Goal: Task Accomplishment & Management: Complete application form

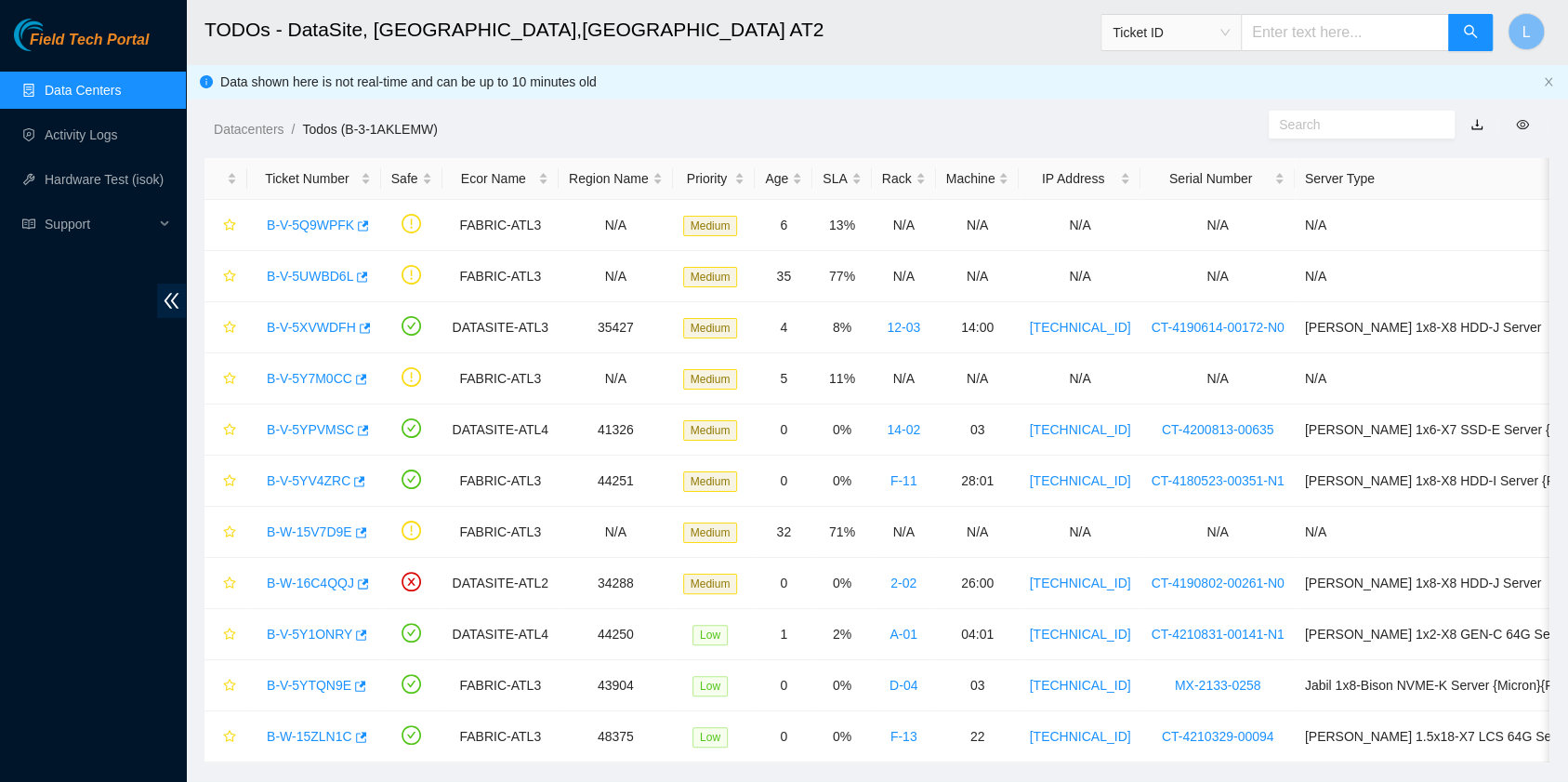
click at [108, 88] on link "Data Centers" at bounding box center [82, 89] width 76 height 14
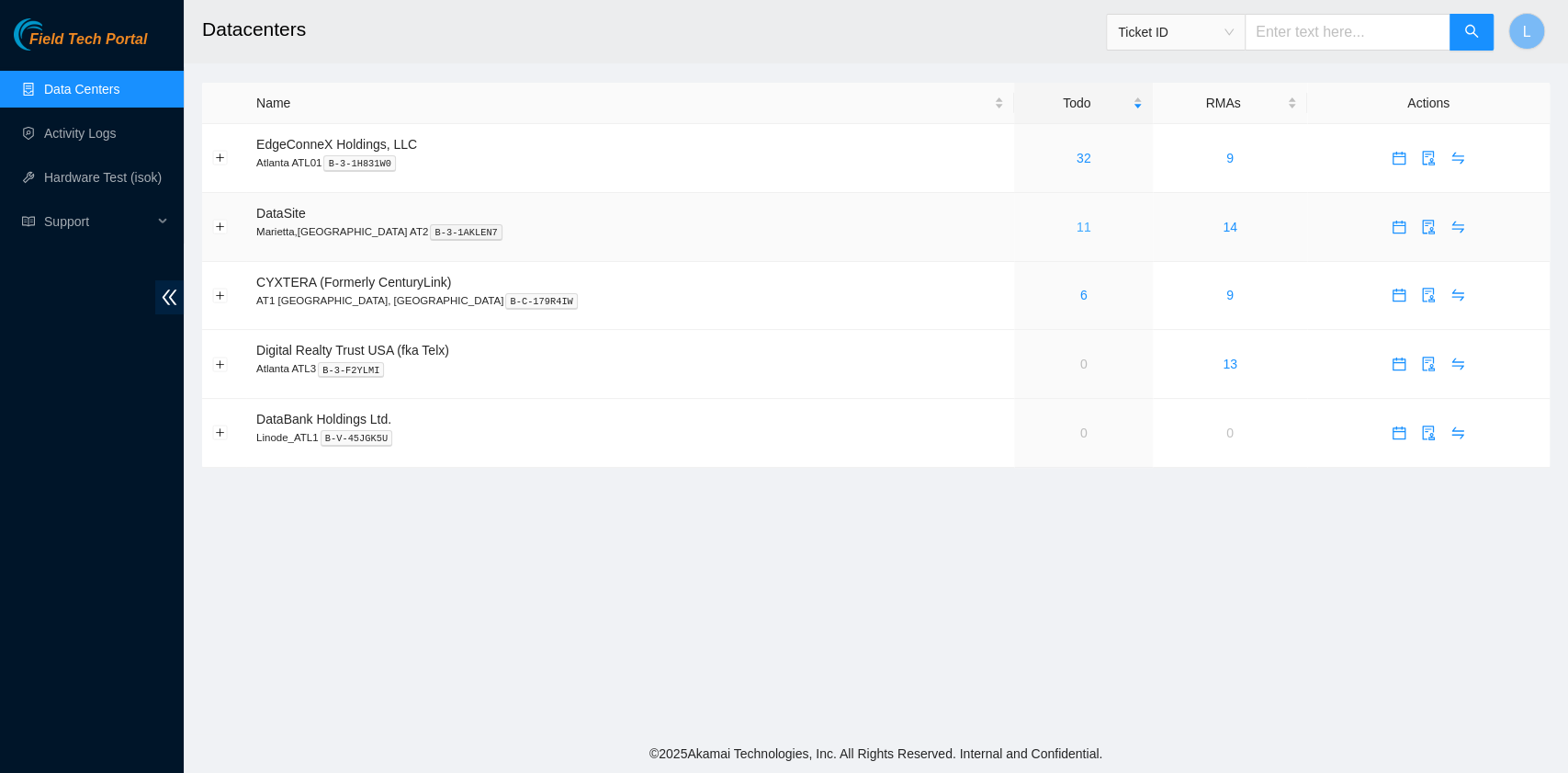
click at [1077, 230] on link "11" at bounding box center [1084, 226] width 14 height 14
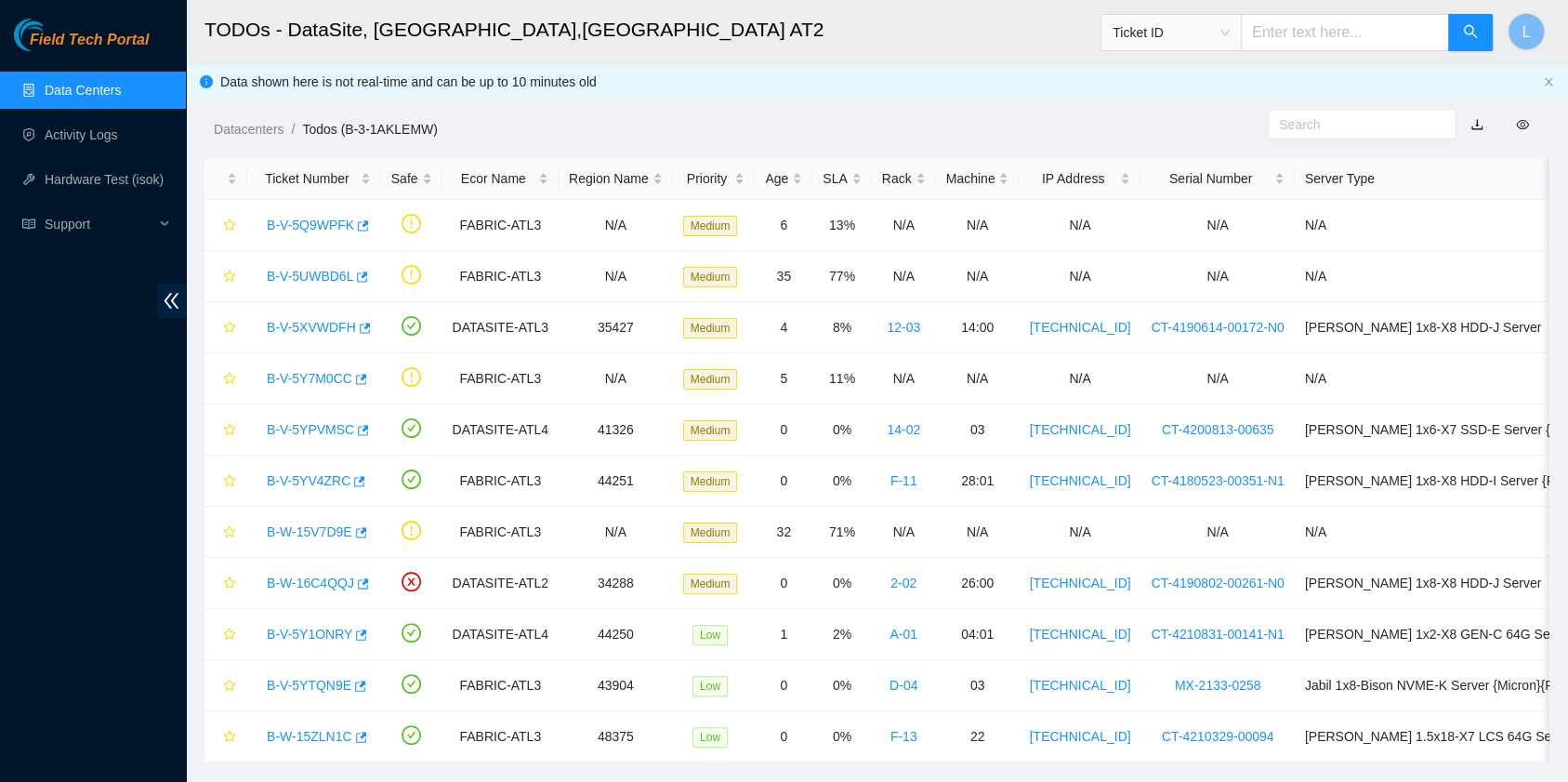
click at [97, 98] on link "Data Centers" at bounding box center [82, 89] width 76 height 14
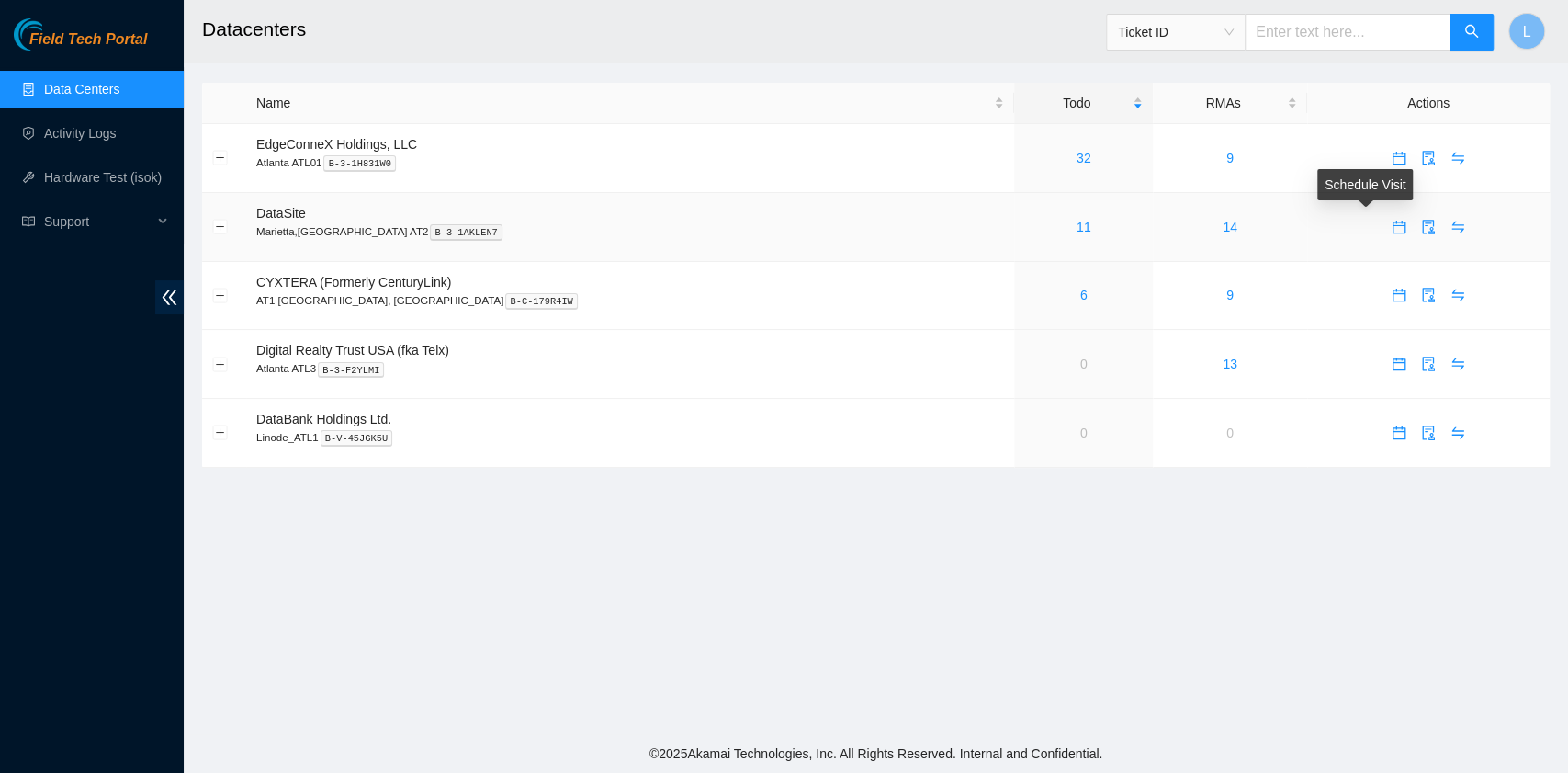
click at [1392, 228] on icon "calendar" at bounding box center [1399, 226] width 14 height 14
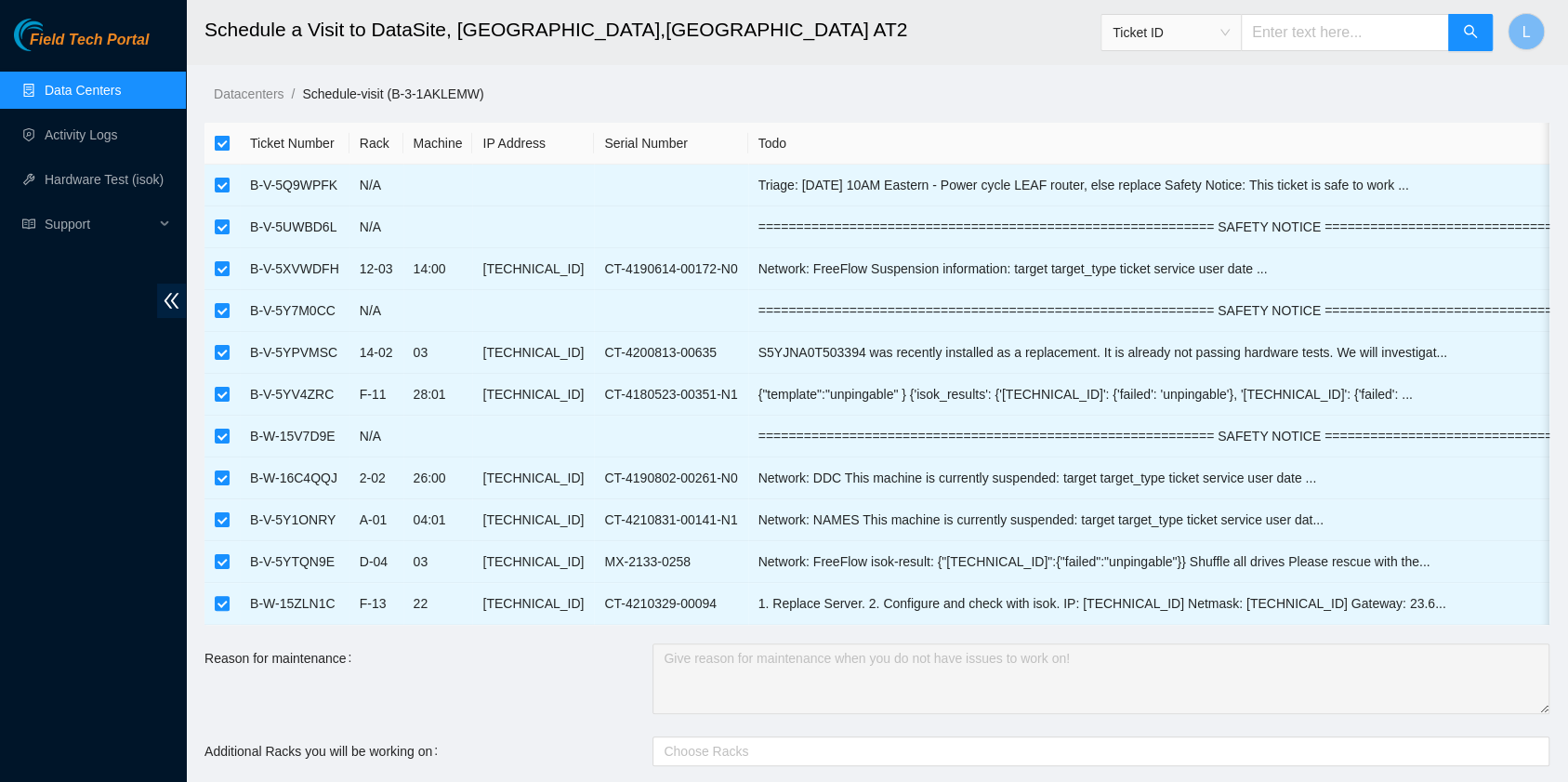
click at [219, 147] on input "checkbox" at bounding box center [221, 142] width 14 height 14
checkbox input "false"
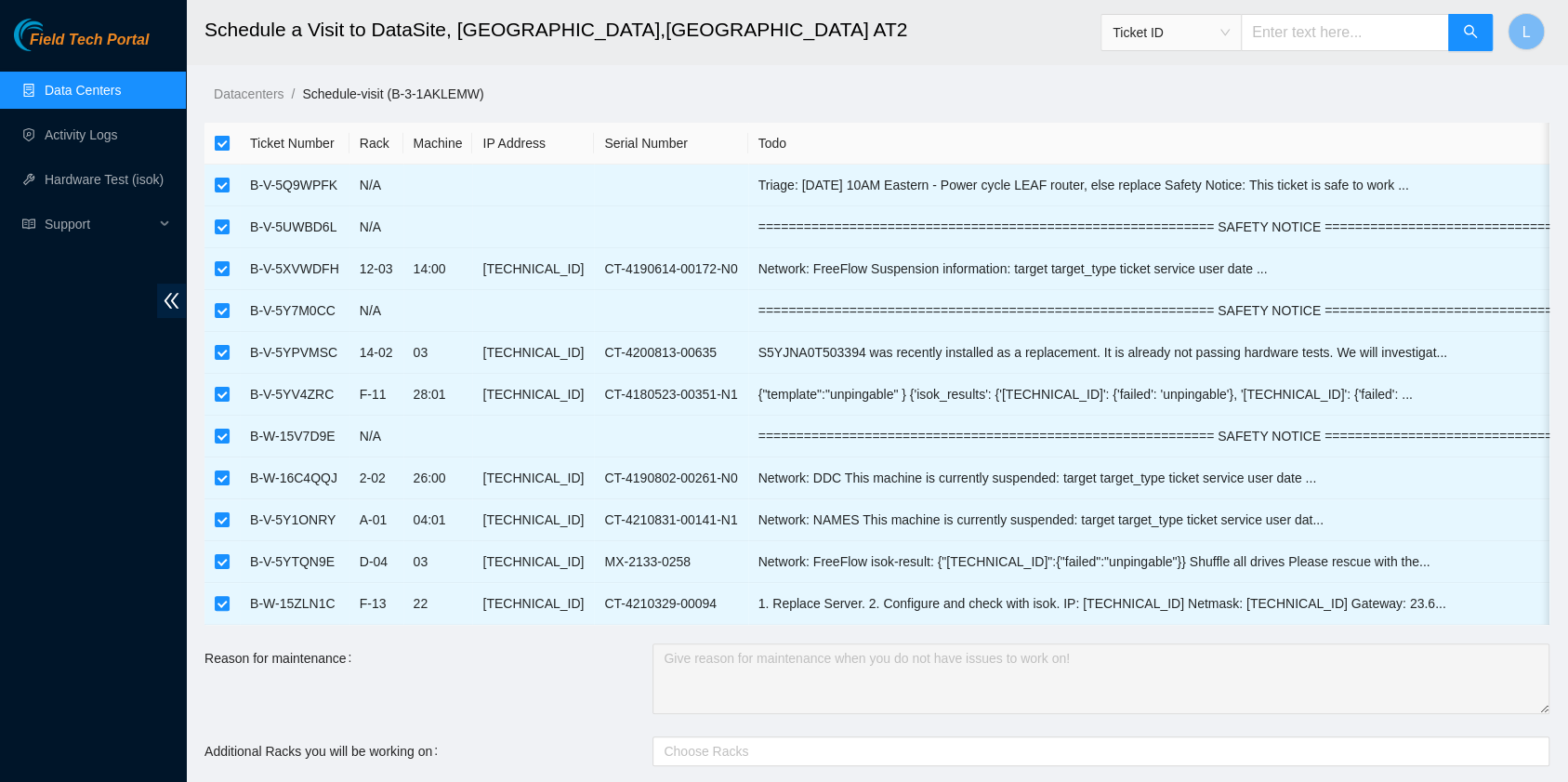
checkbox input "false"
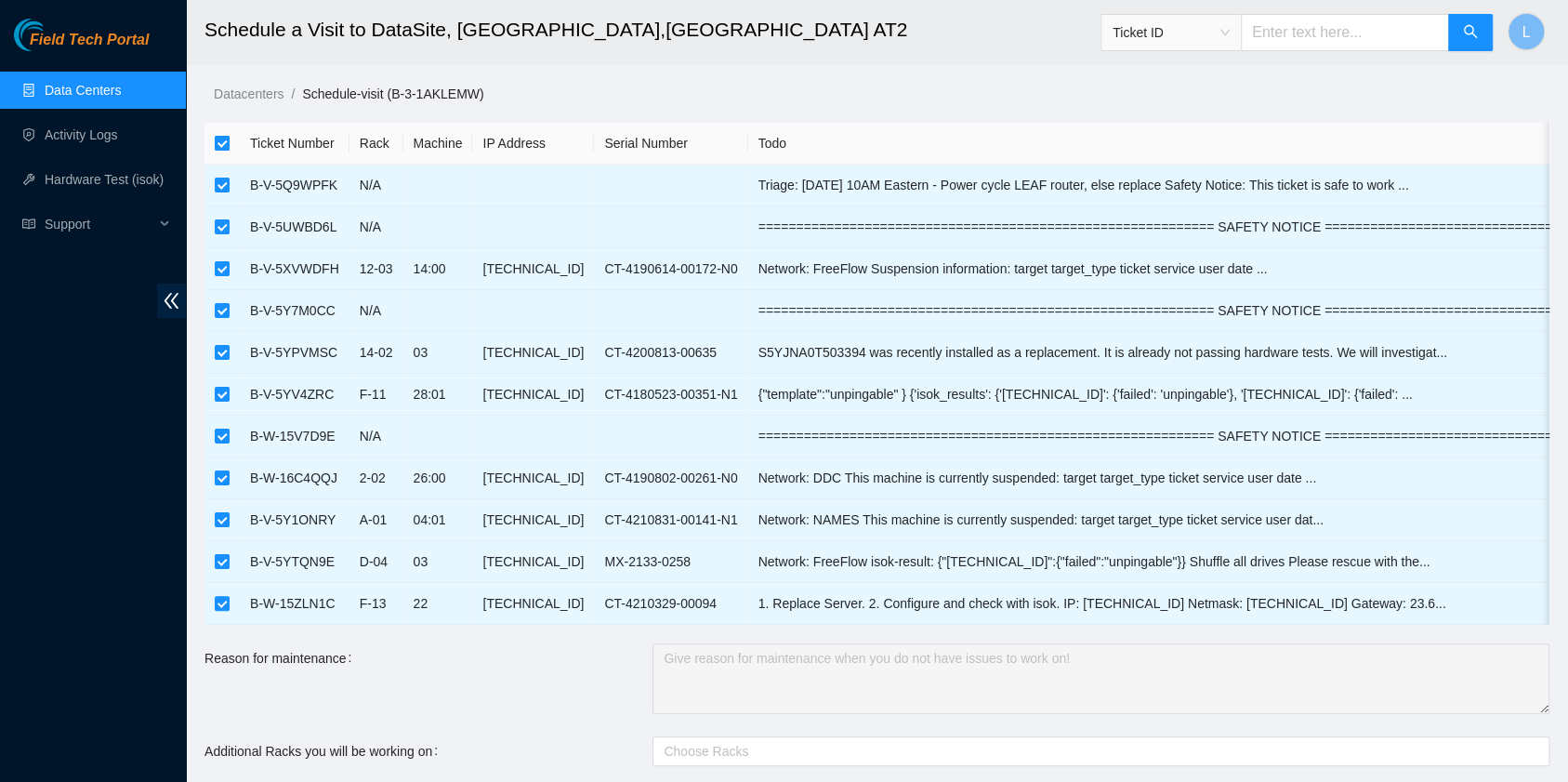
checkbox input "false"
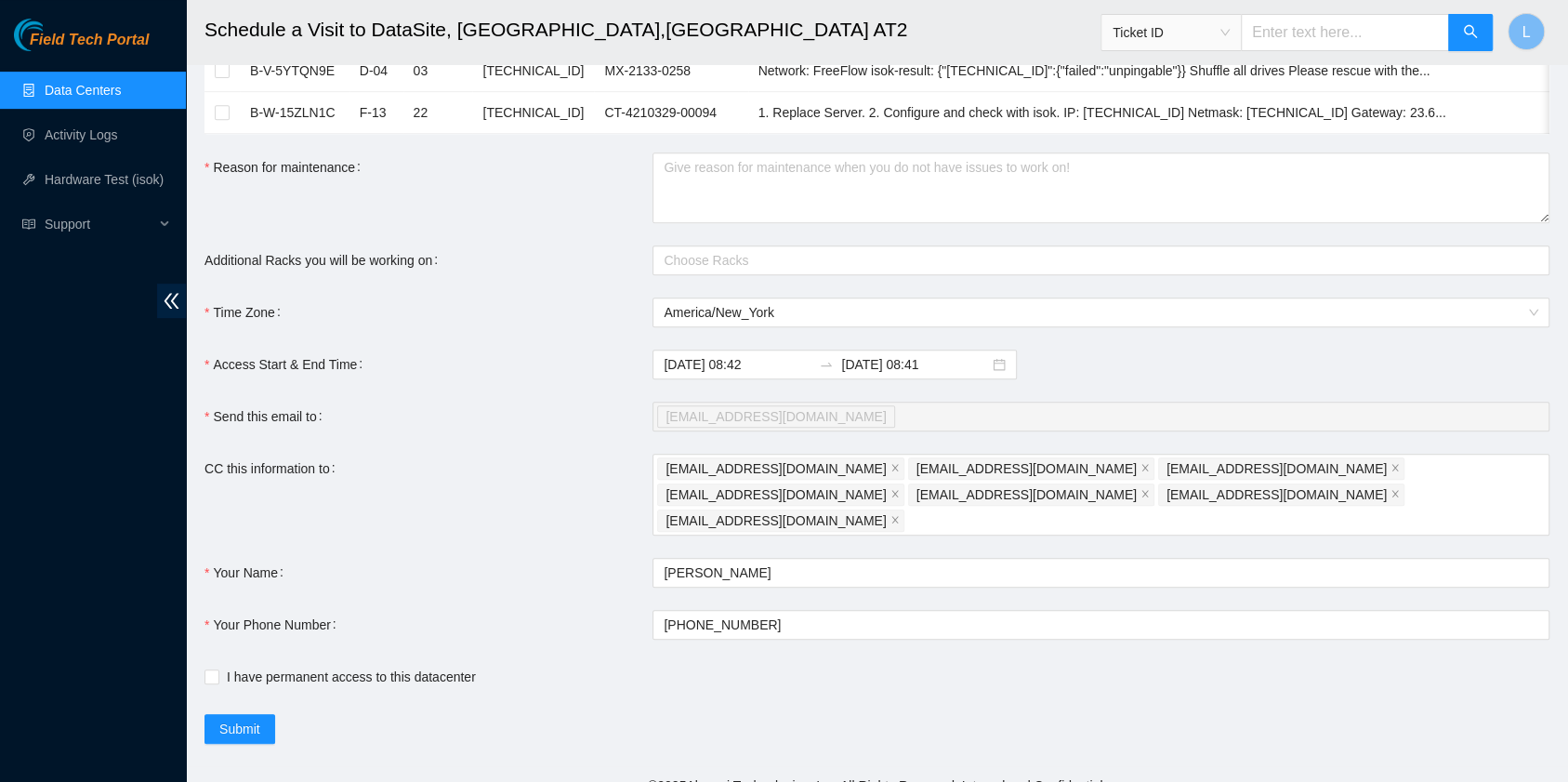
scroll to position [496, 0]
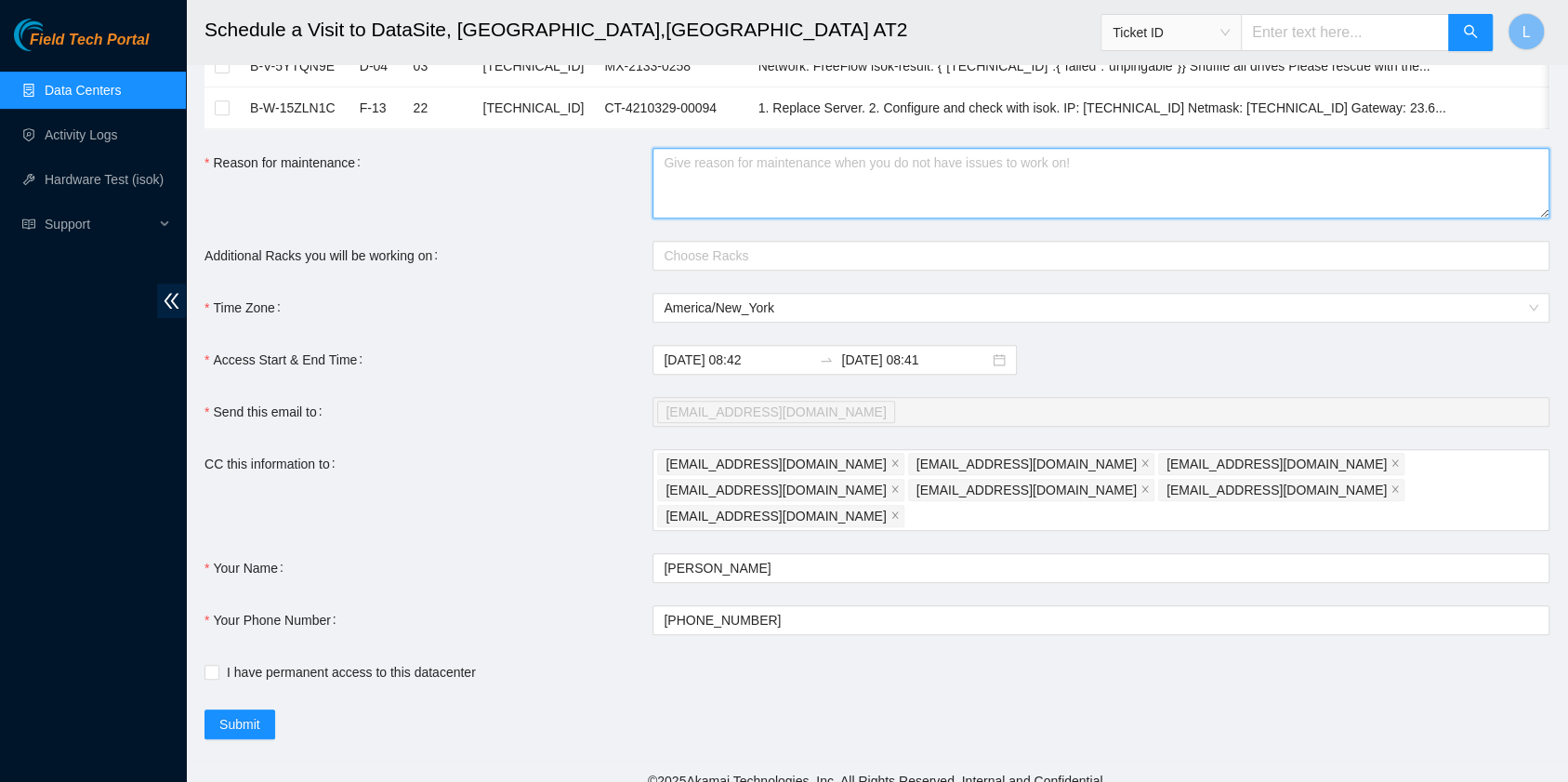
click at [700, 190] on textarea "Reason for maintenance" at bounding box center [1101, 183] width 897 height 71
paste textarea "DP85476"
click at [757, 267] on div at bounding box center [1091, 255] width 870 height 22
type textarea "DP85476"
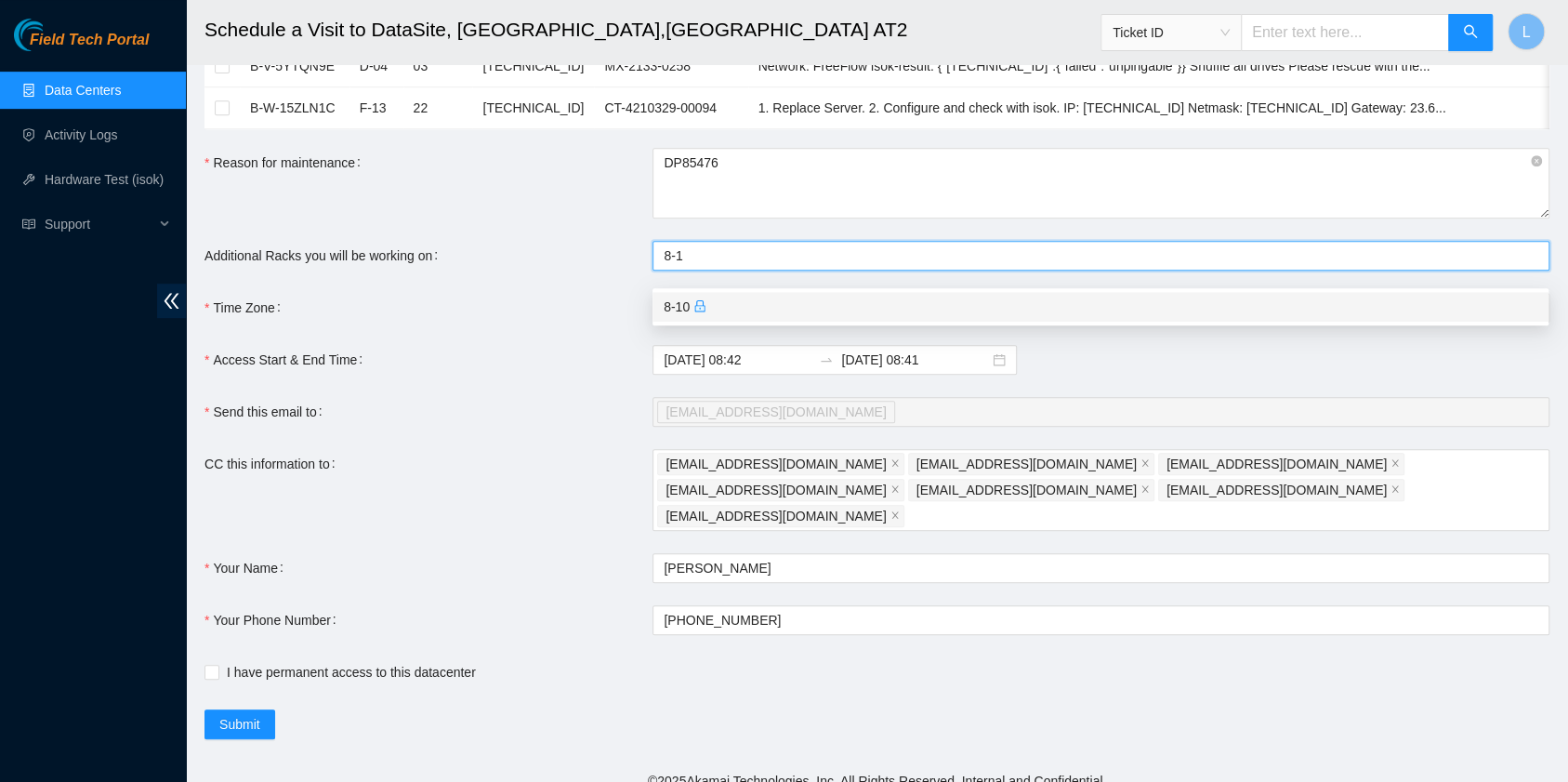
type input "8-10"
click at [712, 303] on div "8-10" at bounding box center [1100, 306] width 873 height 20
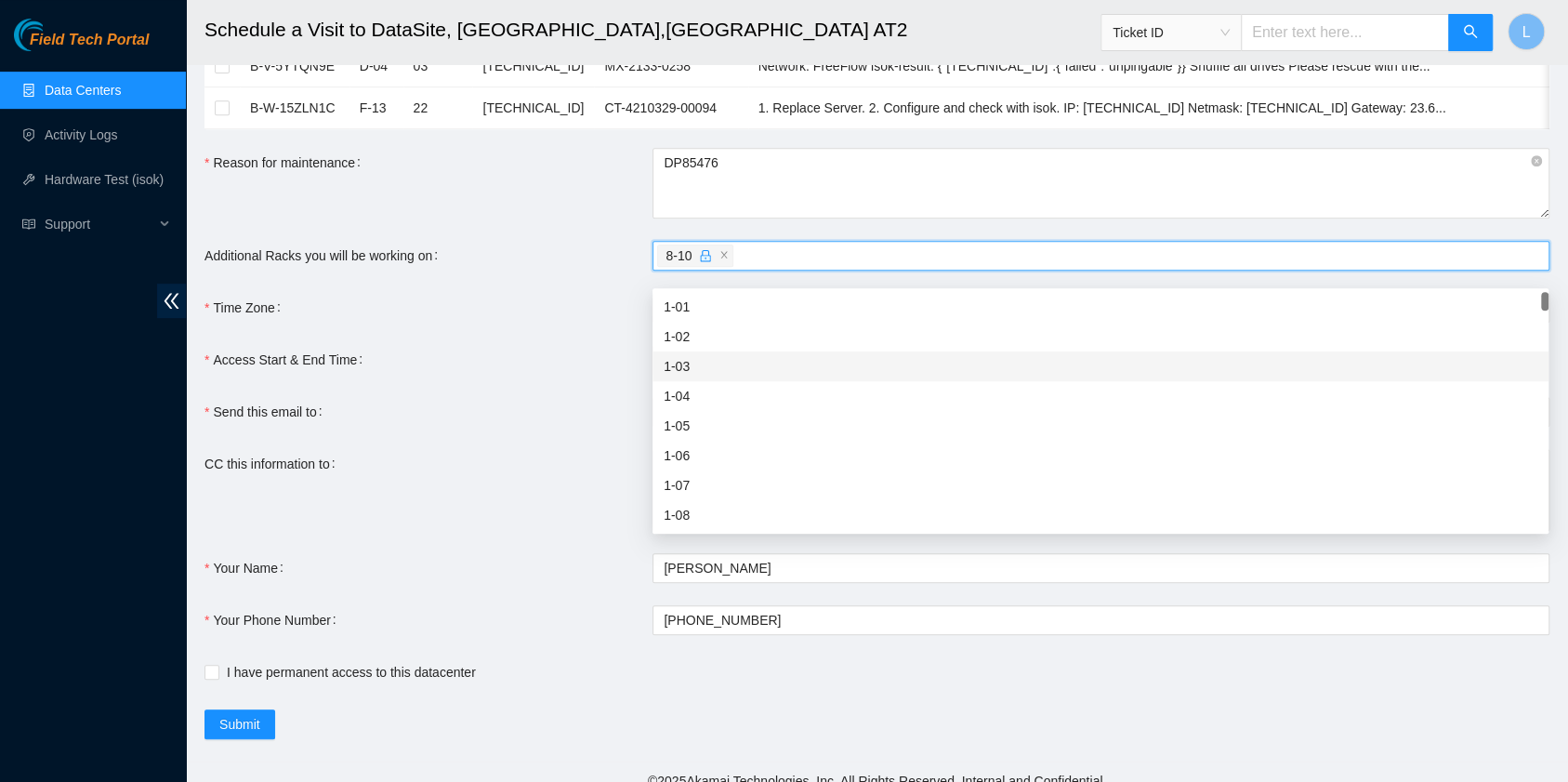
click at [458, 323] on div "Time Zone" at bounding box center [429, 307] width 448 height 30
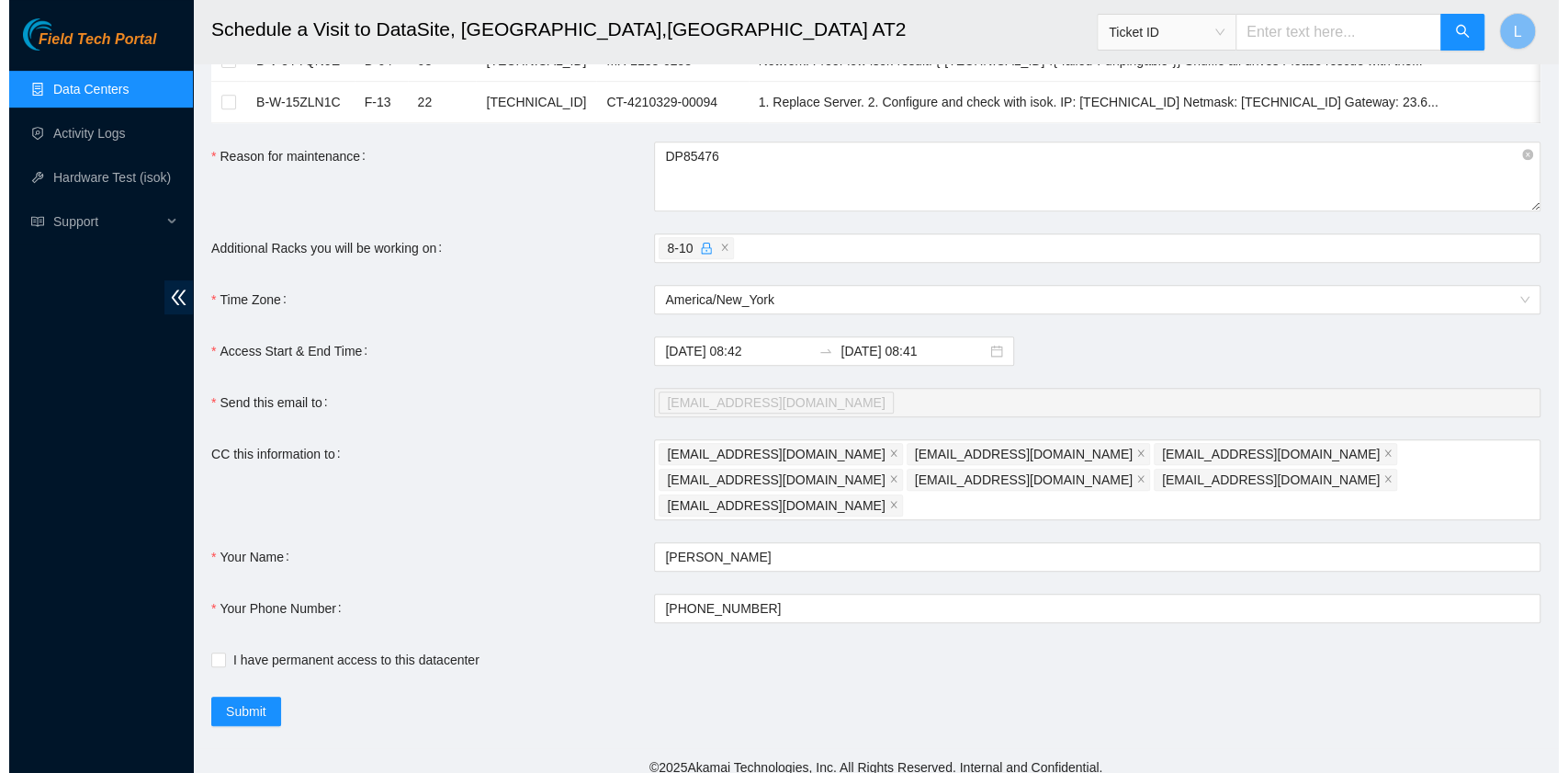
scroll to position [495, 0]
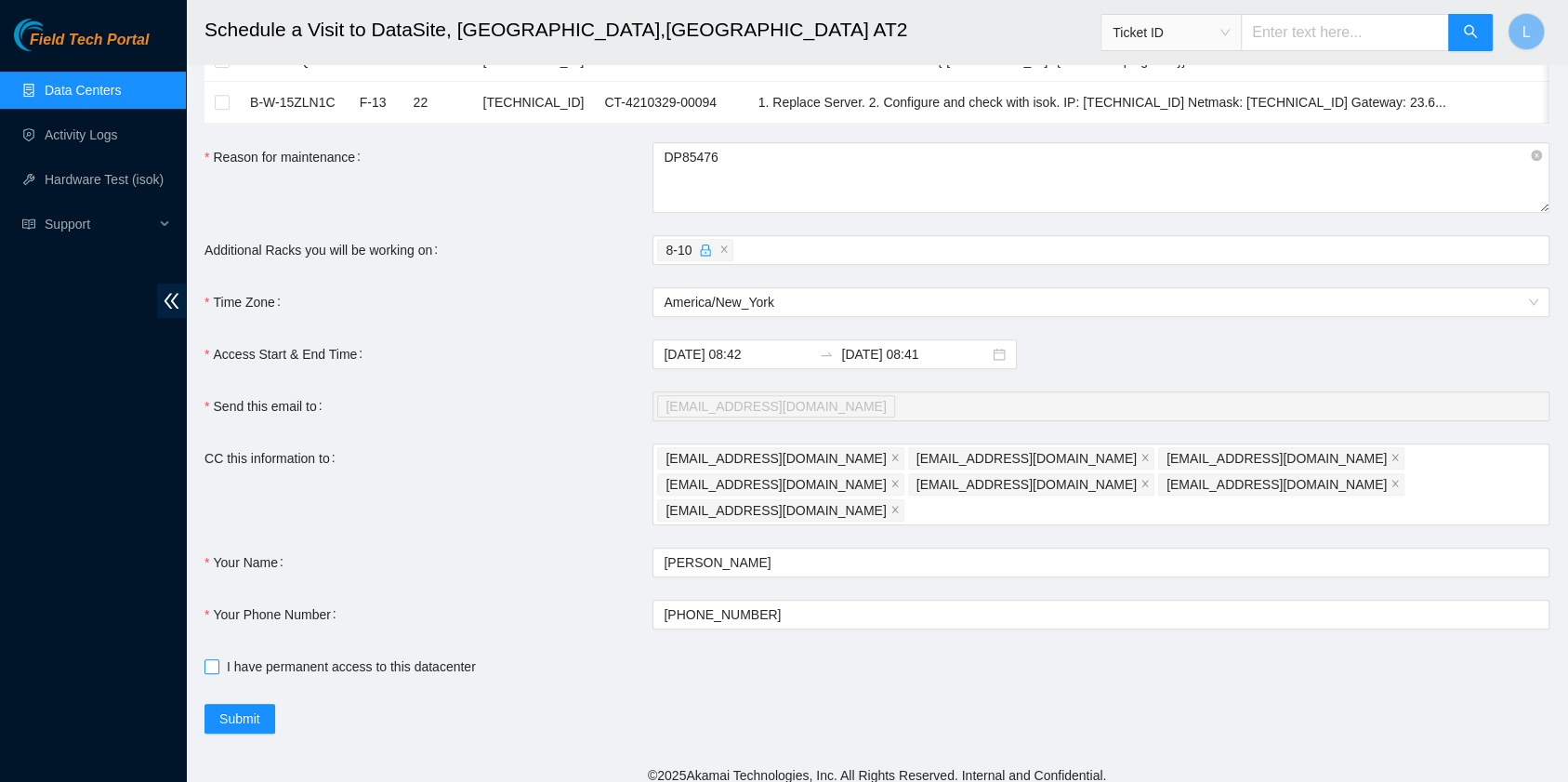
click at [258, 656] on span "I have permanent access to this datacenter" at bounding box center [351, 666] width 264 height 20
click at [217, 659] on input "I have permanent access to this datacenter" at bounding box center [211, 666] width 13 height 13
checkbox input "true"
click at [260, 707] on button "Submit" at bounding box center [240, 718] width 71 height 30
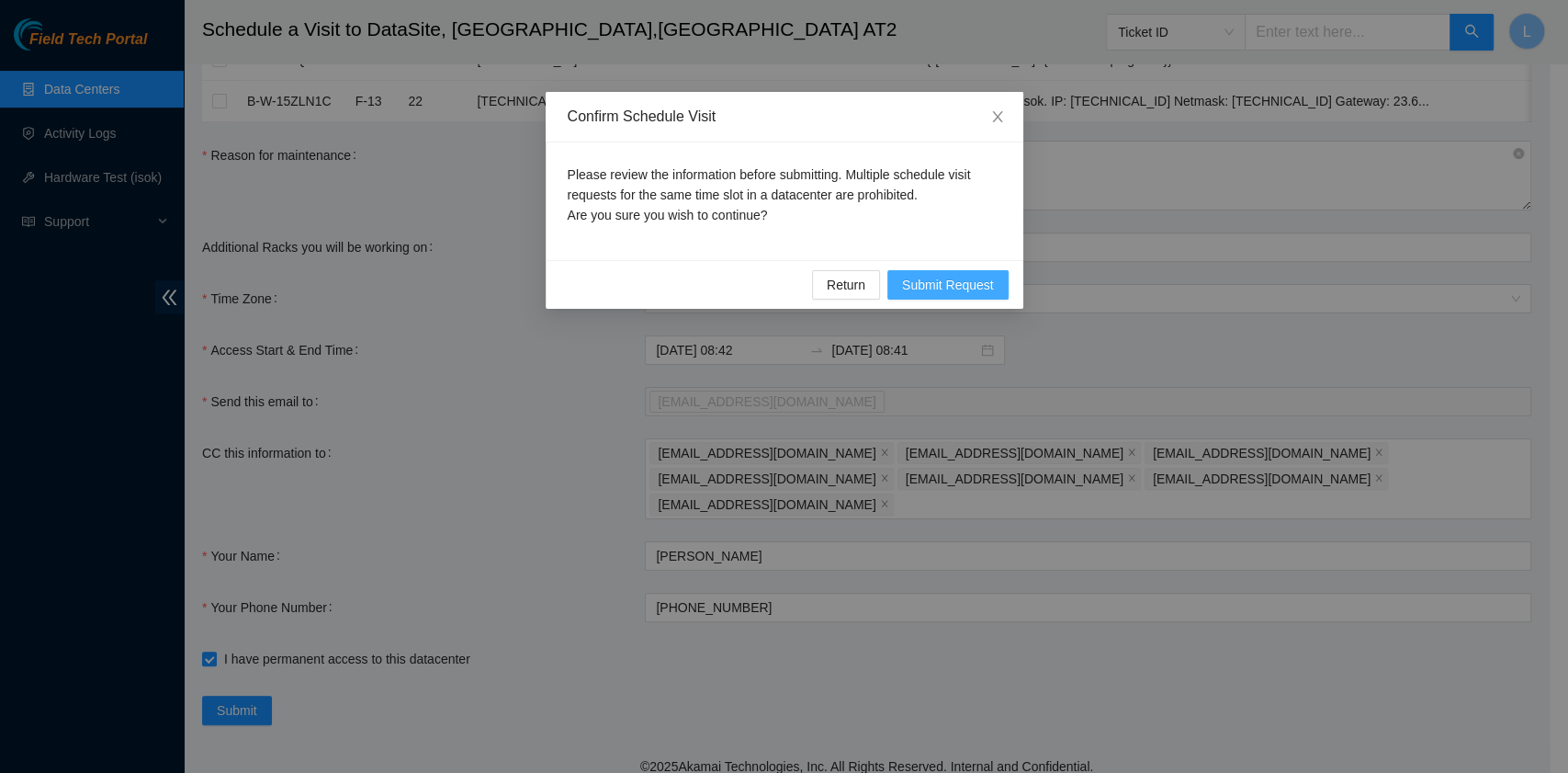
click at [946, 285] on span "Submit Request" at bounding box center [948, 284] width 92 height 20
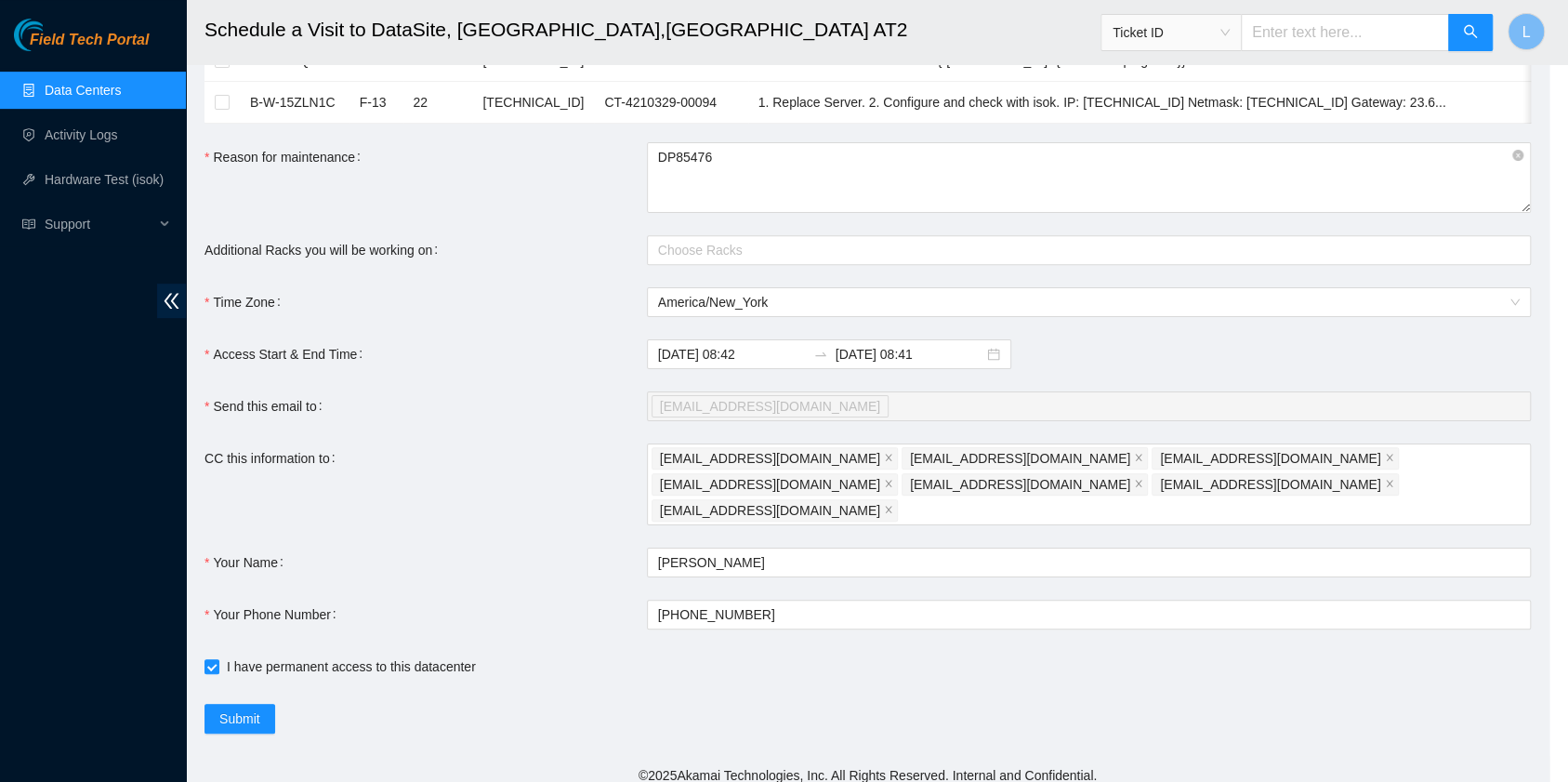
type input "2025-10-15 08:43"
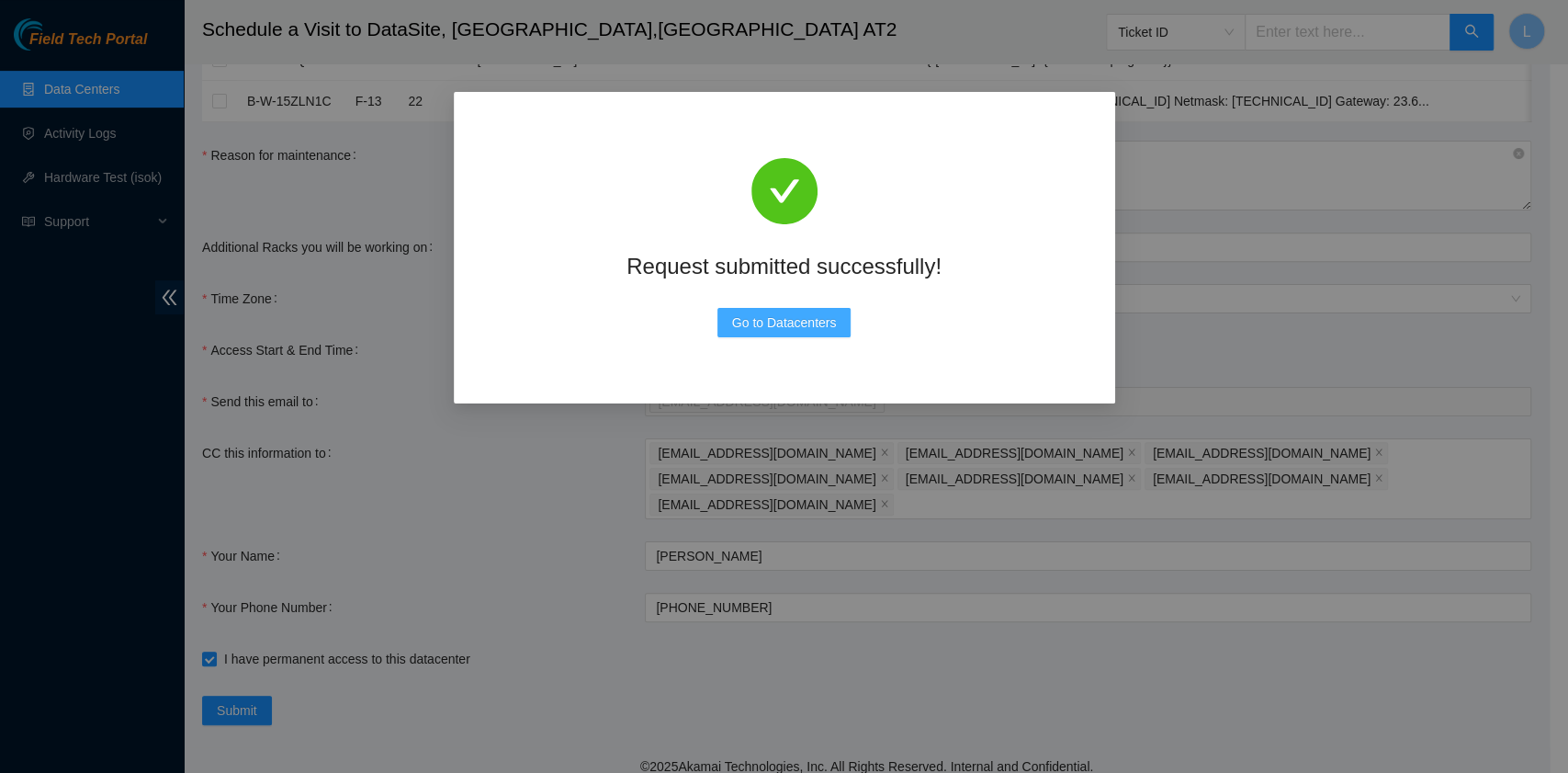
click at [798, 324] on span "Go to Datacenters" at bounding box center [784, 322] width 104 height 20
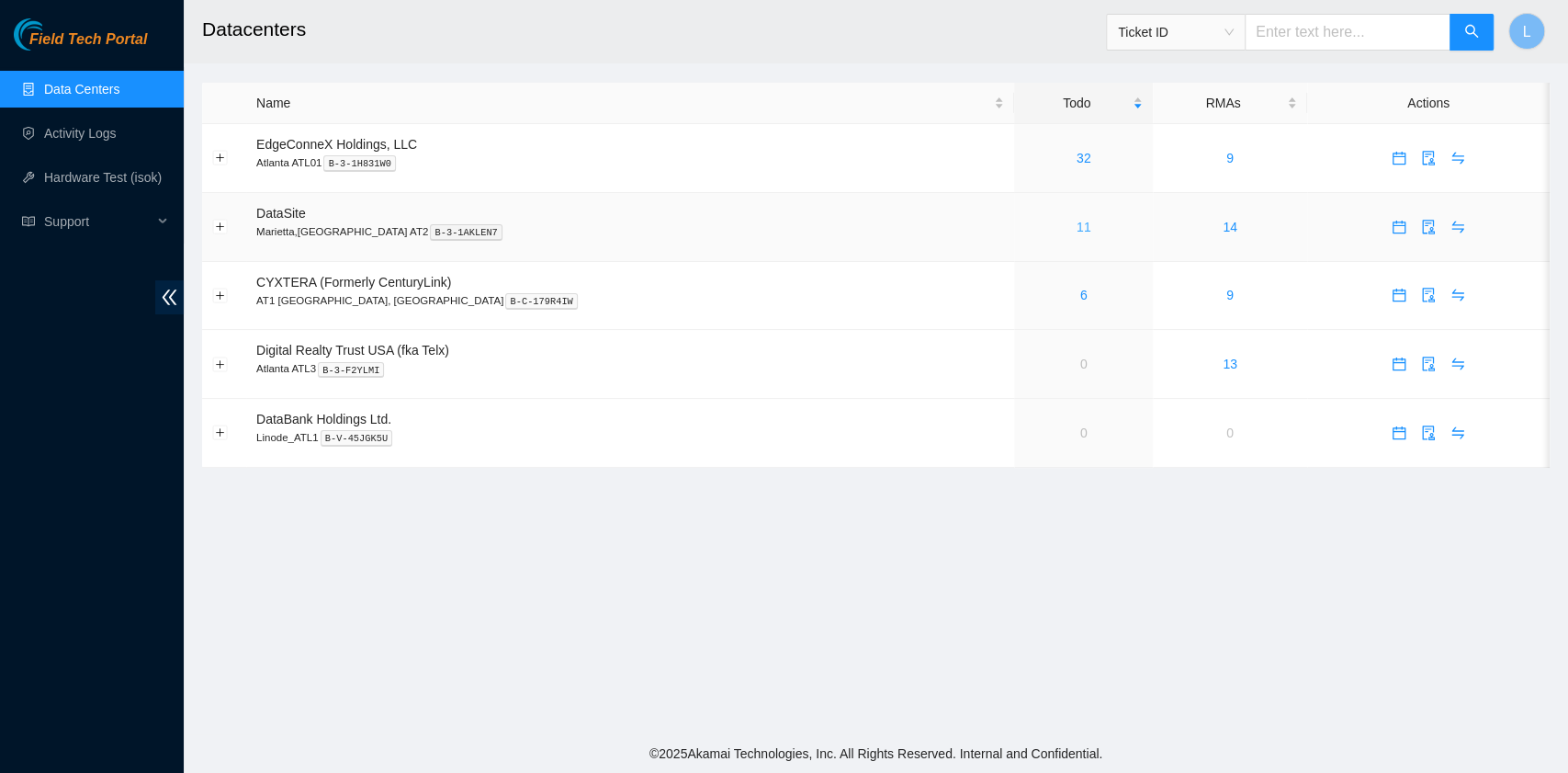
click at [1077, 232] on link "11" at bounding box center [1084, 226] width 14 height 14
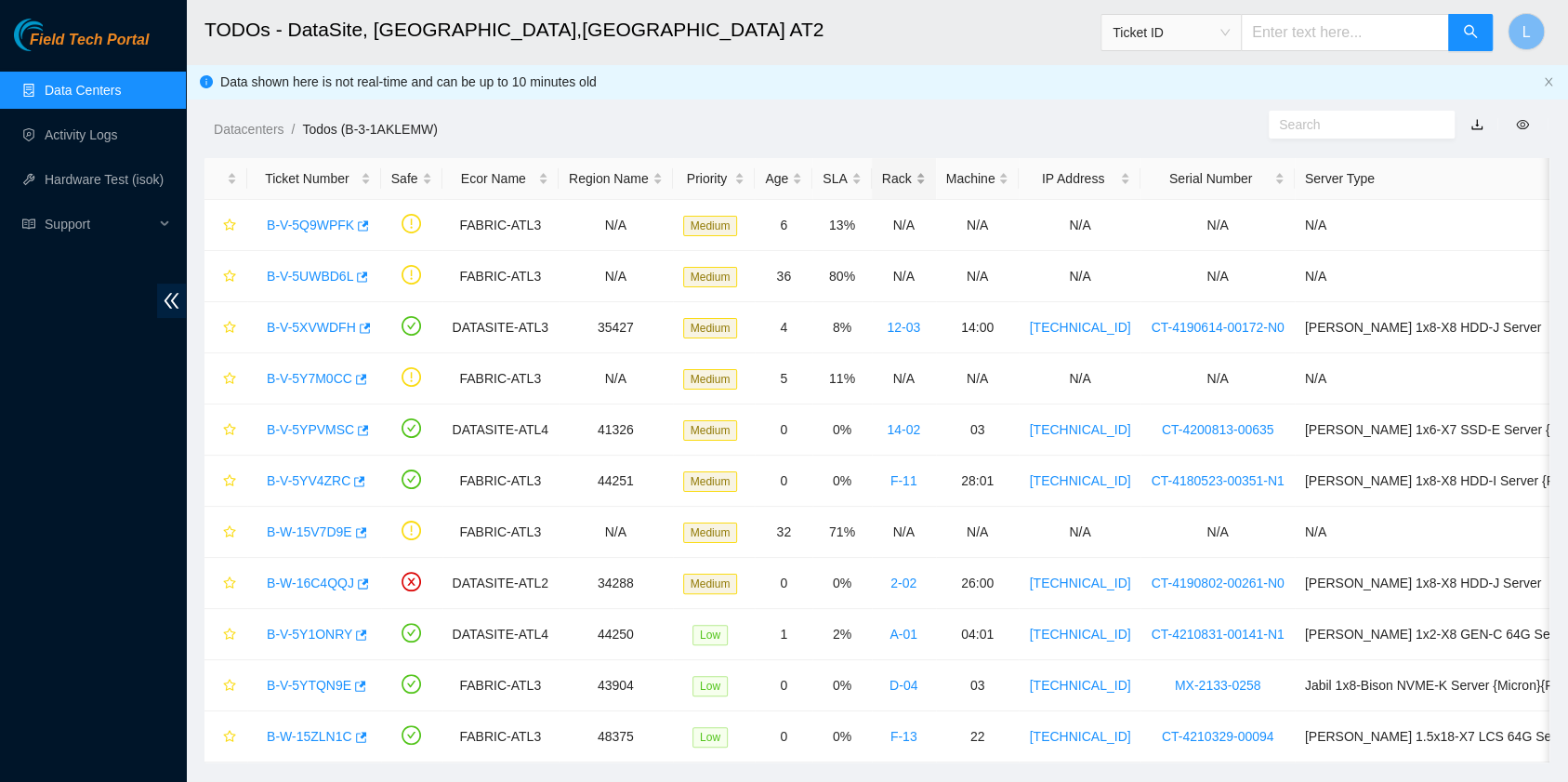
click at [886, 175] on div "Rack" at bounding box center [903, 178] width 43 height 20
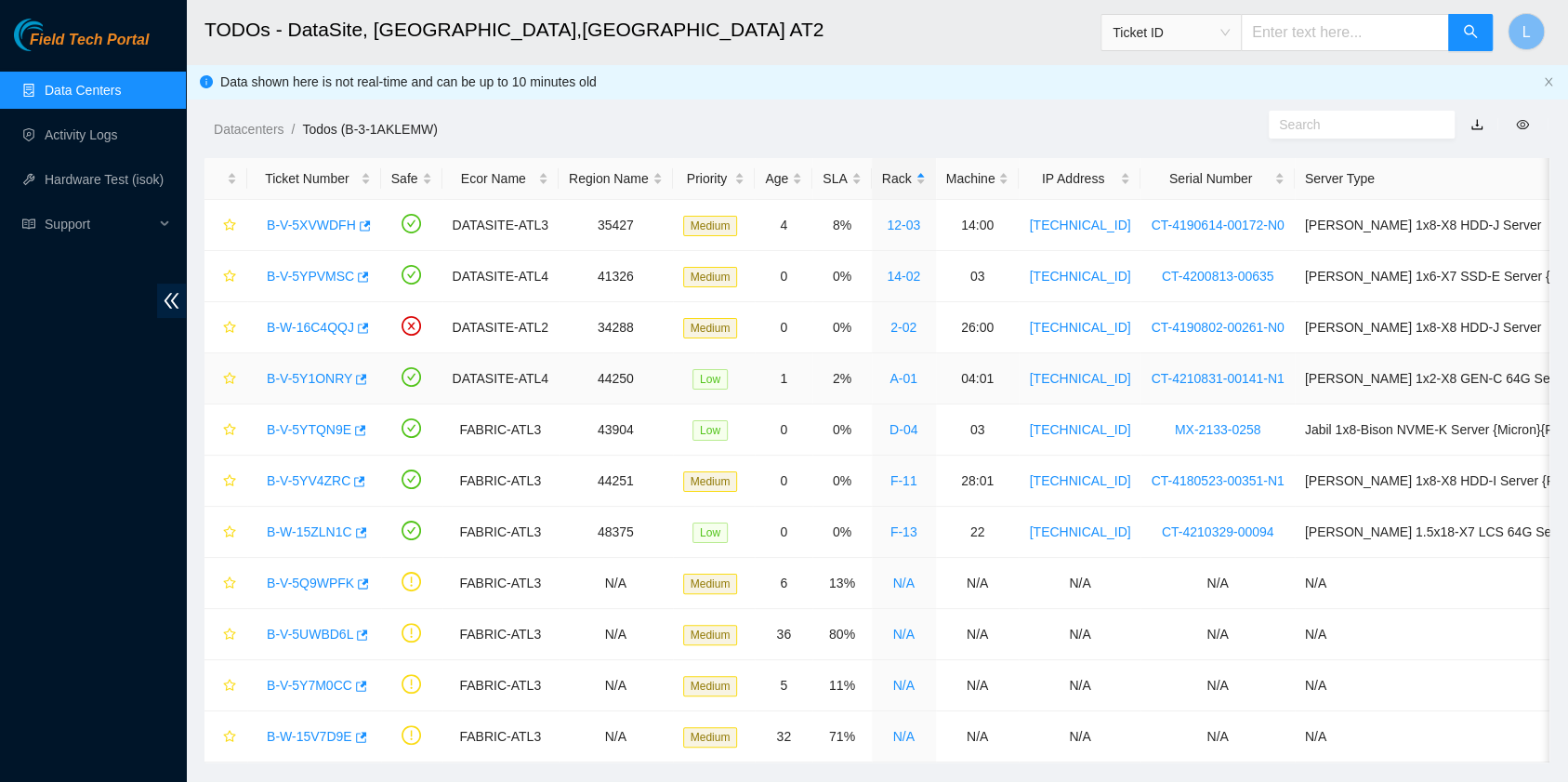
click at [307, 379] on link "B-V-5Y1ONRY" at bounding box center [309, 378] width 86 height 14
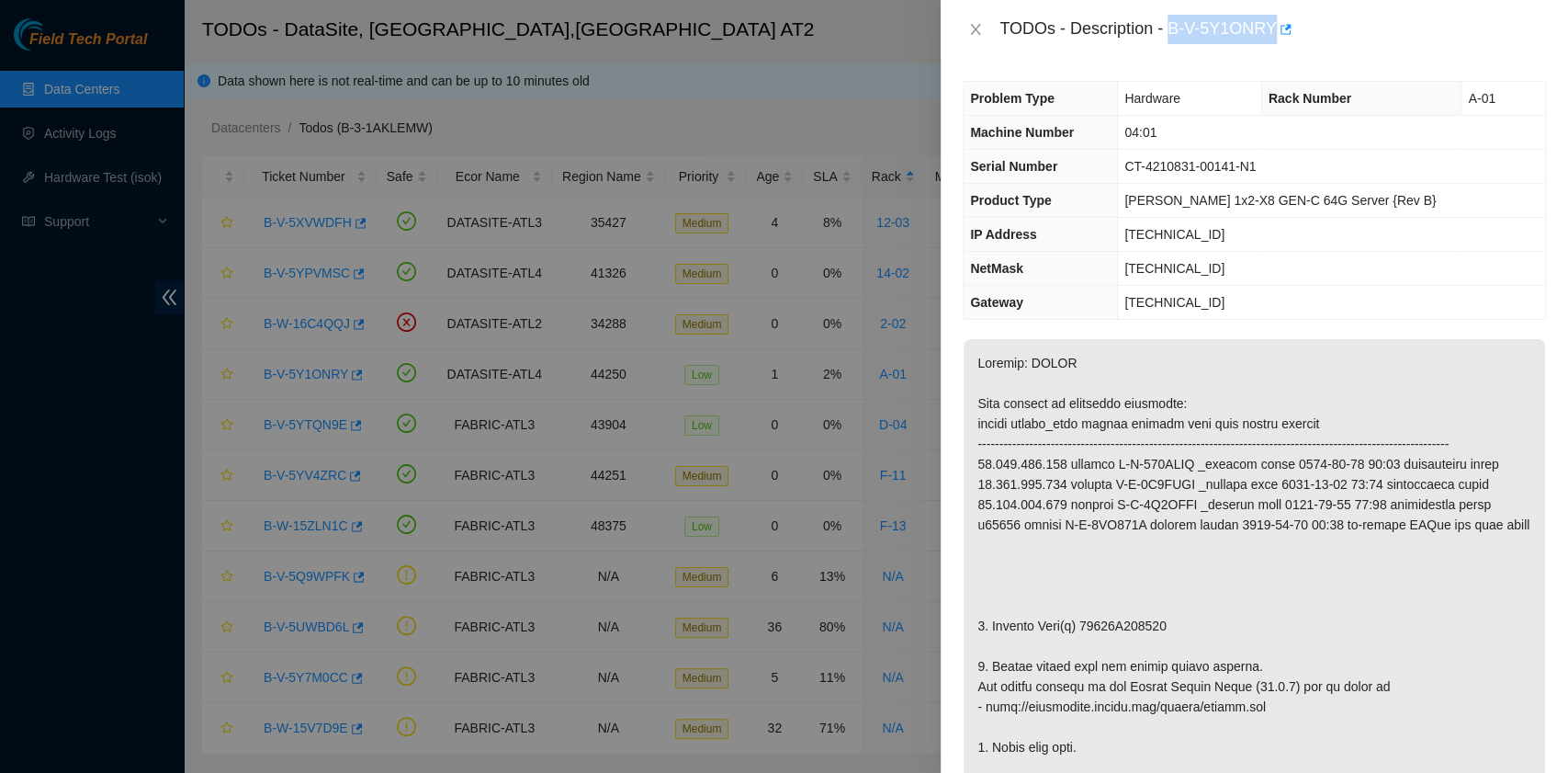
drag, startPoint x: 1174, startPoint y: 31, endPoint x: 1274, endPoint y: 33, distance: 100.0
click at [1274, 33] on div "TODOs - Description - B-V-5Y1ONRY" at bounding box center [1274, 28] width 547 height 29
copy div "B-V-5Y1ONRY"
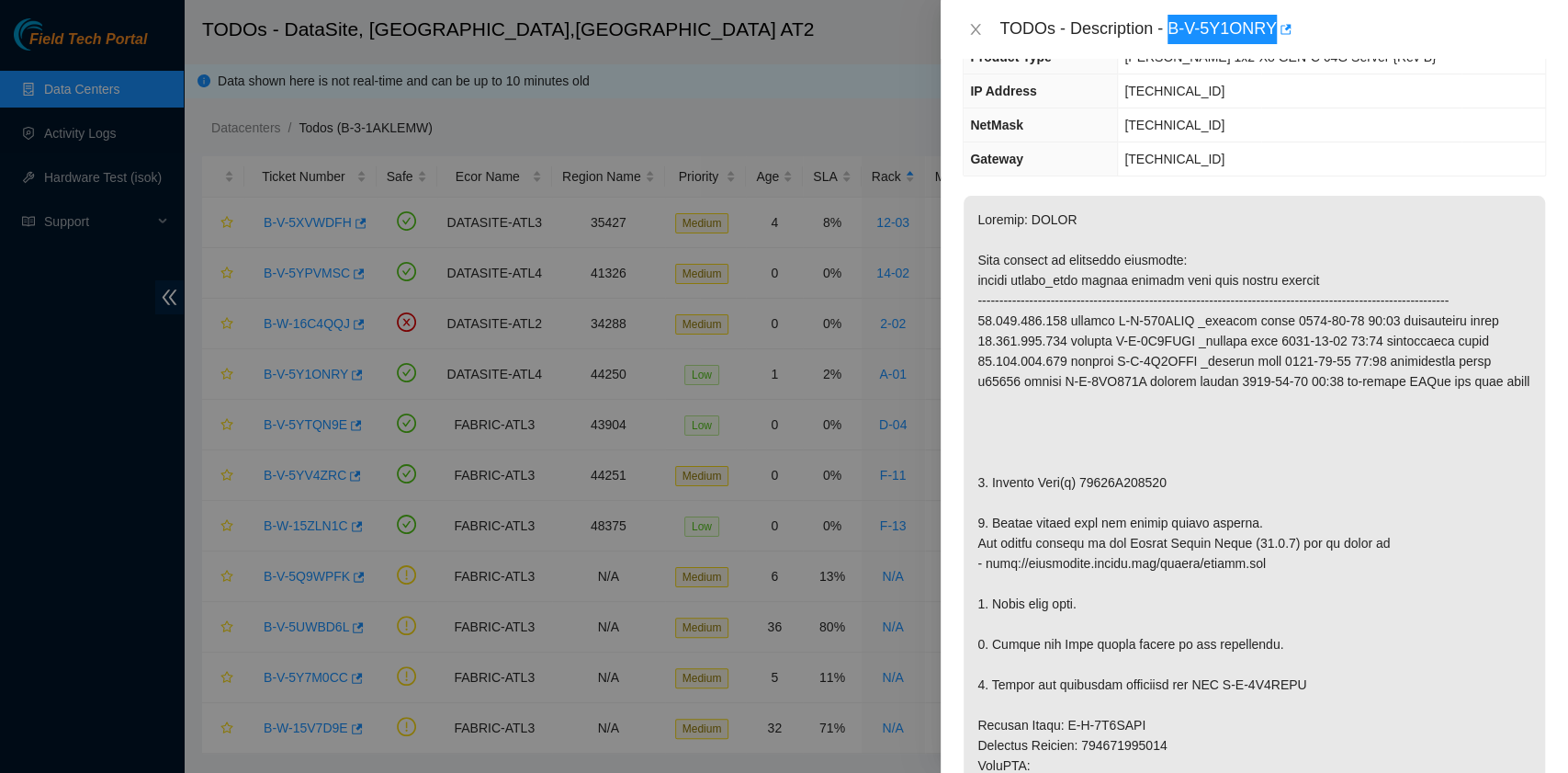
scroll to position [244, 0]
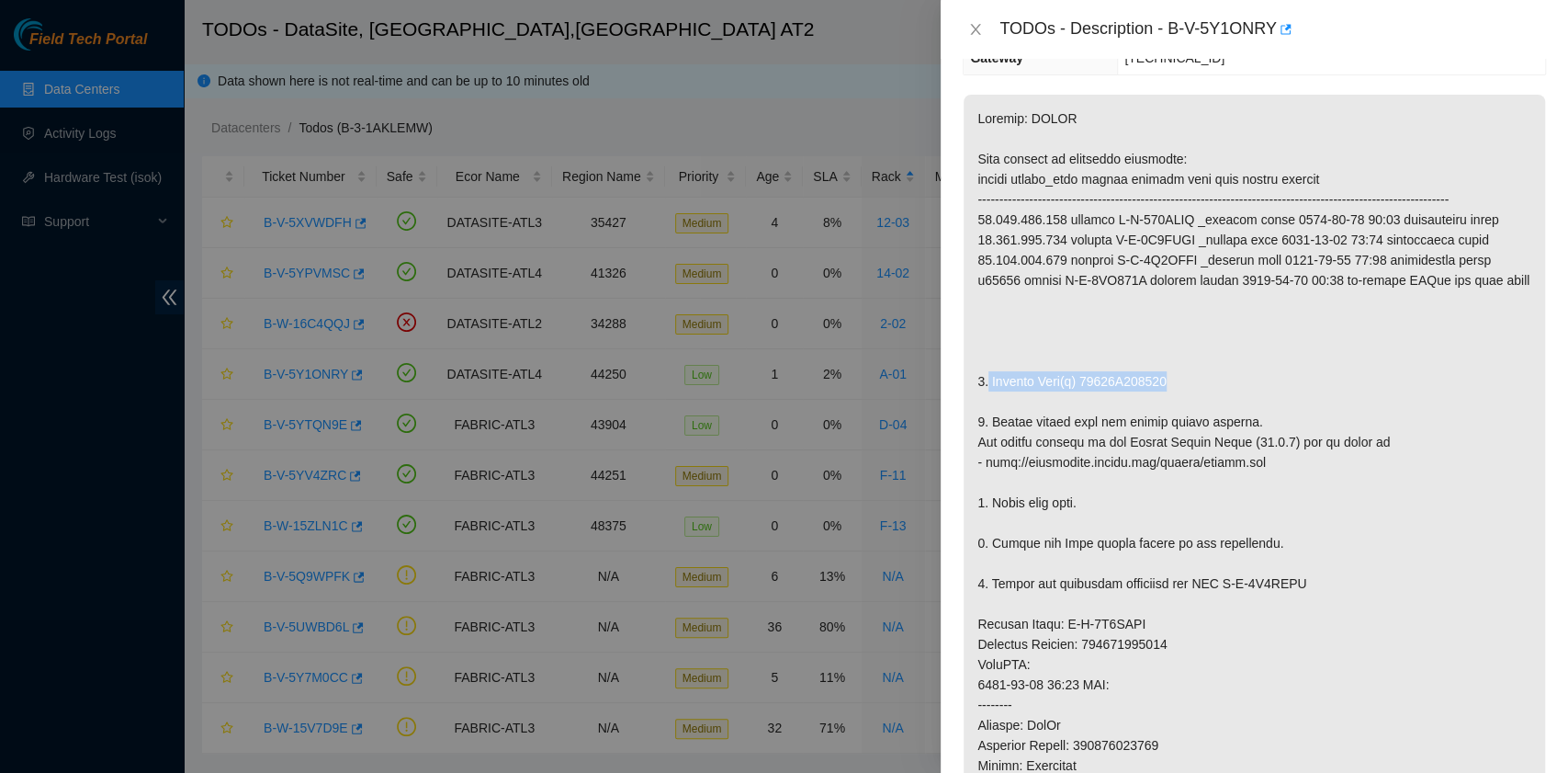
drag, startPoint x: 1174, startPoint y: 421, endPoint x: 989, endPoint y: 417, distance: 185.0
click at [989, 417] on p at bounding box center [1255, 613] width 581 height 1038
copy p "Replace Disk(s) 20522C561865"
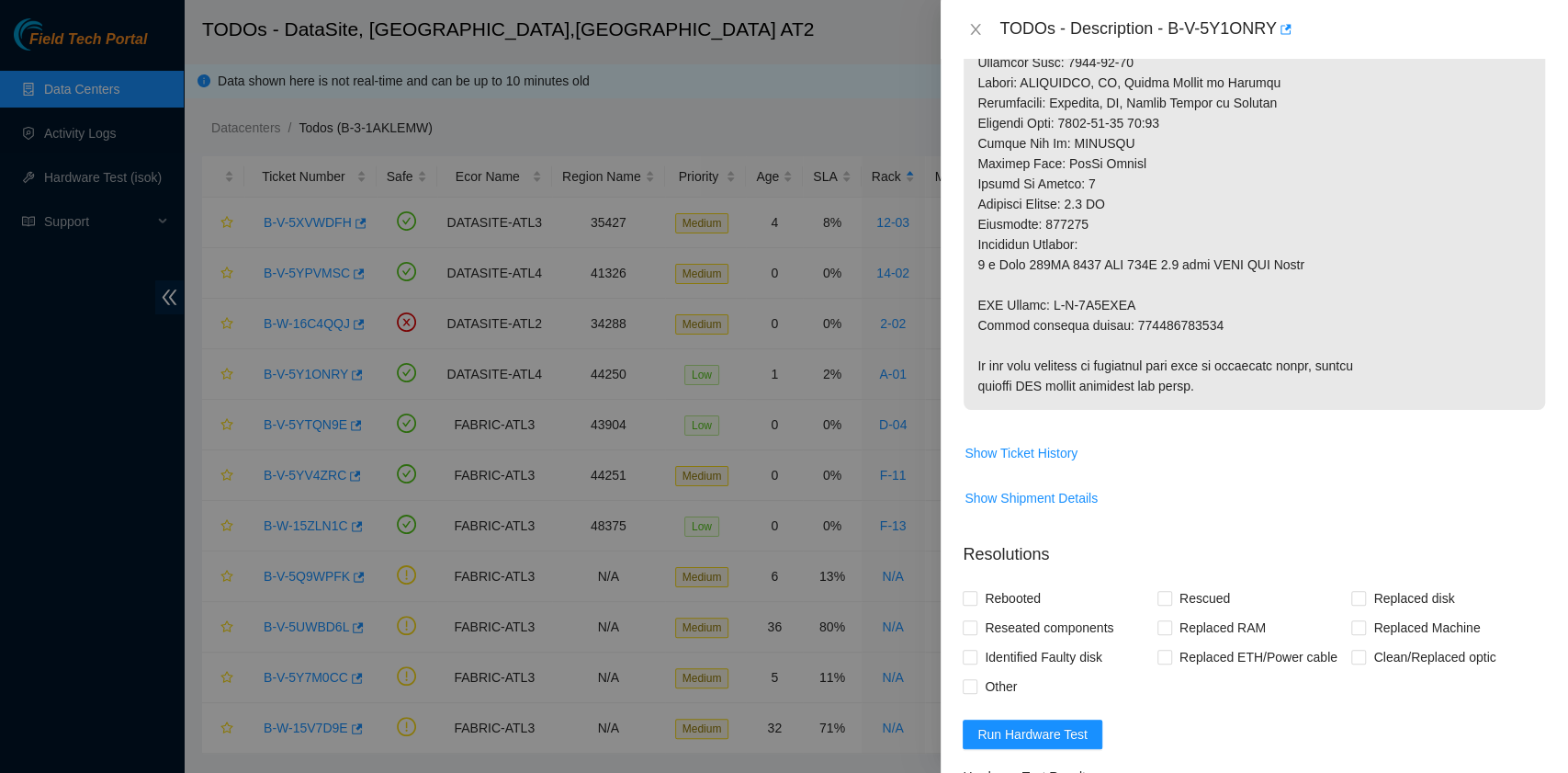
scroll to position [979, 0]
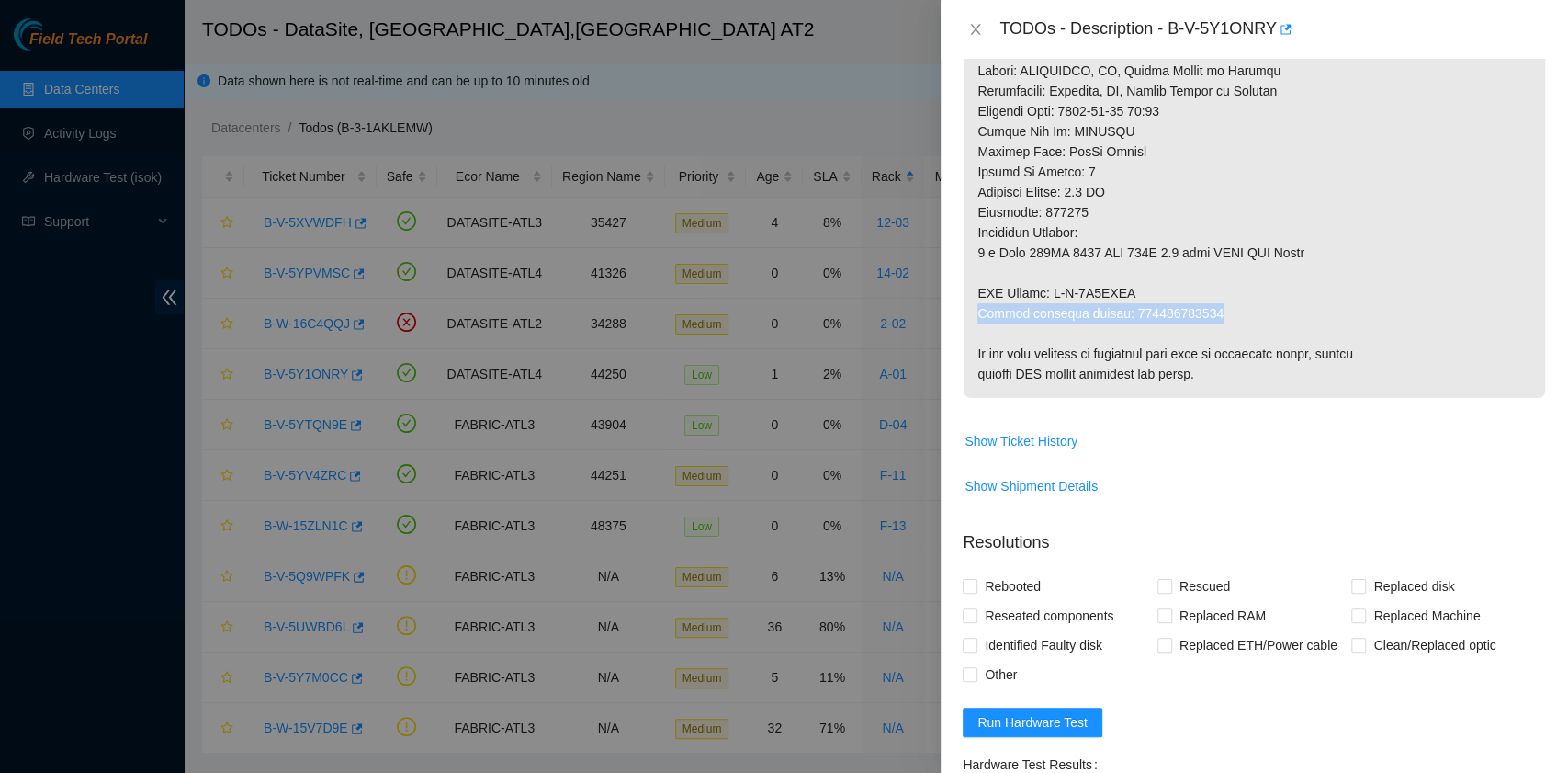
drag, startPoint x: 978, startPoint y: 346, endPoint x: 1200, endPoint y: 355, distance: 222.2
copy p "Return tracking number: 463470066073"
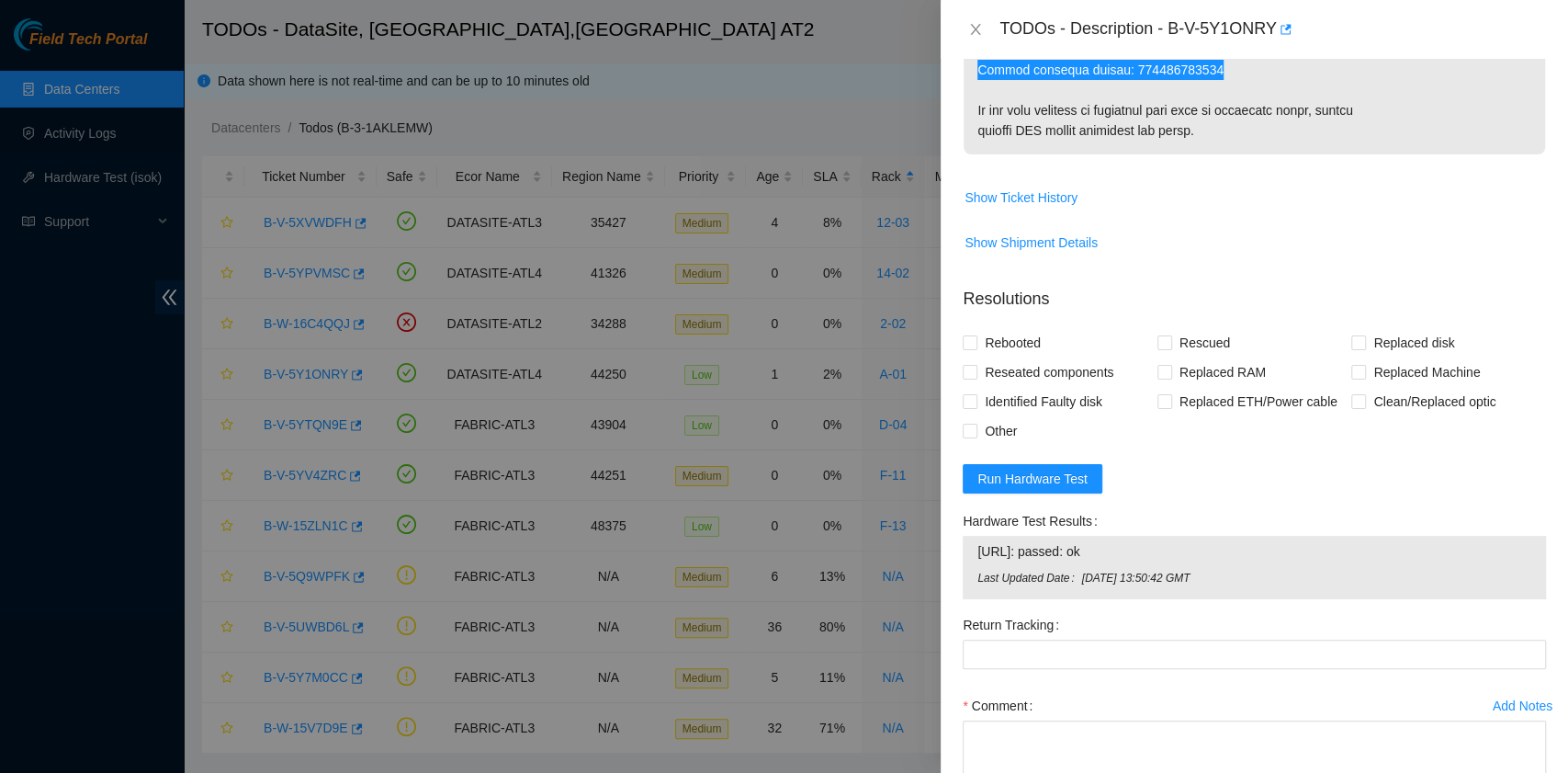
scroll to position [1225, 0]
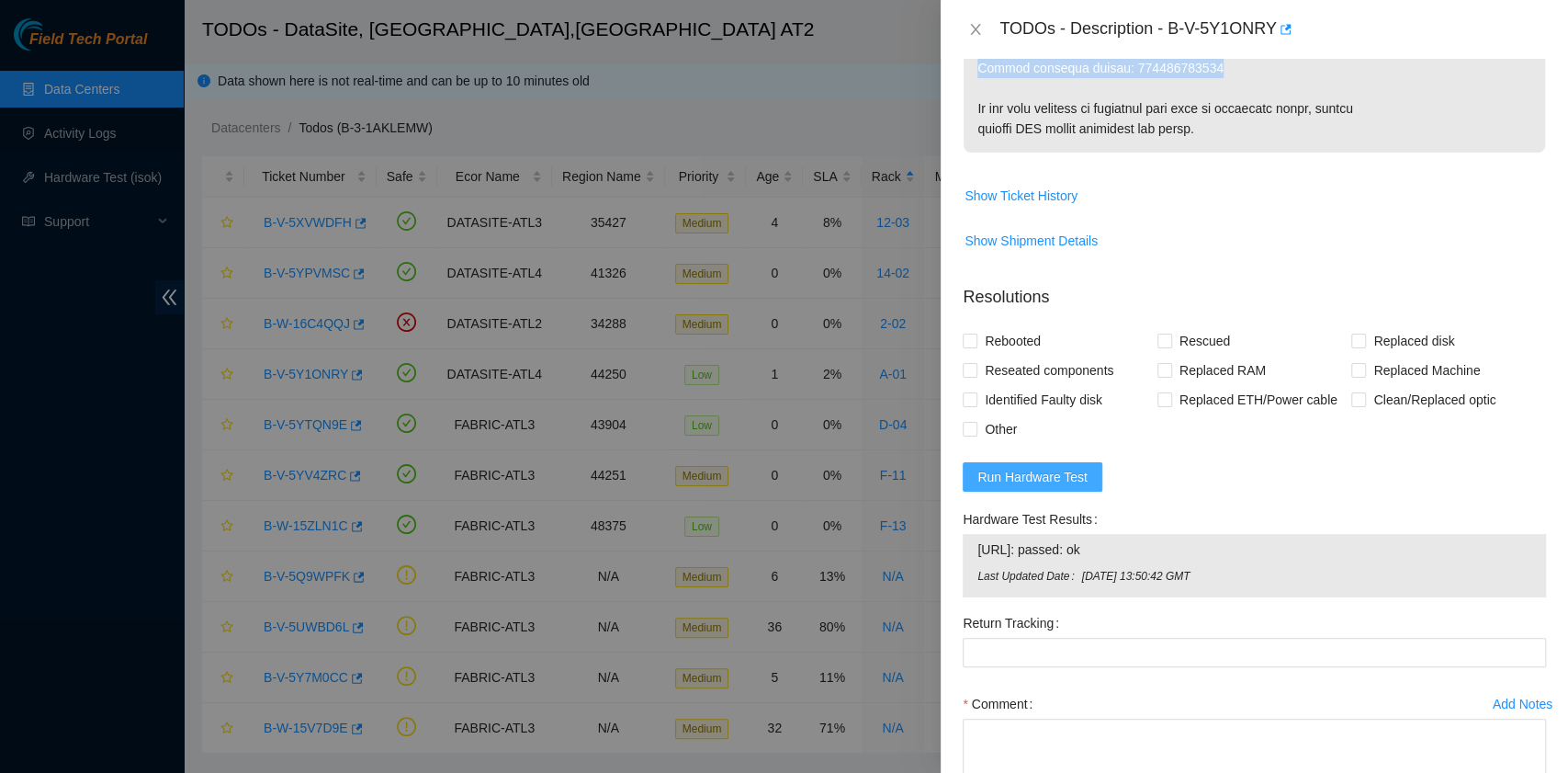
click at [1077, 487] on span "Run Hardware Test" at bounding box center [1032, 476] width 110 height 20
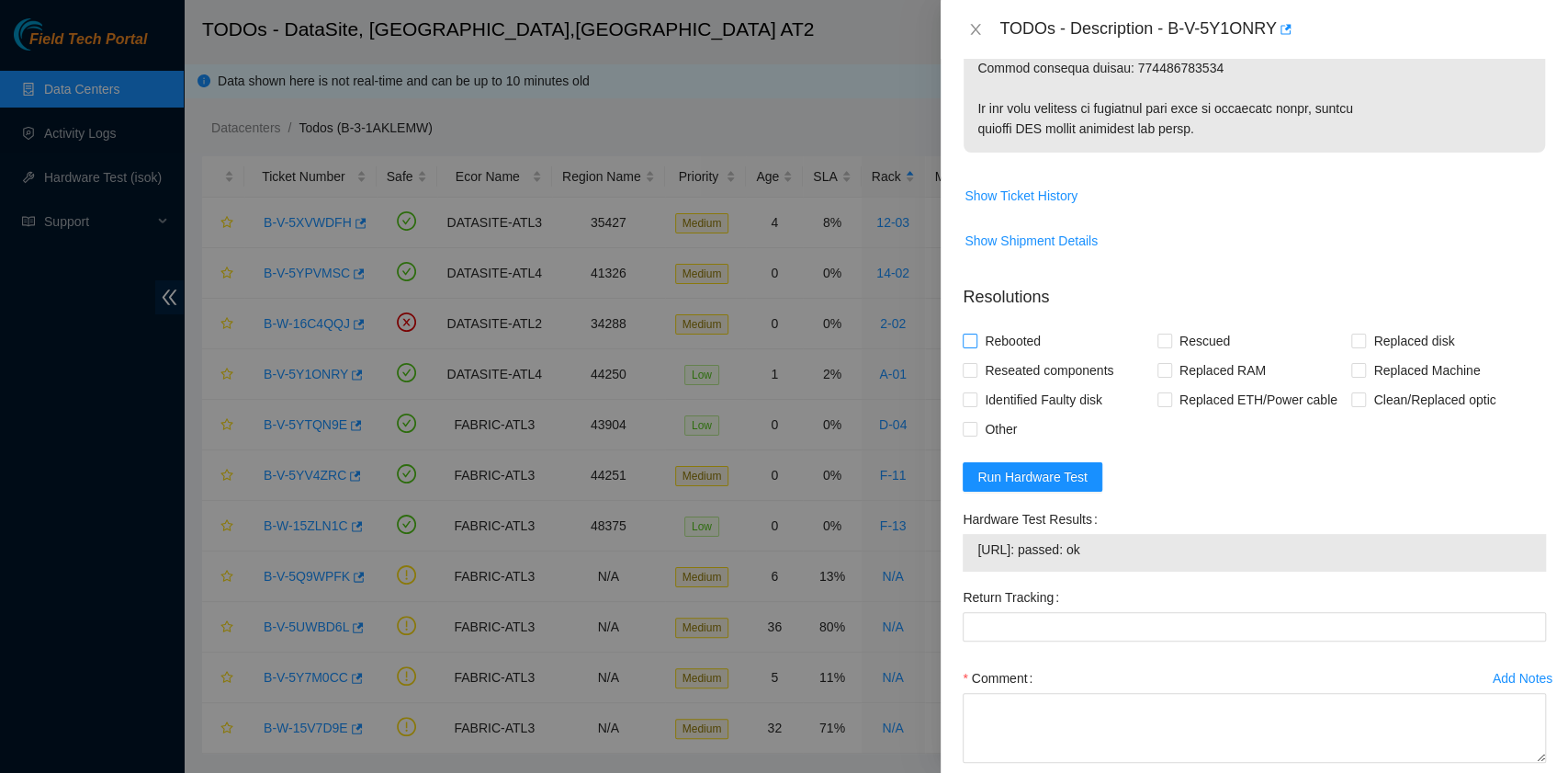
click at [1028, 355] on span "Rebooted" at bounding box center [1012, 340] width 70 height 29
click at [975, 347] on input "Rebooted" at bounding box center [970, 340] width 13 height 13
checkbox input "true"
click at [1158, 347] on input "Rescued" at bounding box center [1164, 340] width 13 height 13
checkbox input "true"
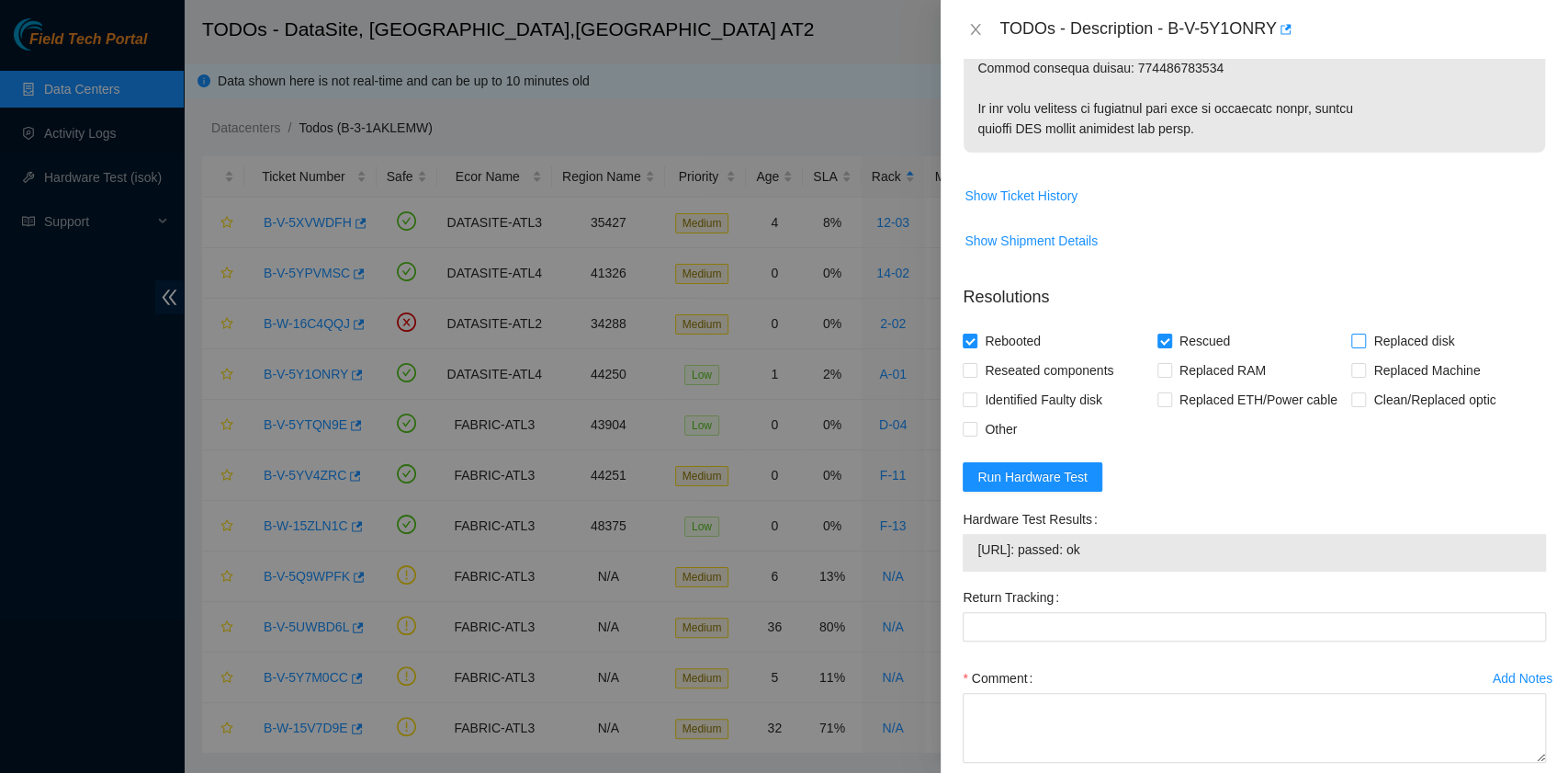
click at [1351, 347] on input "Replaced disk" at bounding box center [1358, 340] width 13 height 13
checkbox input "true"
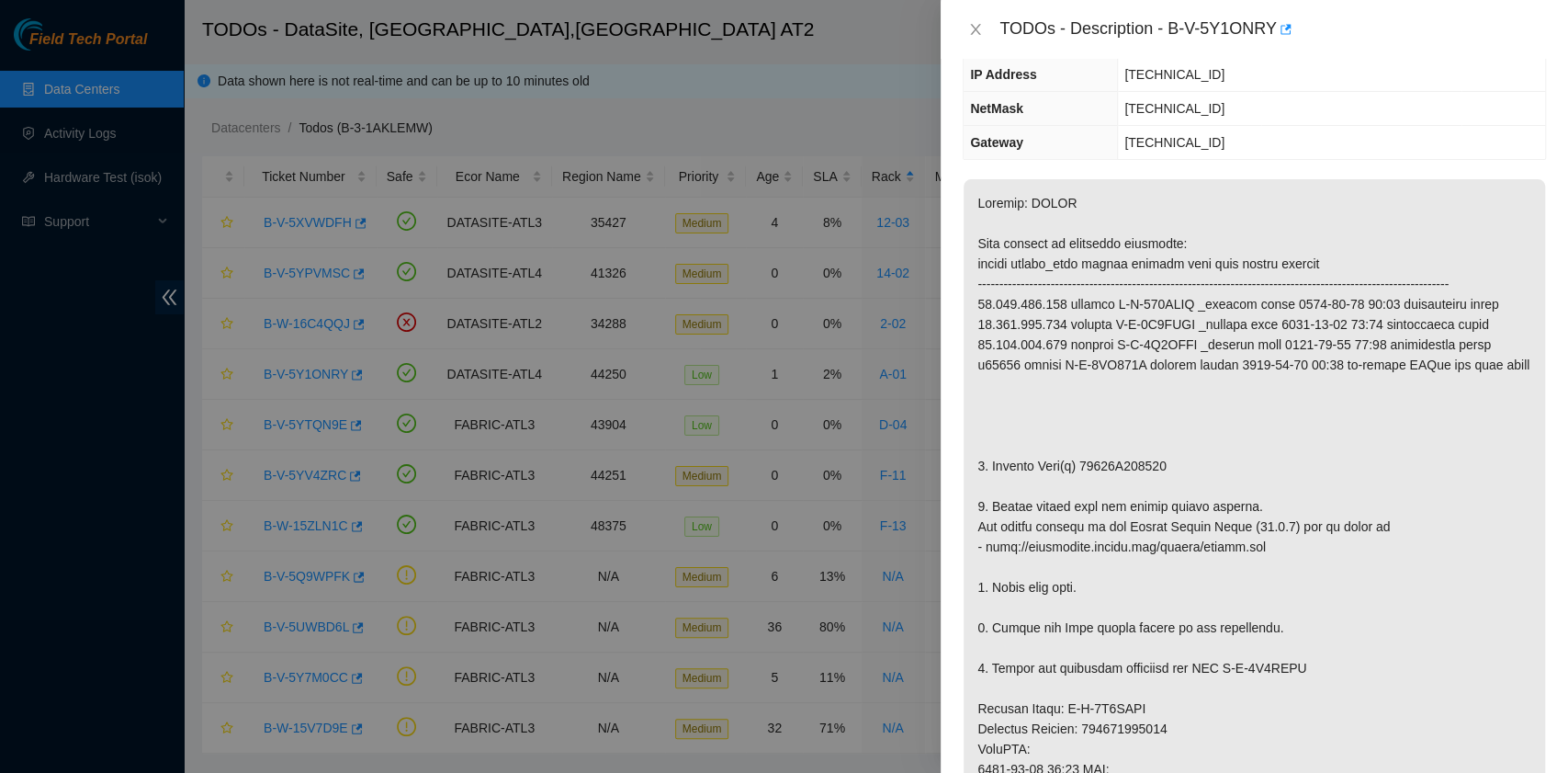
scroll to position [0, 0]
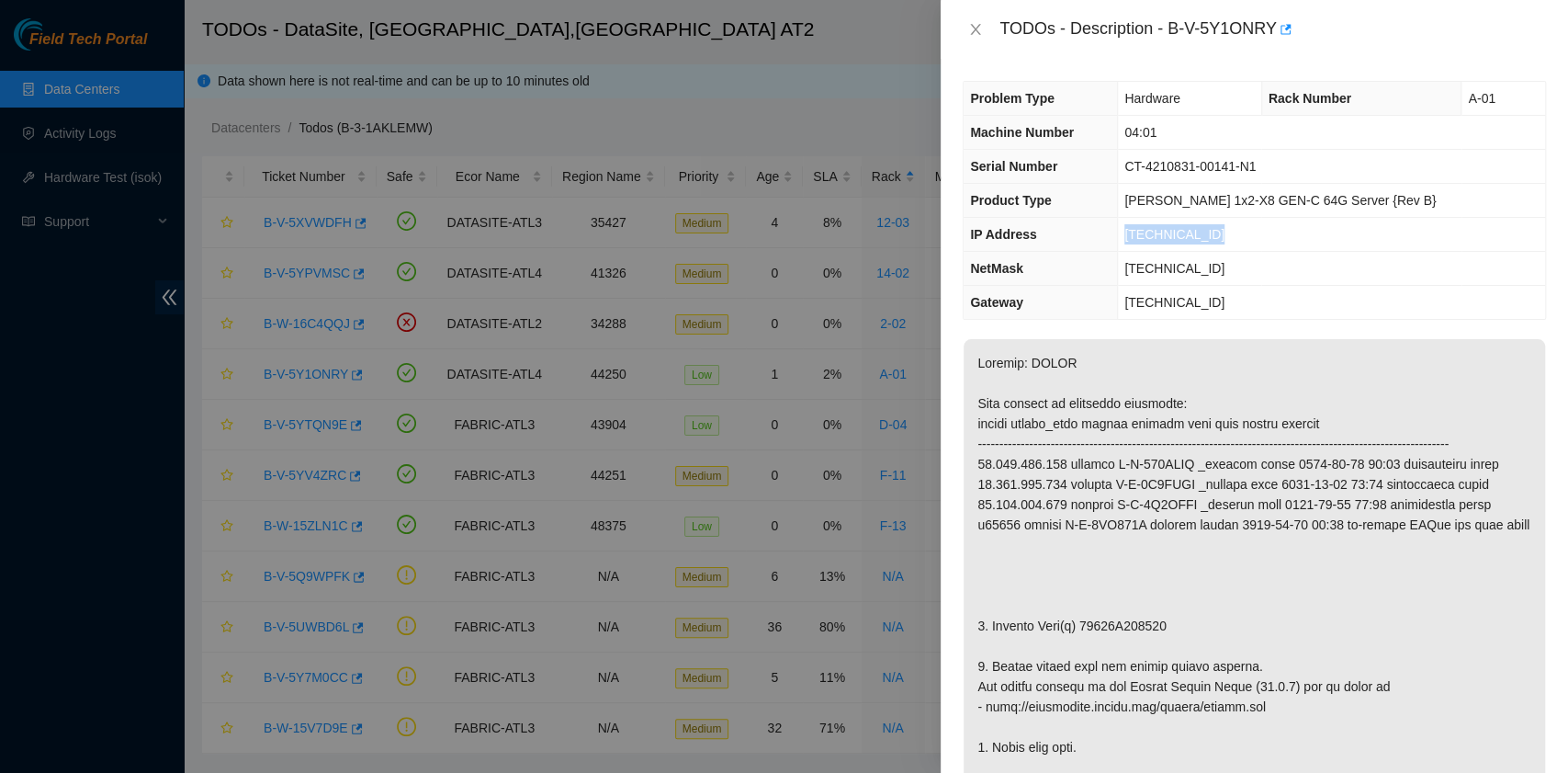
drag, startPoint x: 1250, startPoint y: 237, endPoint x: 1158, endPoint y: 227, distance: 92.5
click at [1158, 227] on td "23.221.226.245" at bounding box center [1332, 235] width 427 height 34
copy span "23.221.226.245"
click at [1293, 254] on td "255.255.255.128" at bounding box center [1332, 269] width 427 height 34
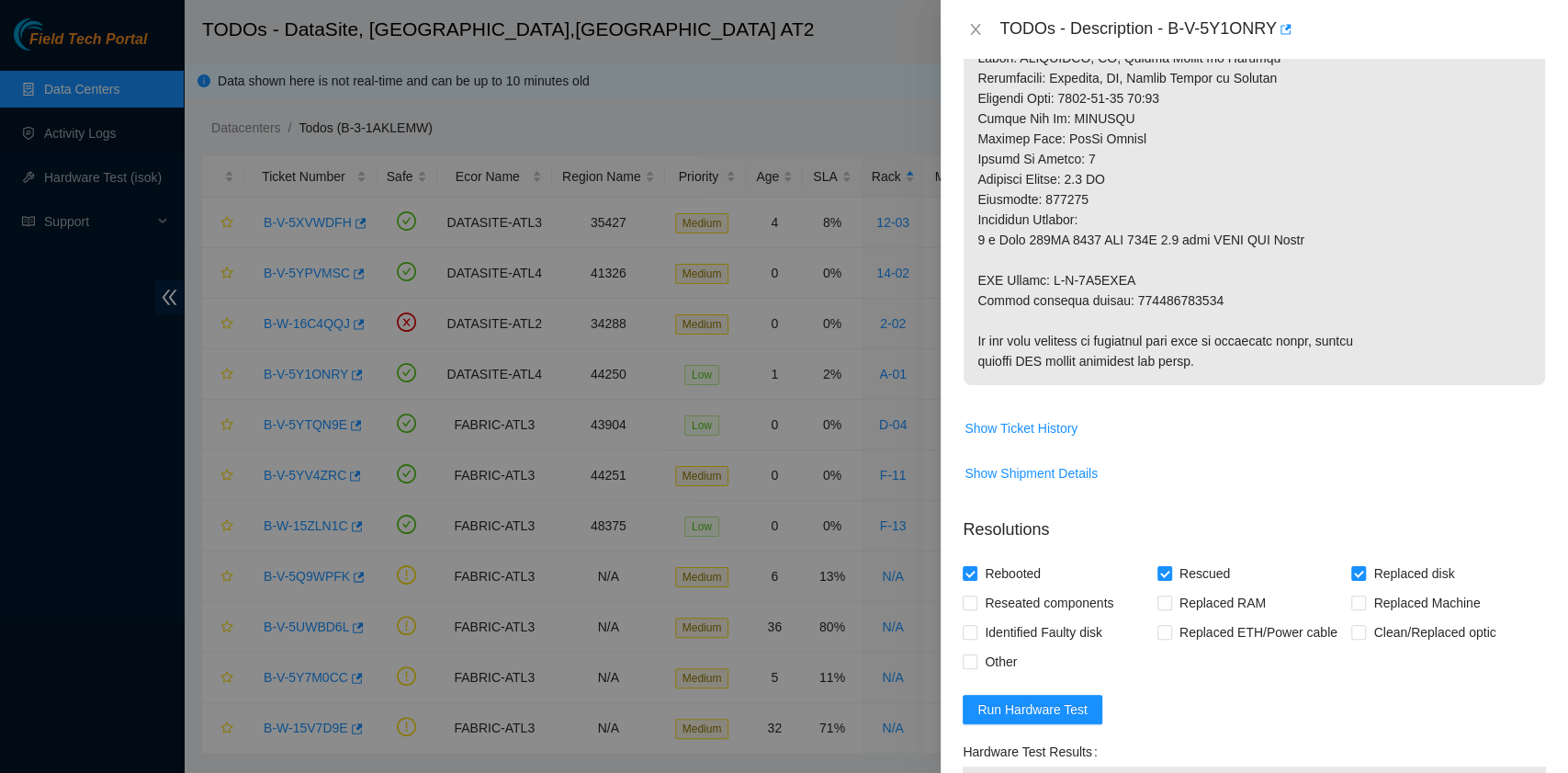
scroll to position [1347, 0]
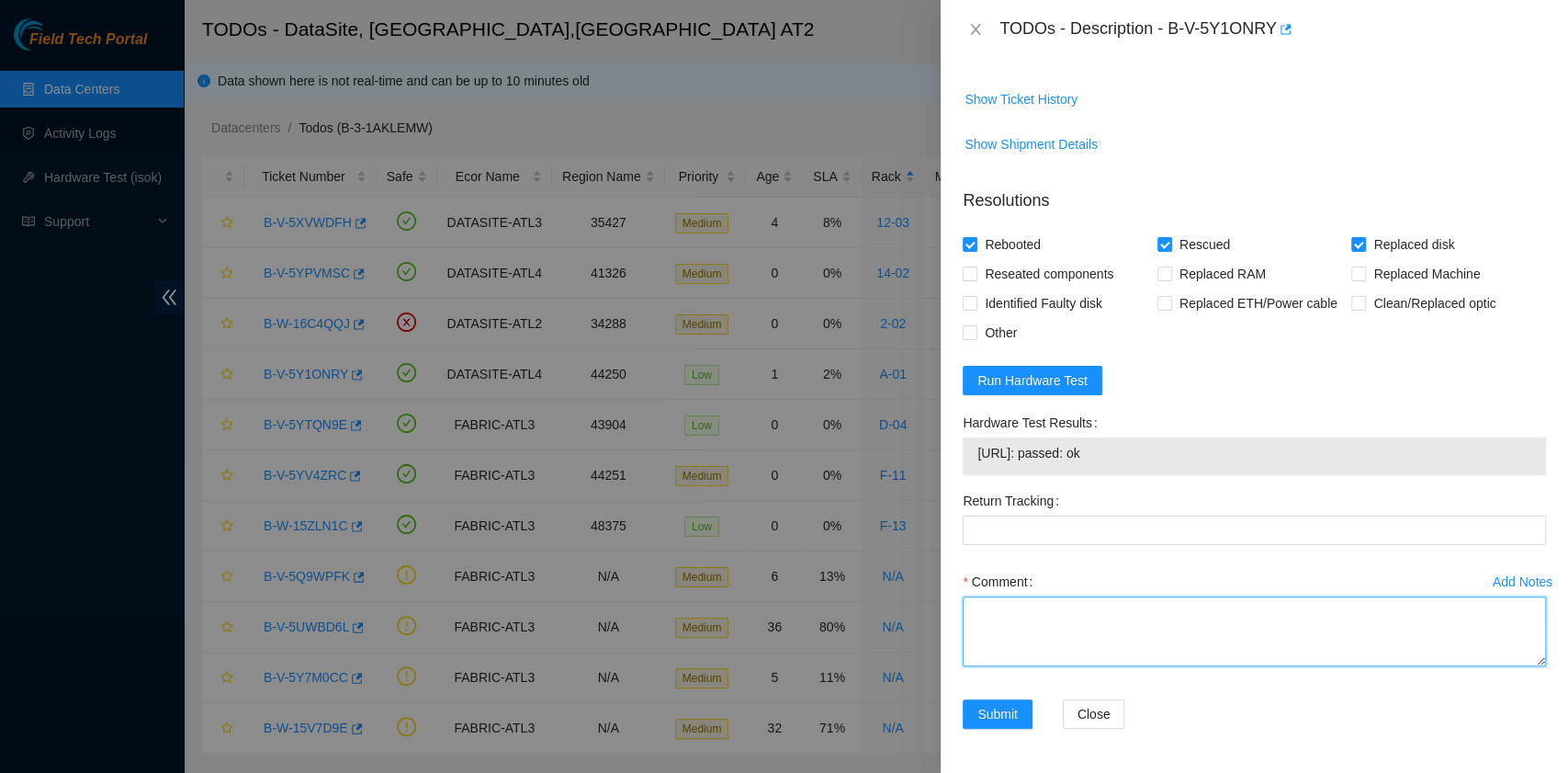
click at [1007, 627] on textarea "Comment" at bounding box center [1255, 632] width 583 height 70
paste textarea "B-V-5Y1ONRY rack# A-01 machine# 04:01 Replaced disk 20522C561865 with 220534757…"
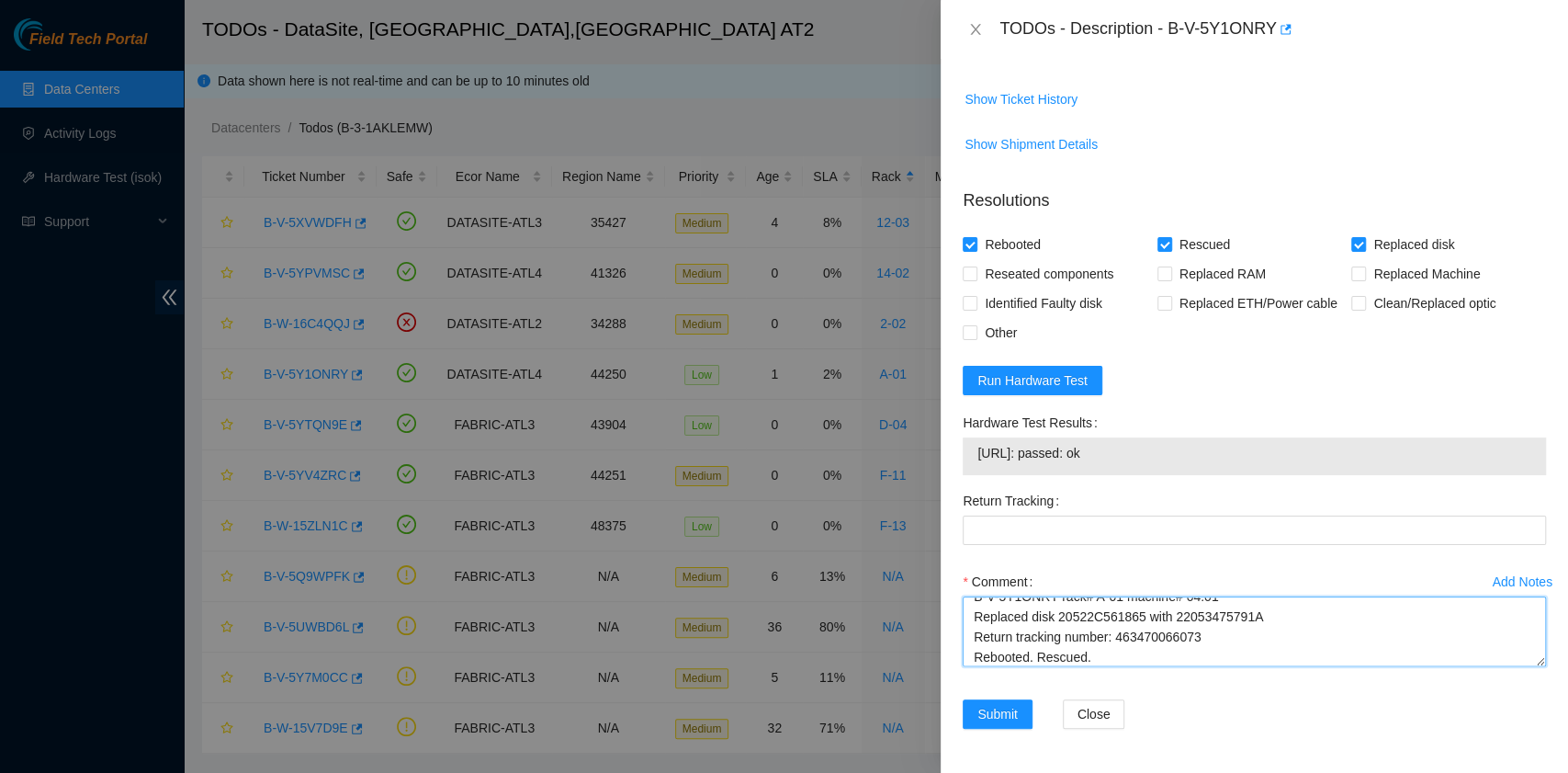
scroll to position [35, 0]
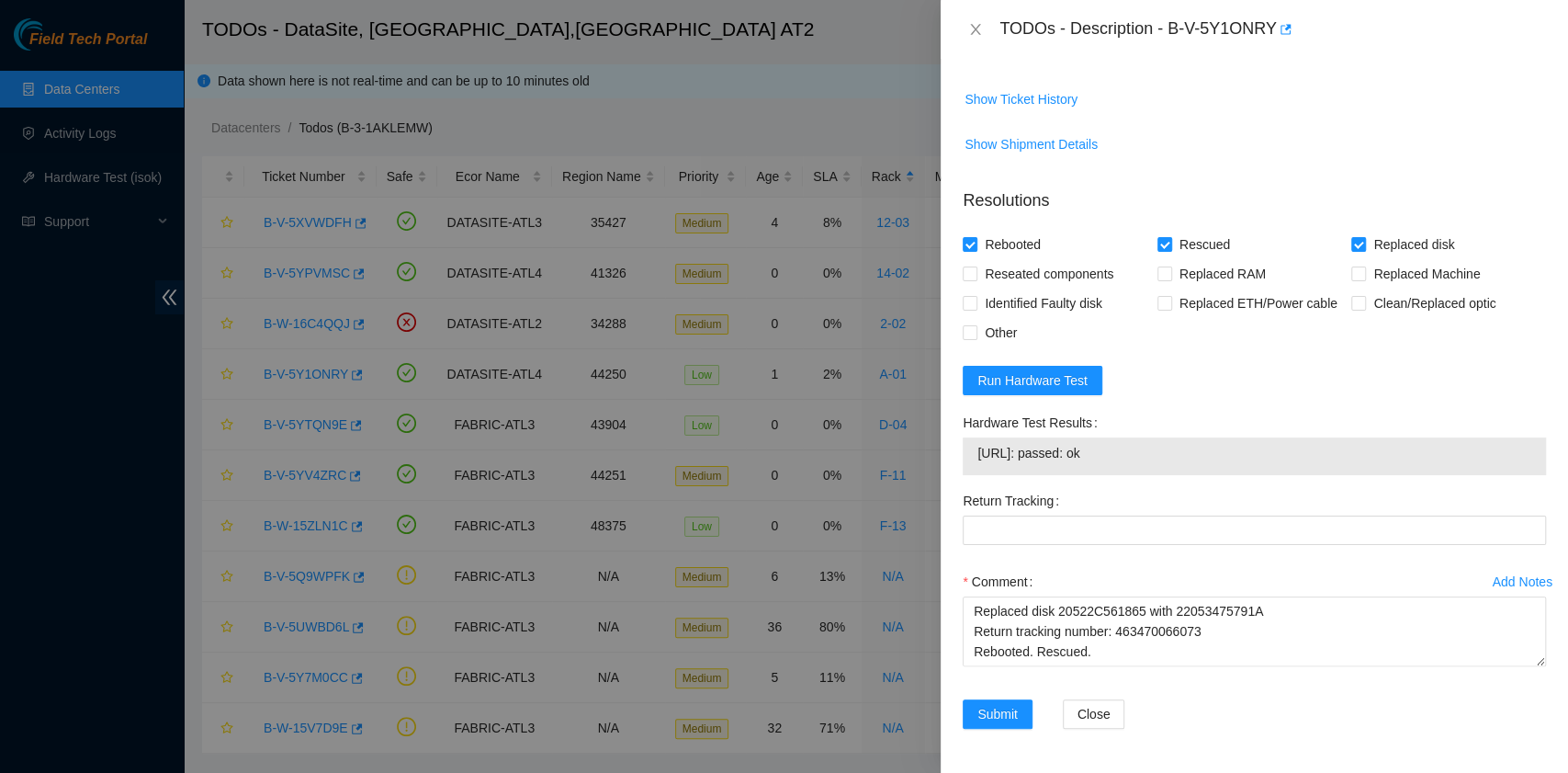
drag, startPoint x: 1135, startPoint y: 462, endPoint x: 979, endPoint y: 463, distance: 156.0
click at [979, 463] on span "23.221.226.245: passed: ok" at bounding box center [1254, 452] width 554 height 20
copy span "23.221.226.245: passed: ok"
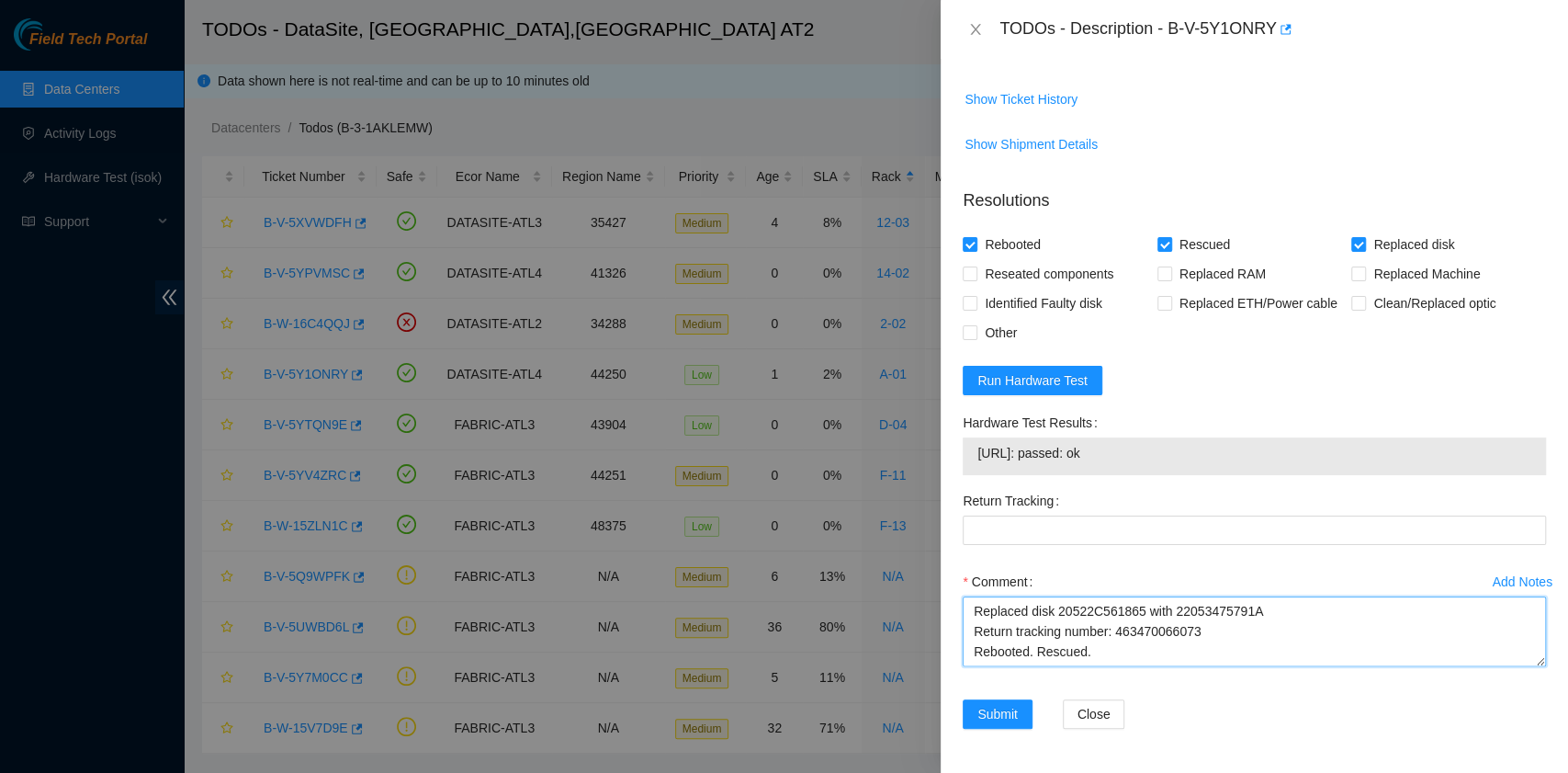
click at [1056, 665] on textarea "B-V-5Y1ONRY rack# A-01 machine# 04:01 Replaced disk 20522C561865 with 220534757…" at bounding box center [1255, 632] width 583 height 70
paste textarea "23.221.226.245: passed: ok"
type textarea "B-V-5Y1ONRY rack# A-01 machine# 04:01 Replaced disk 20522C561865 with 220534757…"
drag, startPoint x: 1218, startPoint y: 665, endPoint x: 1116, endPoint y: 627, distance: 108.8
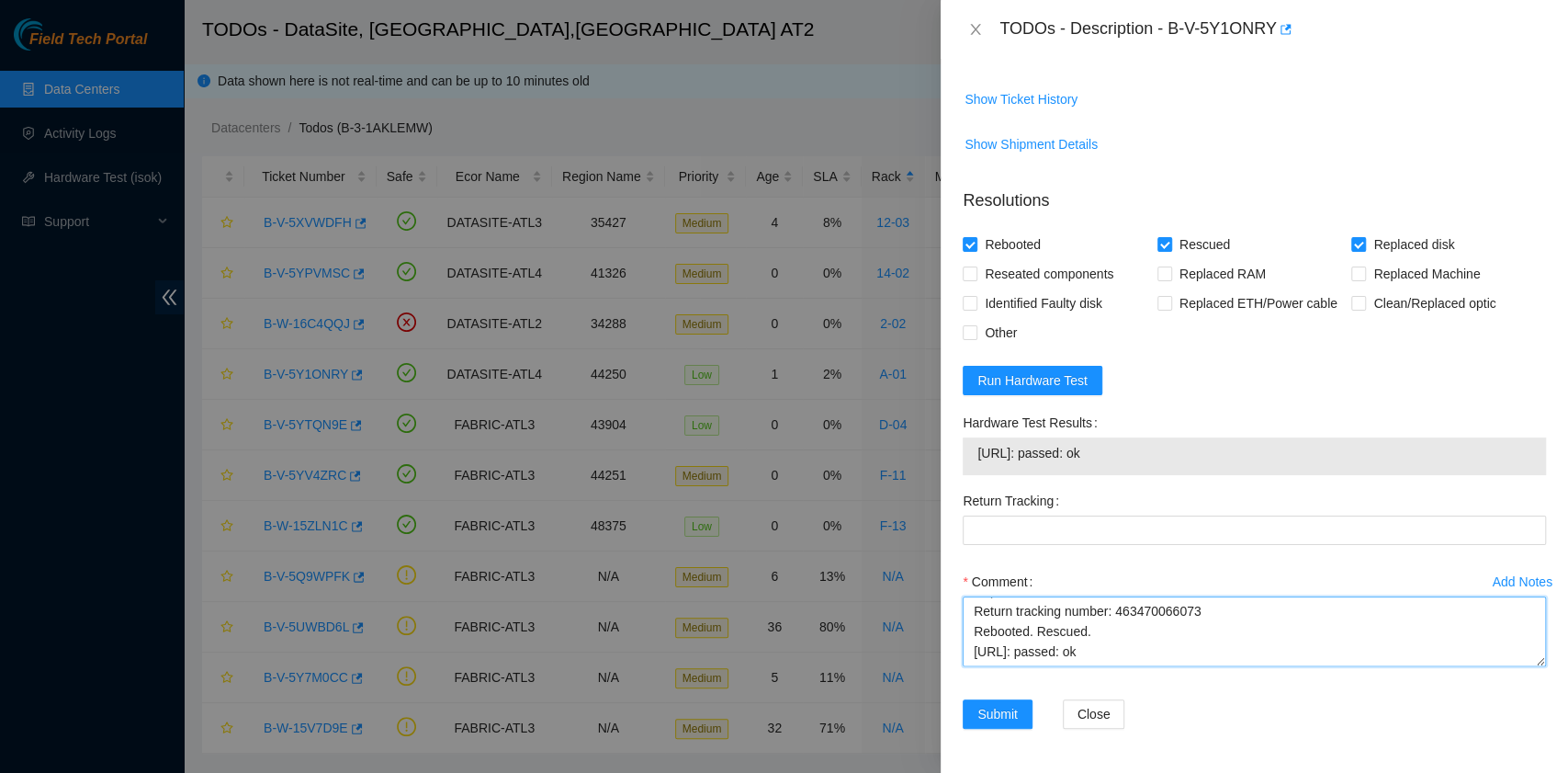
click at [1116, 627] on textarea "B-V-5Y1ONRY rack# A-01 machine# 04:01 Replaced disk 20522C561865 with 220534757…" at bounding box center [1255, 632] width 583 height 70
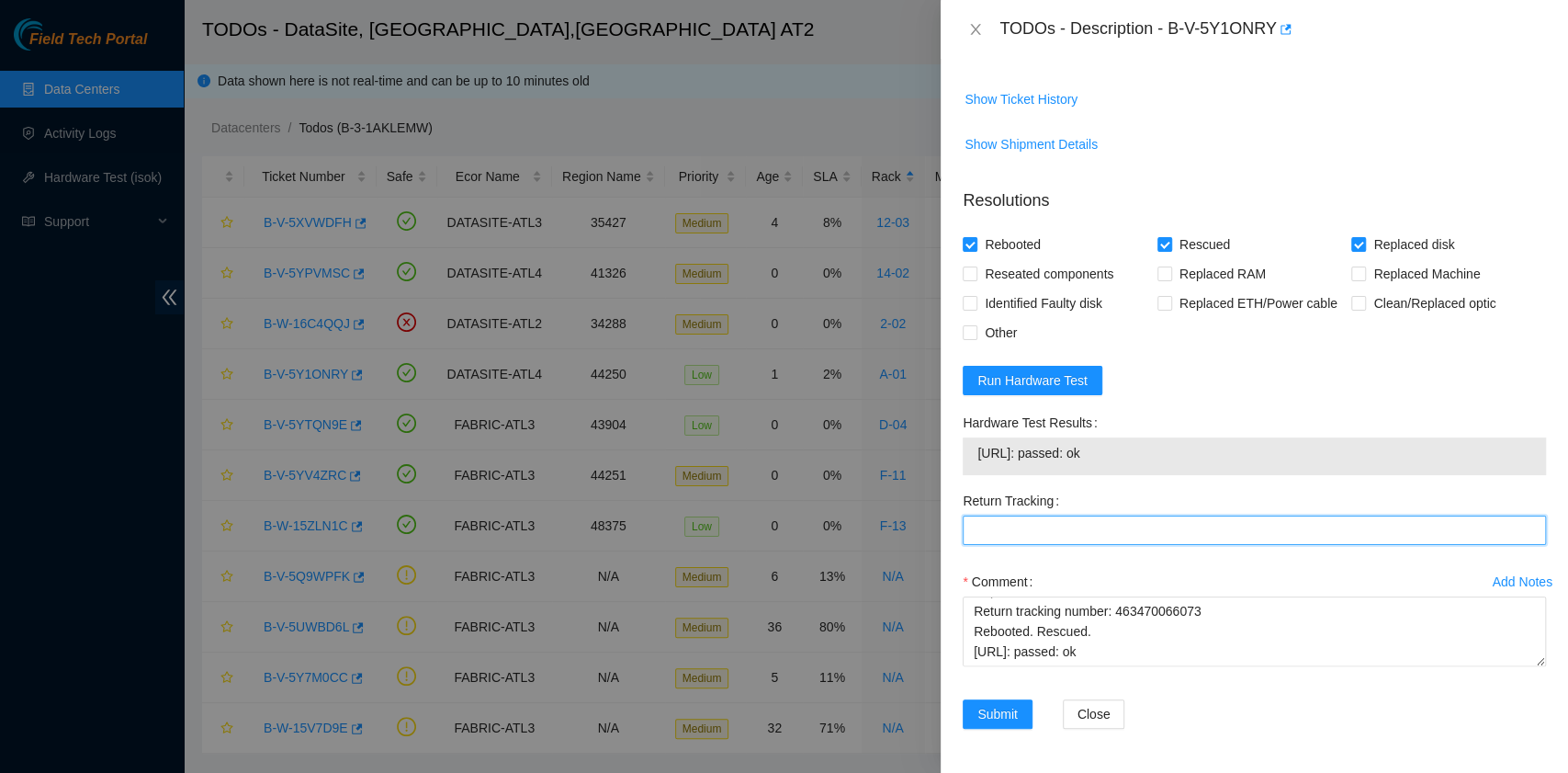
click at [1049, 540] on Tracking "Return Tracking" at bounding box center [1255, 530] width 583 height 29
paste Tracking "463470066073"
type Tracking "463470066073"
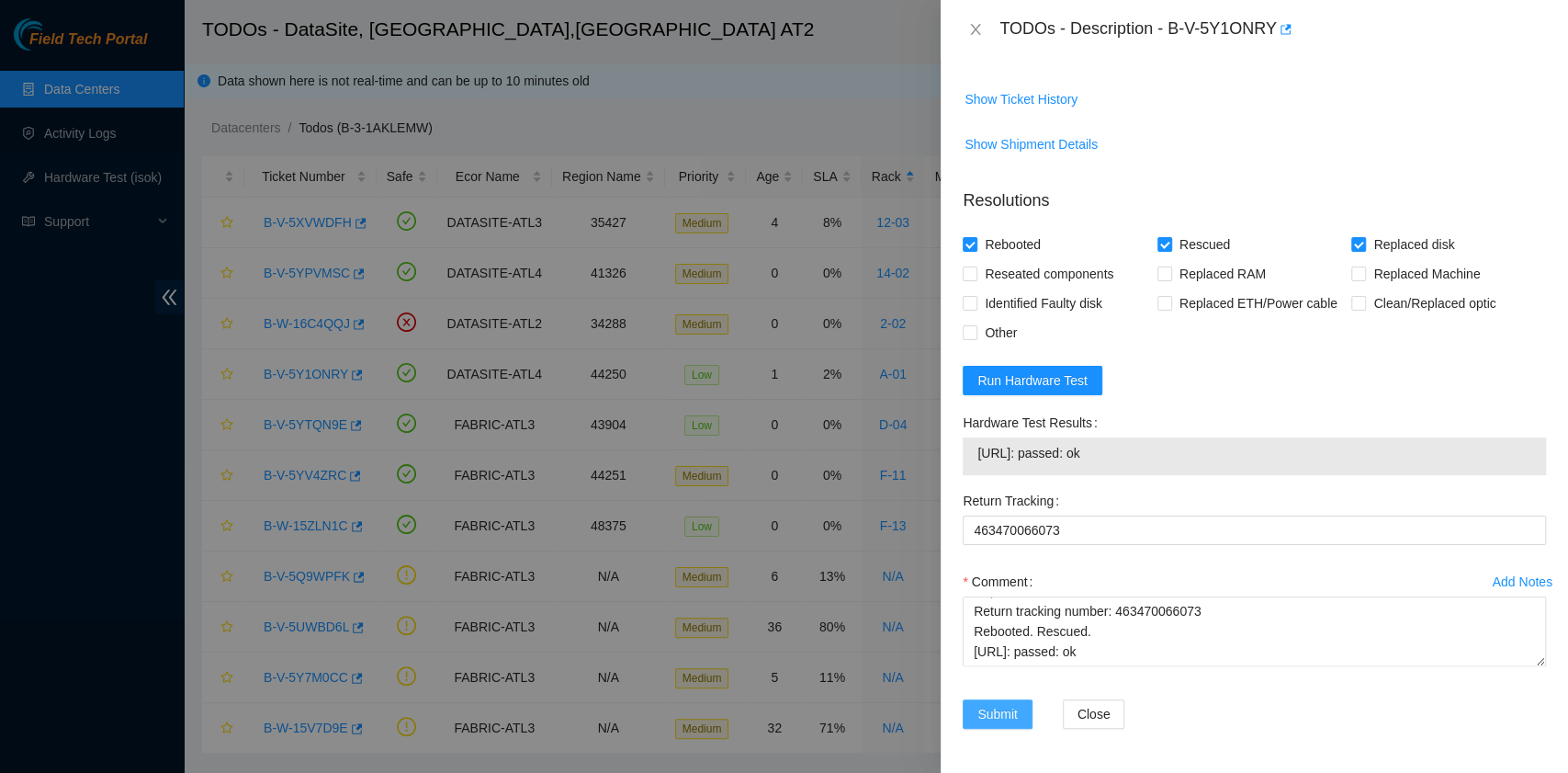
click at [1004, 711] on span "Submit" at bounding box center [997, 713] width 41 height 20
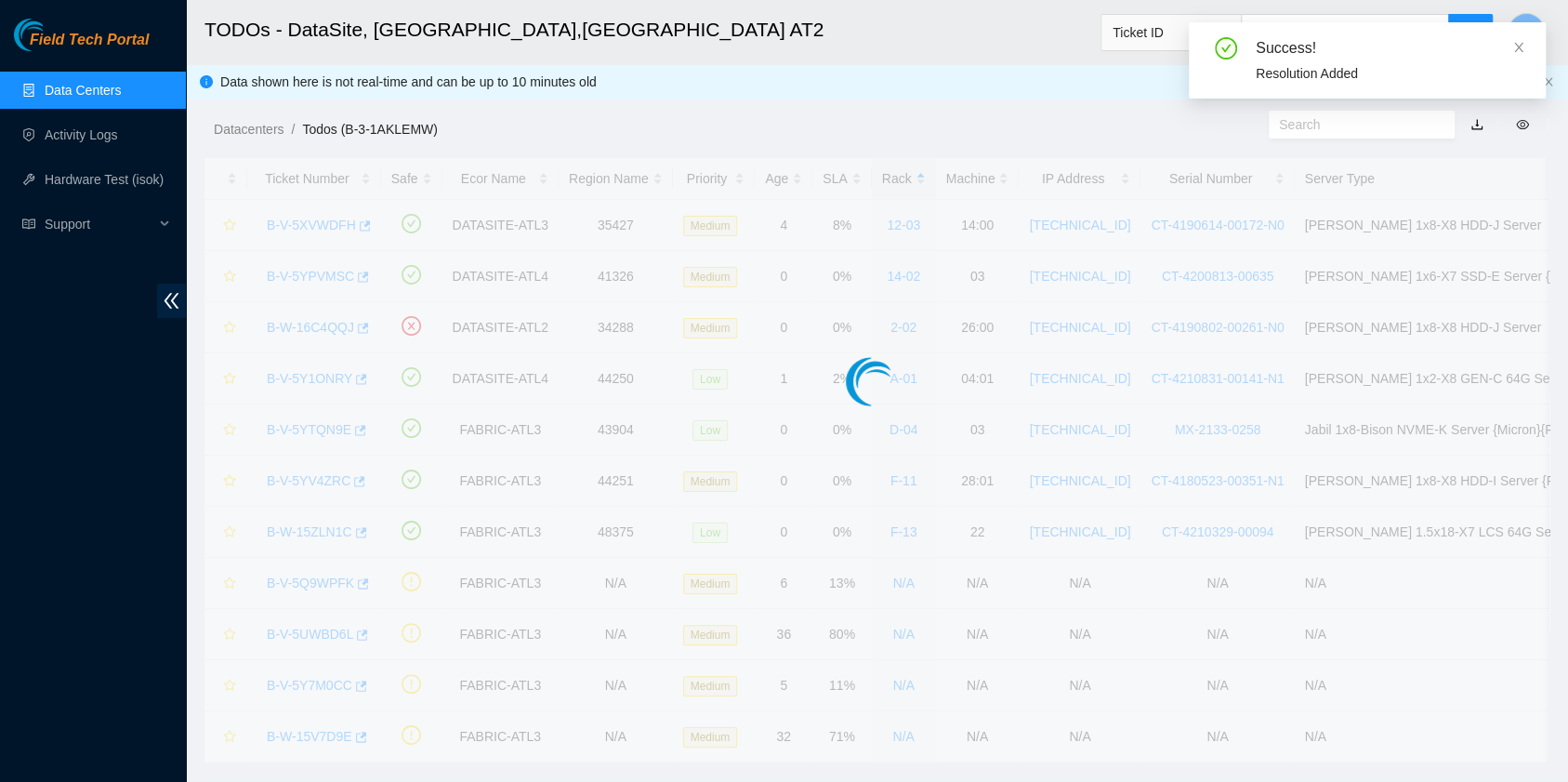
scroll to position [472, 0]
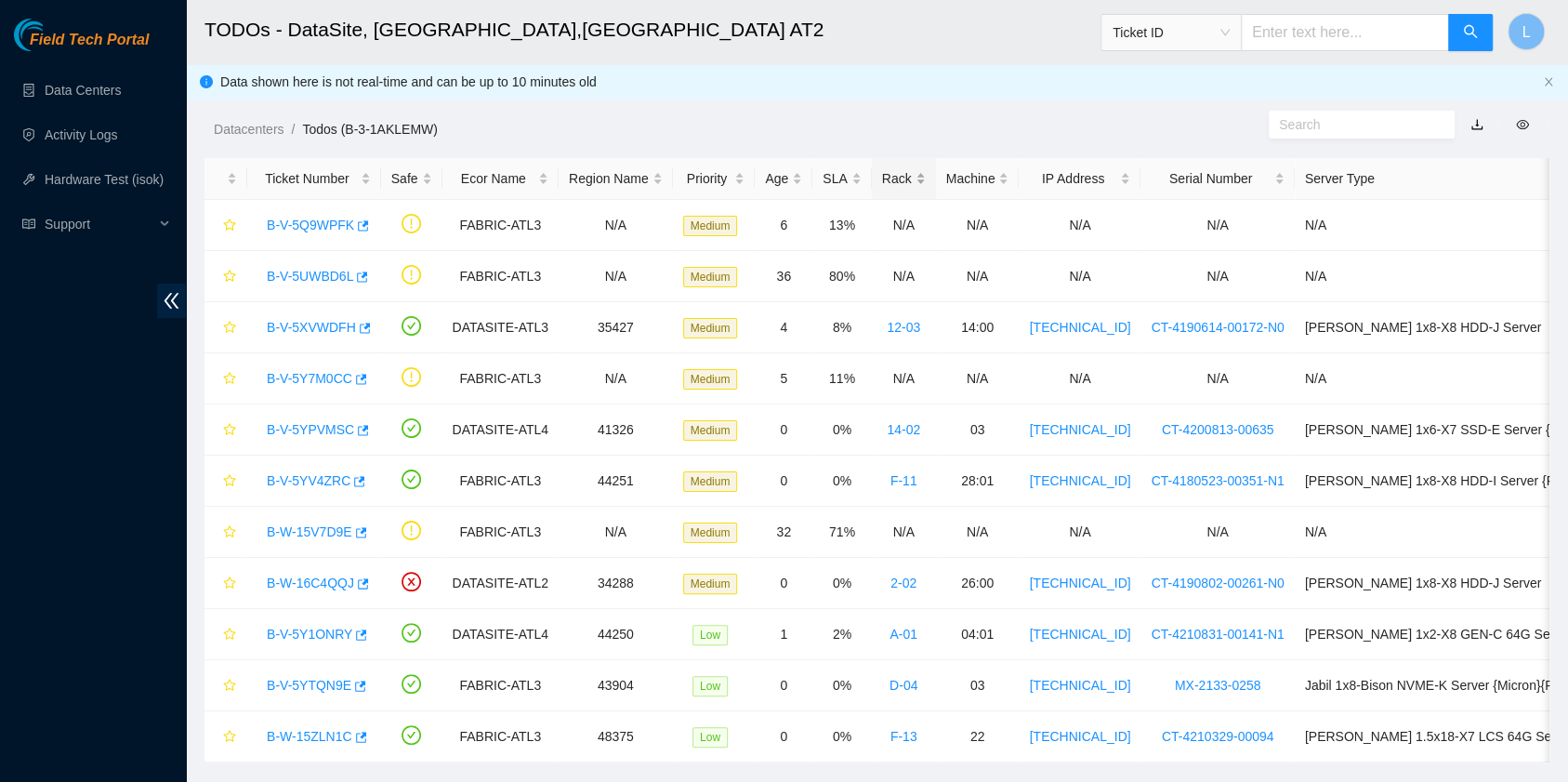
click at [882, 177] on div "Rack" at bounding box center [903, 178] width 43 height 20
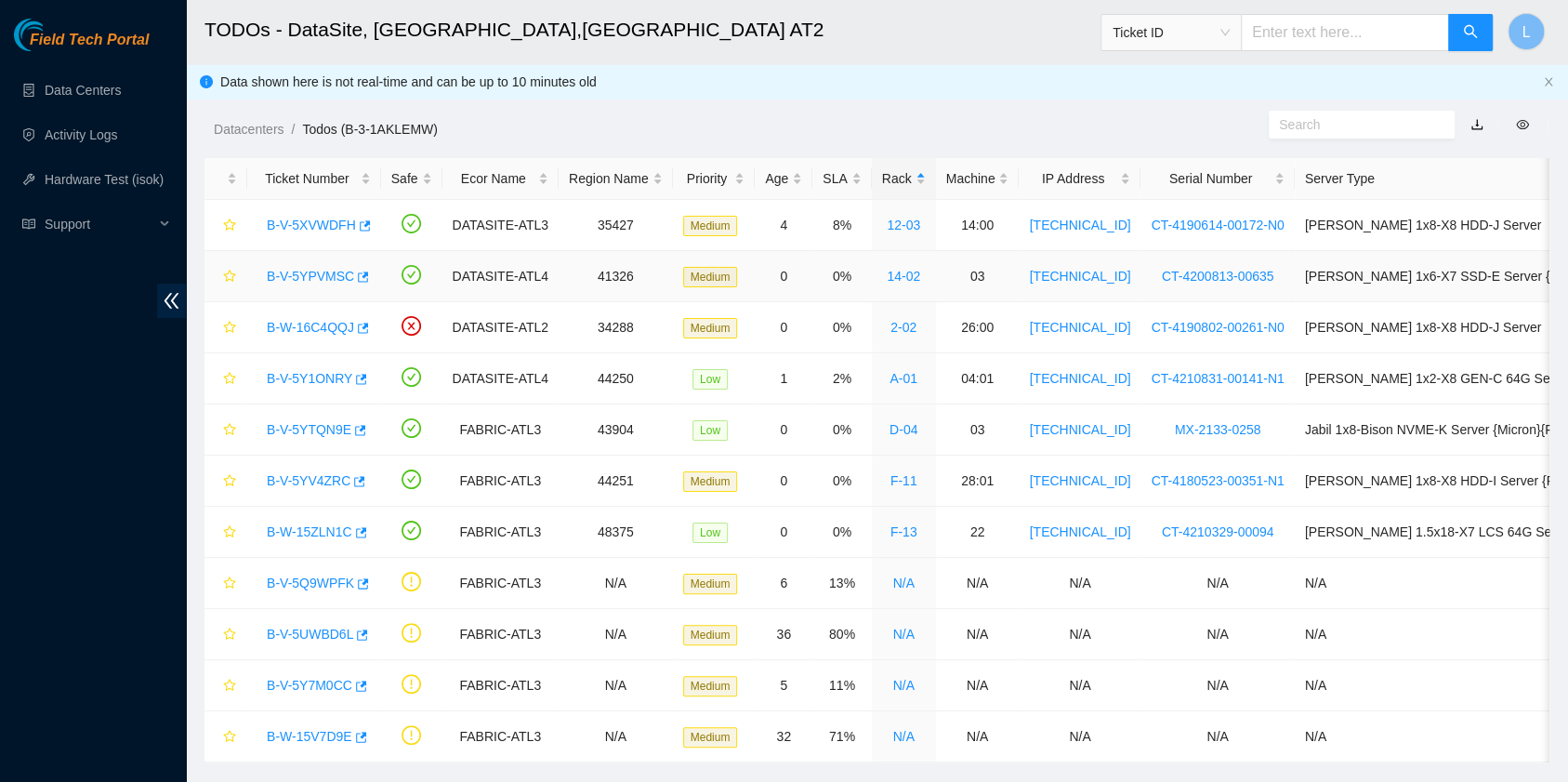
click at [315, 281] on link "B-V-5YPVMSC" at bounding box center [310, 276] width 87 height 14
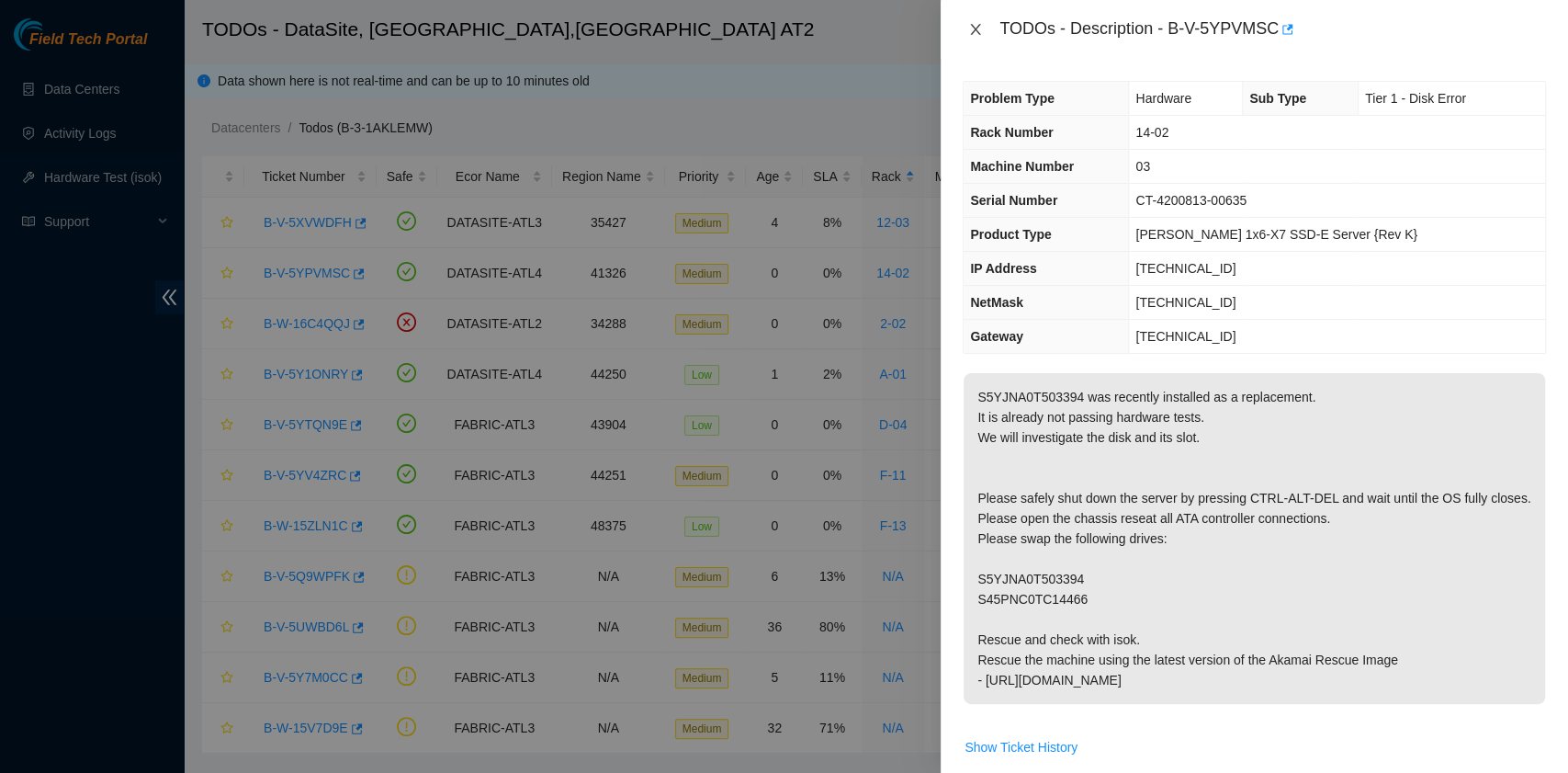
click at [975, 28] on icon "close" at bounding box center [975, 28] width 14 height 14
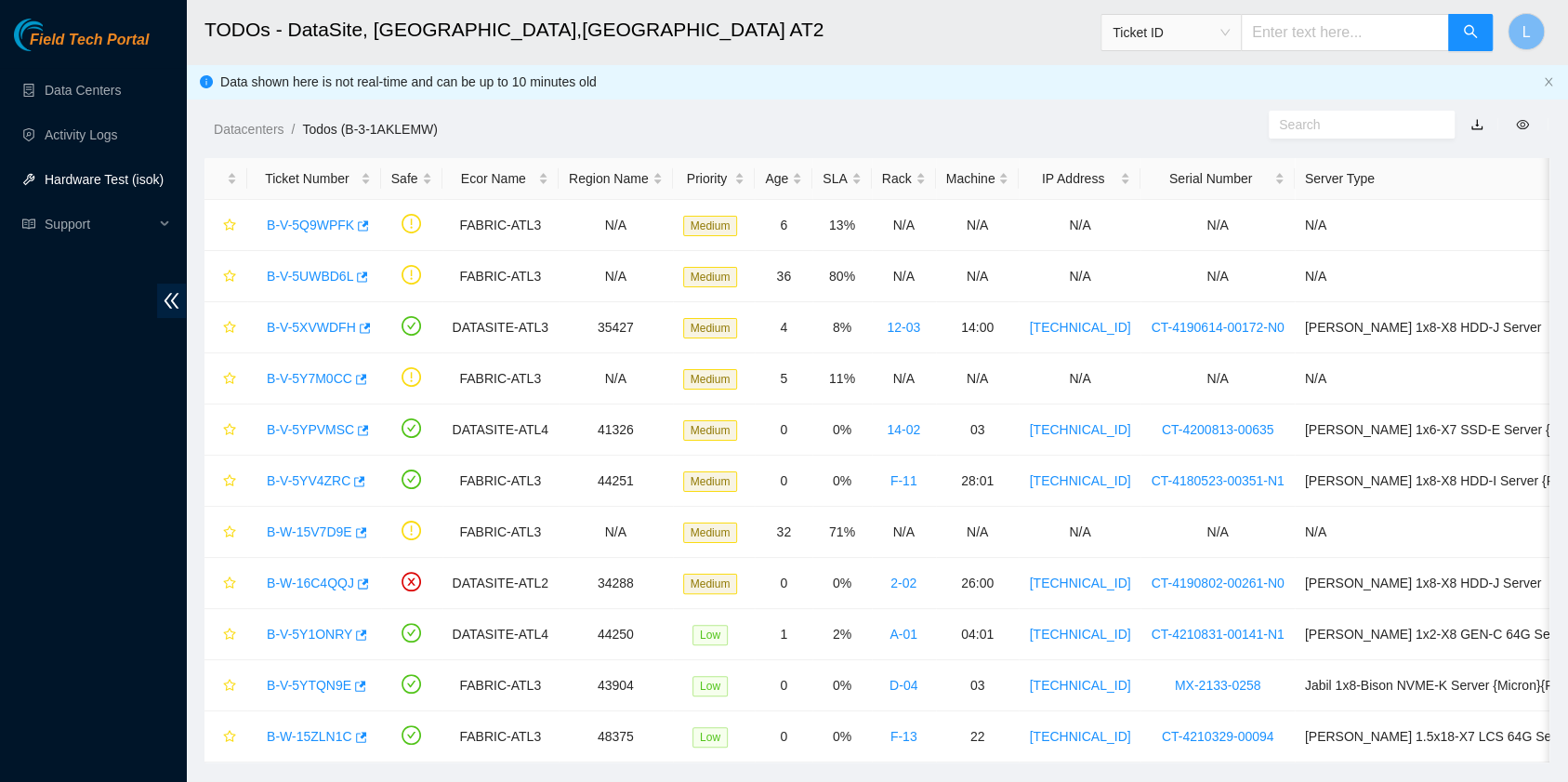
click at [110, 172] on link "Hardware Test (isok)" at bounding box center [104, 179] width 119 height 14
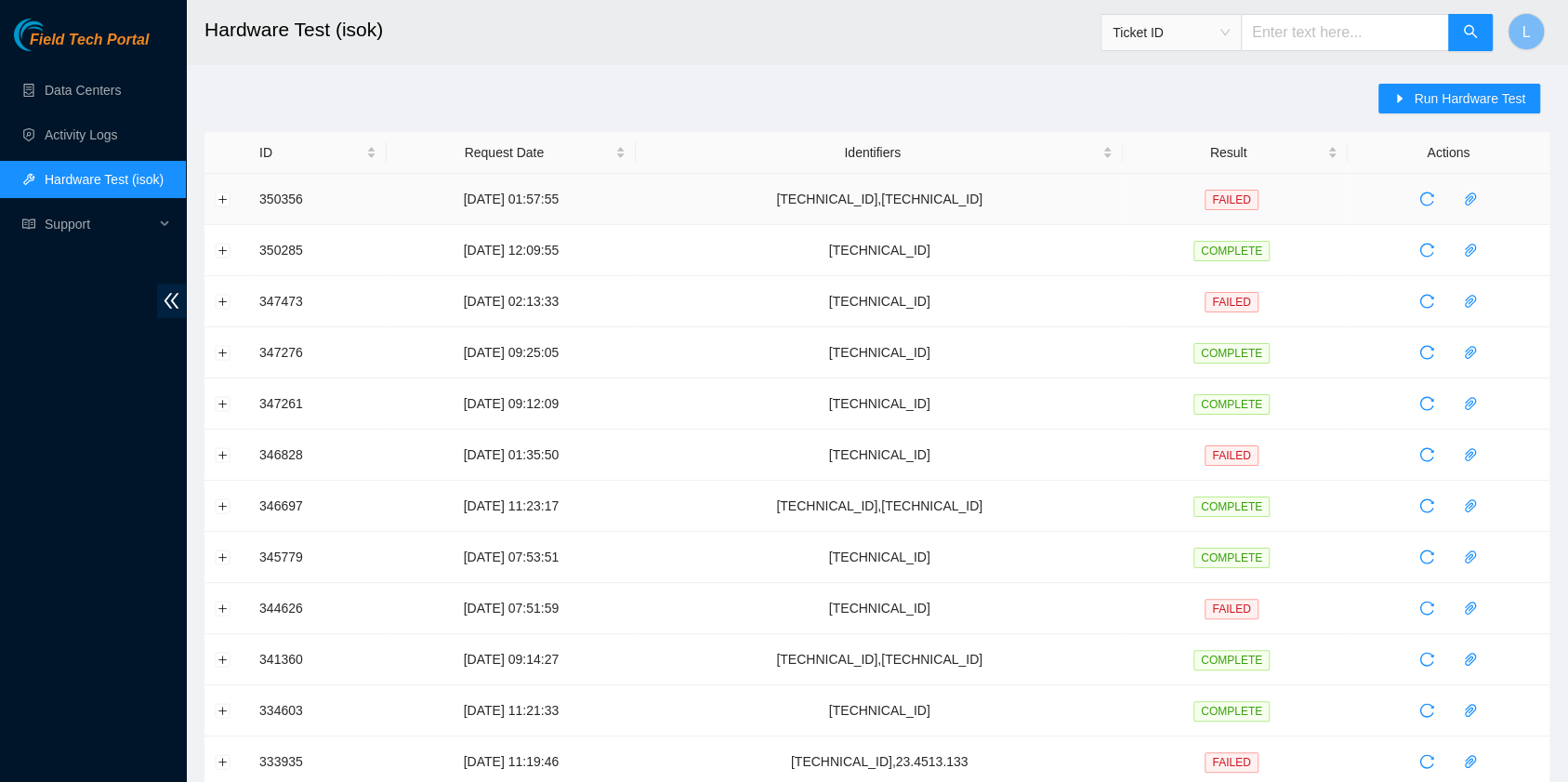
click at [214, 195] on td at bounding box center [227, 199] width 44 height 51
click at [223, 203] on button "Expand row" at bounding box center [222, 198] width 14 height 14
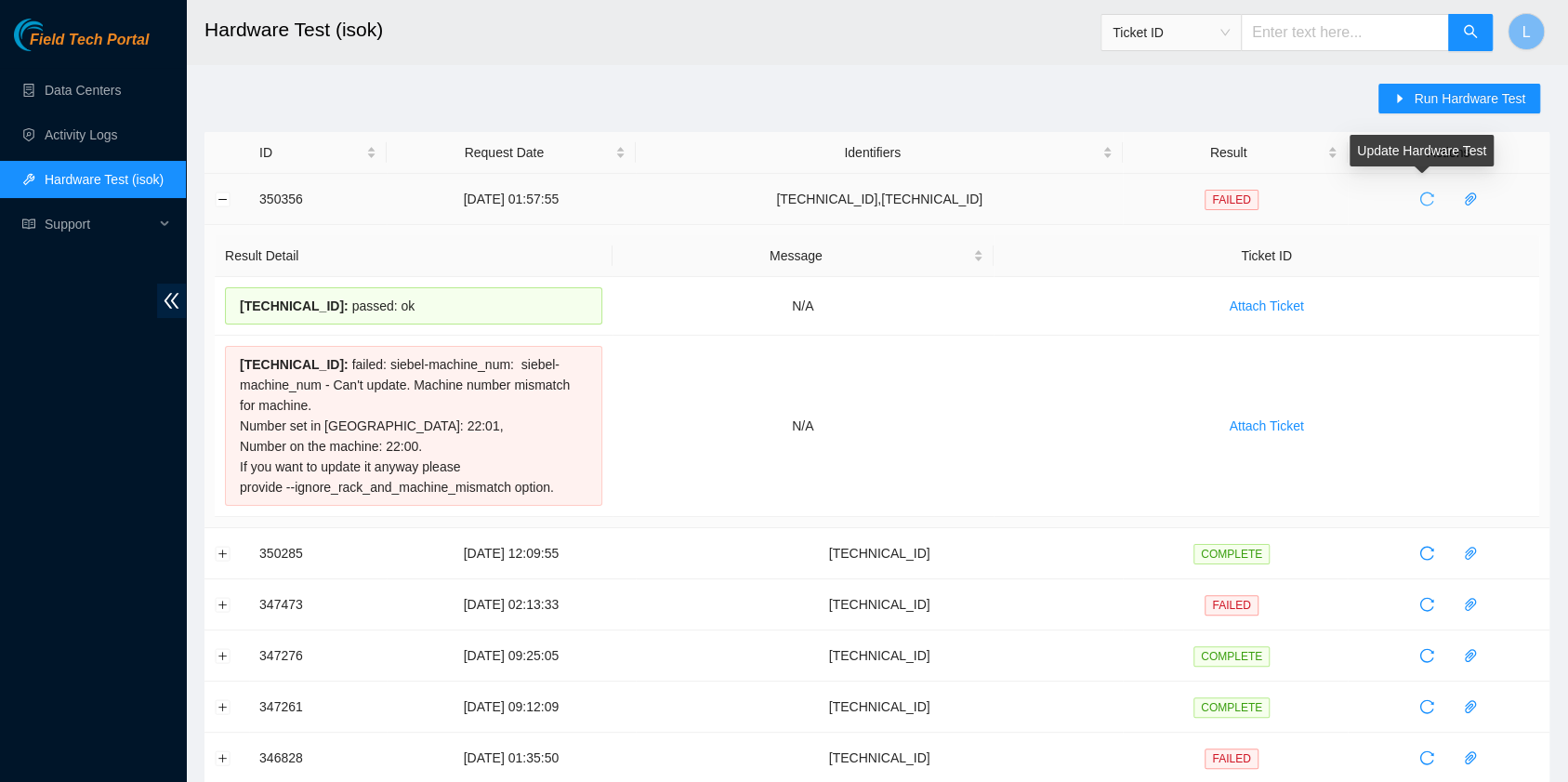
click at [1419, 201] on icon "reload" at bounding box center [1426, 198] width 14 height 14
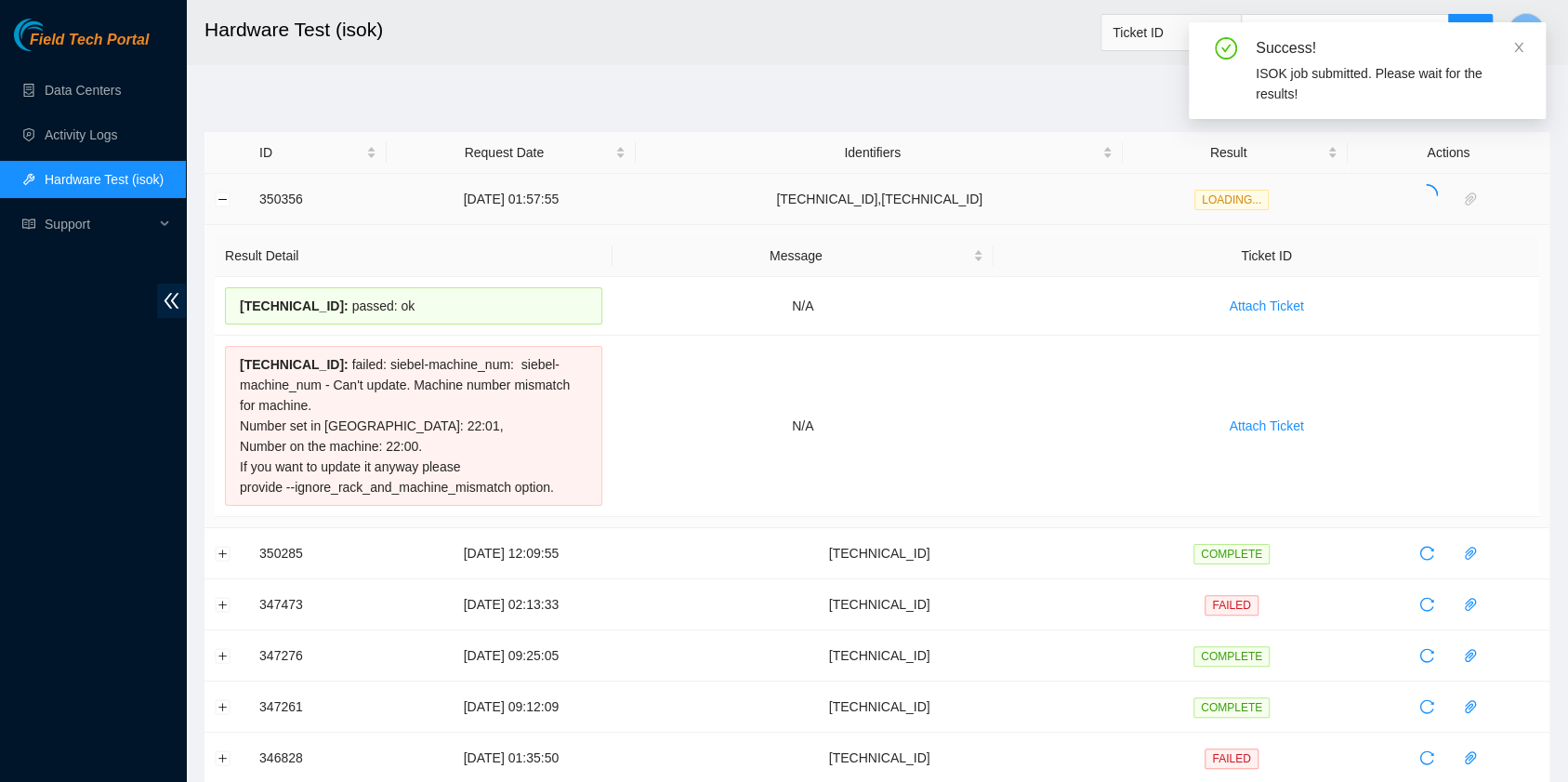
click at [1467, 100] on div "Success! ISOK job submitted. Please wait for the results!" at bounding box center [1367, 78] width 357 height 111
click at [1517, 44] on icon "close" at bounding box center [1519, 48] width 13 height 13
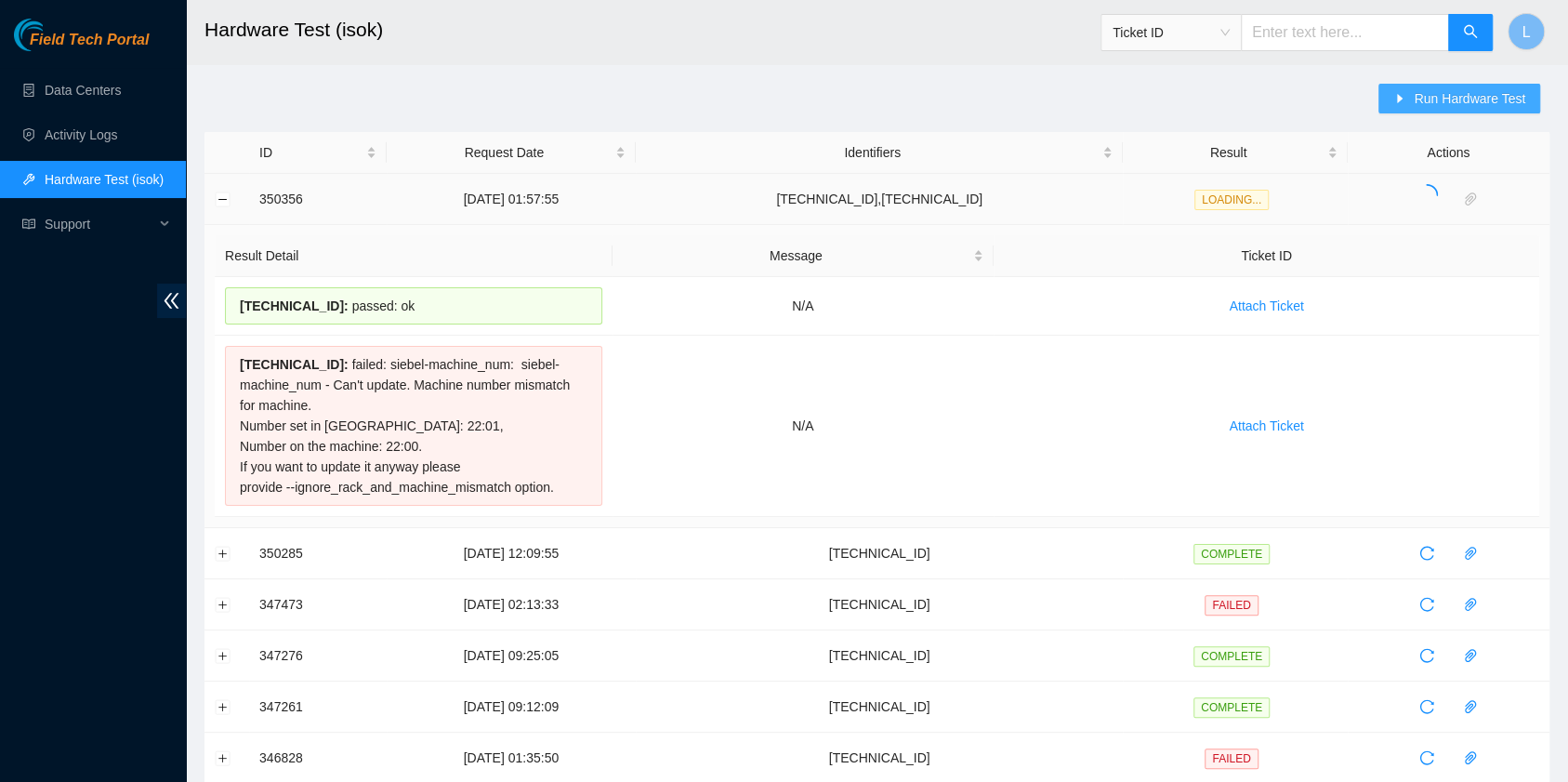
click at [1478, 99] on span "Run Hardware Test" at bounding box center [1470, 98] width 111 height 20
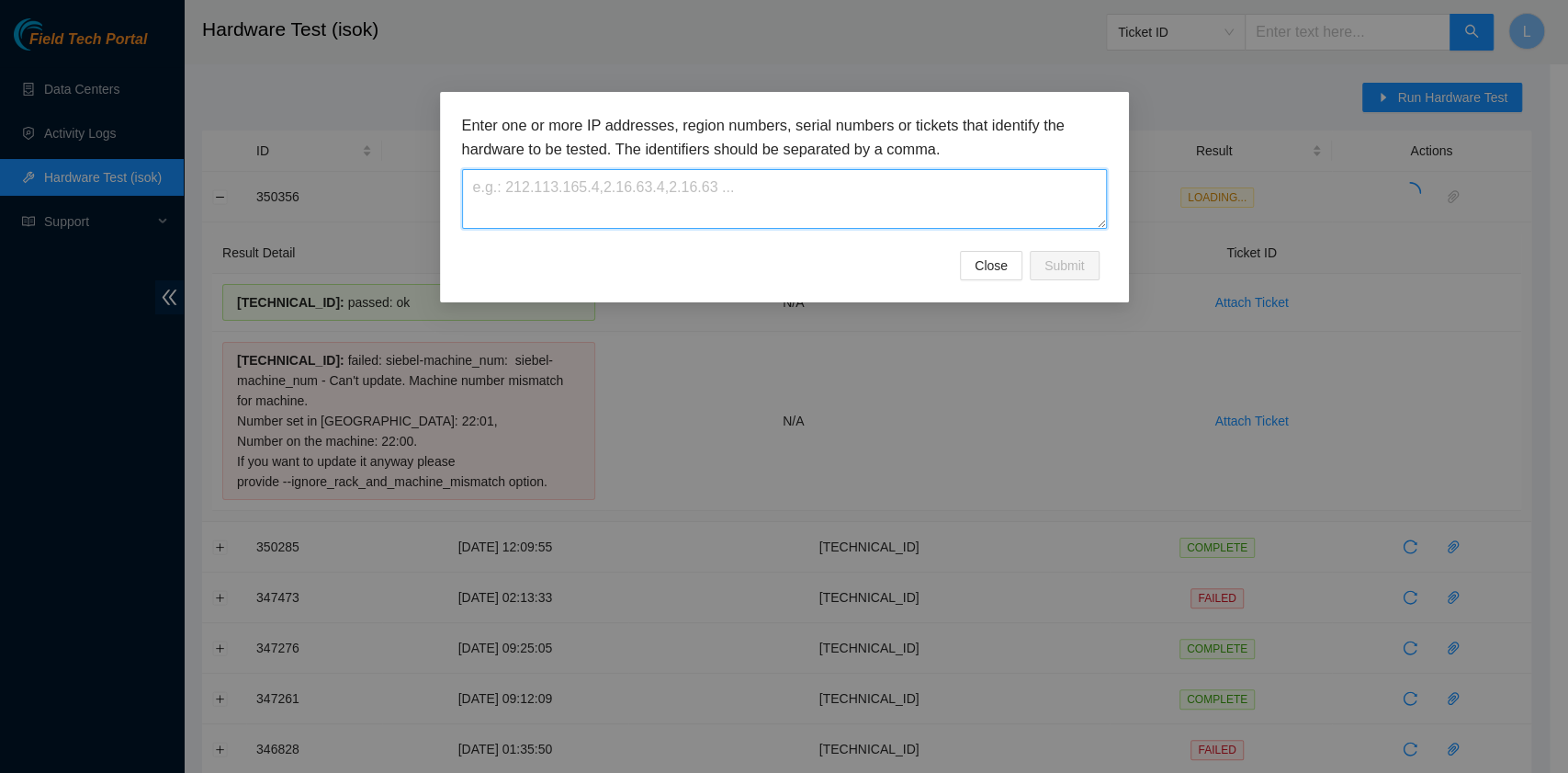
click at [792, 198] on textarea at bounding box center [784, 198] width 645 height 60
paste textarea "[TECHNICAL_ID]"
type textarea "23.221.226.244"
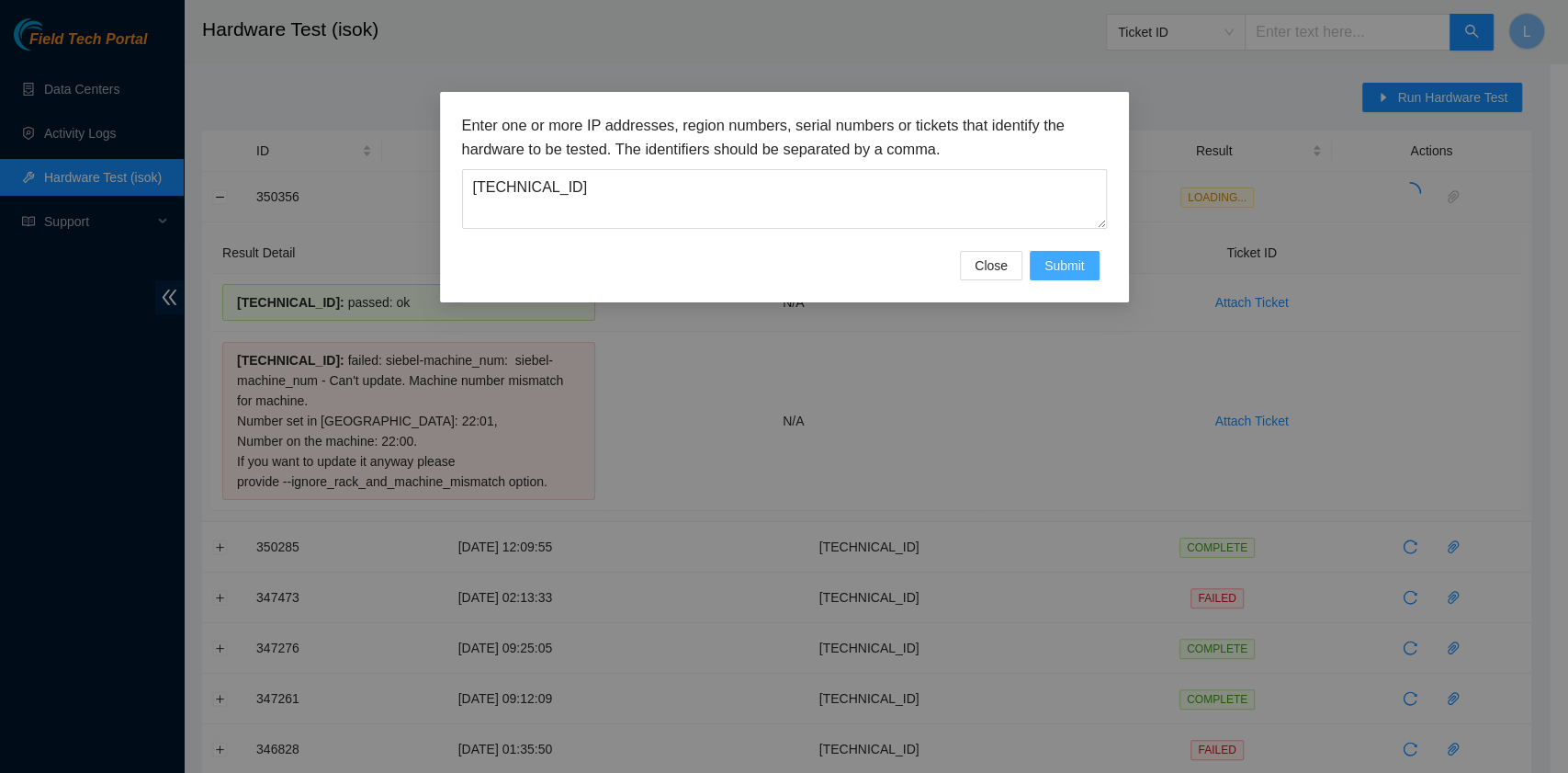
click at [1059, 270] on span "Submit" at bounding box center [1065, 265] width 41 height 20
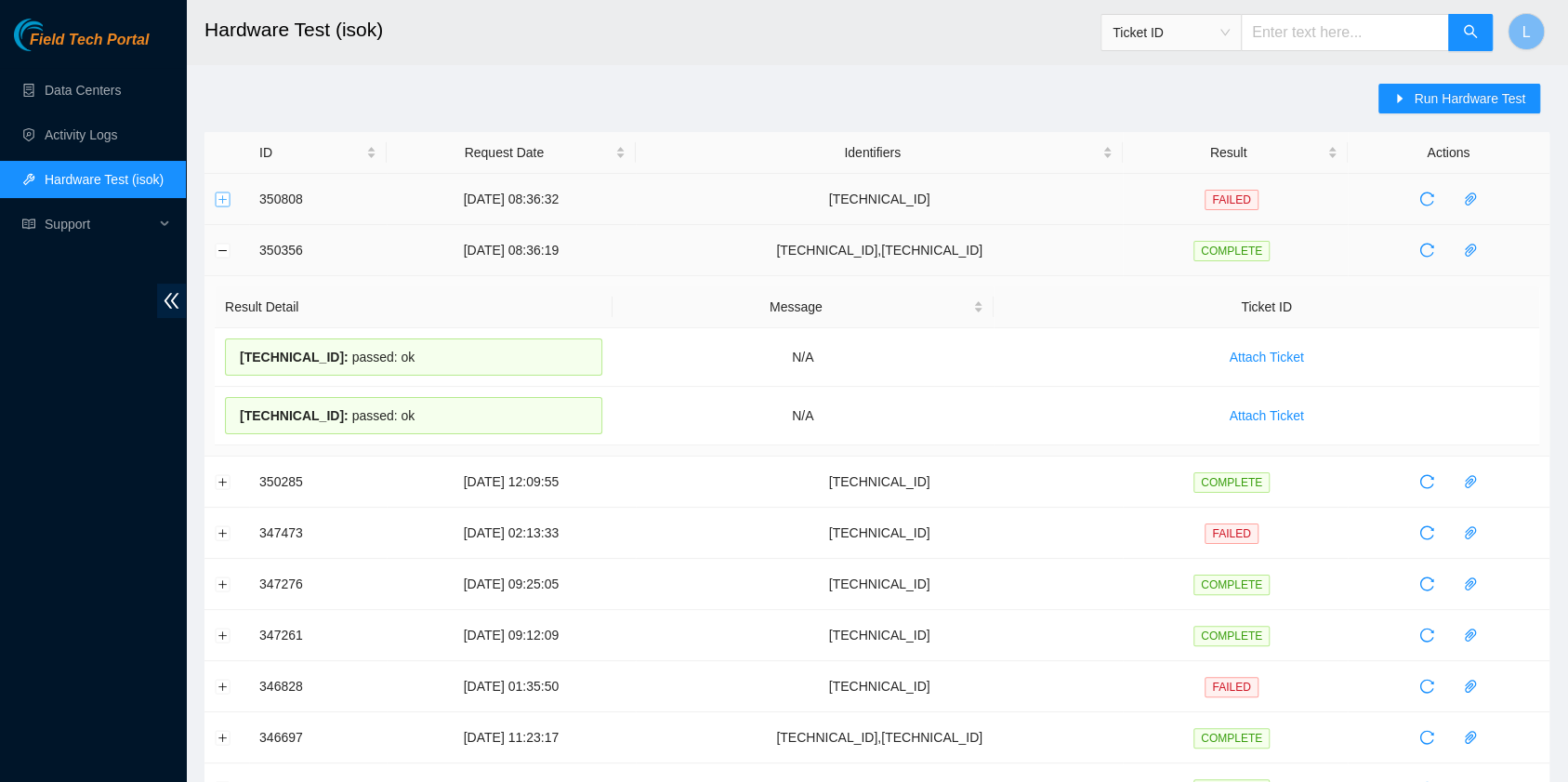
click at [220, 205] on button "Expand row" at bounding box center [222, 198] width 14 height 14
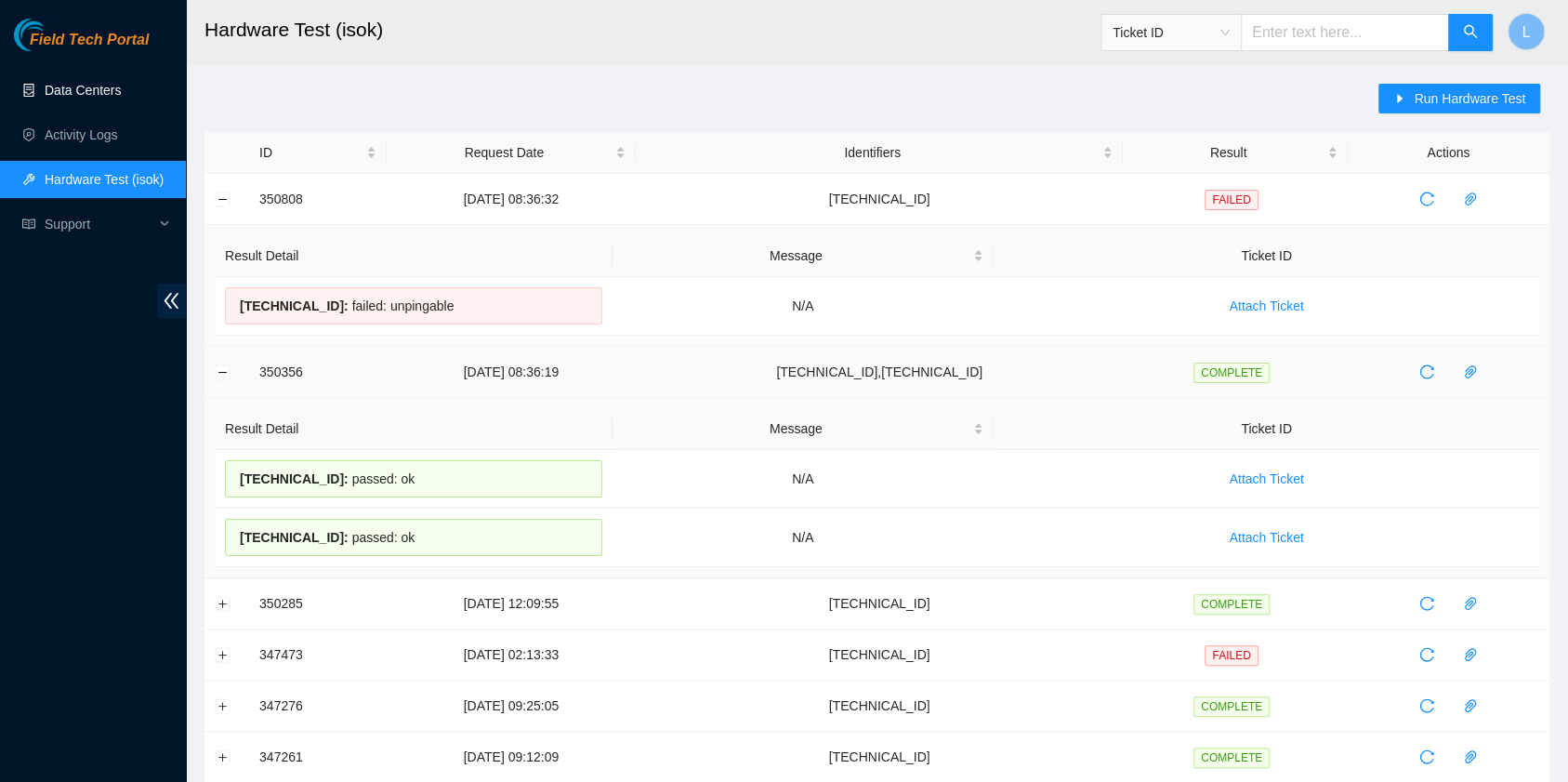
click at [61, 84] on link "Data Centers" at bounding box center [82, 89] width 76 height 14
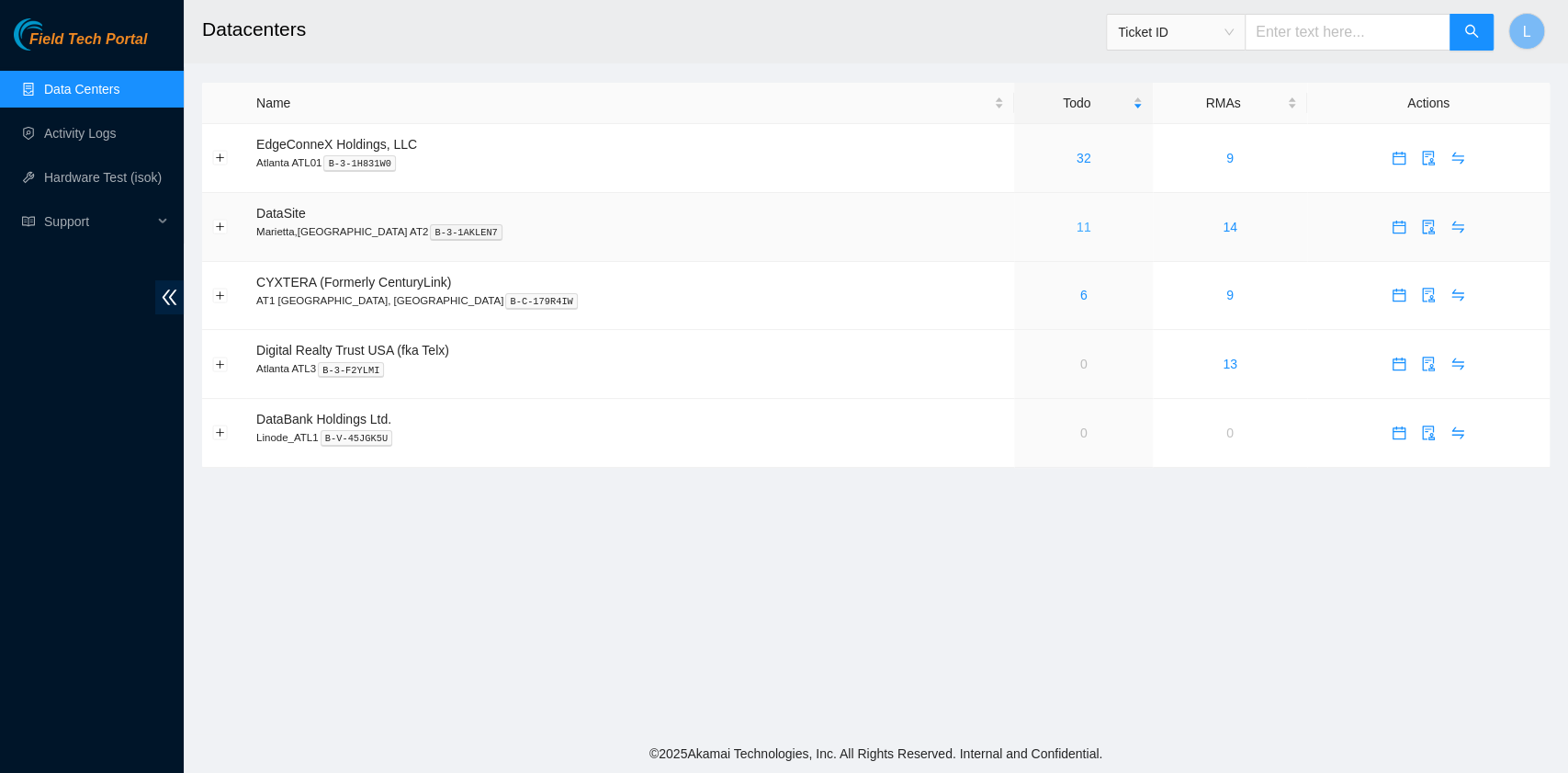
click at [1077, 227] on link "11" at bounding box center [1084, 226] width 14 height 14
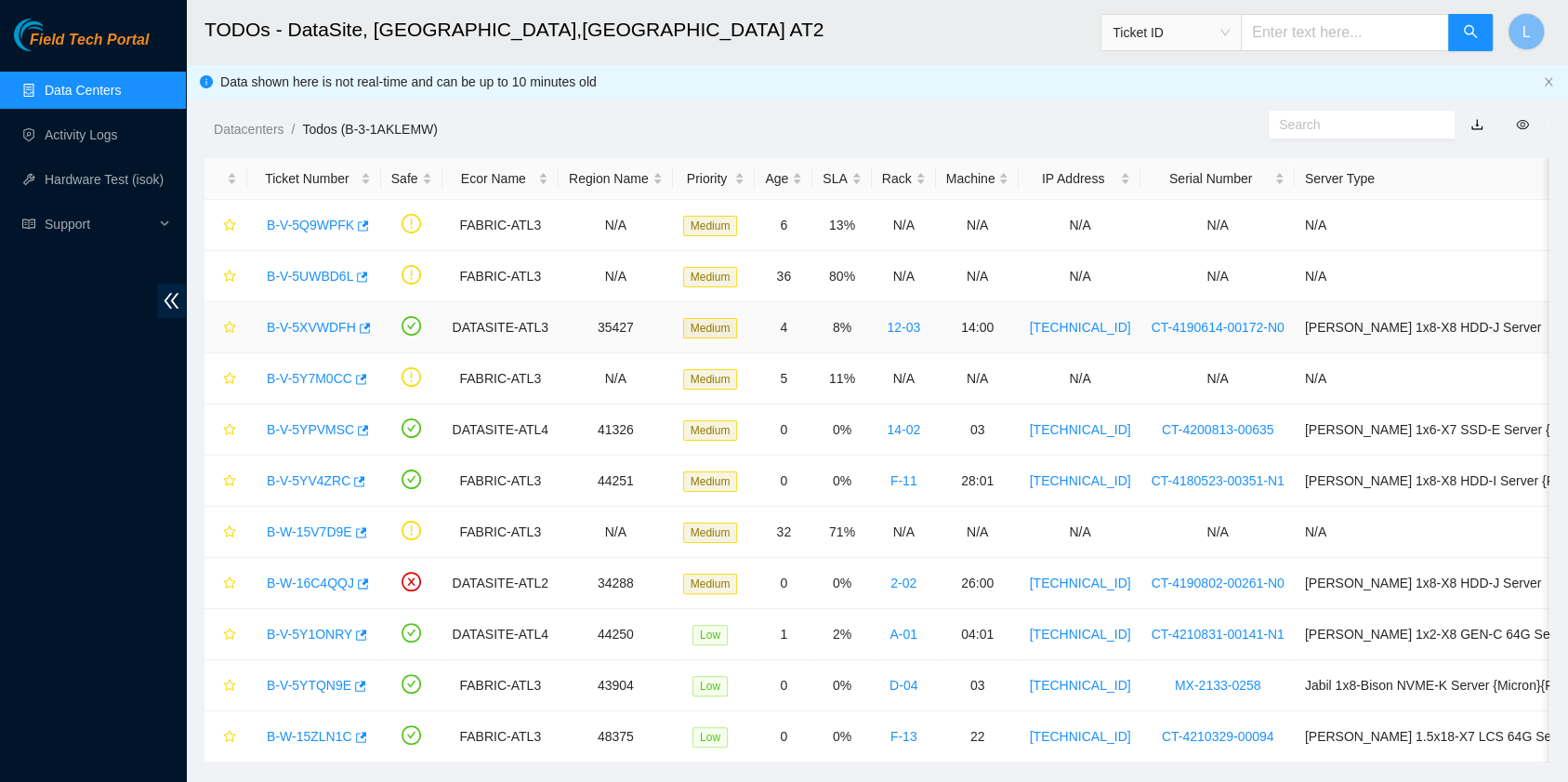
click at [329, 328] on link "B-V-5XVWDFH" at bounding box center [311, 327] width 89 height 14
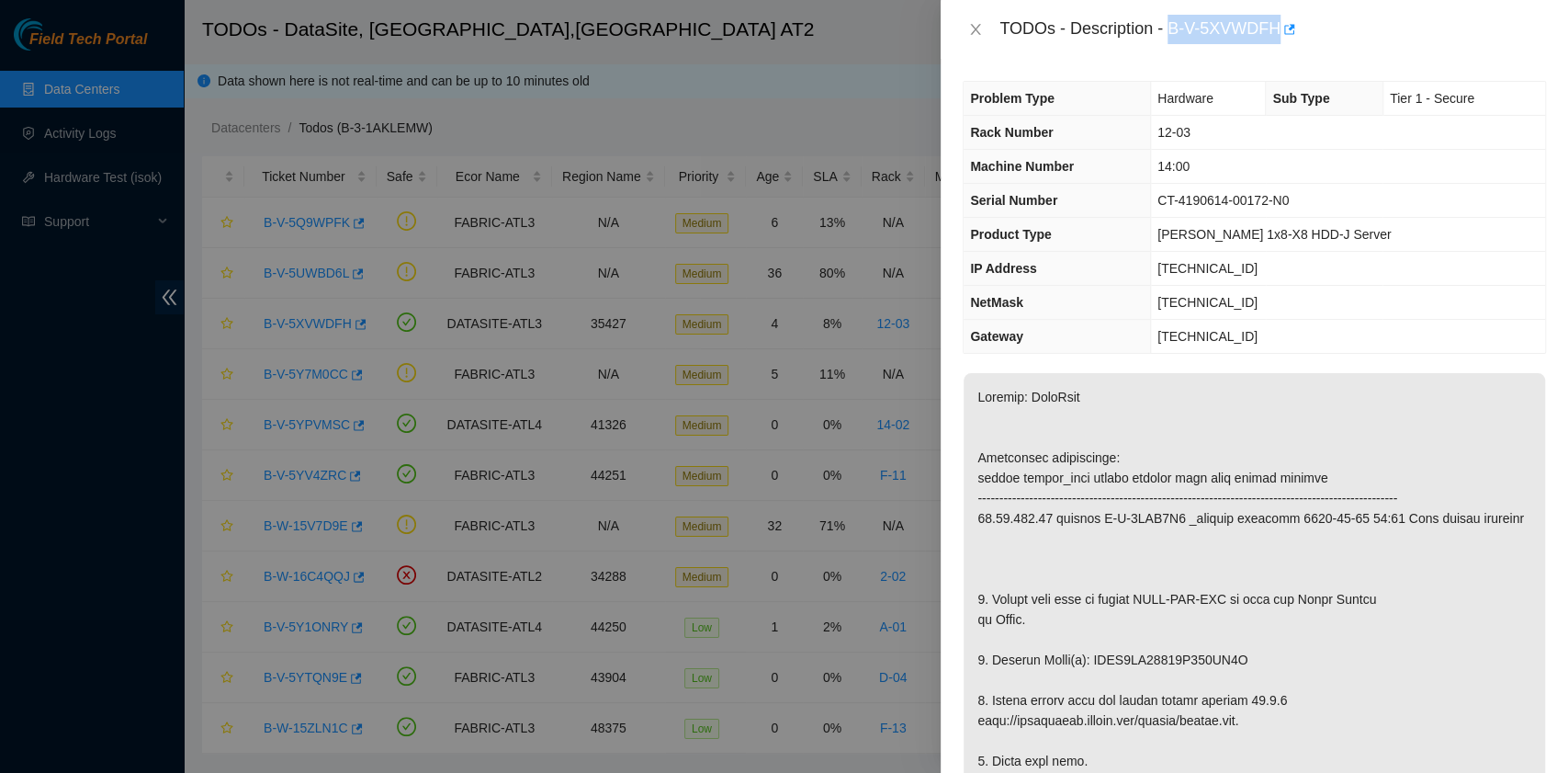
drag, startPoint x: 1172, startPoint y: 28, endPoint x: 1279, endPoint y: 31, distance: 107.0
click at [1279, 31] on div "TODOs - Description - B-V-5XVWDFH" at bounding box center [1274, 28] width 547 height 29
copy div "B-V-5XVWDFH"
drag, startPoint x: 991, startPoint y: 650, endPoint x: 1246, endPoint y: 659, distance: 255.2
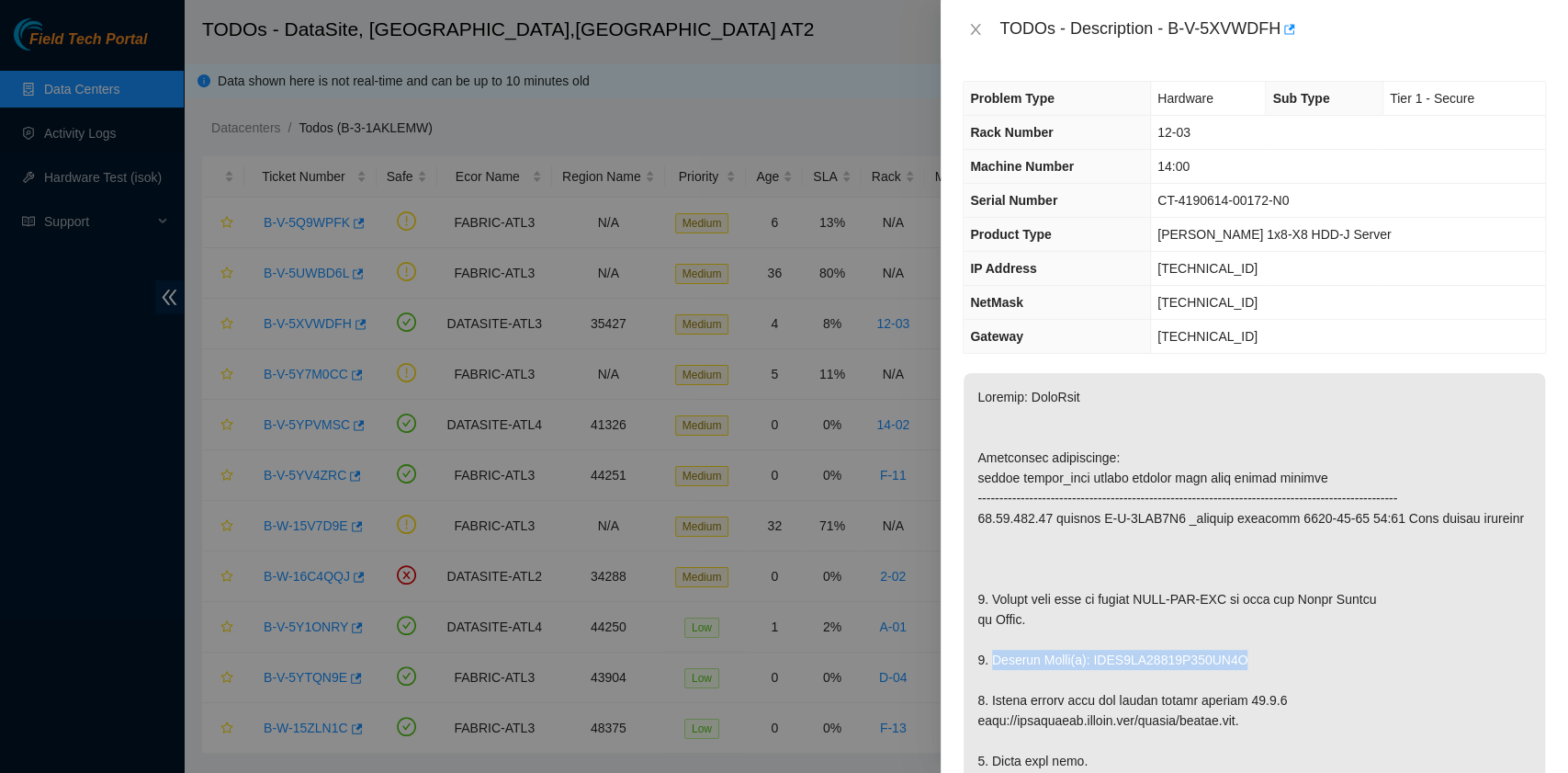
copy p "Replace Drive(s): WFKD1CZ80000K243HD7K"
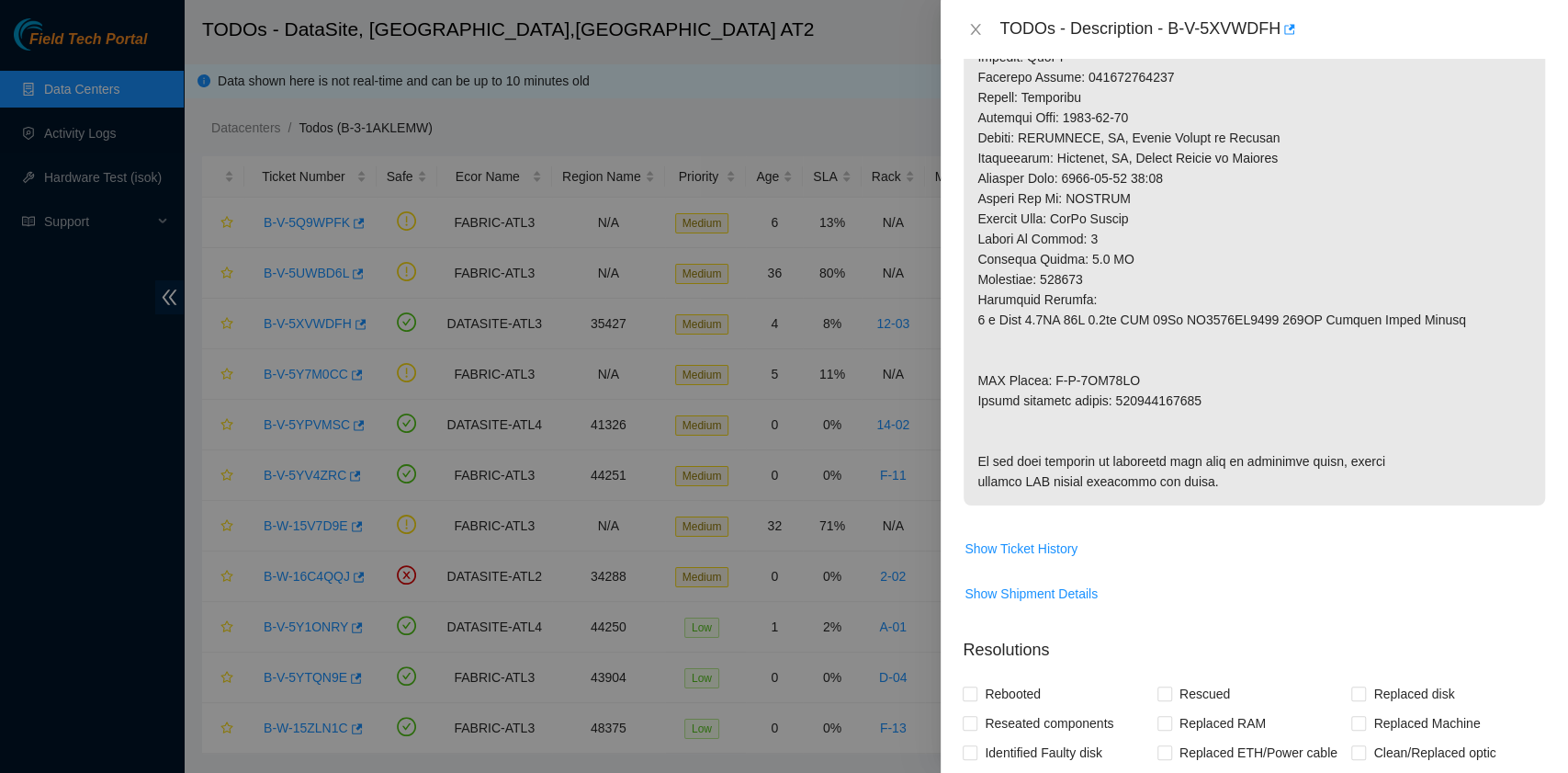
scroll to position [979, 0]
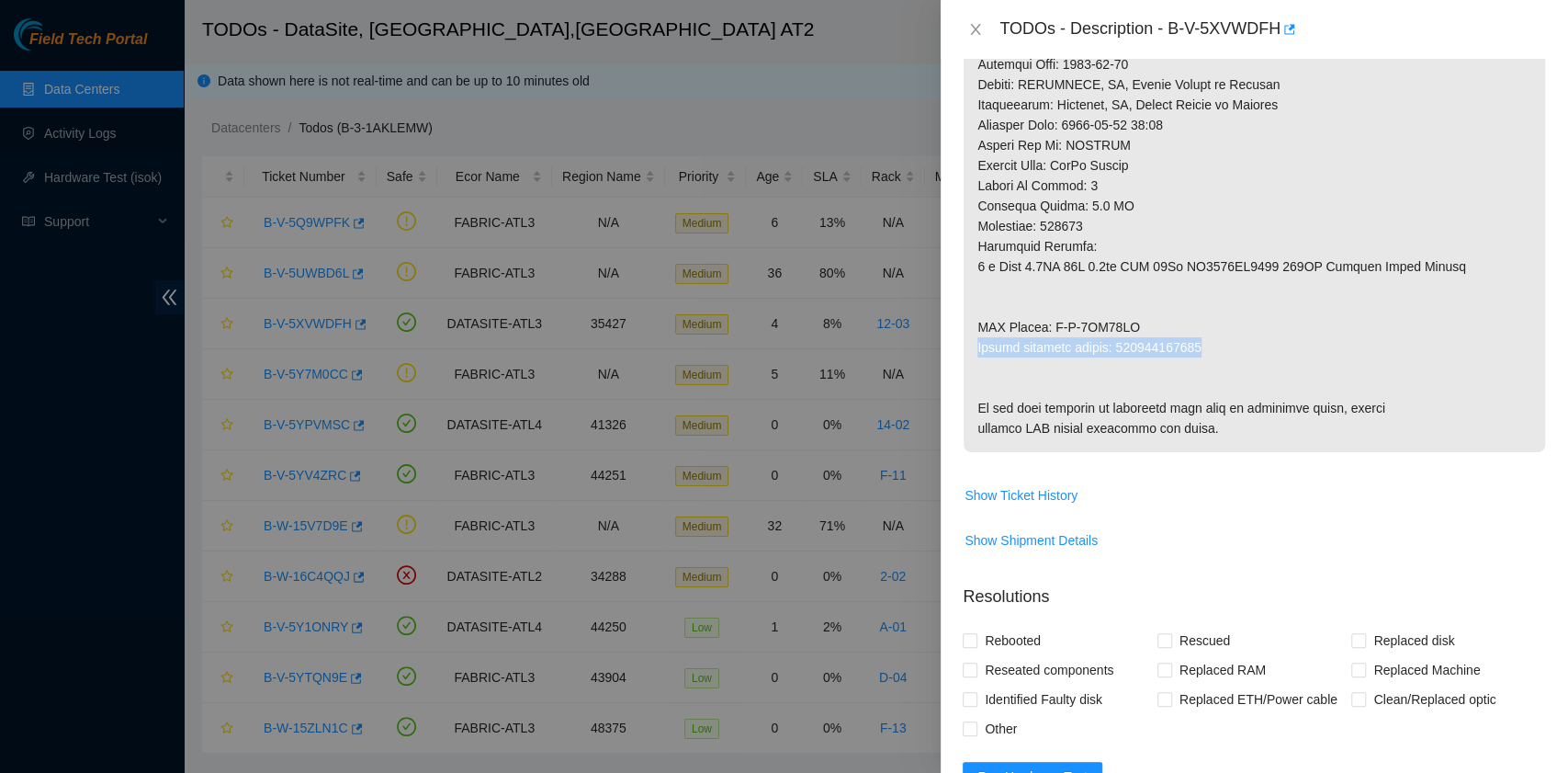
drag, startPoint x: 978, startPoint y: 342, endPoint x: 1207, endPoint y: 348, distance: 229.1
copy p "Return tracking number: 463470064195"
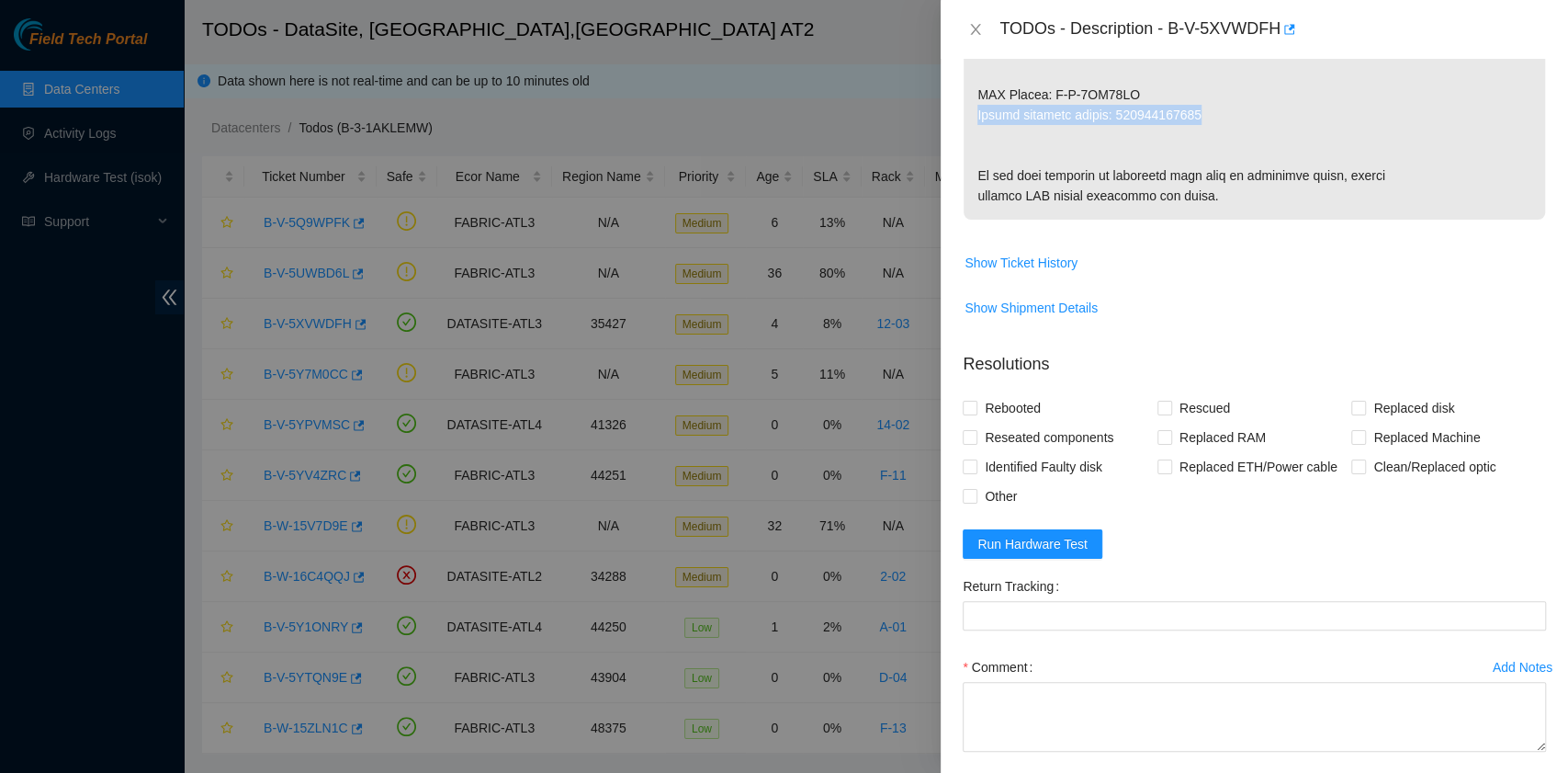
scroll to position [1347, 0]
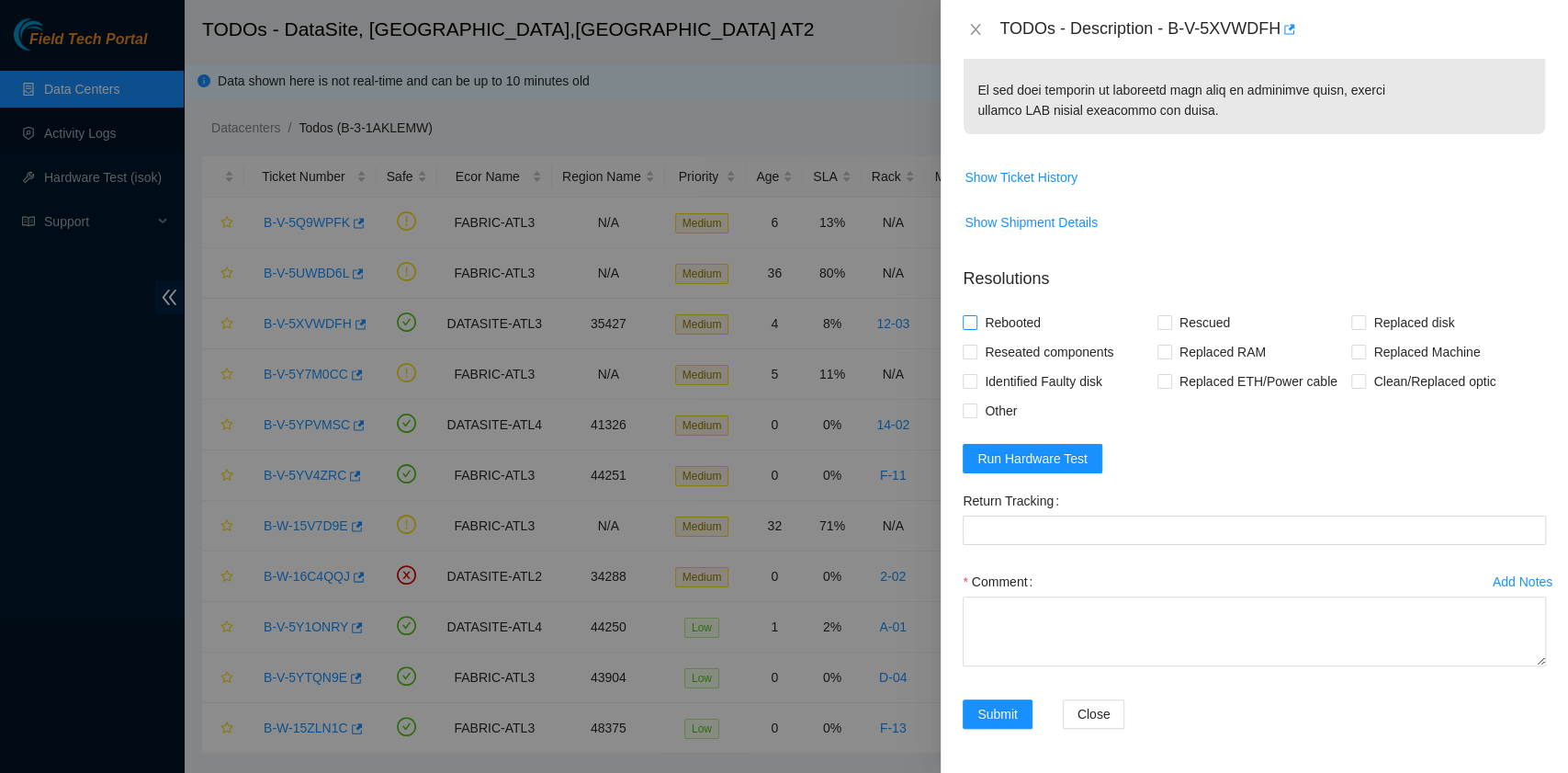
click at [1011, 337] on span "Rebooted" at bounding box center [1012, 322] width 70 height 29
click at [975, 328] on input "Rebooted" at bounding box center [970, 322] width 13 height 13
checkbox input "true"
click at [1160, 328] on input "Rescued" at bounding box center [1164, 322] width 13 height 13
checkbox input "true"
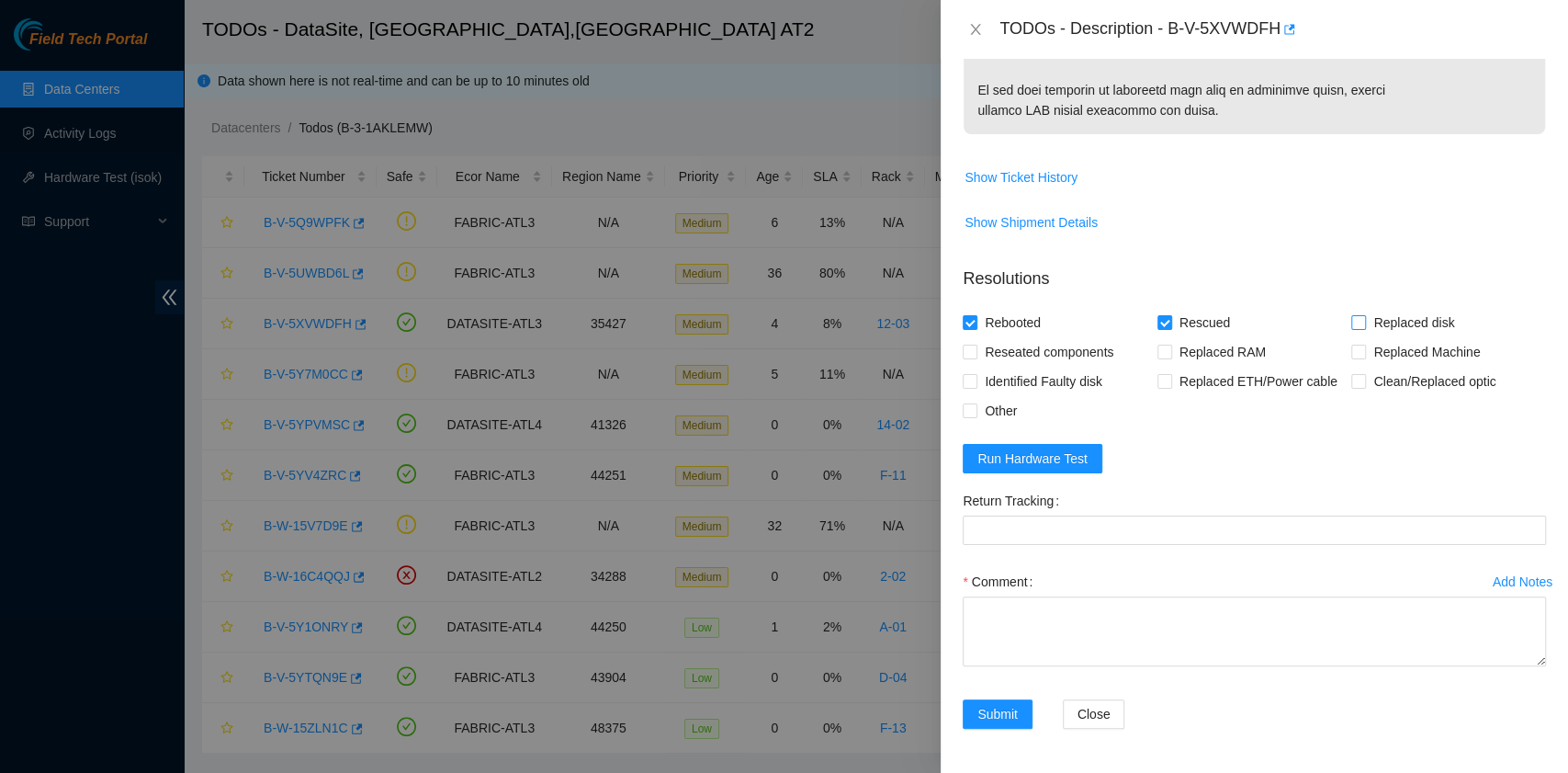
click at [1351, 328] on input "Replaced disk" at bounding box center [1358, 322] width 13 height 13
checkbox input "true"
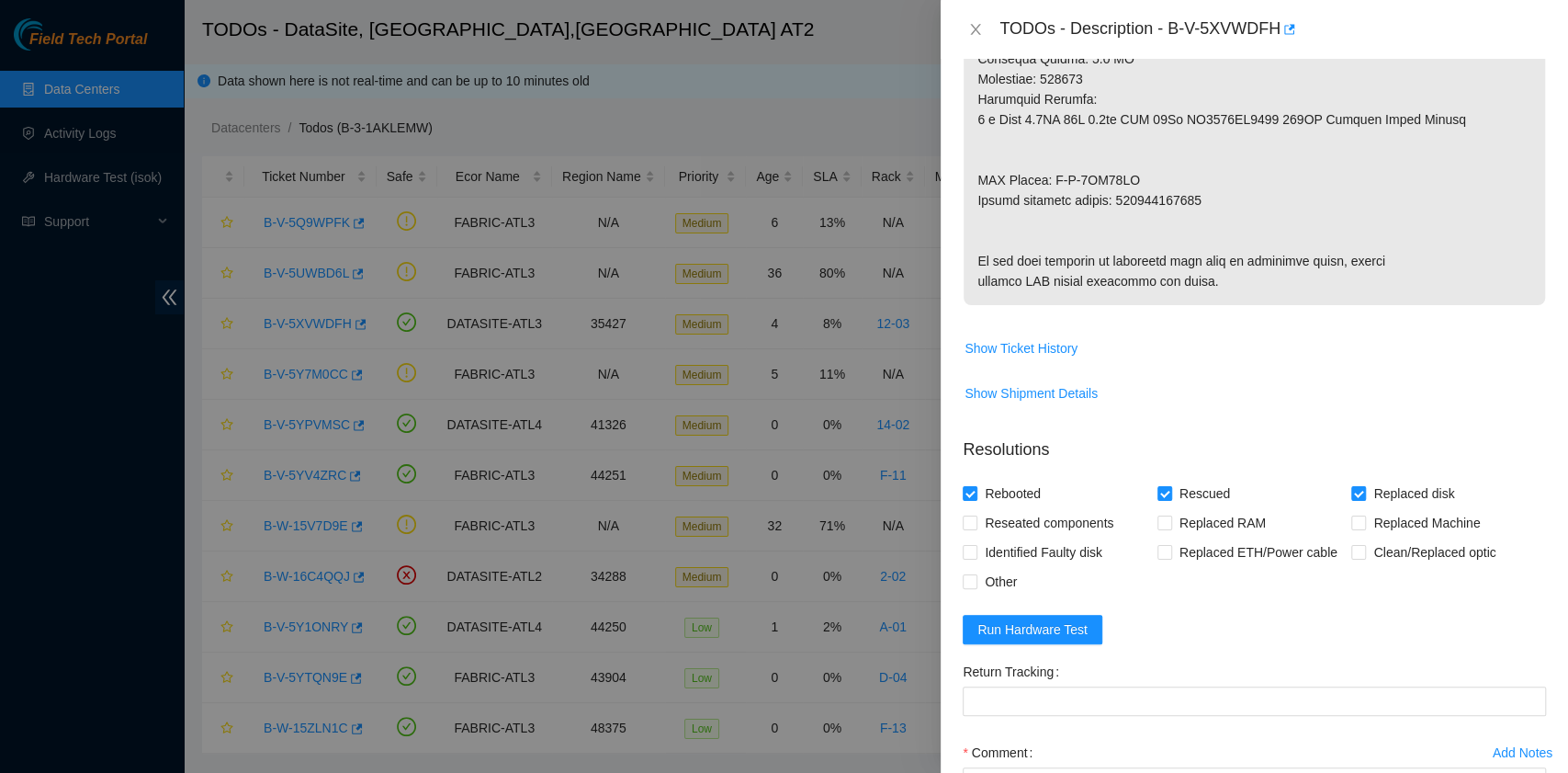
scroll to position [1374, 0]
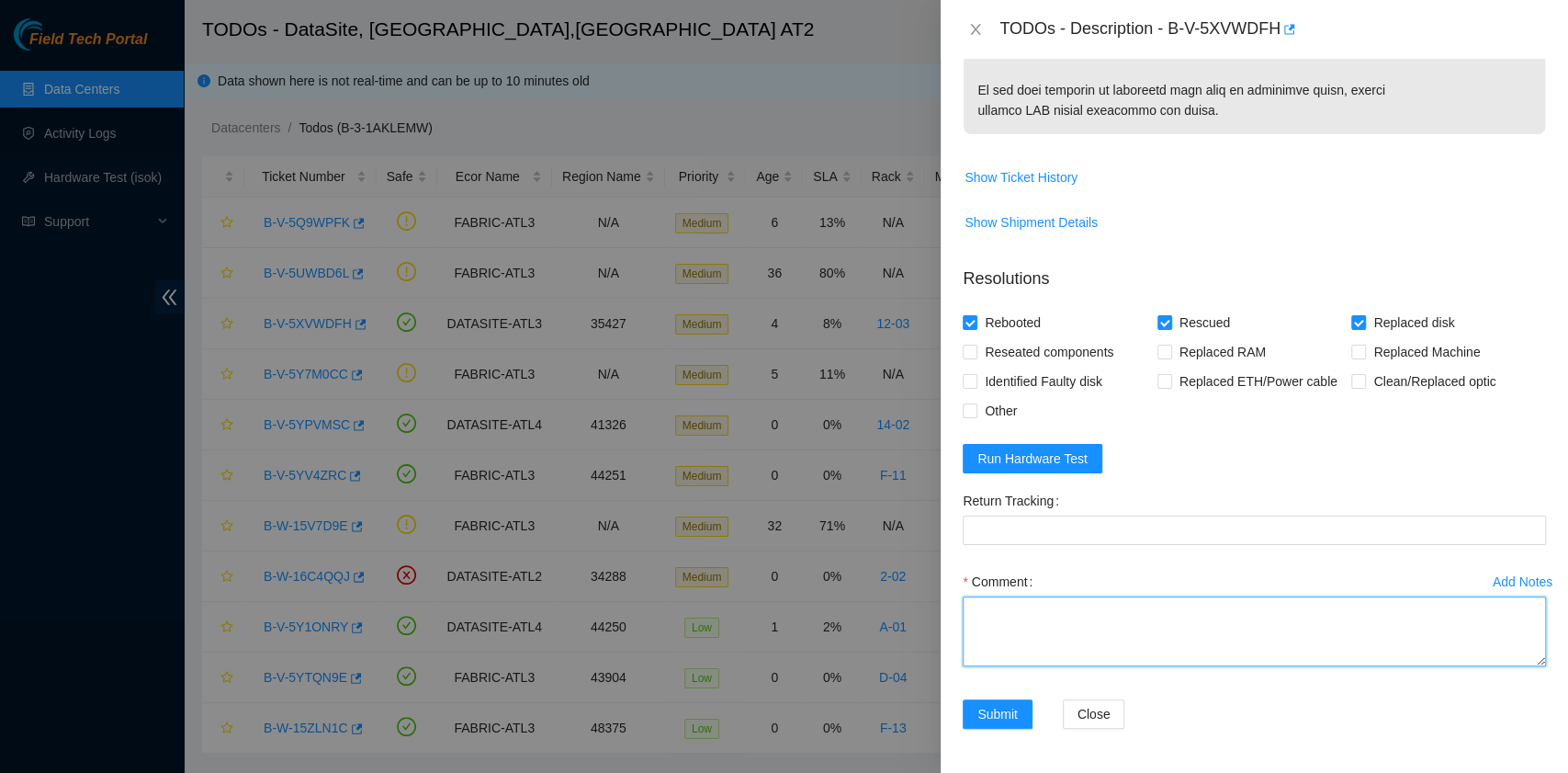
click at [1016, 628] on textarea "Comment" at bounding box center [1255, 632] width 583 height 70
paste textarea "B-V-5XVWDFH rack# 12-03 machine# 14:00 Replaced drive WFKD1CZ80000K243HD7K with…"
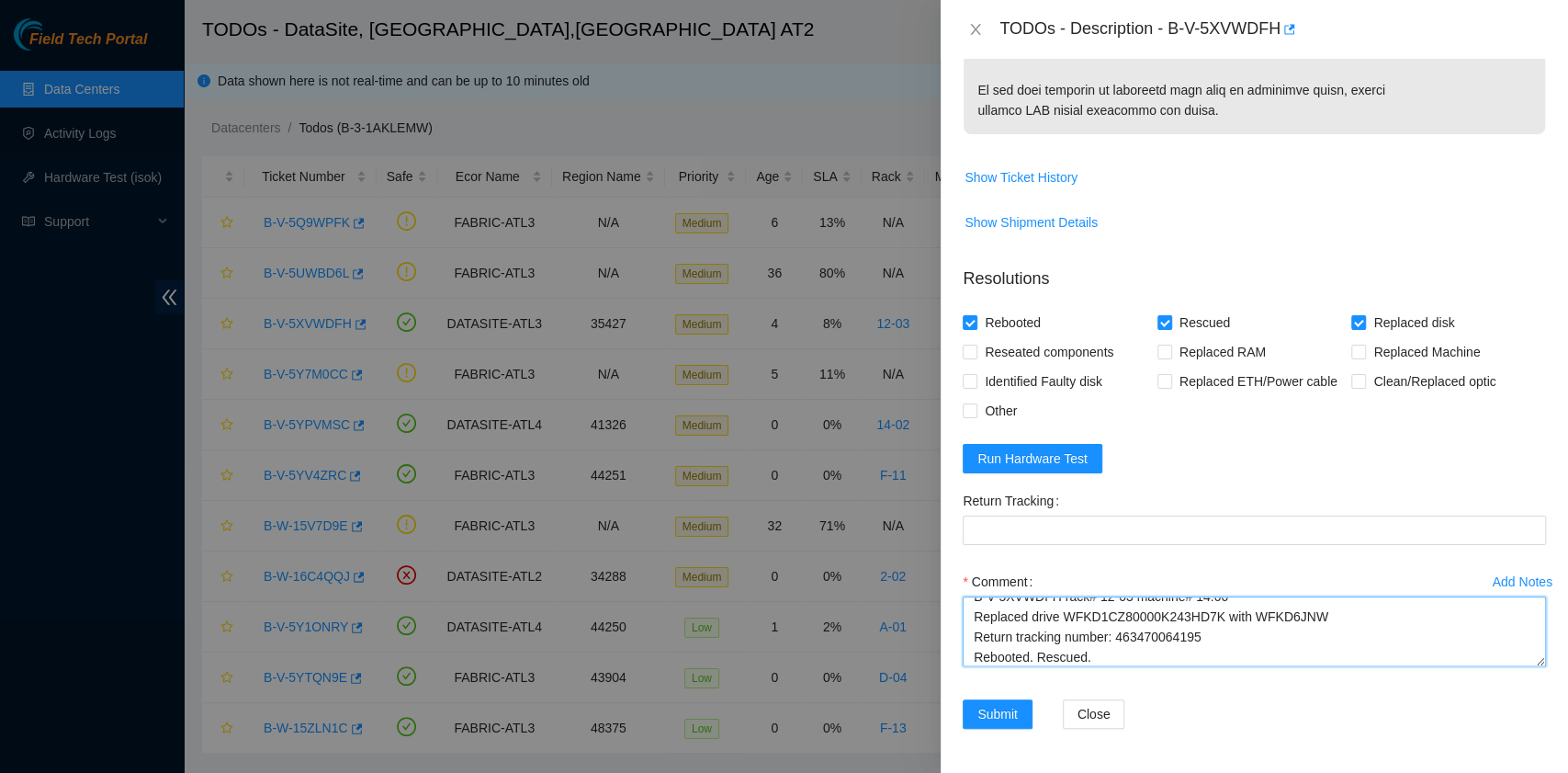
scroll to position [35, 0]
drag, startPoint x: 1114, startPoint y: 616, endPoint x: 1196, endPoint y: 615, distance: 82.0
click at [1196, 615] on textarea "B-V-5XVWDFH rack# 12-03 machine# 14:00 Replaced drive WFKD1CZ80000K243HD7K with…" at bounding box center [1255, 632] width 583 height 70
type textarea "B-V-5XVWDFH rack# 12-03 machine# 14:00 Replaced drive WFKD1CZ80000K243HD7K with…"
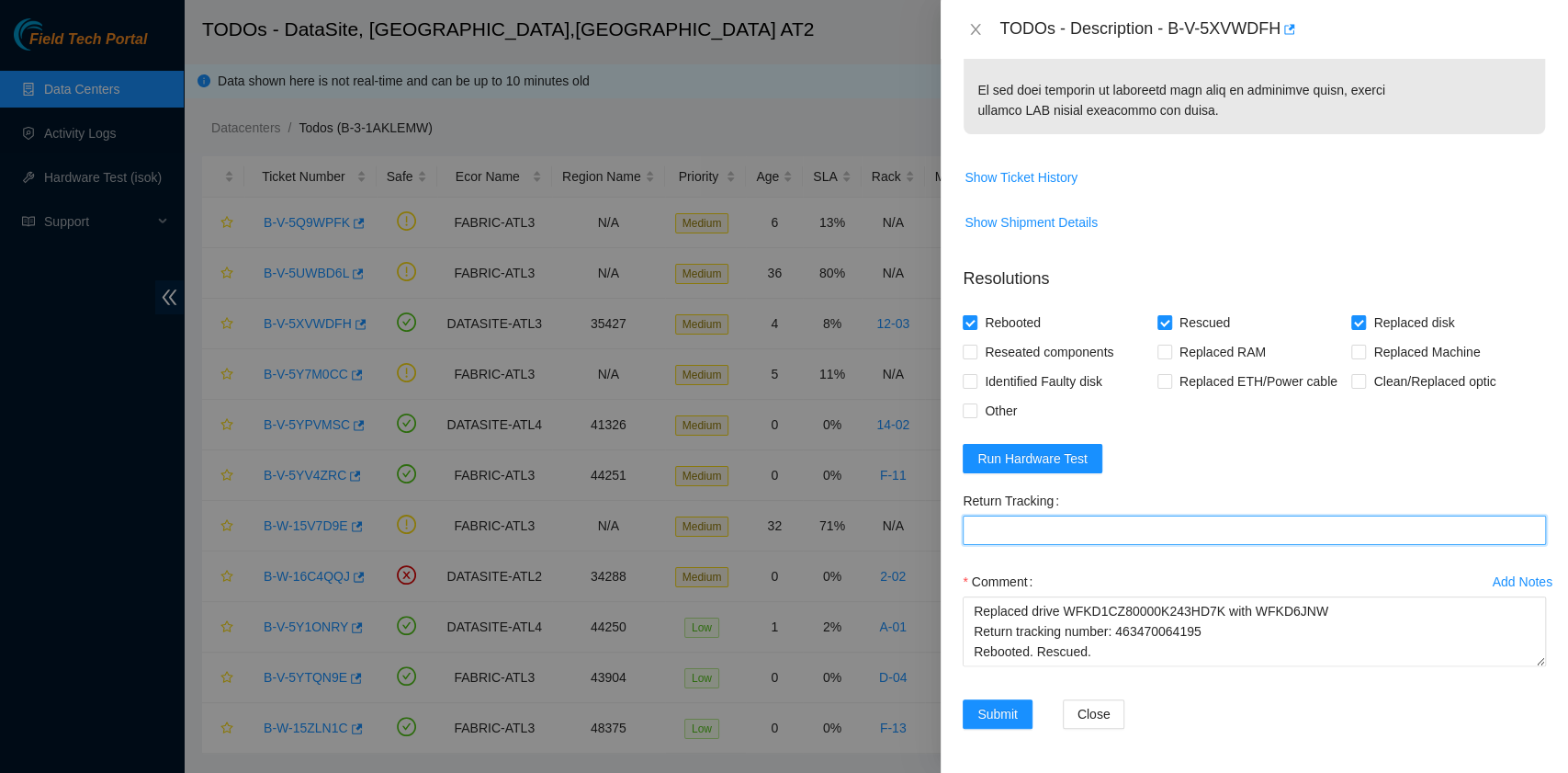
click at [1059, 537] on Tracking "Return Tracking" at bounding box center [1255, 530] width 583 height 29
paste Tracking "463470064195"
type Tracking "463470064195"
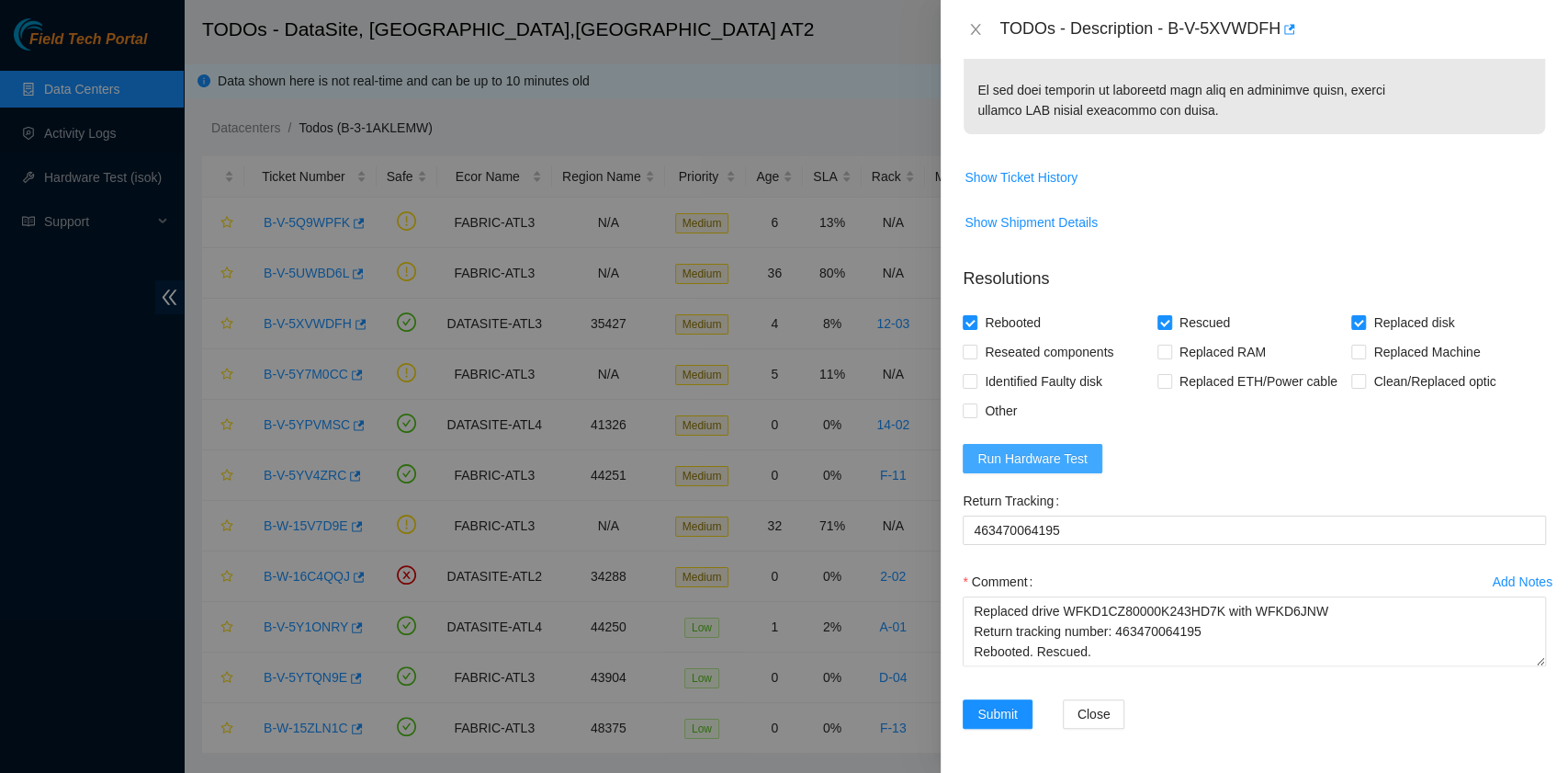
click at [1041, 456] on span "Run Hardware Test" at bounding box center [1032, 458] width 110 height 20
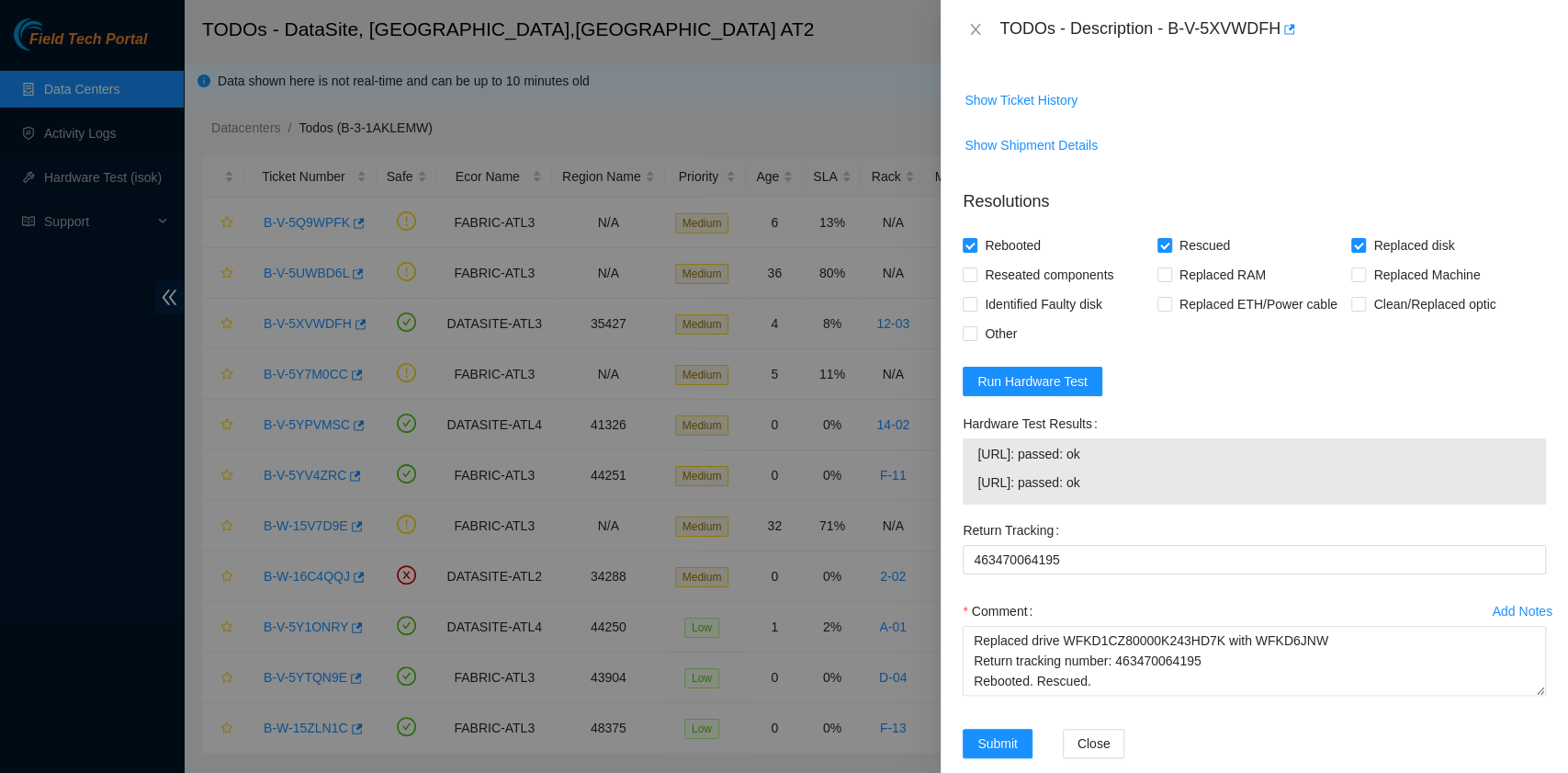
drag, startPoint x: 1126, startPoint y: 560, endPoint x: 974, endPoint y: 546, distance: 152.6
click at [974, 504] on div "23.11.230.22: passed: ok 23.11.230.23: passed: ok" at bounding box center [1255, 471] width 583 height 66
copy tbody "23.11.230.22: passed: ok 23.11.230.23: passed: ok"
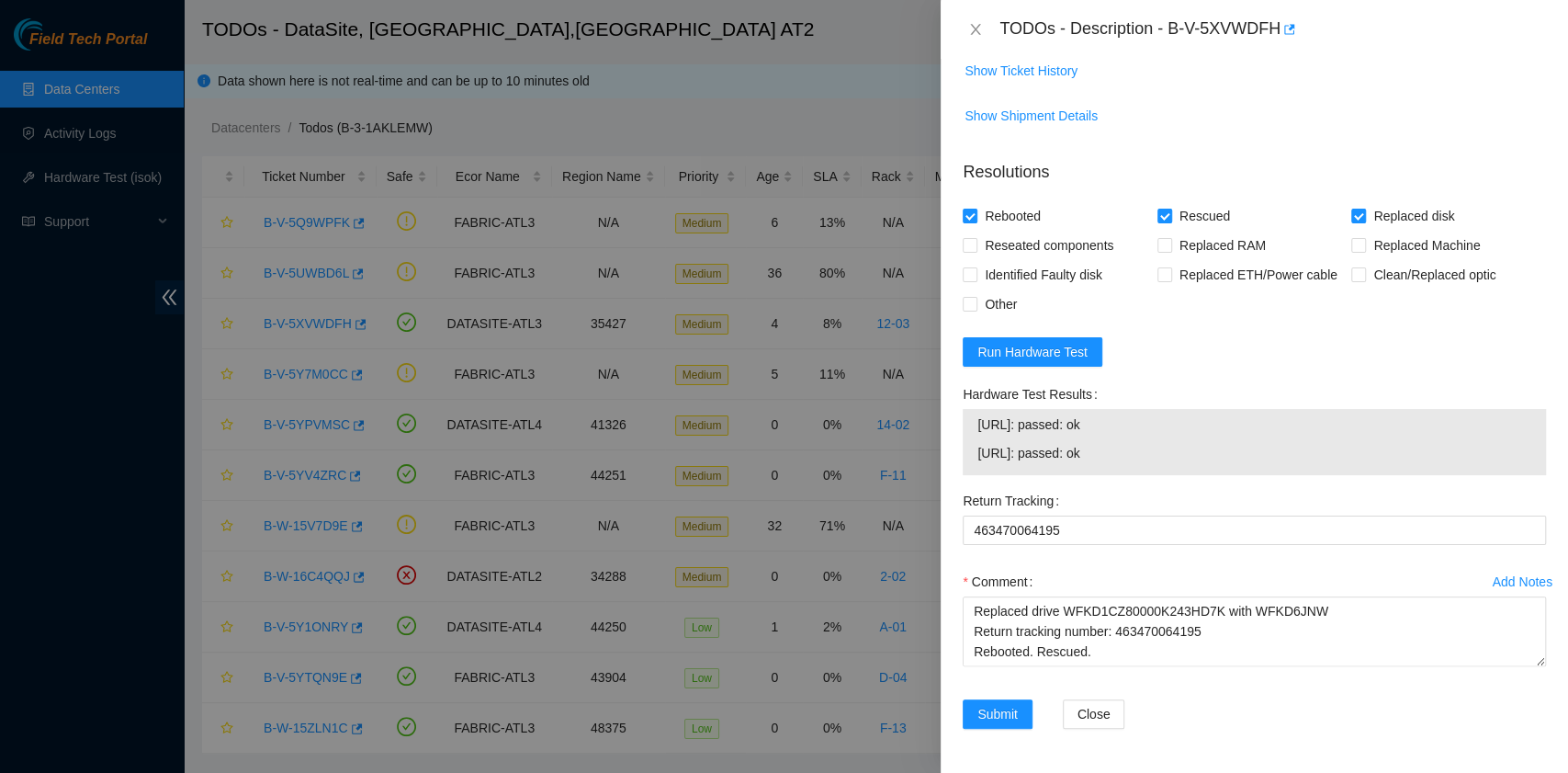
scroll to position [1481, 0]
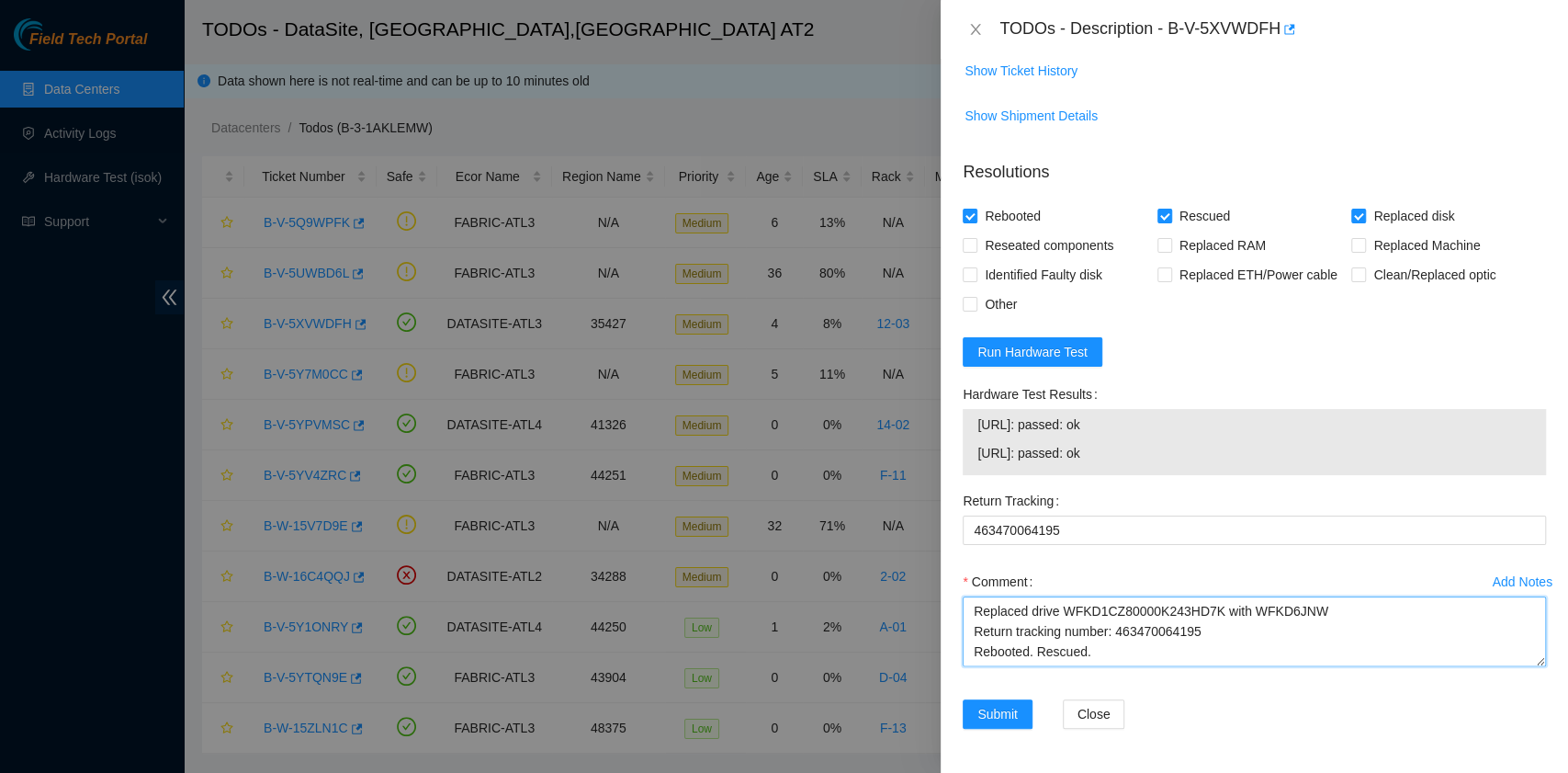
click at [1077, 657] on textarea "B-V-5XVWDFH rack# 12-03 machine# 14:00 Replaced drive WFKD1CZ80000K243HD7K with…" at bounding box center [1255, 632] width 583 height 70
paste textarea "23.11.230.22: passed: ok 23.11.230.23: passed: ok"
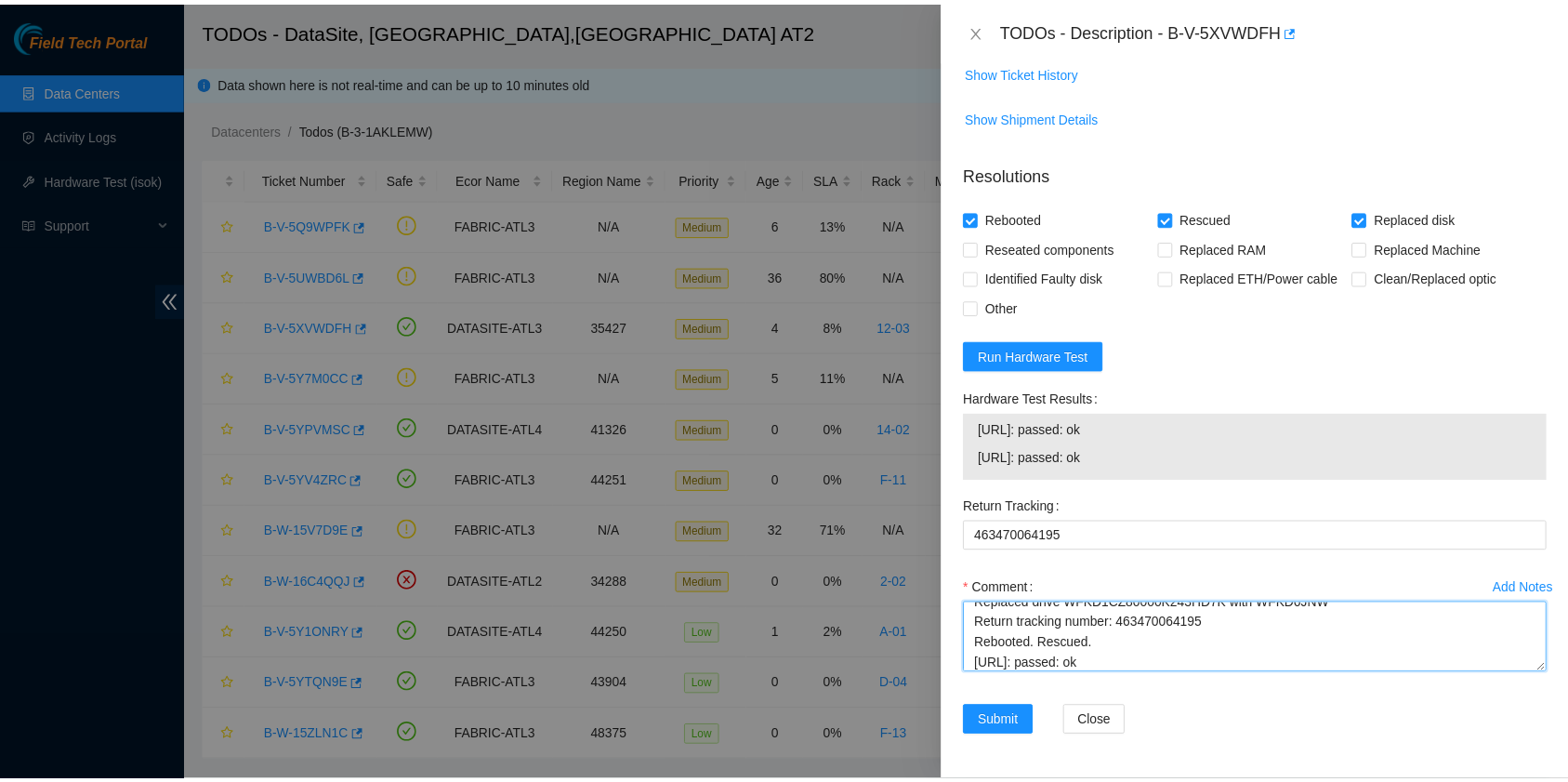
scroll to position [56, 0]
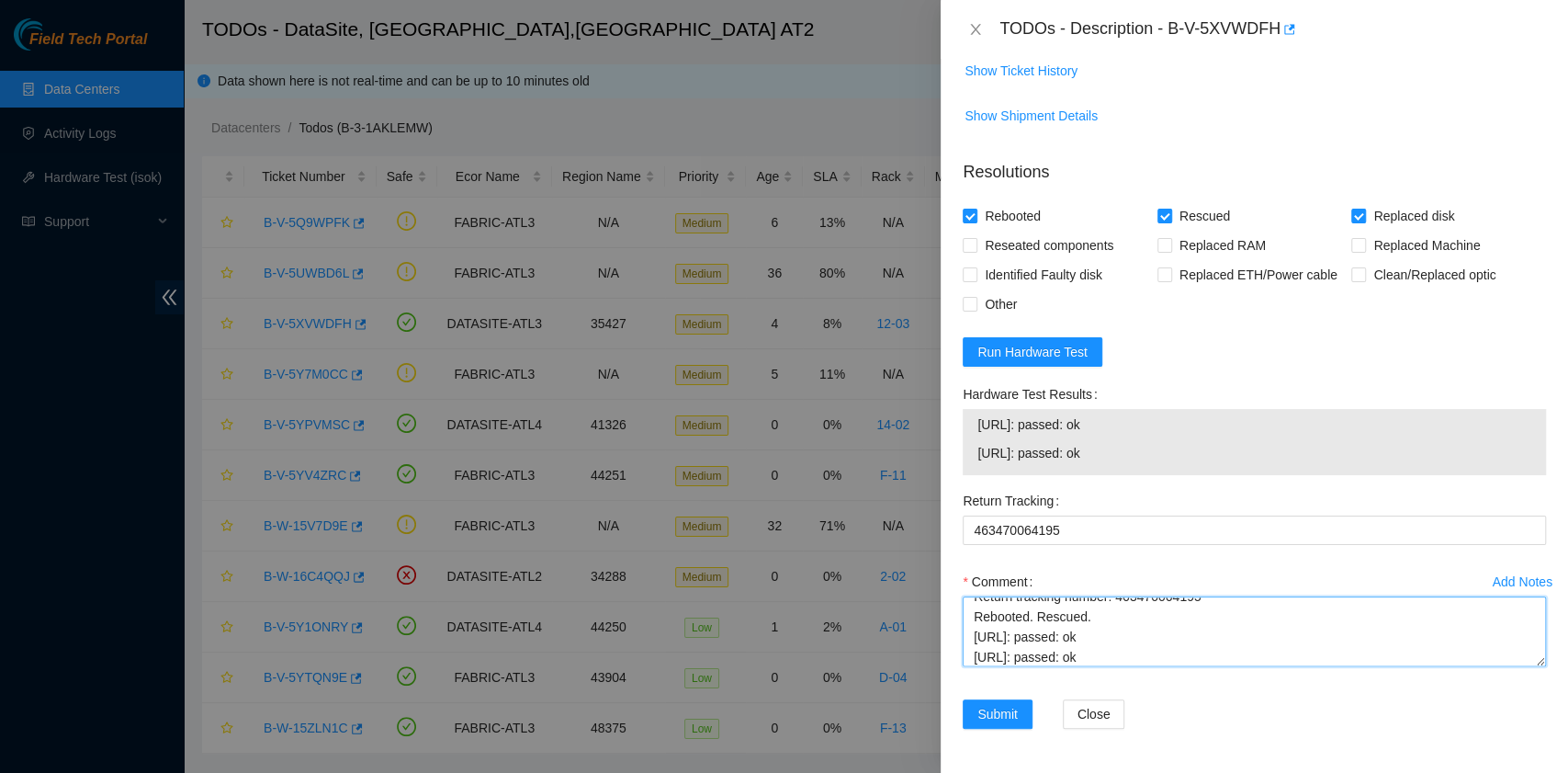
type textarea "B-V-5XVWDFH rack# 12-03 machine# 14:00 Replaced drive WFKD1CZ80000K243HD7K with…"
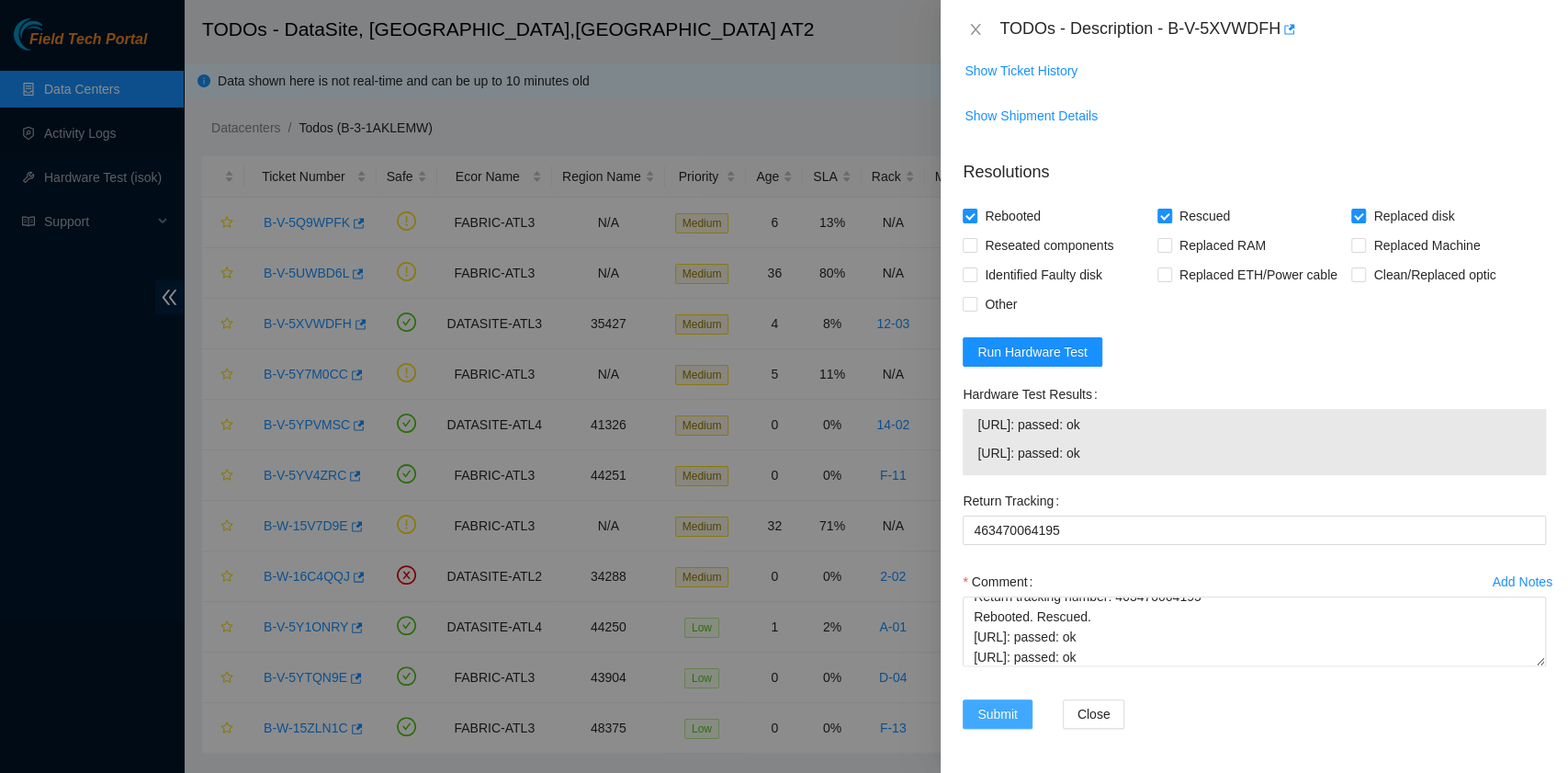
click at [1005, 711] on span "Submit" at bounding box center [997, 713] width 41 height 20
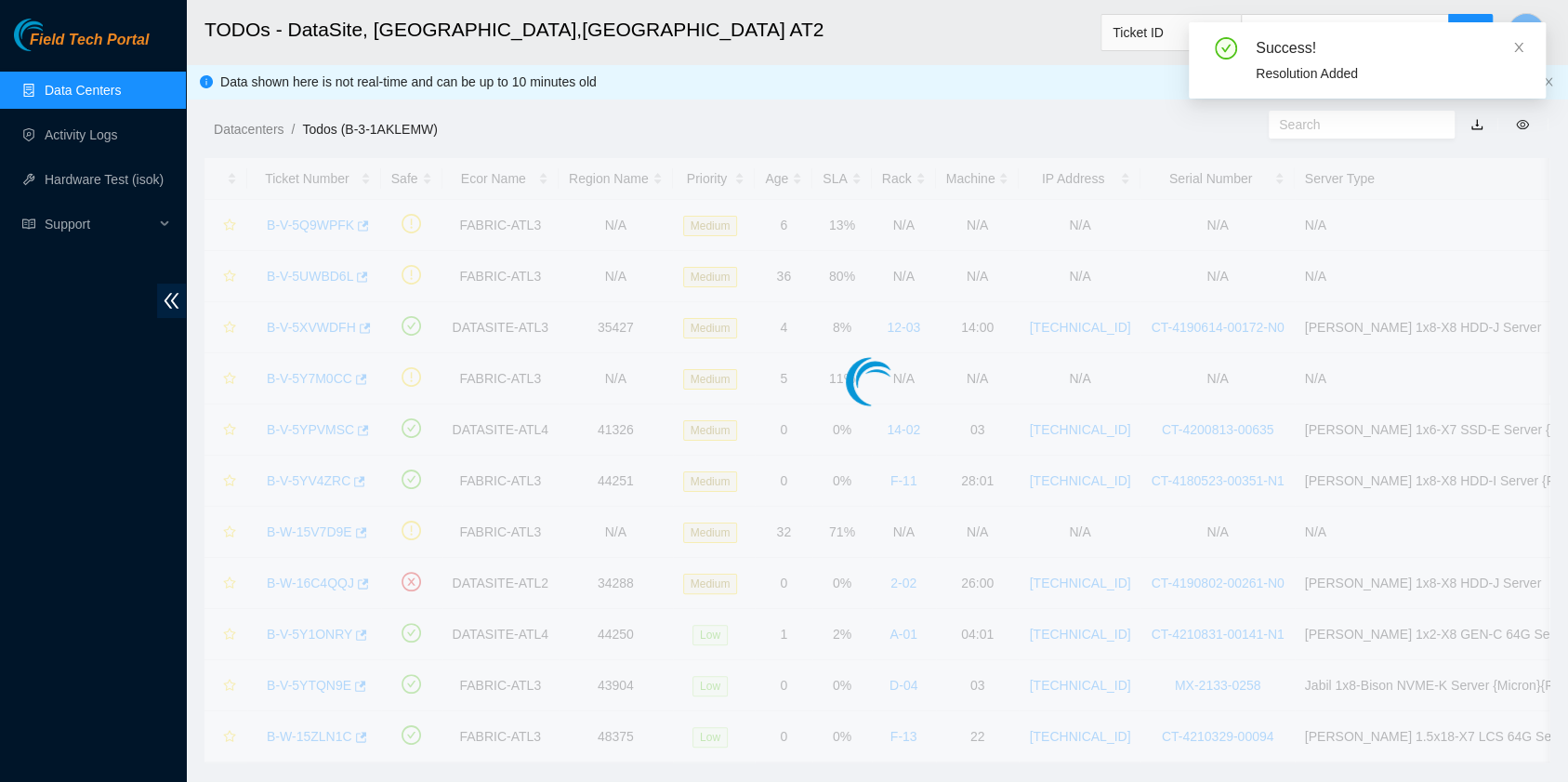
scroll to position [421, 0]
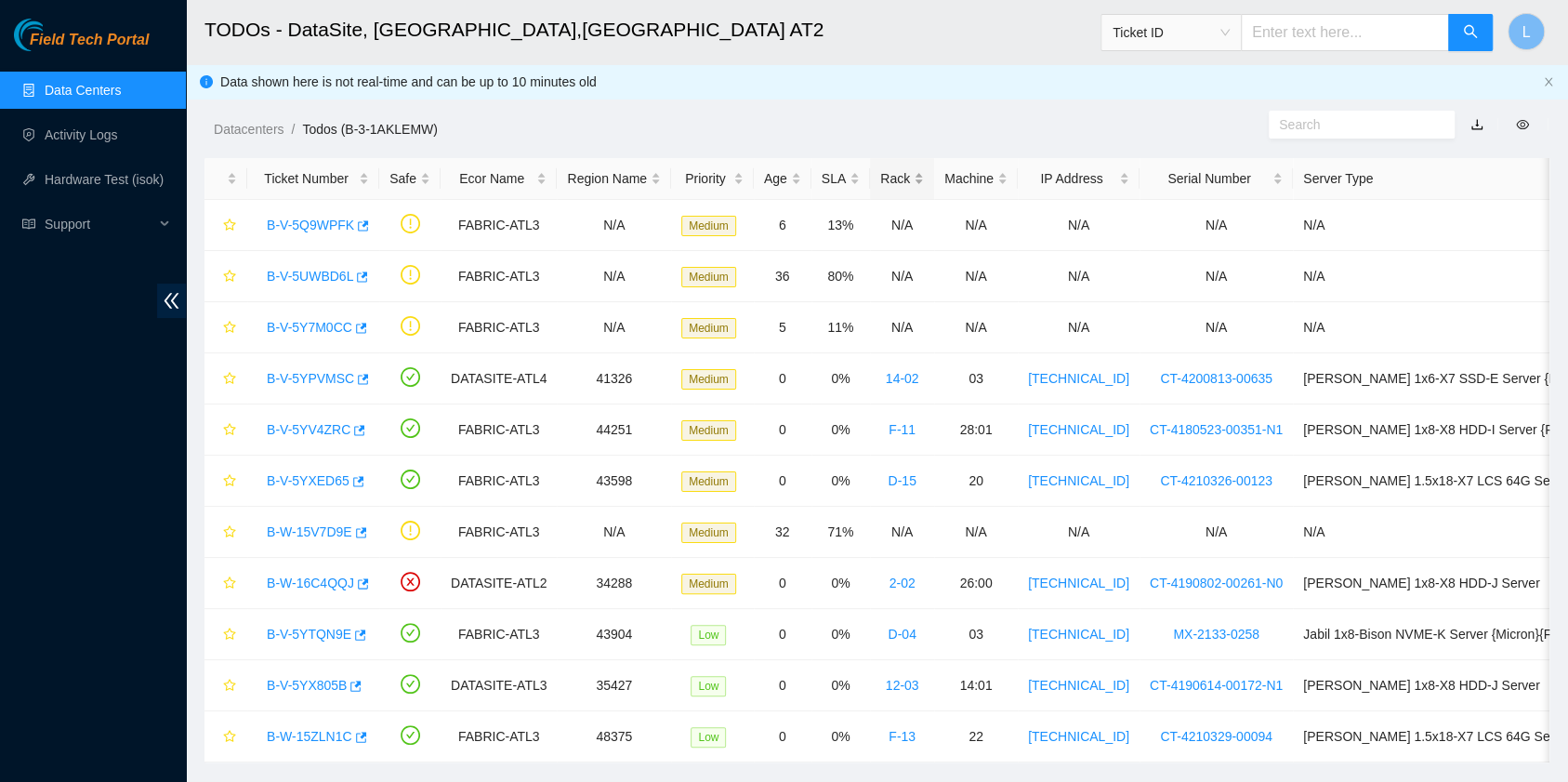
click at [886, 181] on div "Rack" at bounding box center [901, 178] width 43 height 20
click at [880, 177] on div "Rack" at bounding box center [901, 178] width 43 height 20
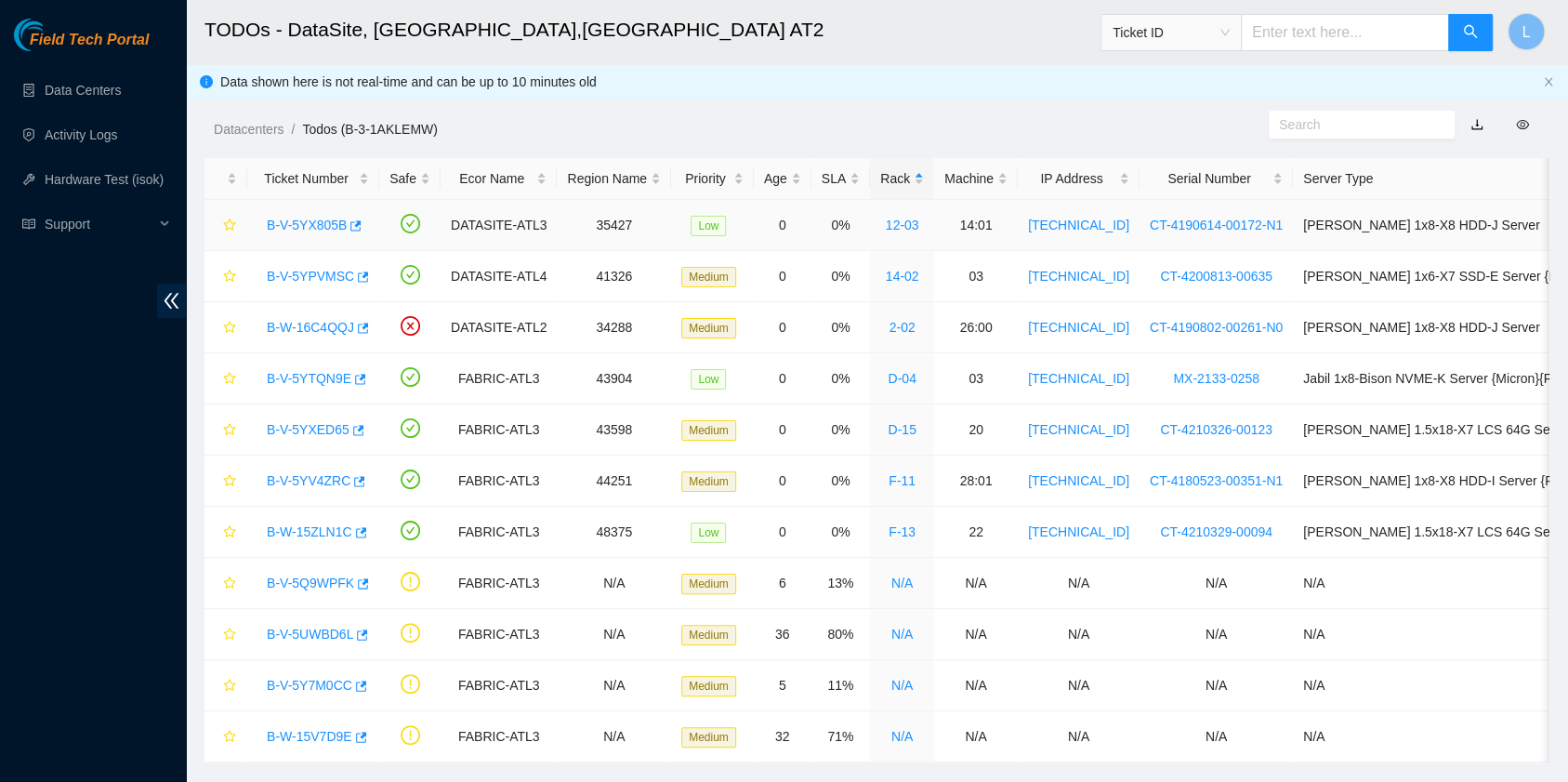
click at [316, 225] on link "B-V-5YX805B" at bounding box center [306, 224] width 80 height 14
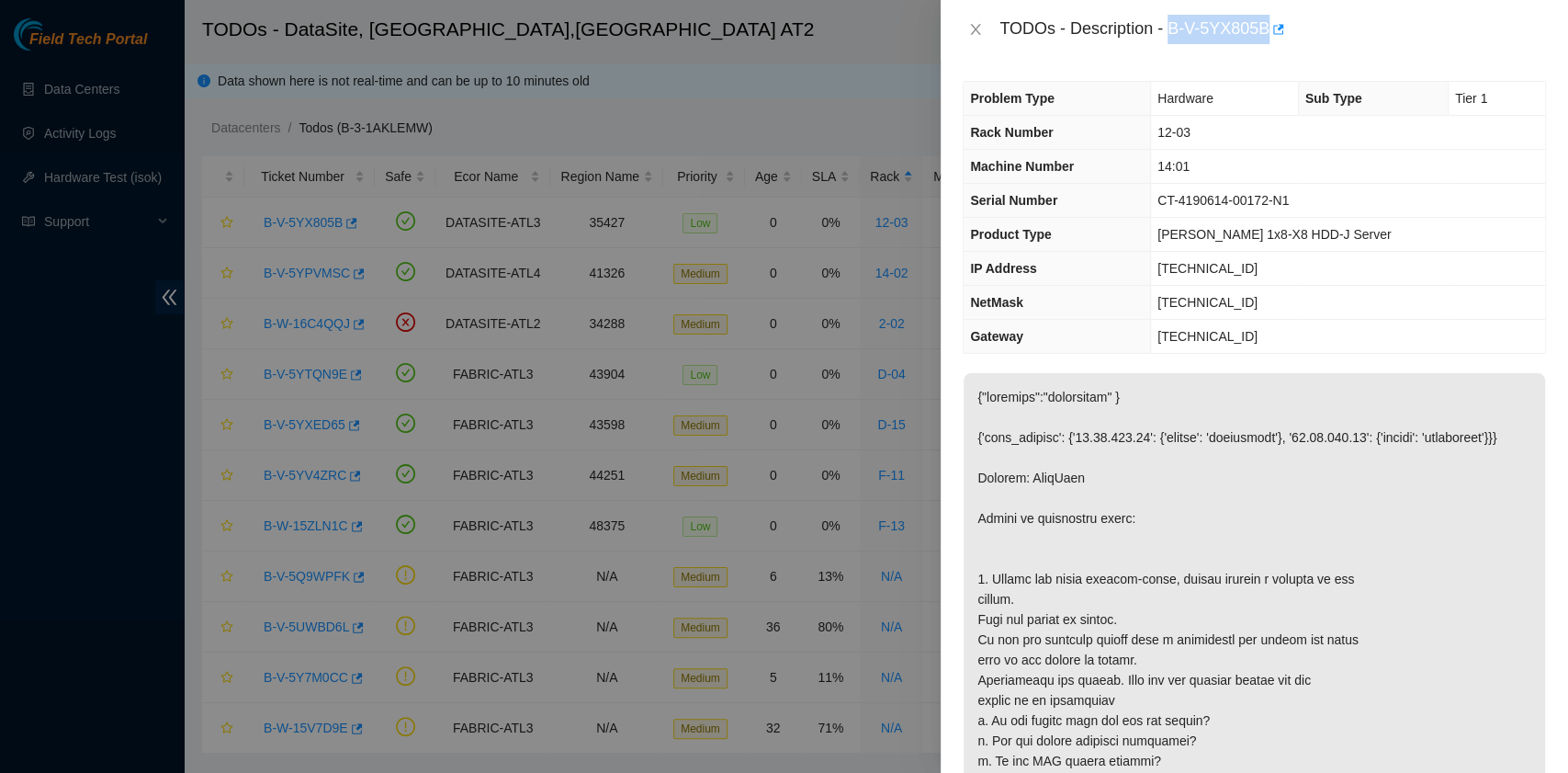
drag, startPoint x: 1169, startPoint y: 27, endPoint x: 1266, endPoint y: 36, distance: 97.4
click at [1266, 36] on div "TODOs - Description - B-V-5YX805B" at bounding box center [1274, 28] width 547 height 29
copy div "B-V-5YX805B"
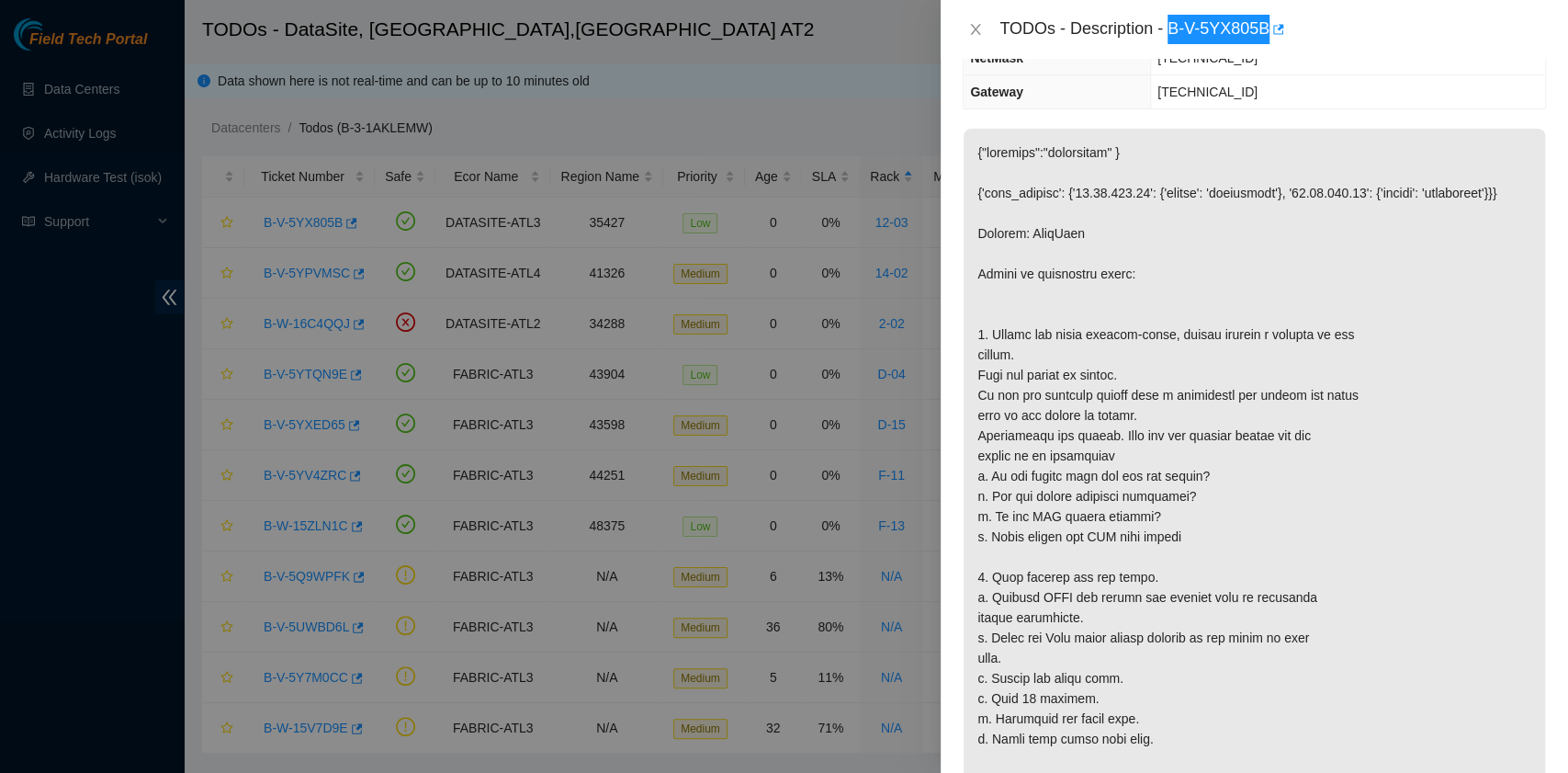
scroll to position [368, 0]
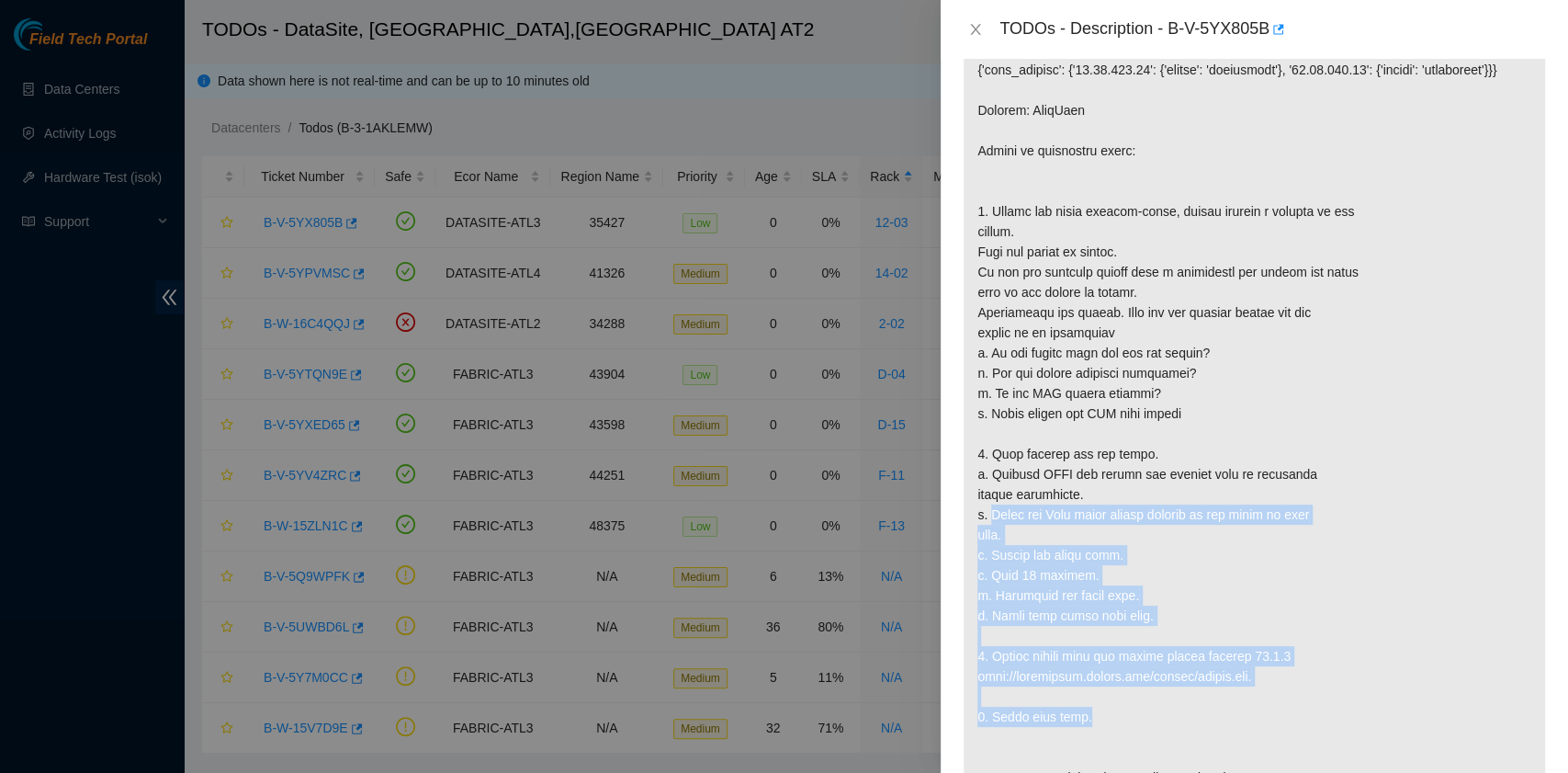
drag, startPoint x: 992, startPoint y: 514, endPoint x: 1269, endPoint y: 715, distance: 342.2
click at [1269, 715] on p at bounding box center [1255, 404] width 581 height 796
copy p "Press the Node pause button located on the front of each node. c. Unplug the po…"
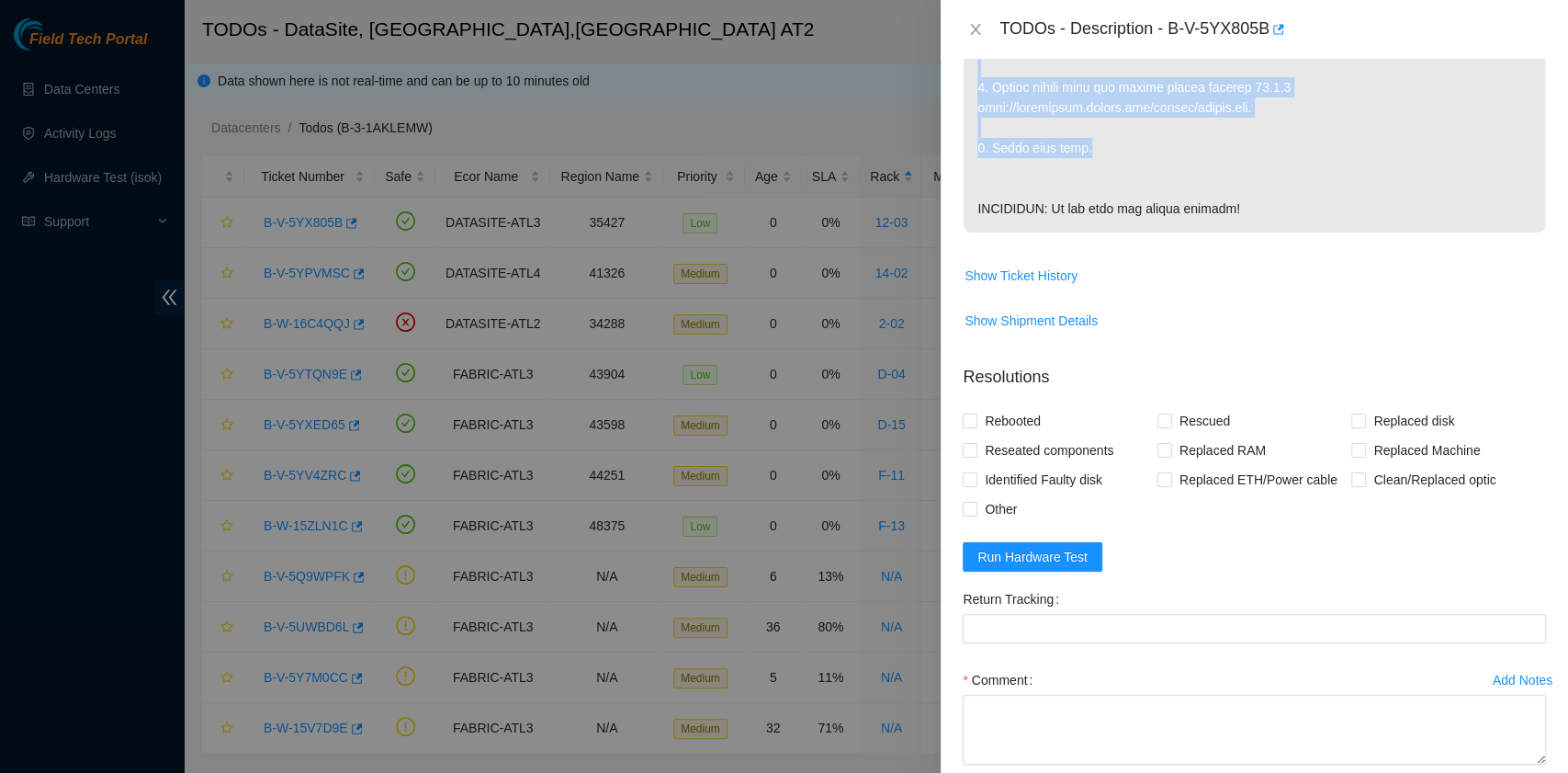
scroll to position [979, 0]
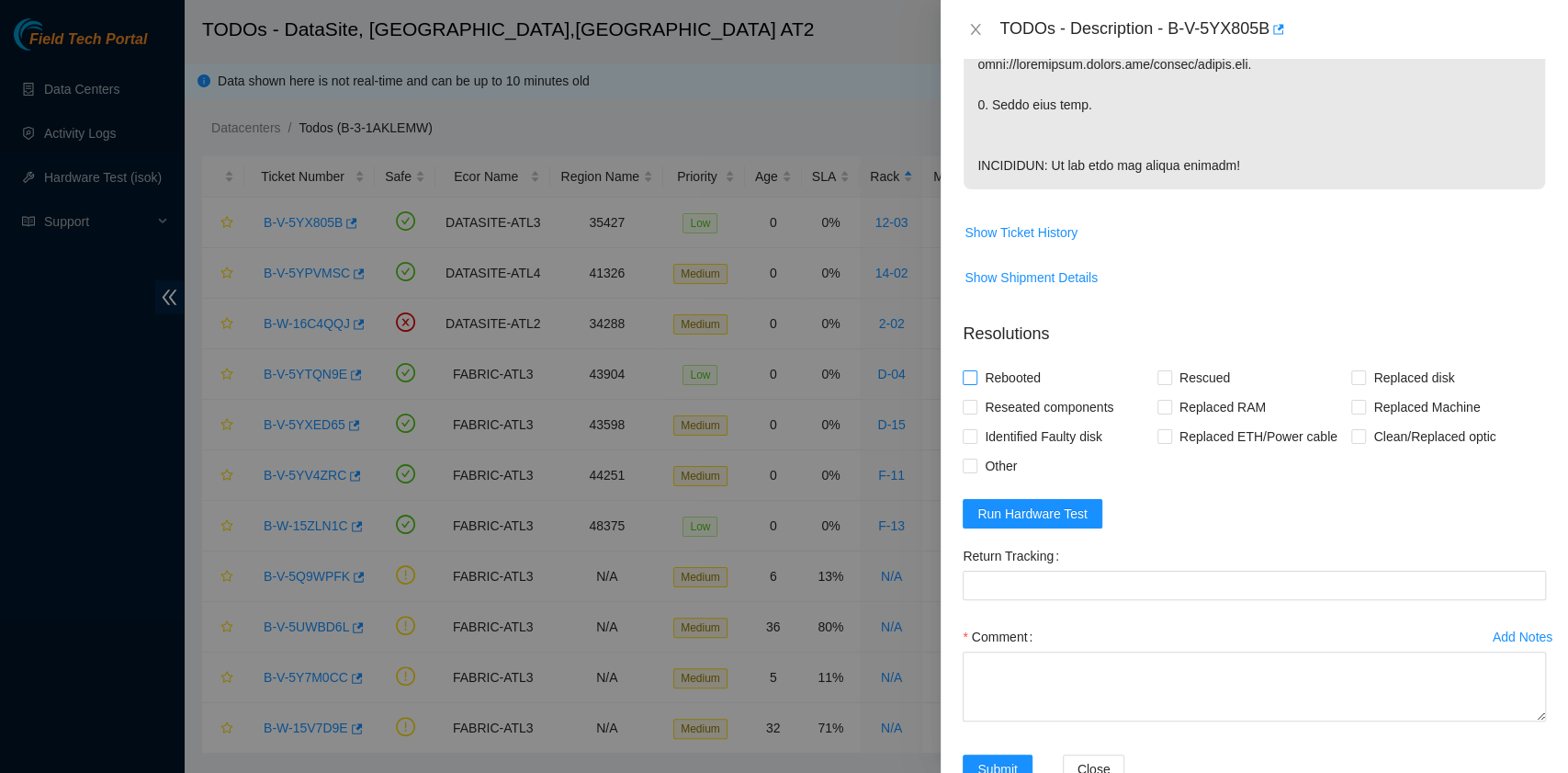
click at [1012, 392] on span "Rebooted" at bounding box center [1012, 377] width 70 height 29
click at [975, 383] on input "Rebooted" at bounding box center [970, 377] width 13 height 13
checkbox input "true"
click at [1159, 383] on input "Rescued" at bounding box center [1164, 377] width 13 height 13
checkbox input "true"
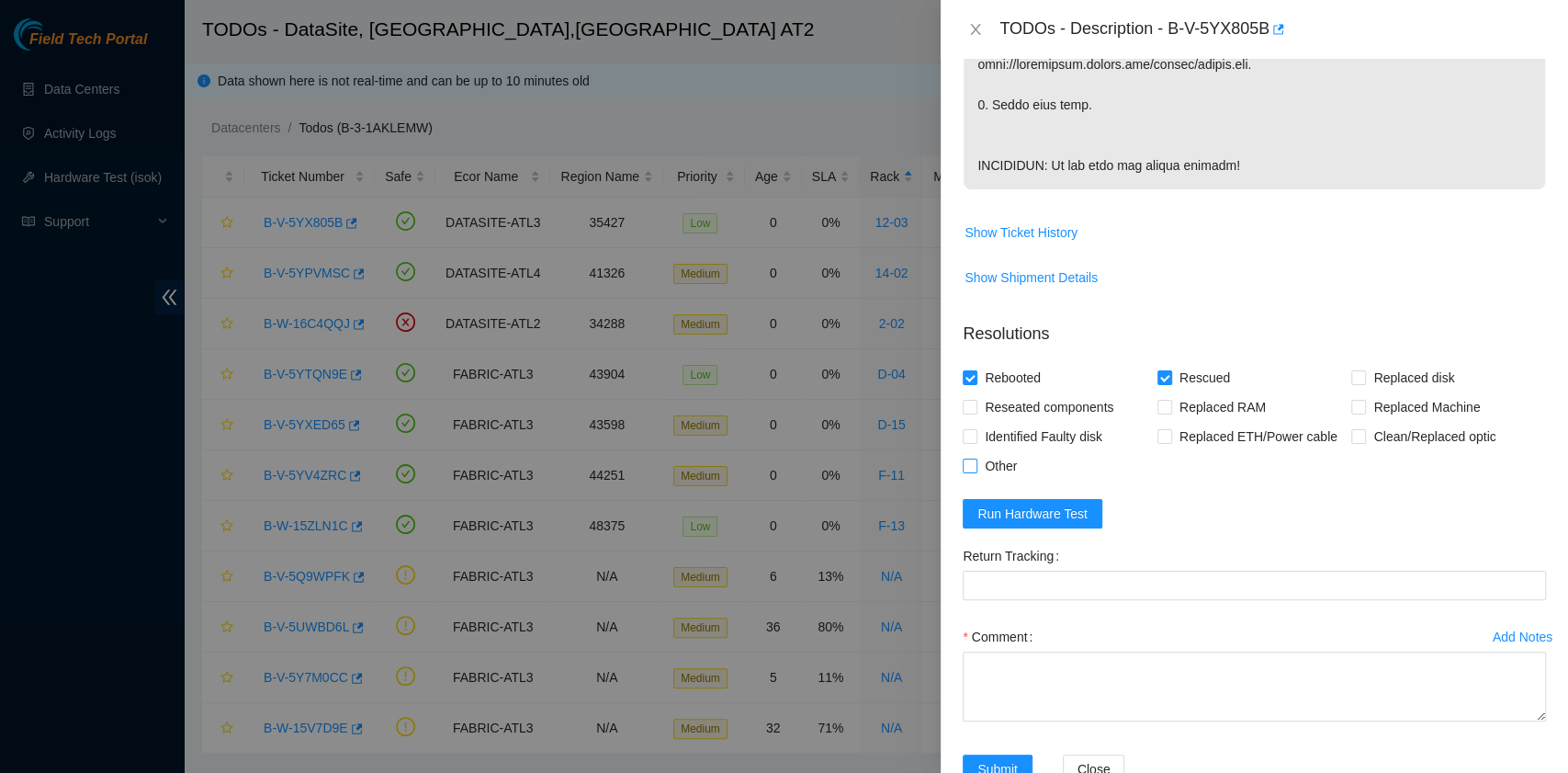
click at [1002, 481] on span "Other" at bounding box center [1000, 465] width 47 height 29
click at [975, 471] on input "Other" at bounding box center [970, 465] width 13 height 13
checkbox input "true"
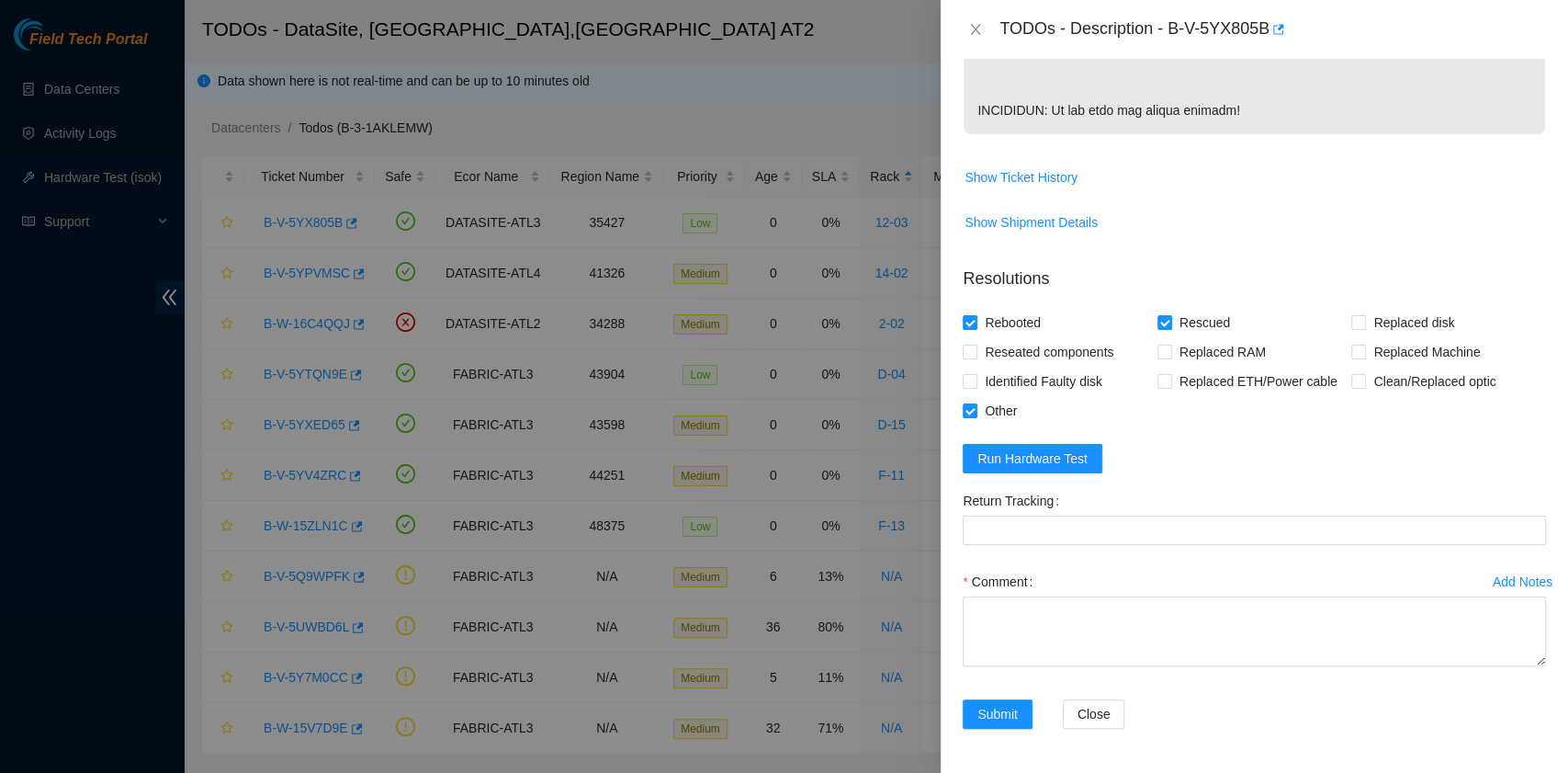
scroll to position [1091, 0]
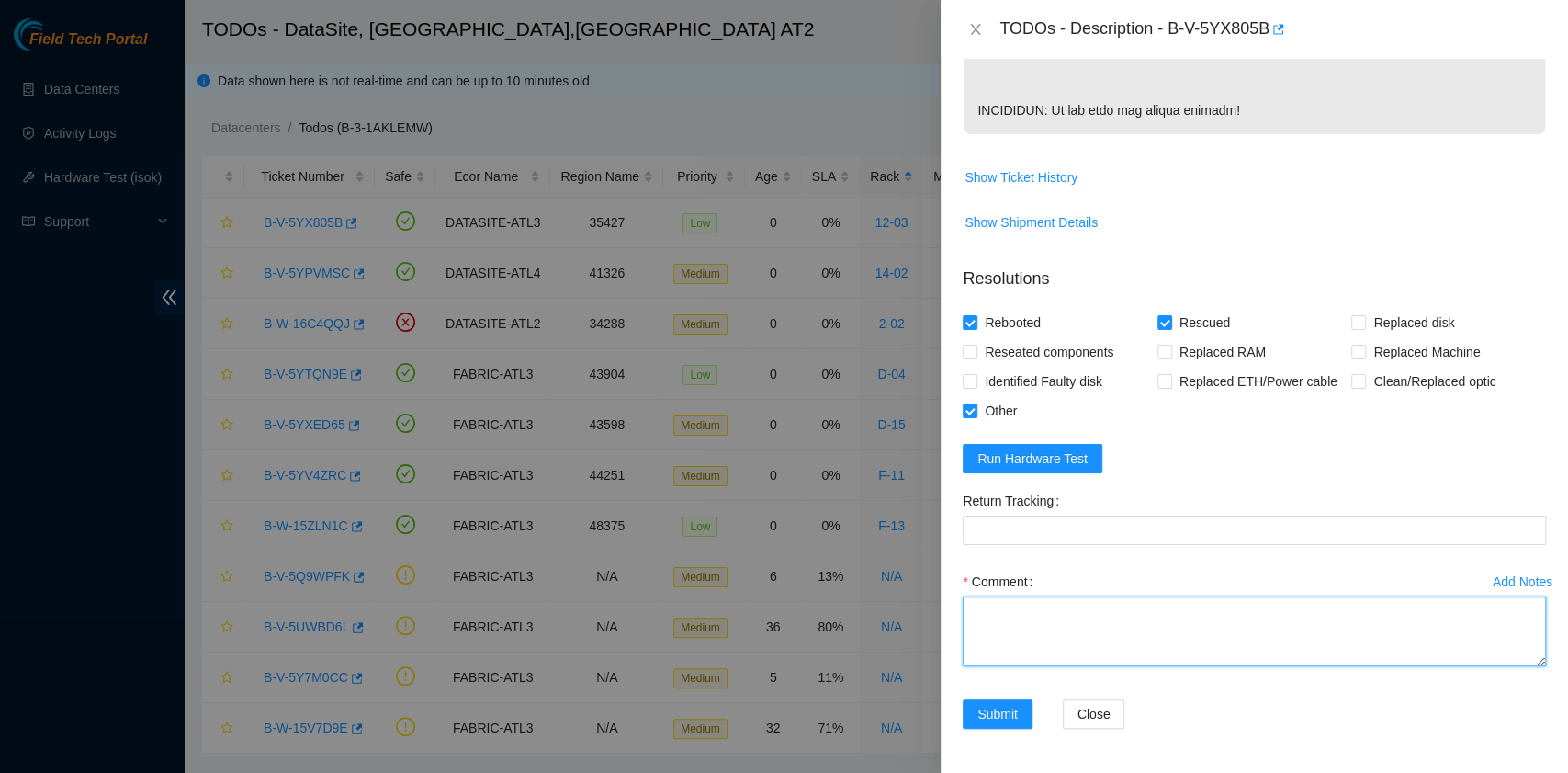
click at [1055, 638] on textarea "Comment" at bounding box center [1255, 632] width 583 height 70
paste textarea "B-V-5YX805B rack# 12-03 machine# 14:01 Checked all is o.k. Pressed the Node pau…"
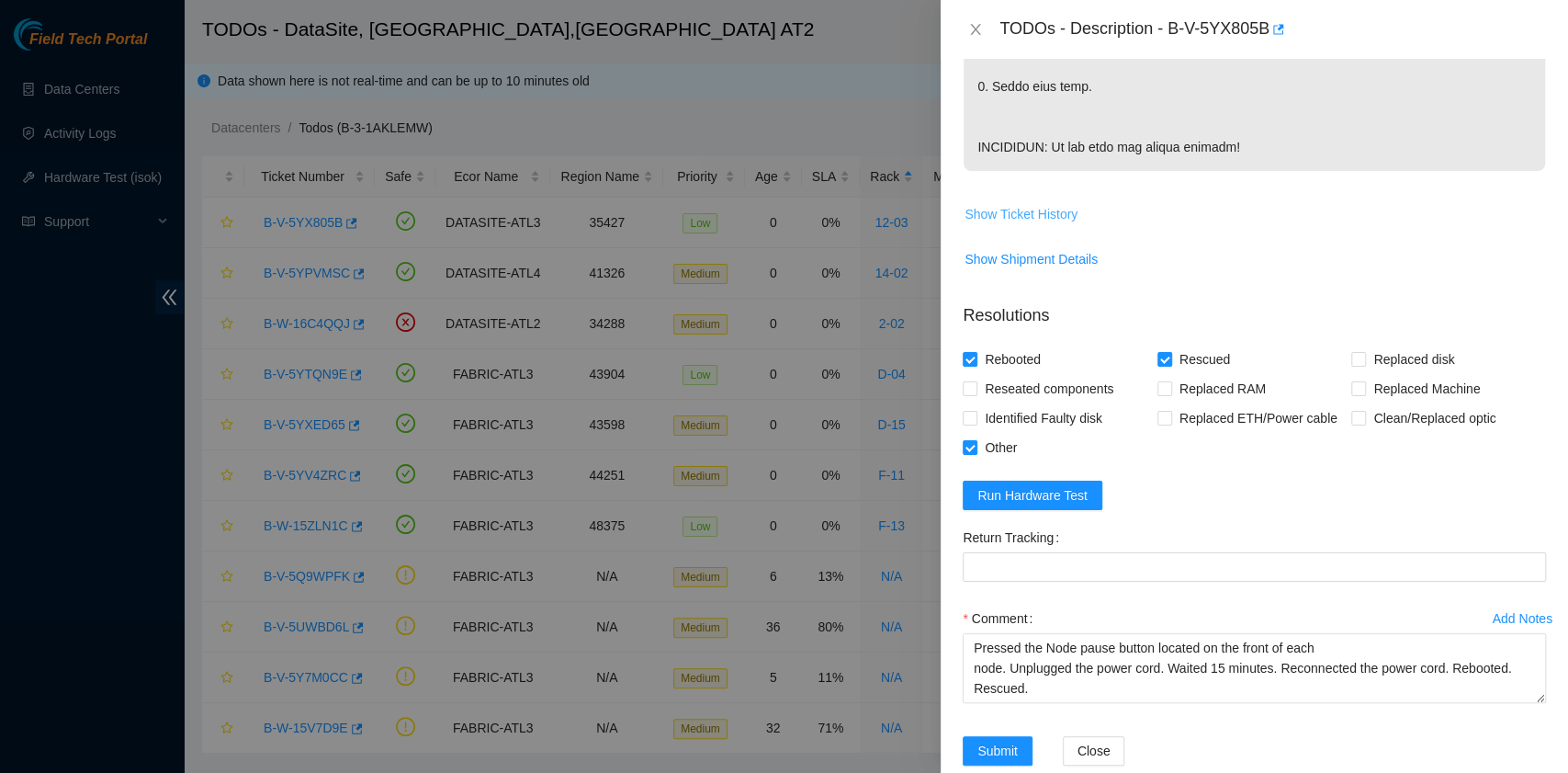
scroll to position [969, 0]
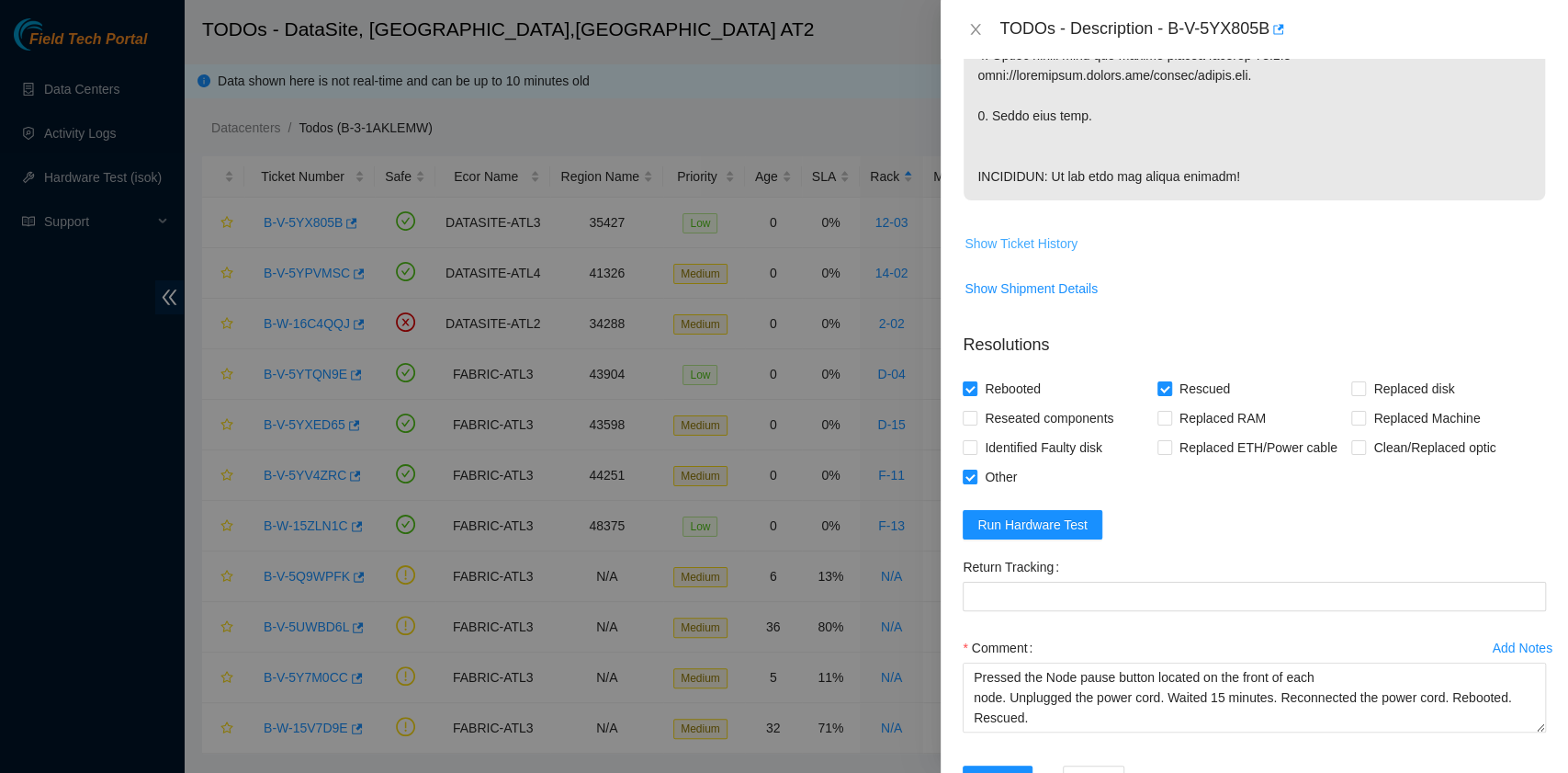
click at [1014, 254] on span "Show Ticket History" at bounding box center [1021, 243] width 113 height 20
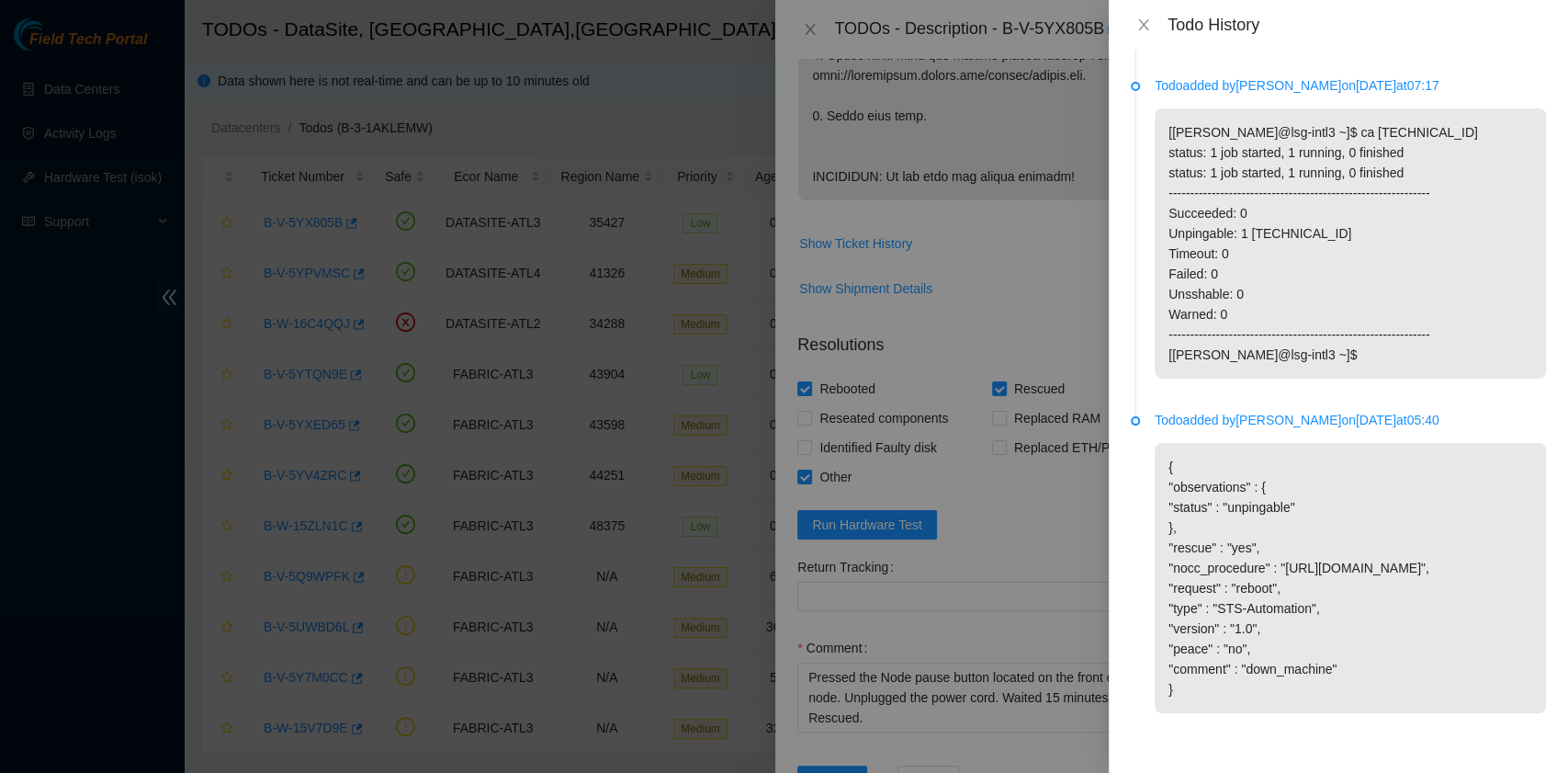
scroll to position [990, 0]
click at [1144, 23] on icon "close" at bounding box center [1143, 25] width 10 height 11
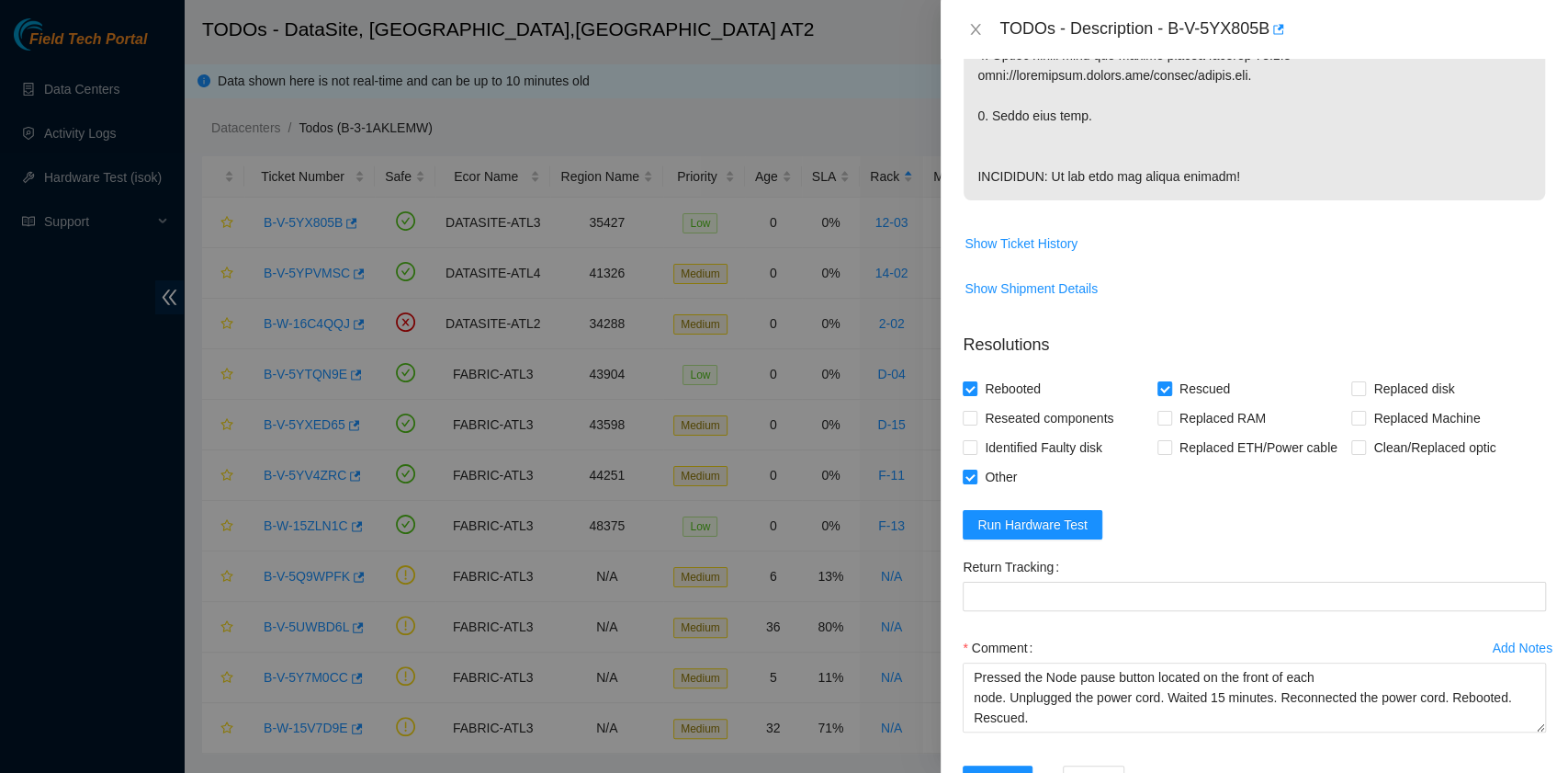
scroll to position [1091, 0]
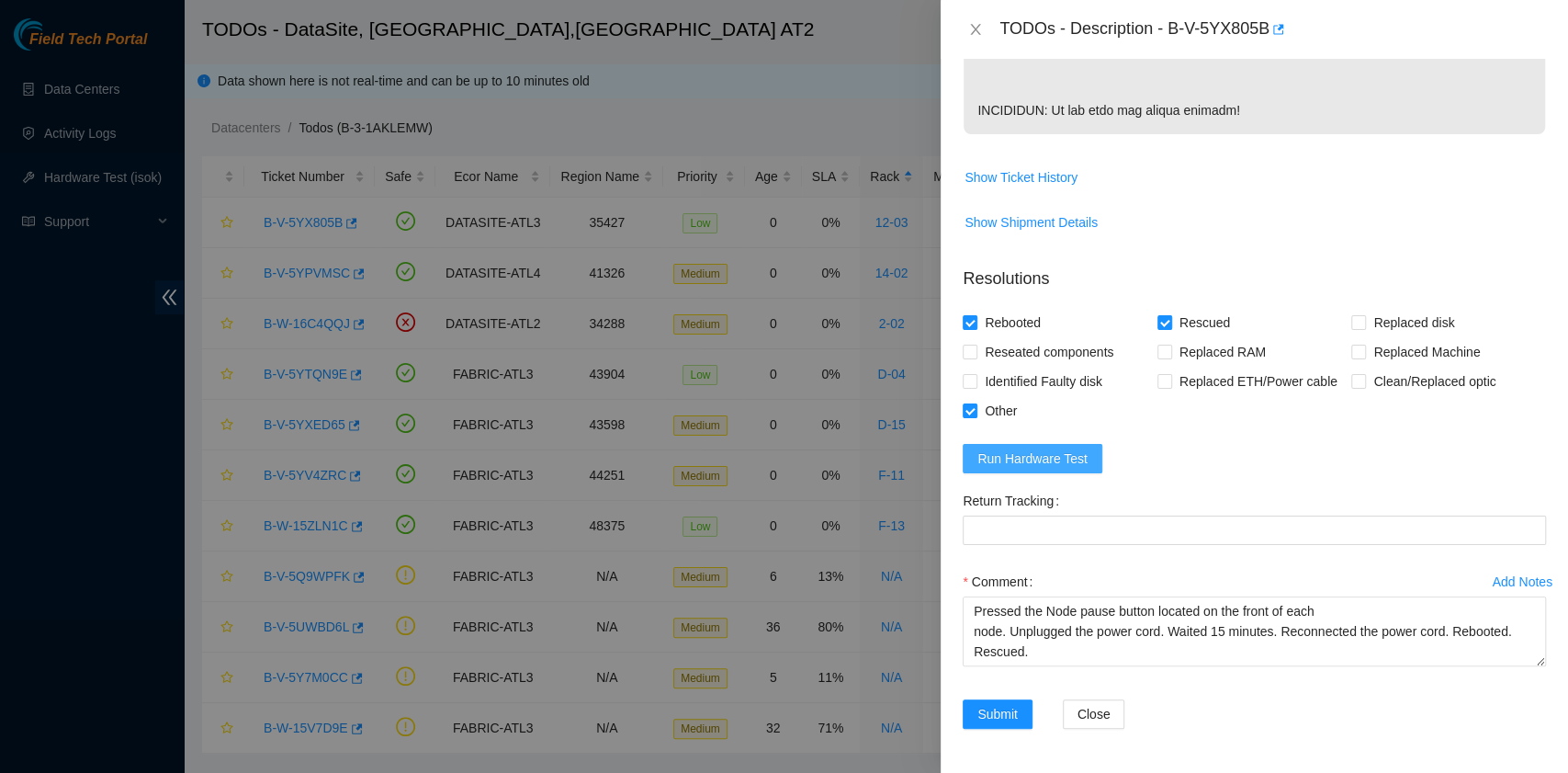
click at [1058, 466] on span "Run Hardware Test" at bounding box center [1032, 458] width 110 height 20
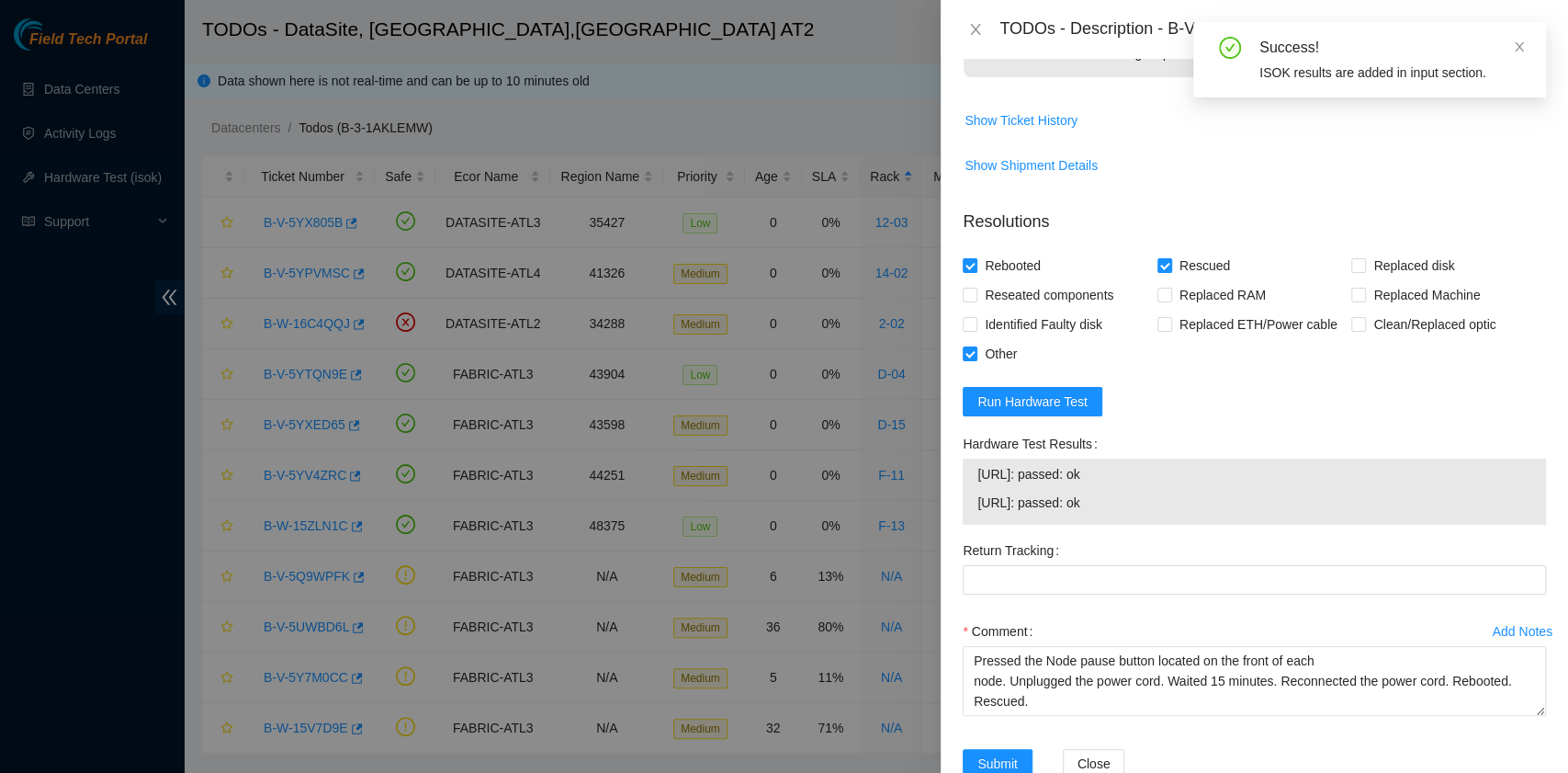
drag, startPoint x: 1121, startPoint y: 571, endPoint x: 973, endPoint y: 549, distance: 149.6
click at [973, 524] on div "23.11.230.22: passed: ok 23.11.230.23: passed: ok" at bounding box center [1255, 492] width 583 height 66
copy tbody "23.11.230.22: passed: ok 23.11.230.23: passed: ok"
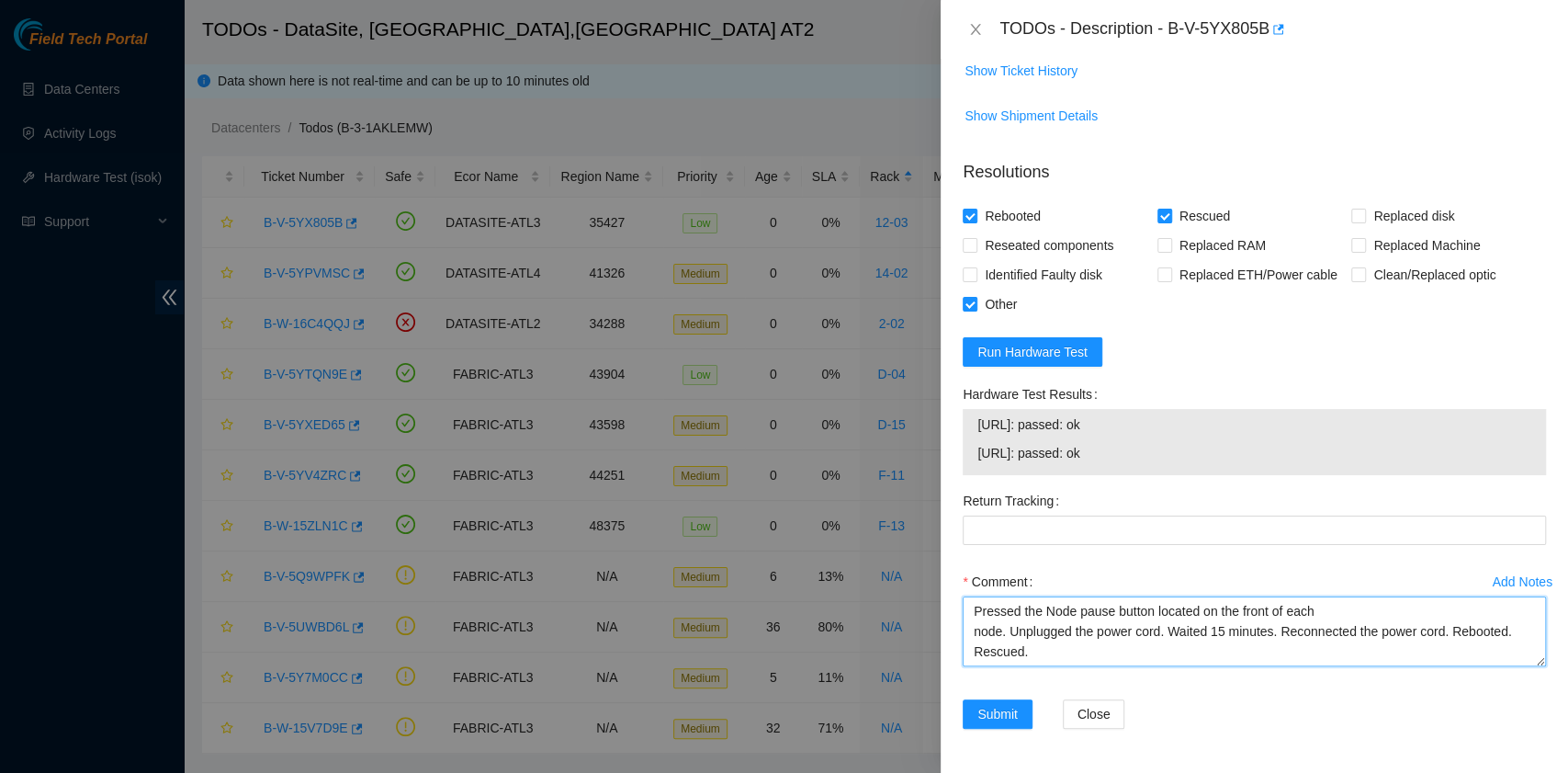
click at [1033, 652] on textarea "B-V-5YX805B rack# 12-03 machine# 14:01 Checked all is o.k. Pressed the Node pau…" at bounding box center [1255, 632] width 583 height 70
paste textarea "23.11.230.22: passed: ok 23.11.230.23: passed: ok"
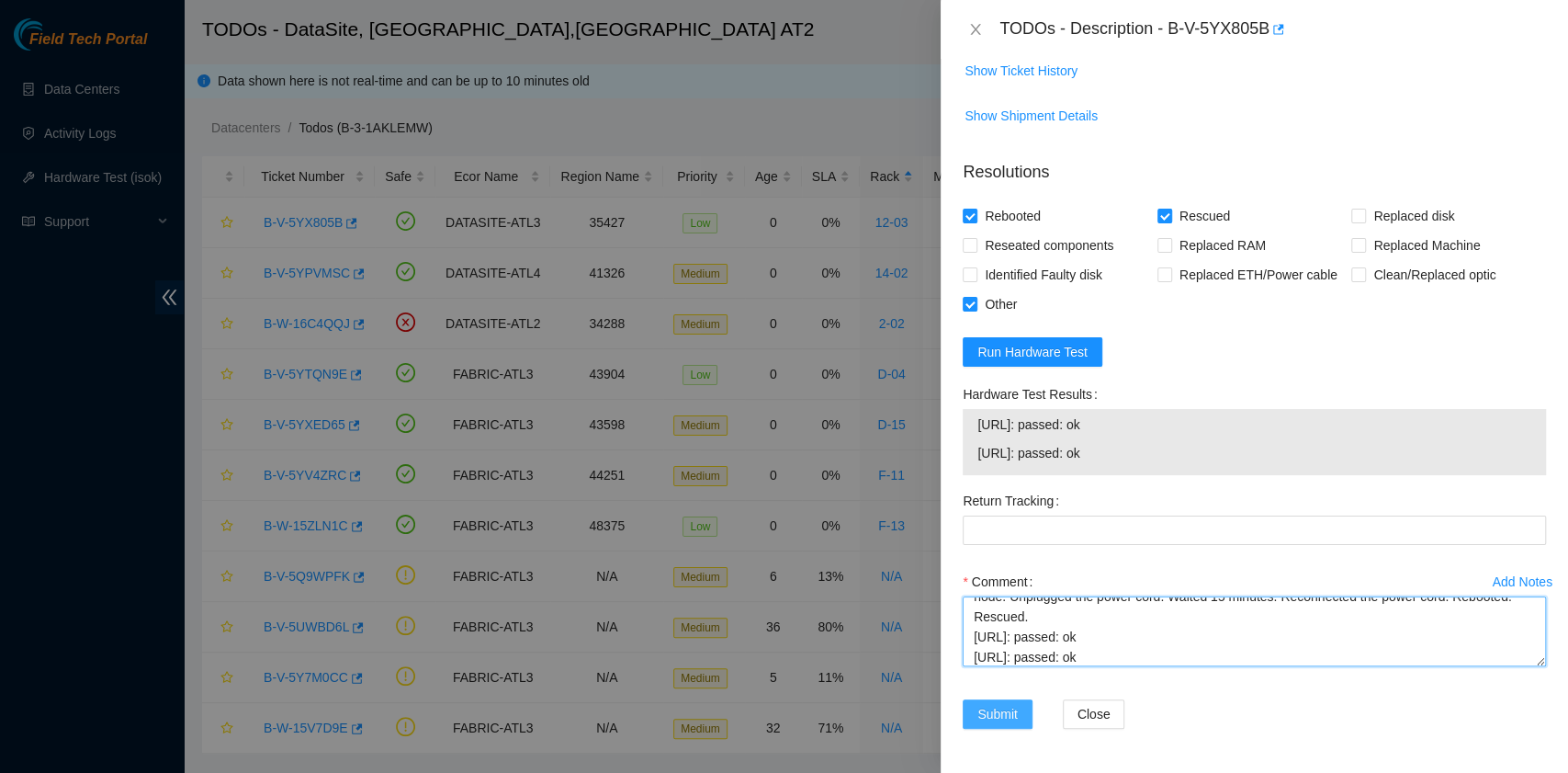
type textarea "B-V-5YX805B rack# 12-03 machine# 14:01 Checked all is o.k. Pressed the Node pau…"
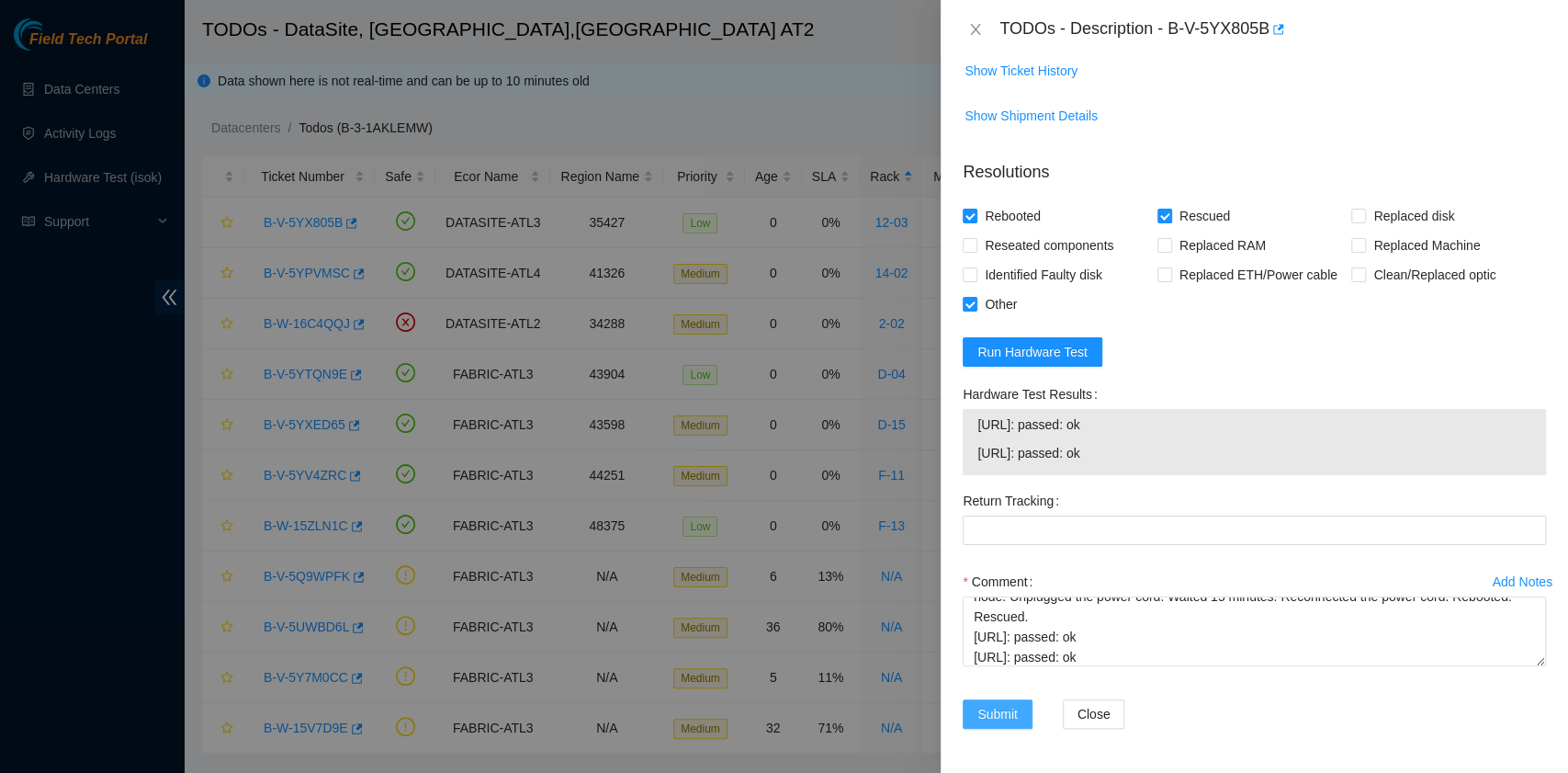
click at [999, 715] on span "Submit" at bounding box center [997, 713] width 41 height 20
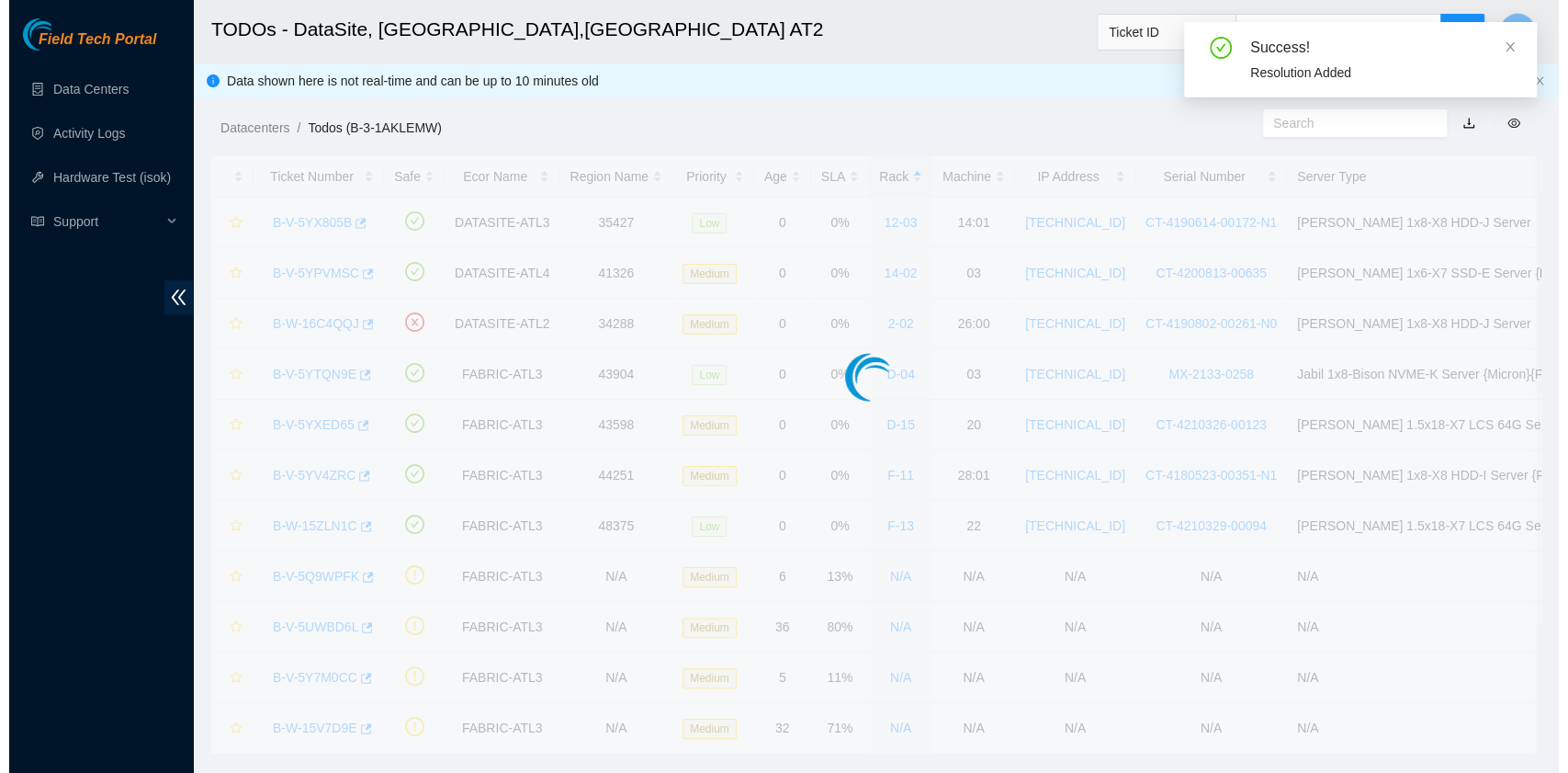
scroll to position [416, 0]
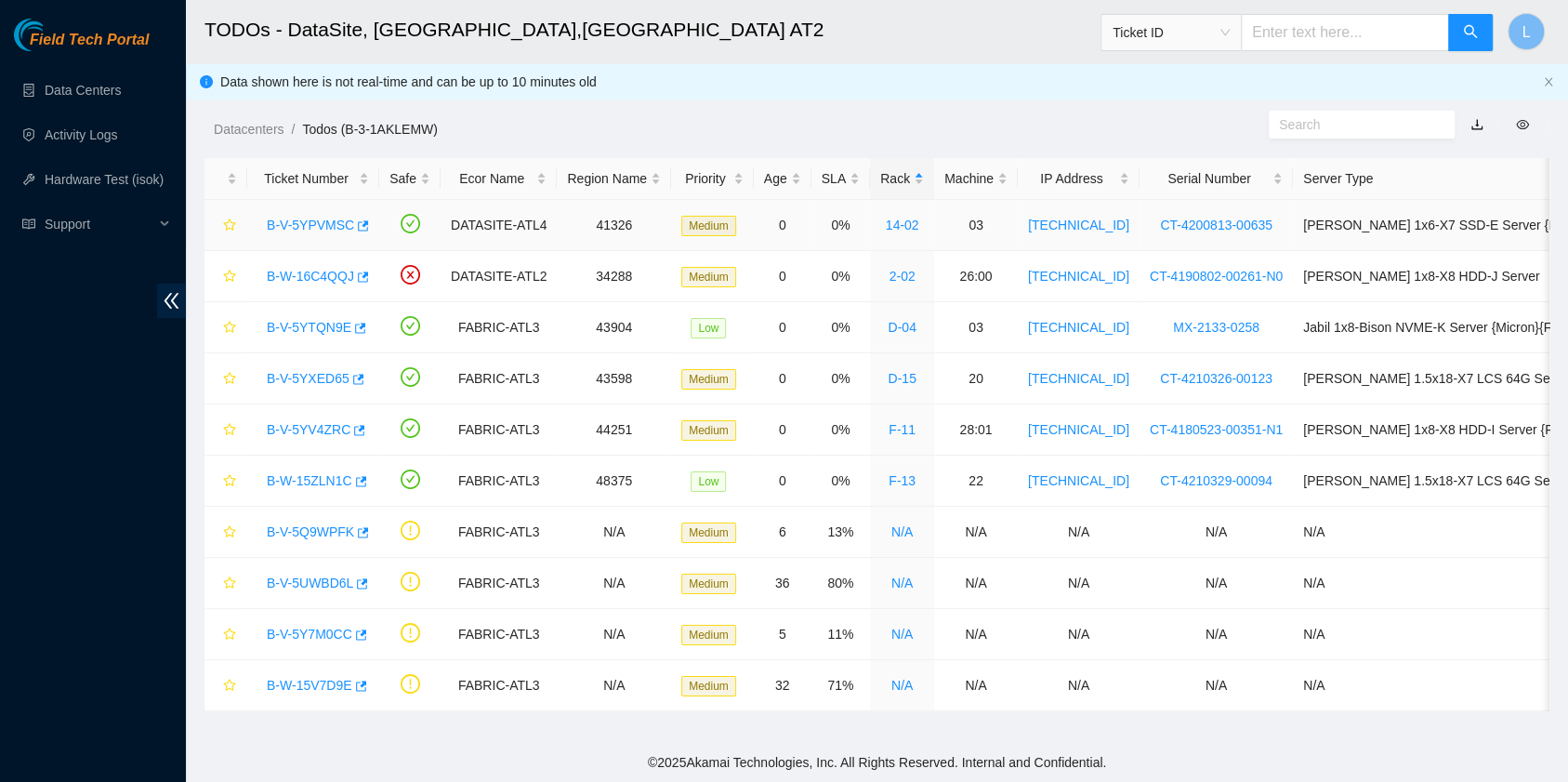
click at [324, 221] on link "B-V-5YPVMSC" at bounding box center [310, 224] width 87 height 14
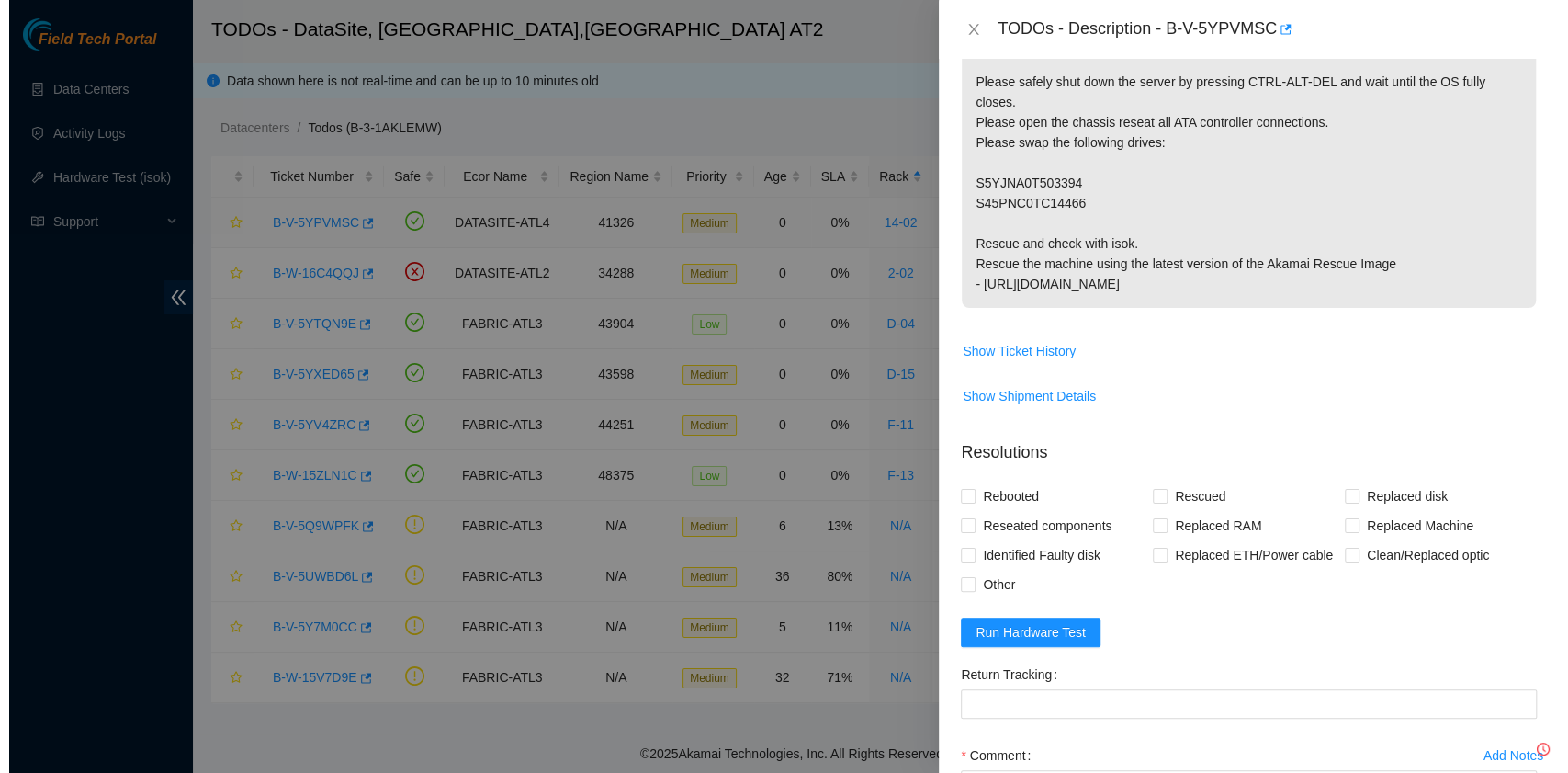
scroll to position [586, 0]
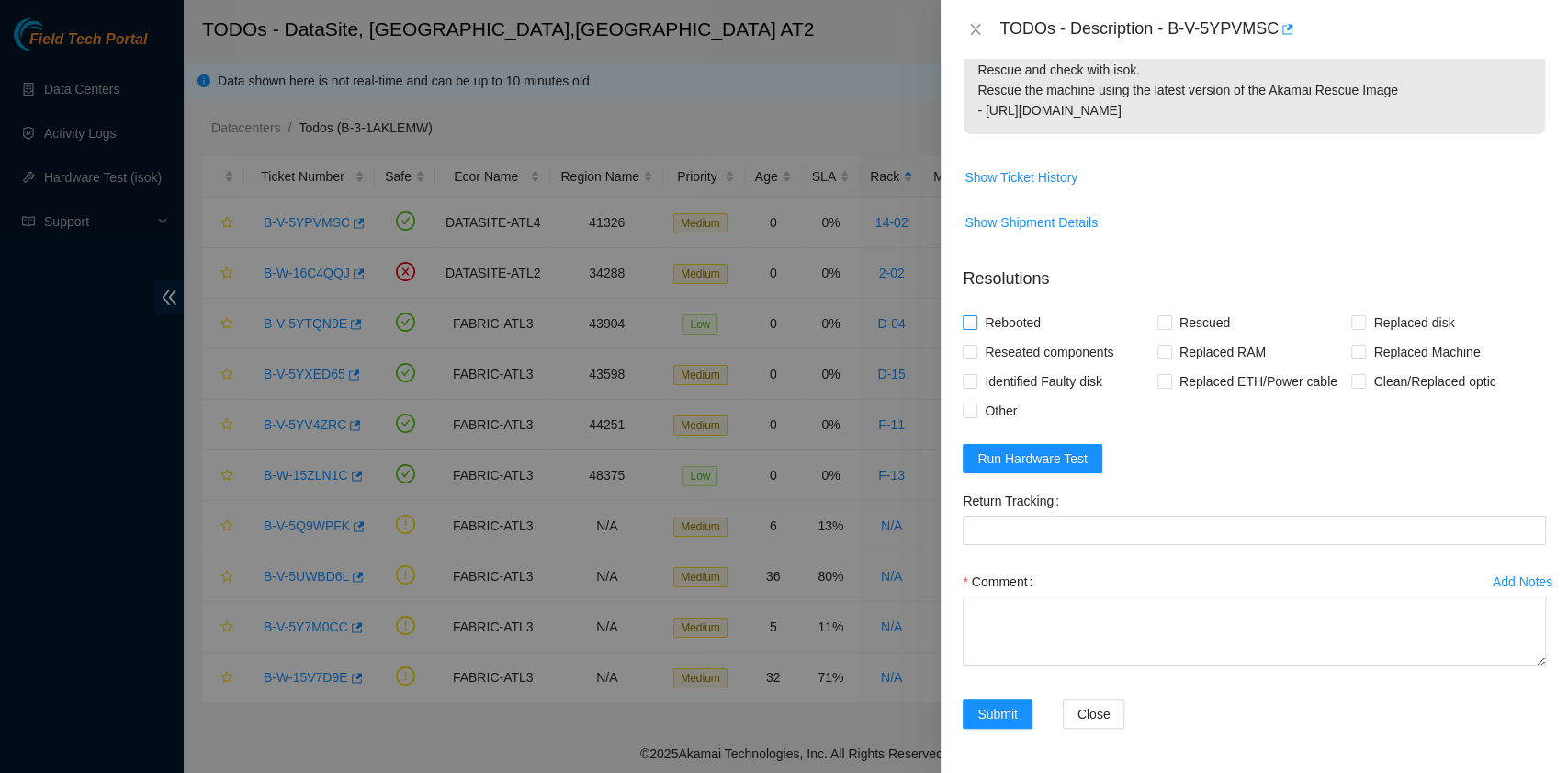
click at [1030, 320] on span "Rebooted" at bounding box center [1012, 322] width 70 height 29
click at [975, 320] on input "Rebooted" at bounding box center [970, 322] width 13 height 13
checkbox input "true"
click at [1031, 348] on span "Reseated components" at bounding box center [1048, 351] width 143 height 29
click at [975, 348] on input "Reseated components" at bounding box center [970, 351] width 13 height 13
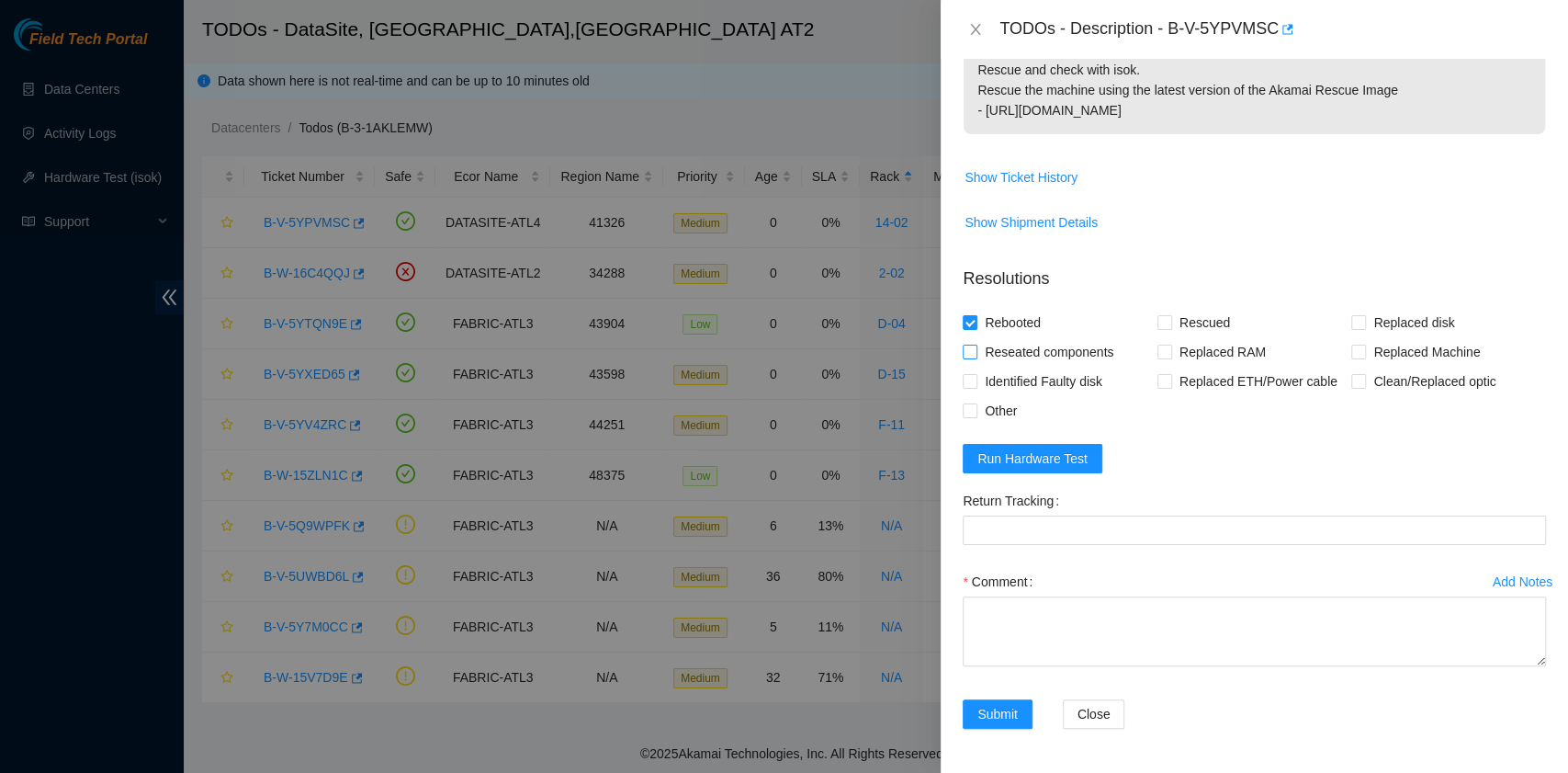
checkbox input "true"
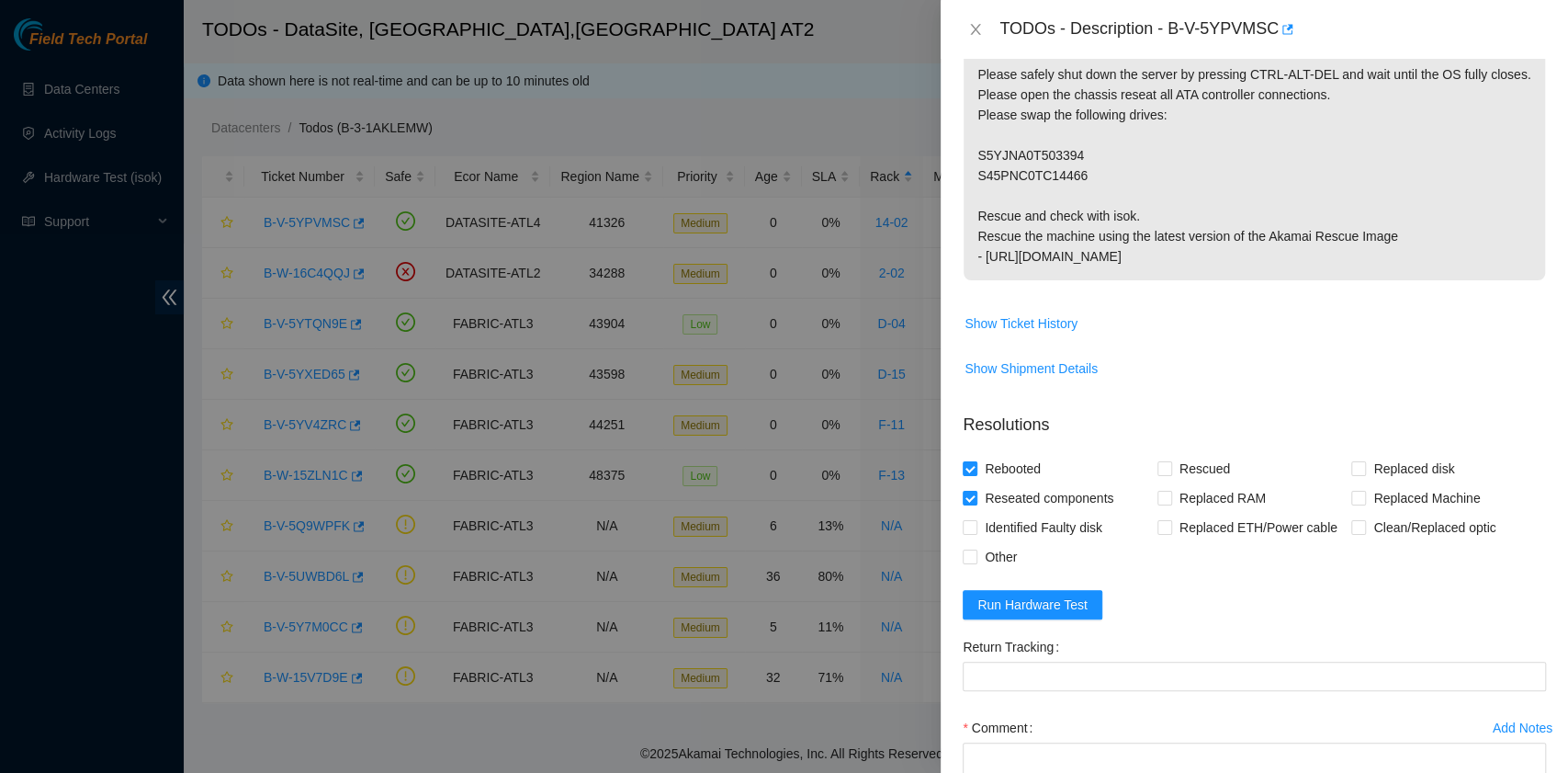
scroll to position [490, 0]
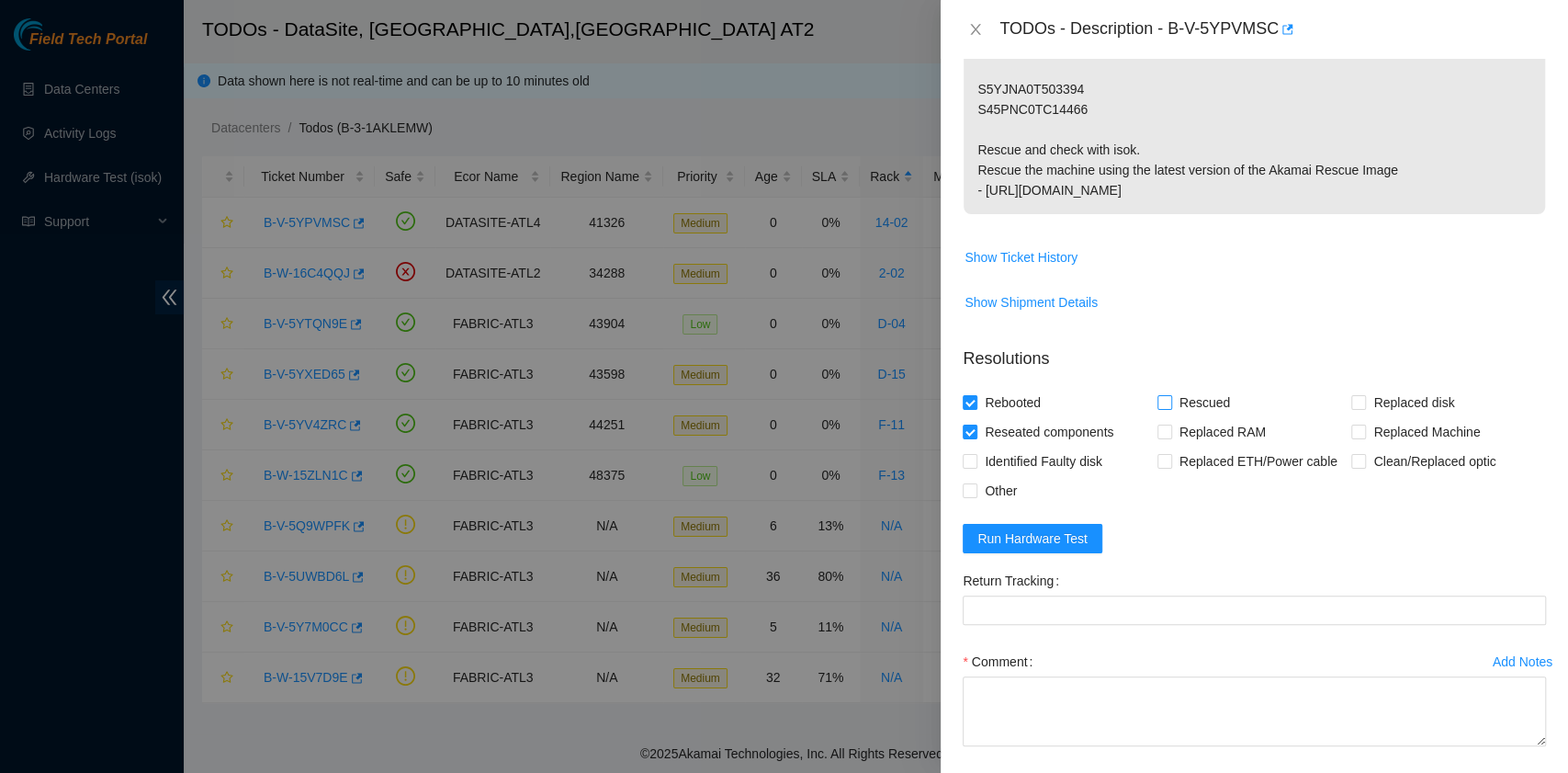
click at [1160, 408] on input "Rescued" at bounding box center [1164, 402] width 13 height 13
checkbox input "true"
click at [1005, 505] on span "Other" at bounding box center [1000, 490] width 47 height 29
click at [975, 496] on input "Other" at bounding box center [970, 490] width 13 height 13
checkbox input "true"
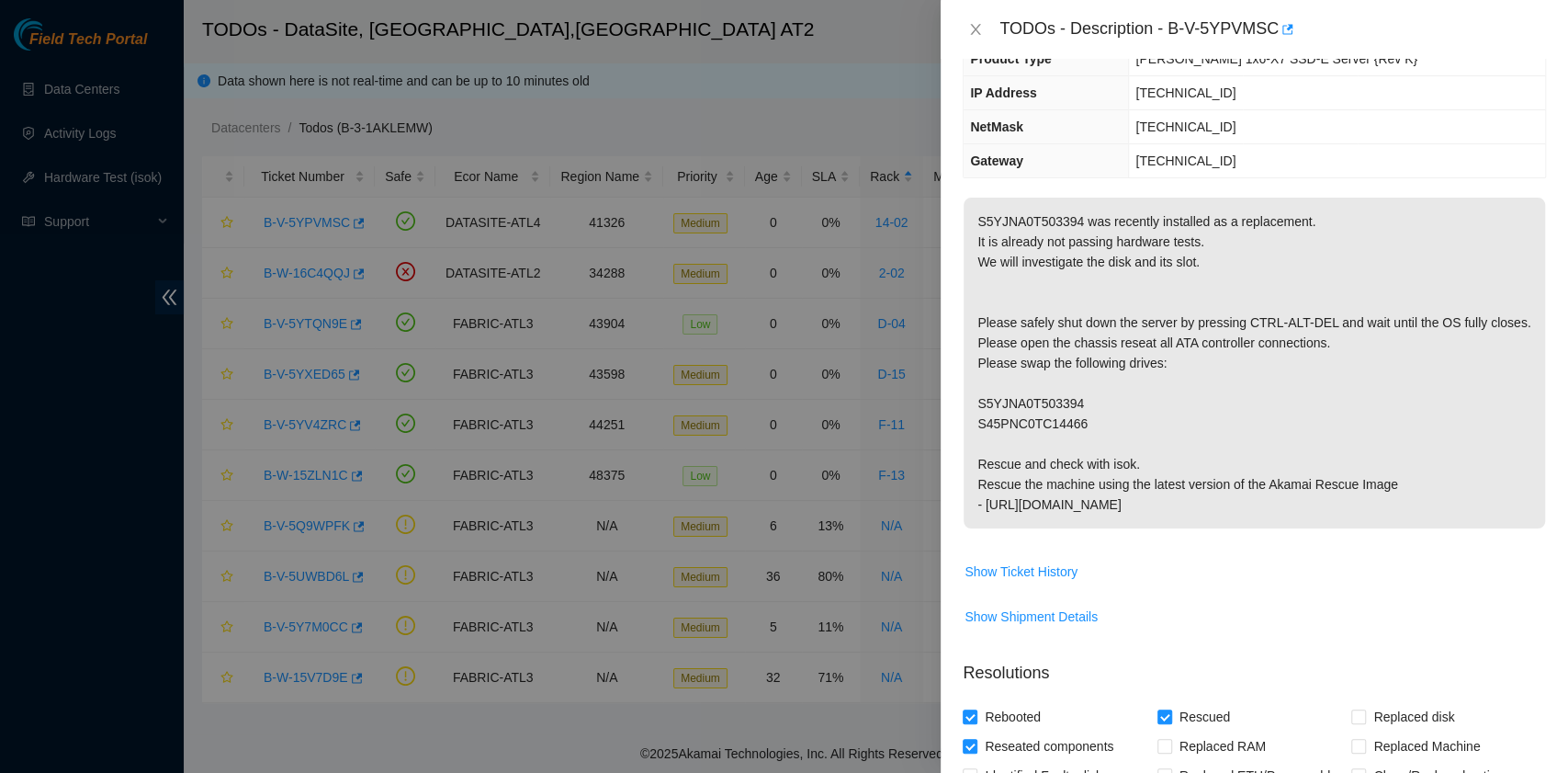
scroll to position [0, 0]
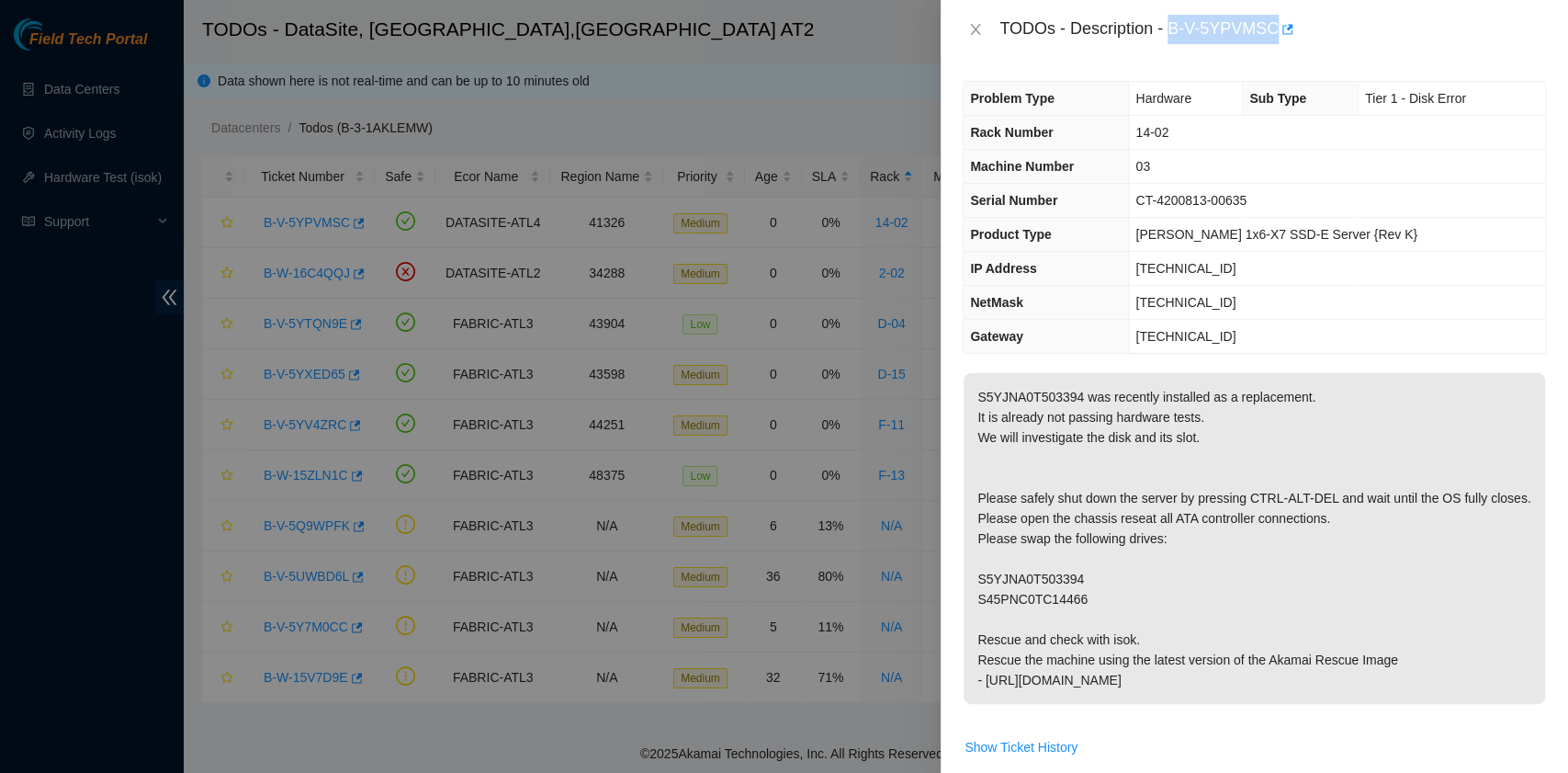
drag, startPoint x: 1171, startPoint y: 28, endPoint x: 1272, endPoint y: 45, distance: 102.4
click at [1272, 45] on div "TODOs - Description - B-V-5YPVMSC" at bounding box center [1255, 29] width 628 height 59
copy div "B-V-5YPVMSC"
click at [985, 598] on p "S5YJNA0T503394 was recently installed as a replacement. It is already not passi…" at bounding box center [1255, 538] width 581 height 330
drag, startPoint x: 1085, startPoint y: 619, endPoint x: 968, endPoint y: 599, distance: 118.7
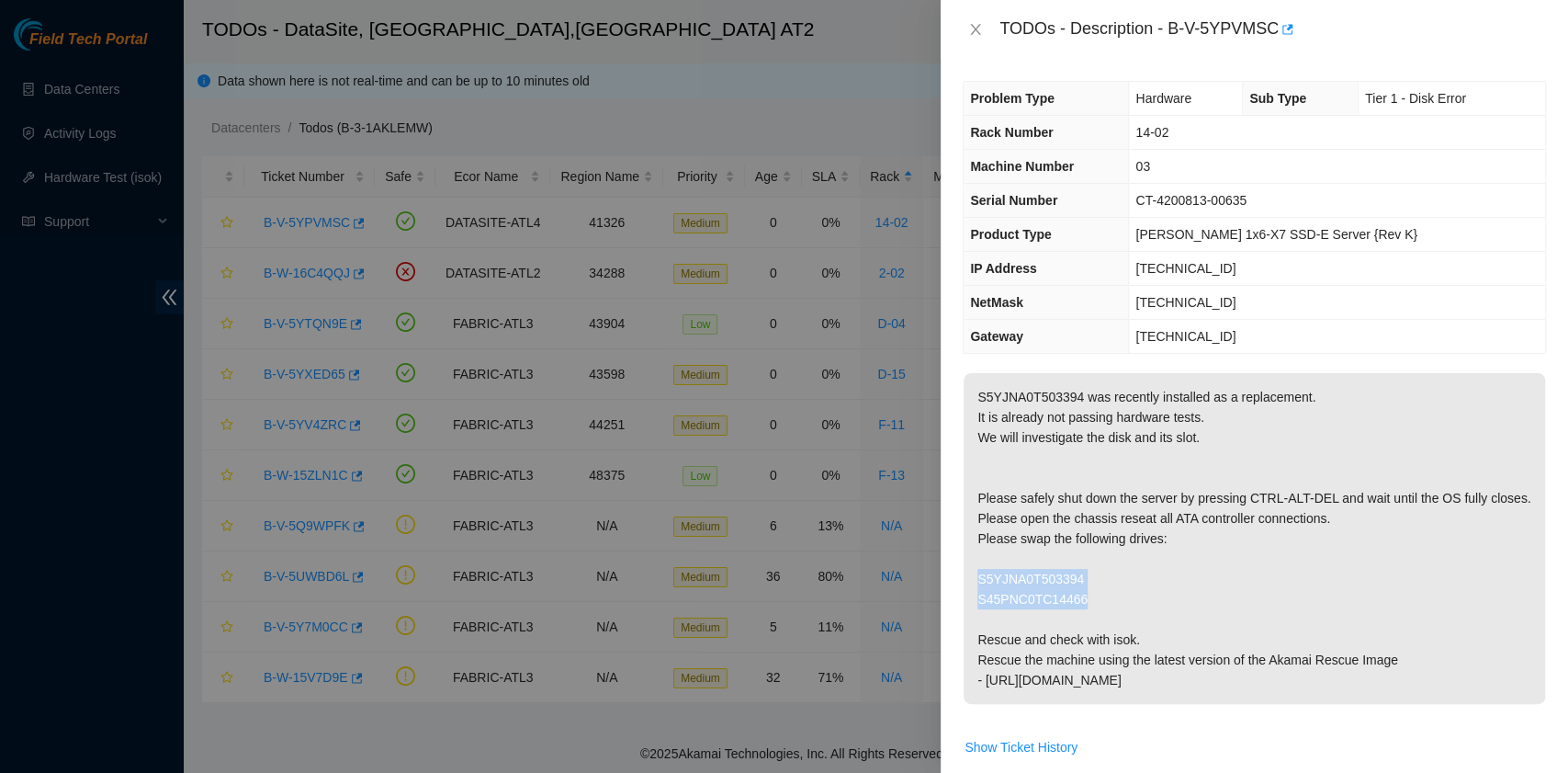
click at [968, 599] on p "S5YJNA0T503394 was recently installed as a replacement. It is already not passi…" at bounding box center [1255, 538] width 581 height 330
copy p "S5YJNA0T503394 S45PNC0TC14466"
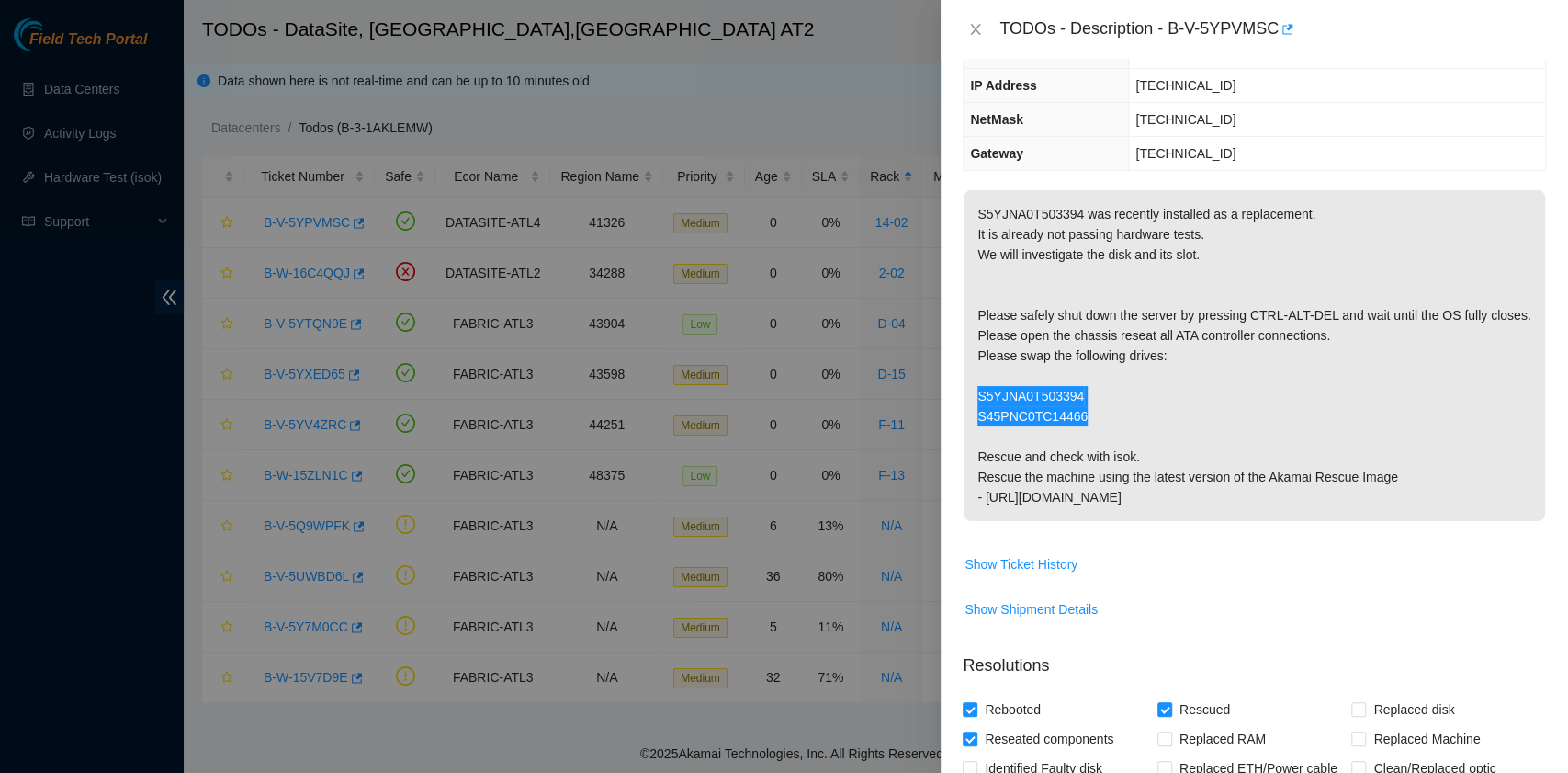
scroll to position [586, 0]
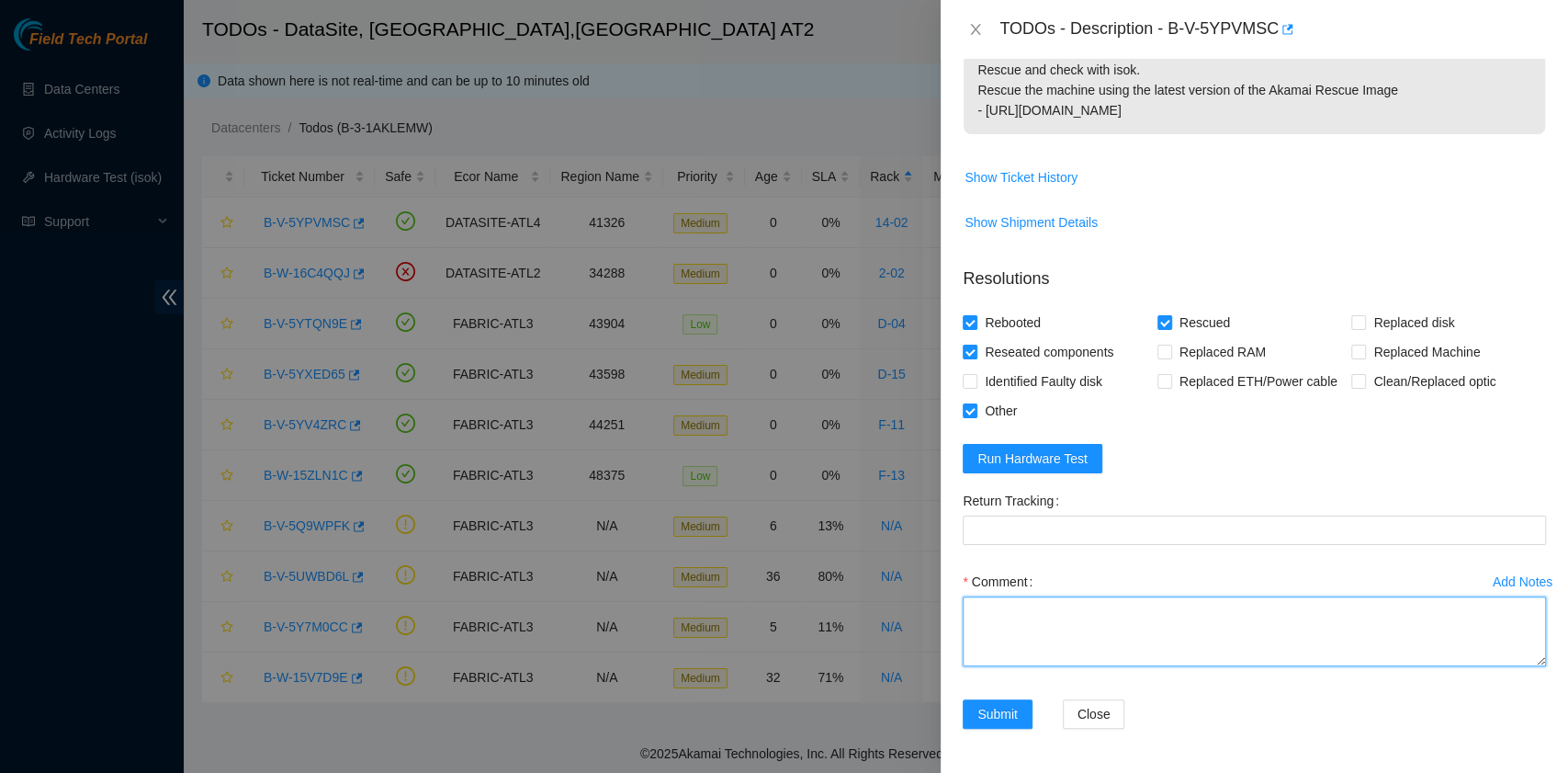
click at [1140, 635] on textarea "Comment" at bounding box center [1255, 632] width 583 height 70
paste textarea "B-V-5YPVMSC rack# 14-02 machine# 03 Powered down server safely. Reseated all AT…"
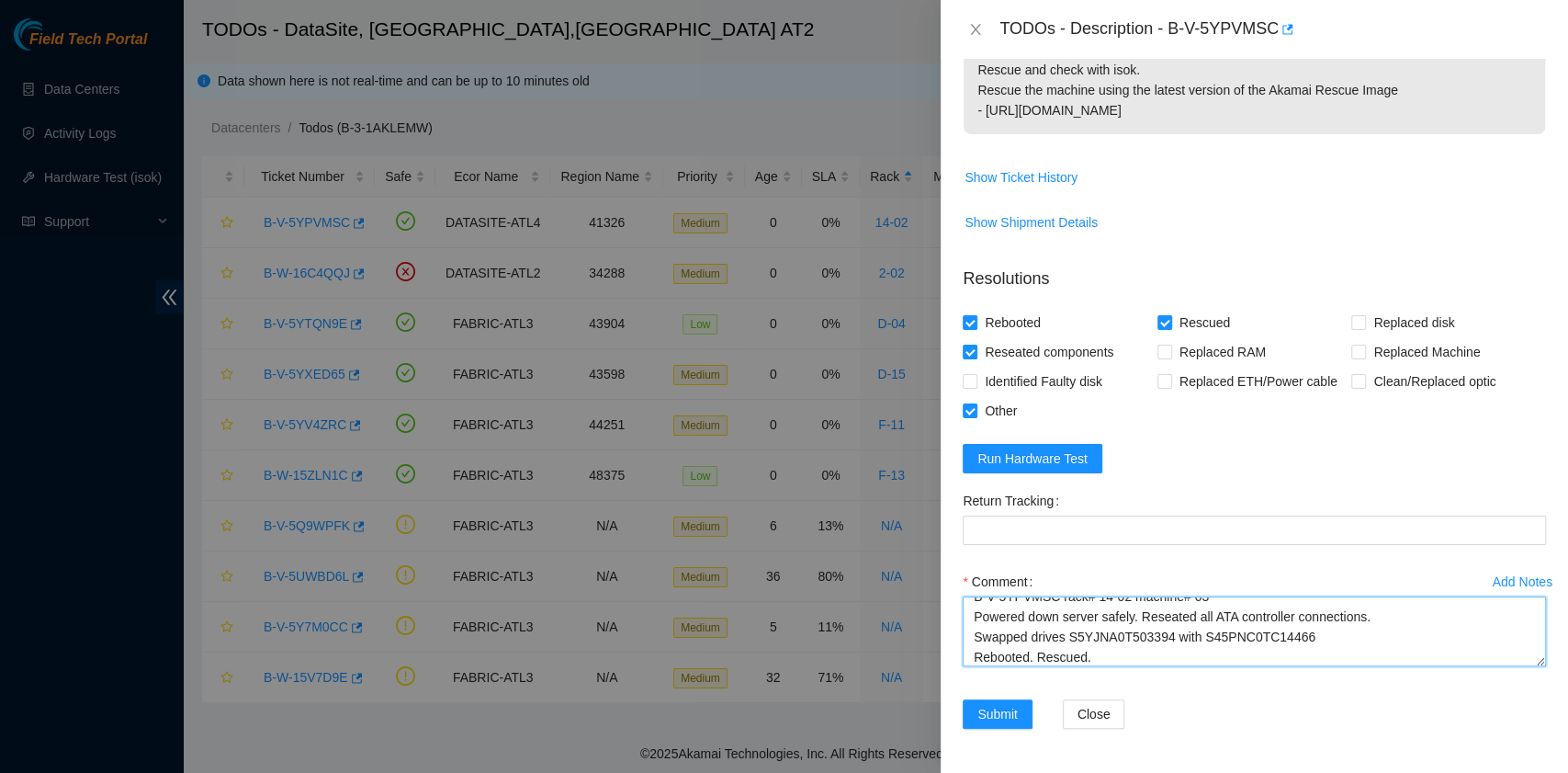
scroll to position [35, 0]
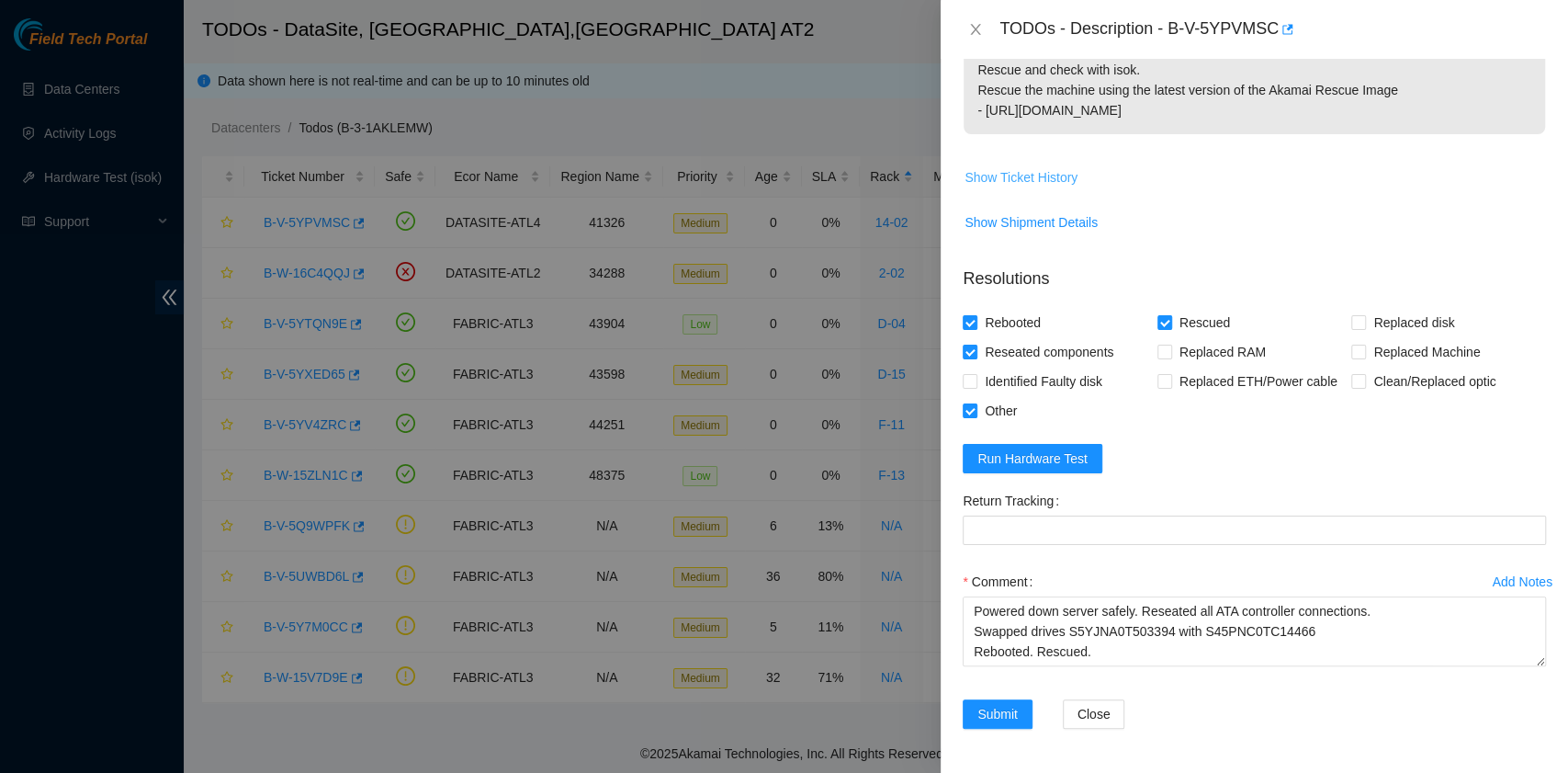
click at [1053, 187] on span "Show Ticket History" at bounding box center [1021, 177] width 113 height 20
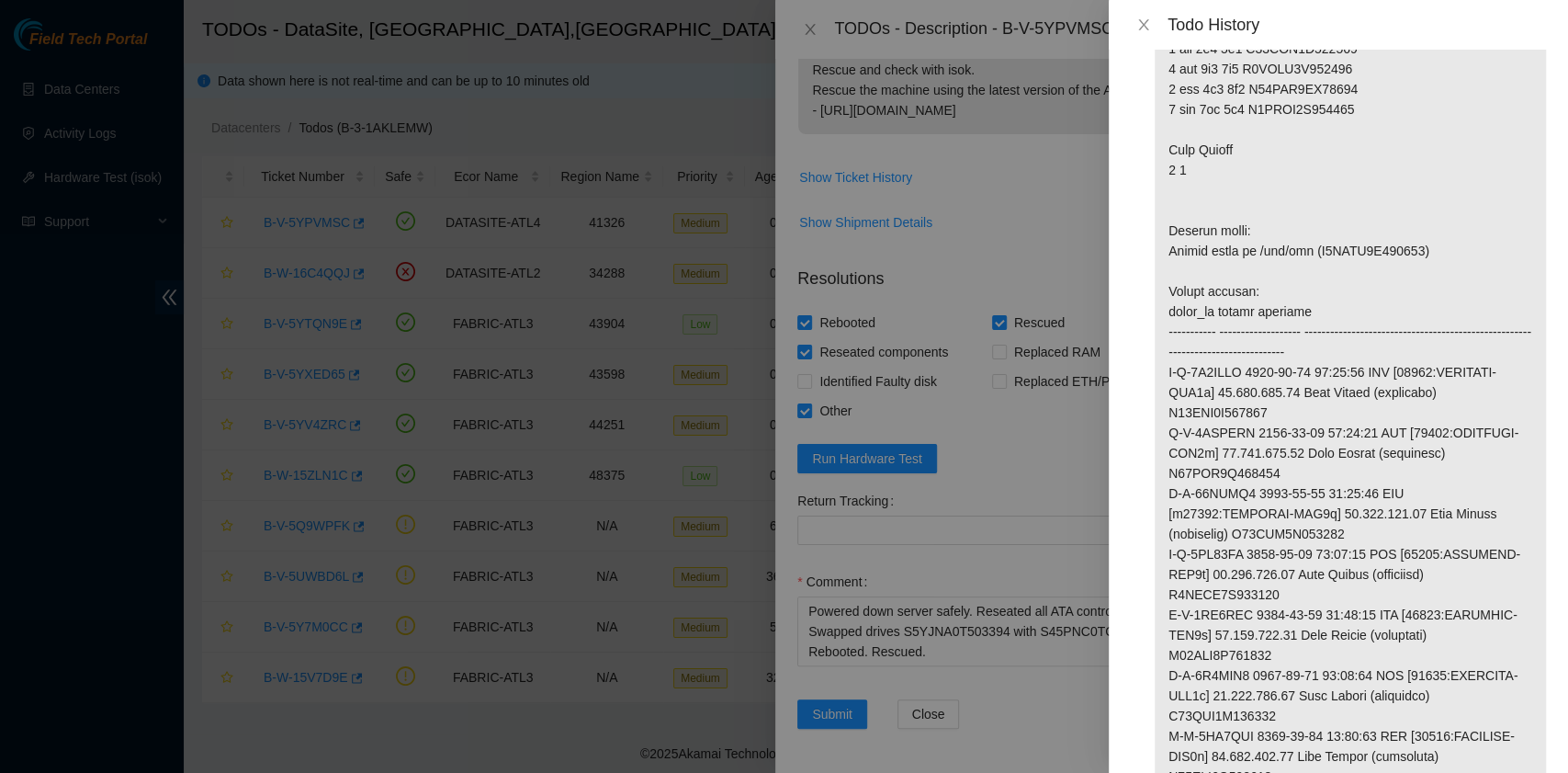
scroll to position [1516, 0]
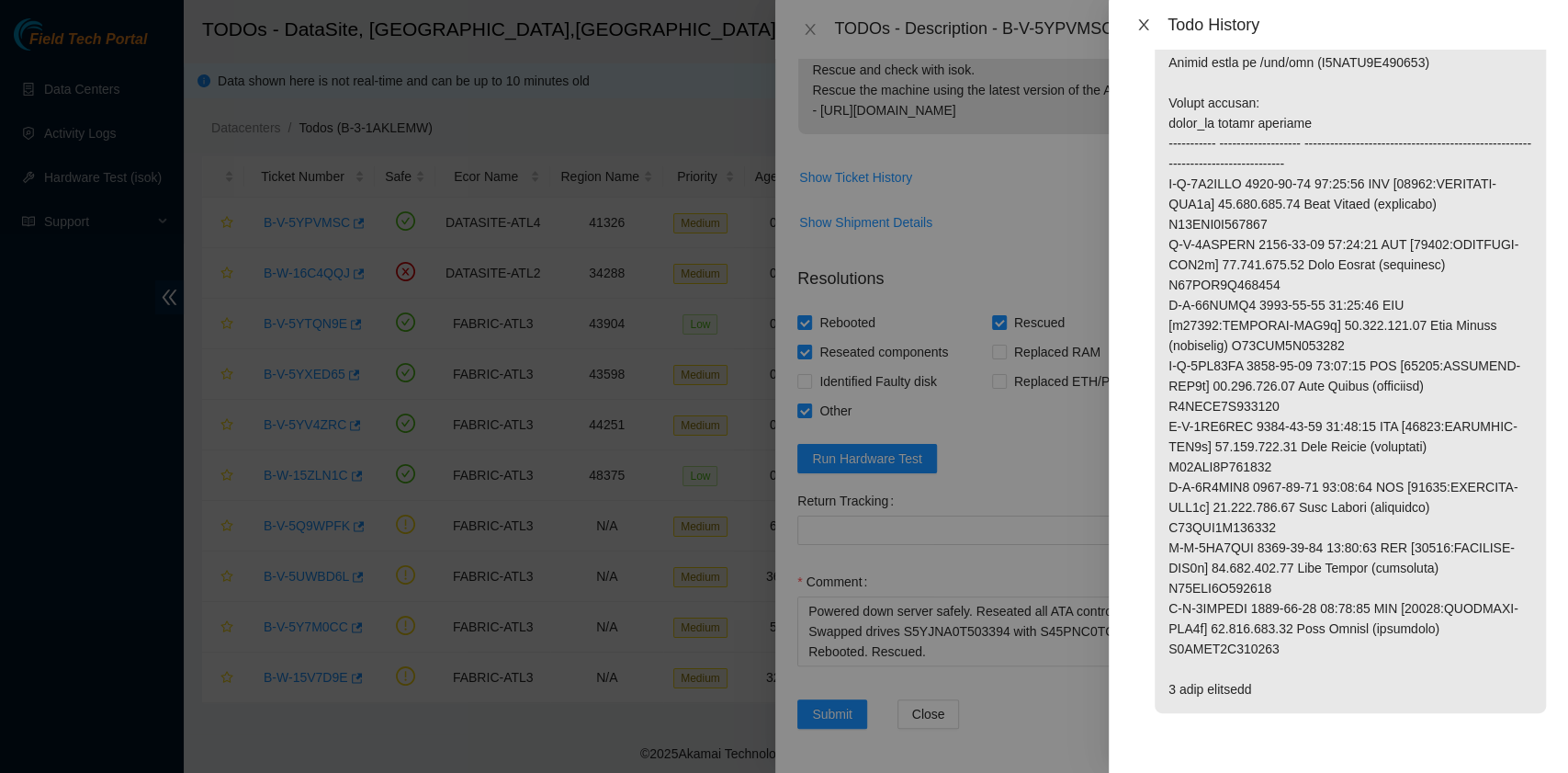
click at [1136, 21] on button "Close" at bounding box center [1143, 25] width 26 height 17
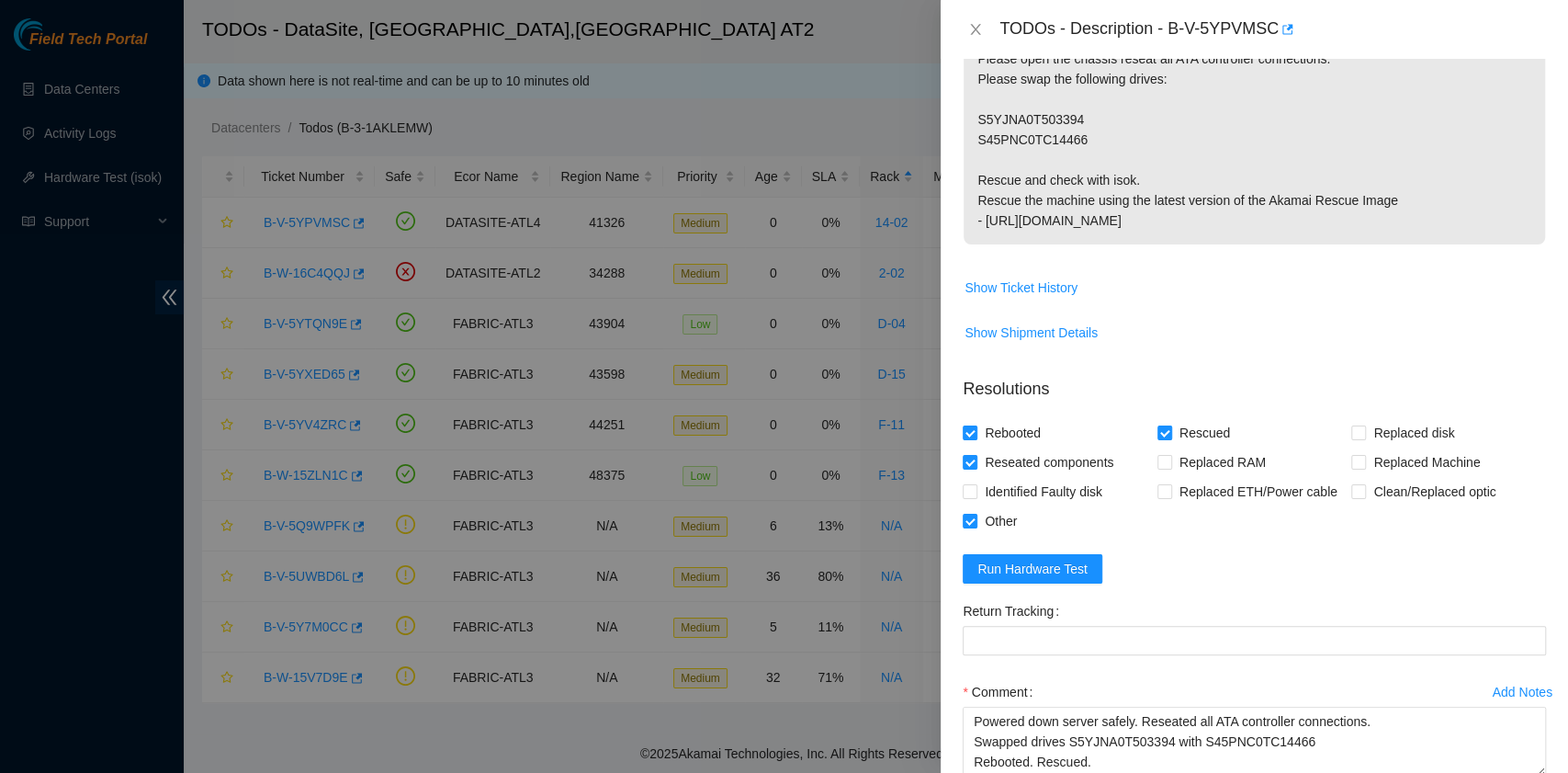
scroll to position [490, 0]
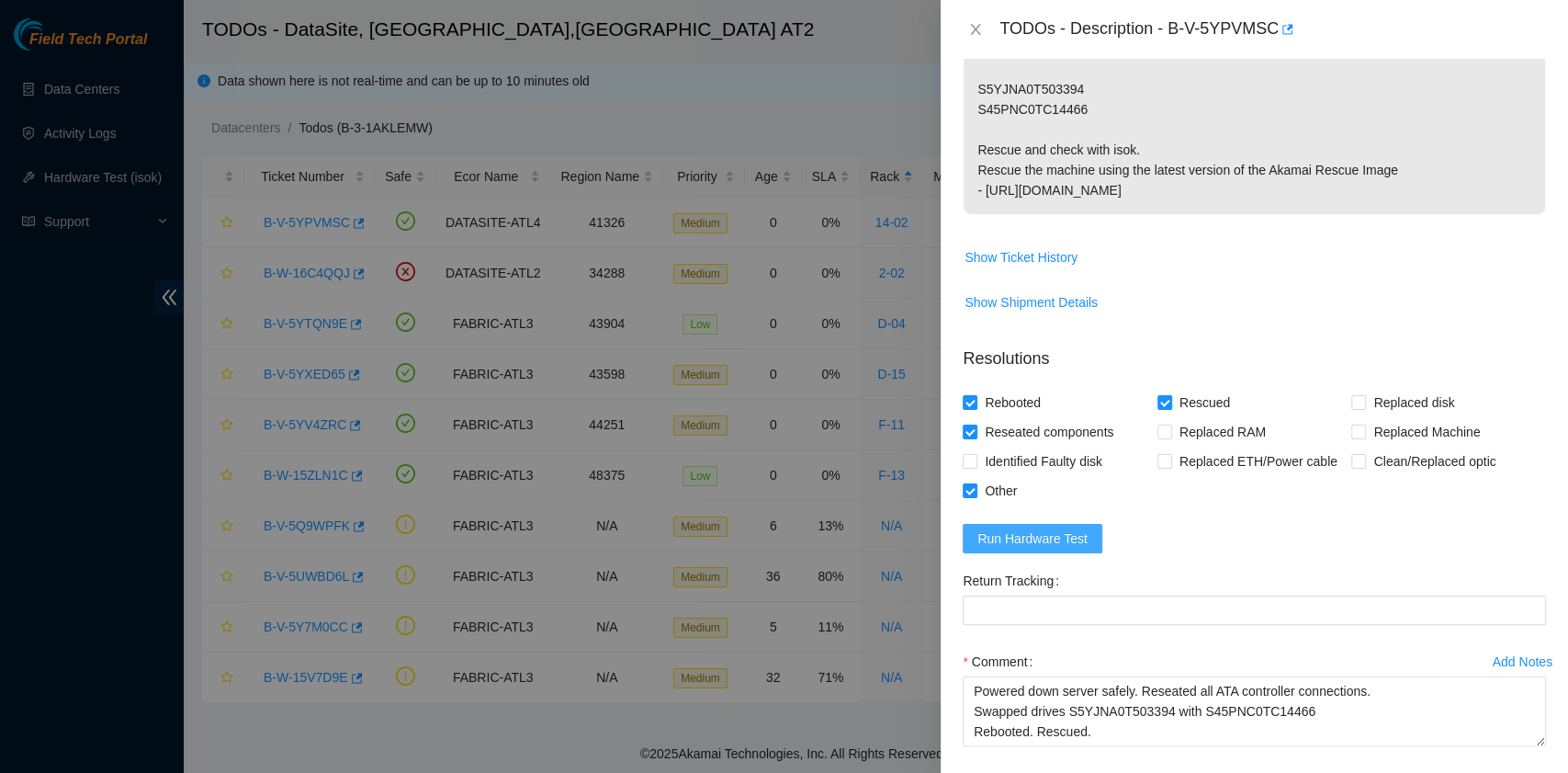
click at [1079, 549] on span "Run Hardware Test" at bounding box center [1032, 537] width 110 height 20
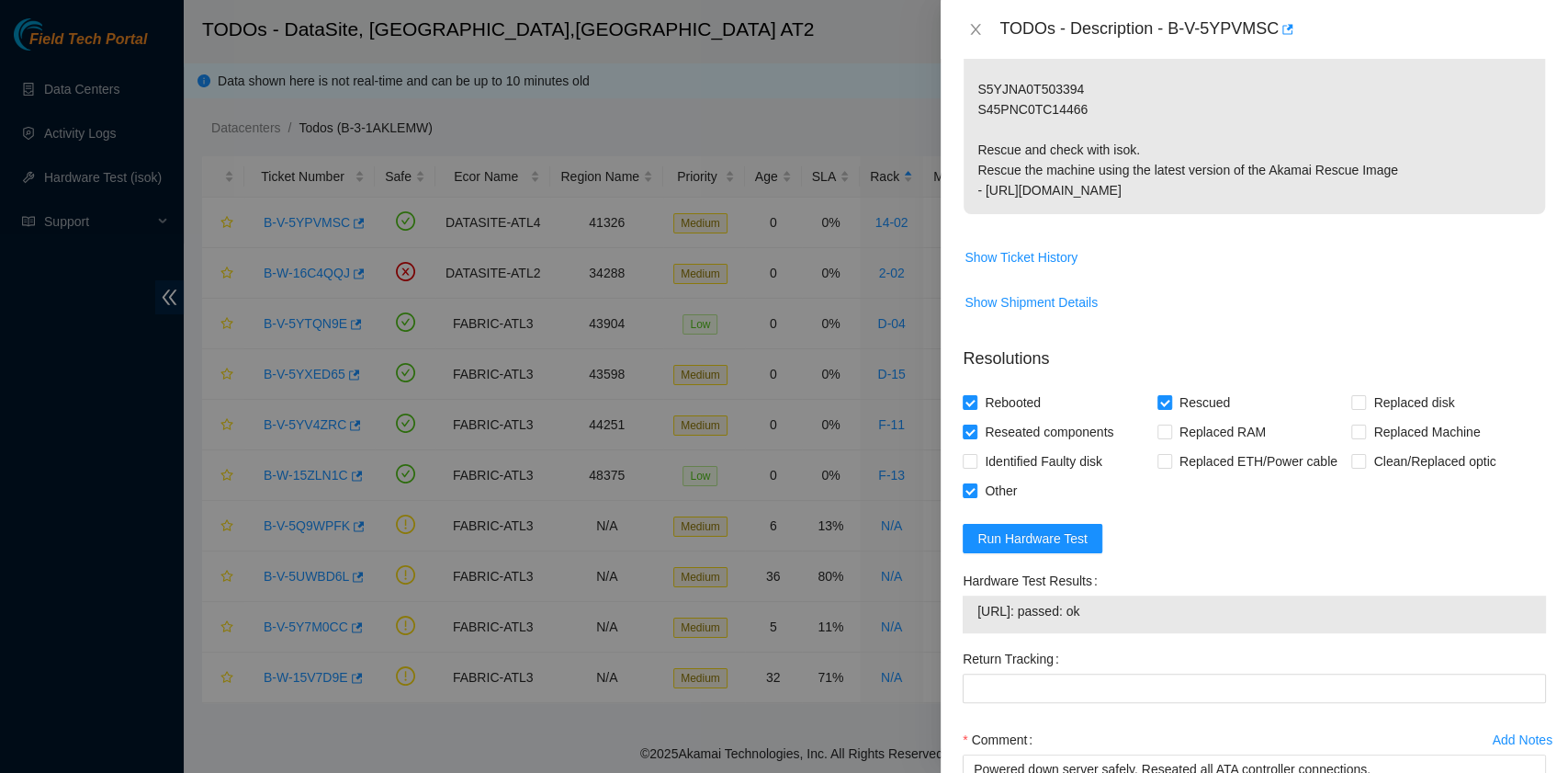
drag, startPoint x: 1121, startPoint y: 627, endPoint x: 975, endPoint y: 625, distance: 146.0
click at [976, 625] on td "23.221.226.10: passed: ok" at bounding box center [1254, 614] width 556 height 28
copy span "23.221.226.10: passed: ok"
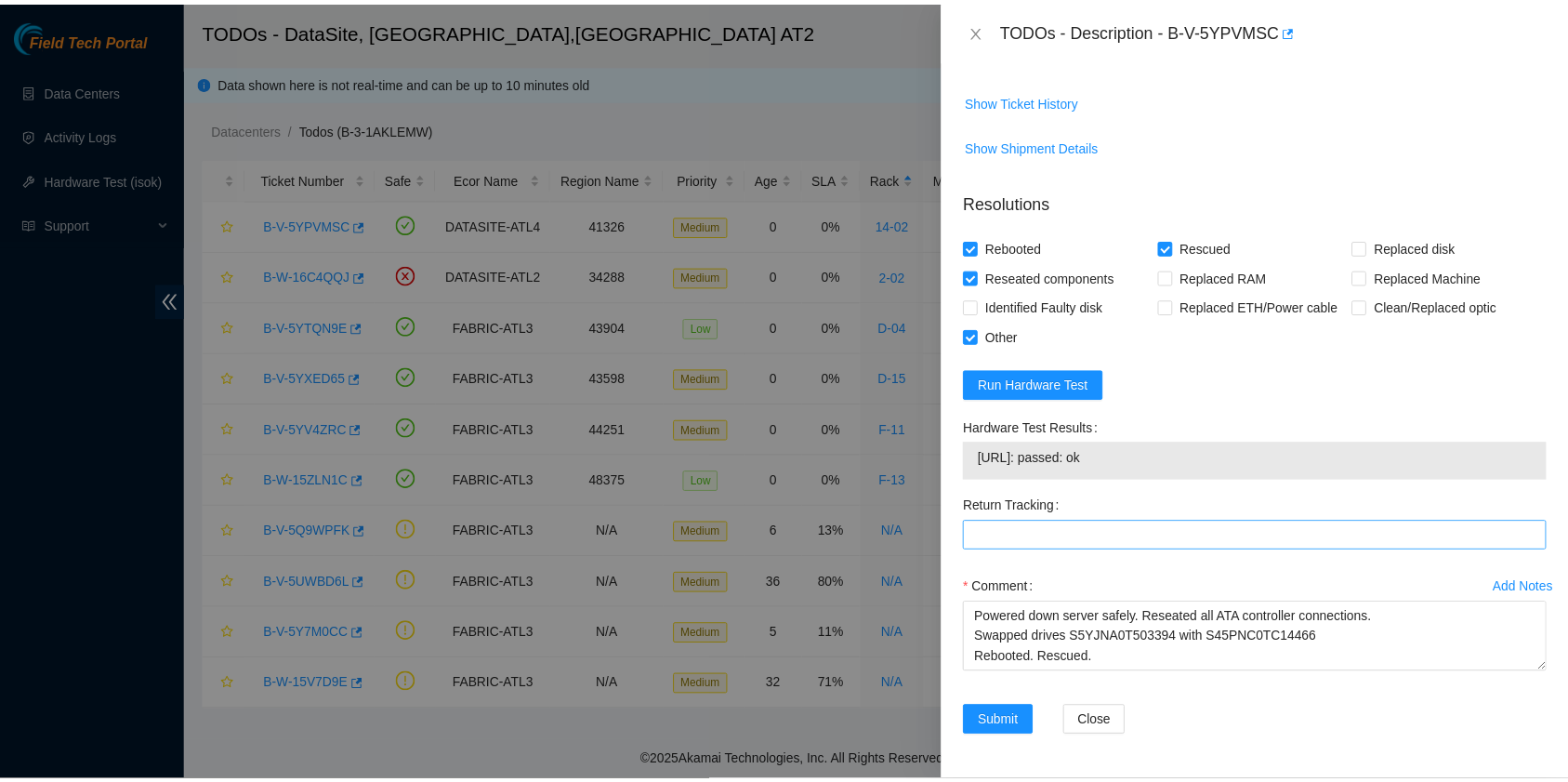
scroll to position [672, 0]
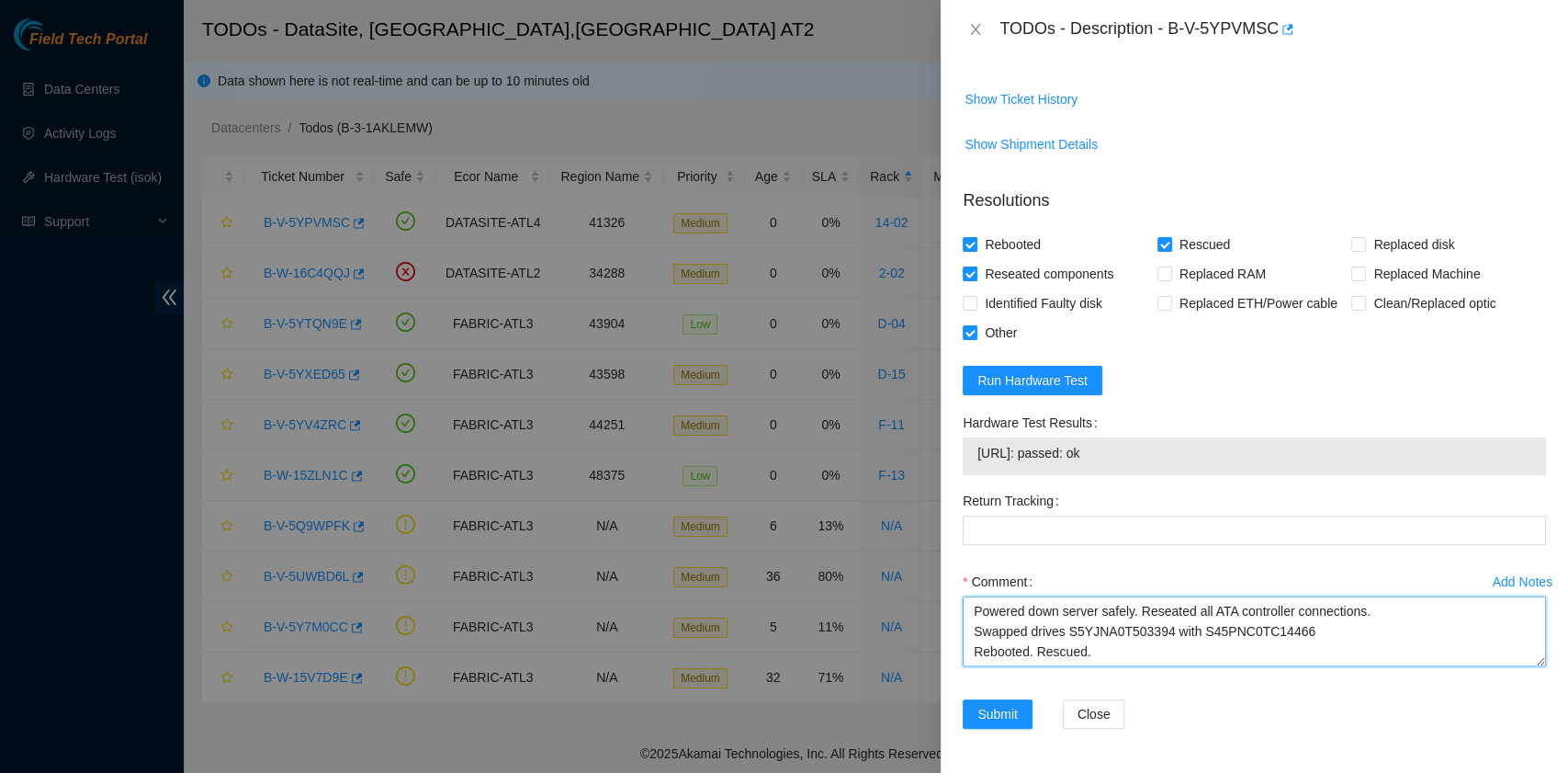
click at [1036, 654] on textarea "B-V-5YPVMSC rack# 14-02 machine# 03 Powered down server safely. Reseated all AT…" at bounding box center [1255, 632] width 583 height 70
paste textarea "23.221.226.10: passed: ok"
type textarea "B-V-5YPVMSC rack# 14-02 machine# 03 Powered down server safely. Reseated all AT…"
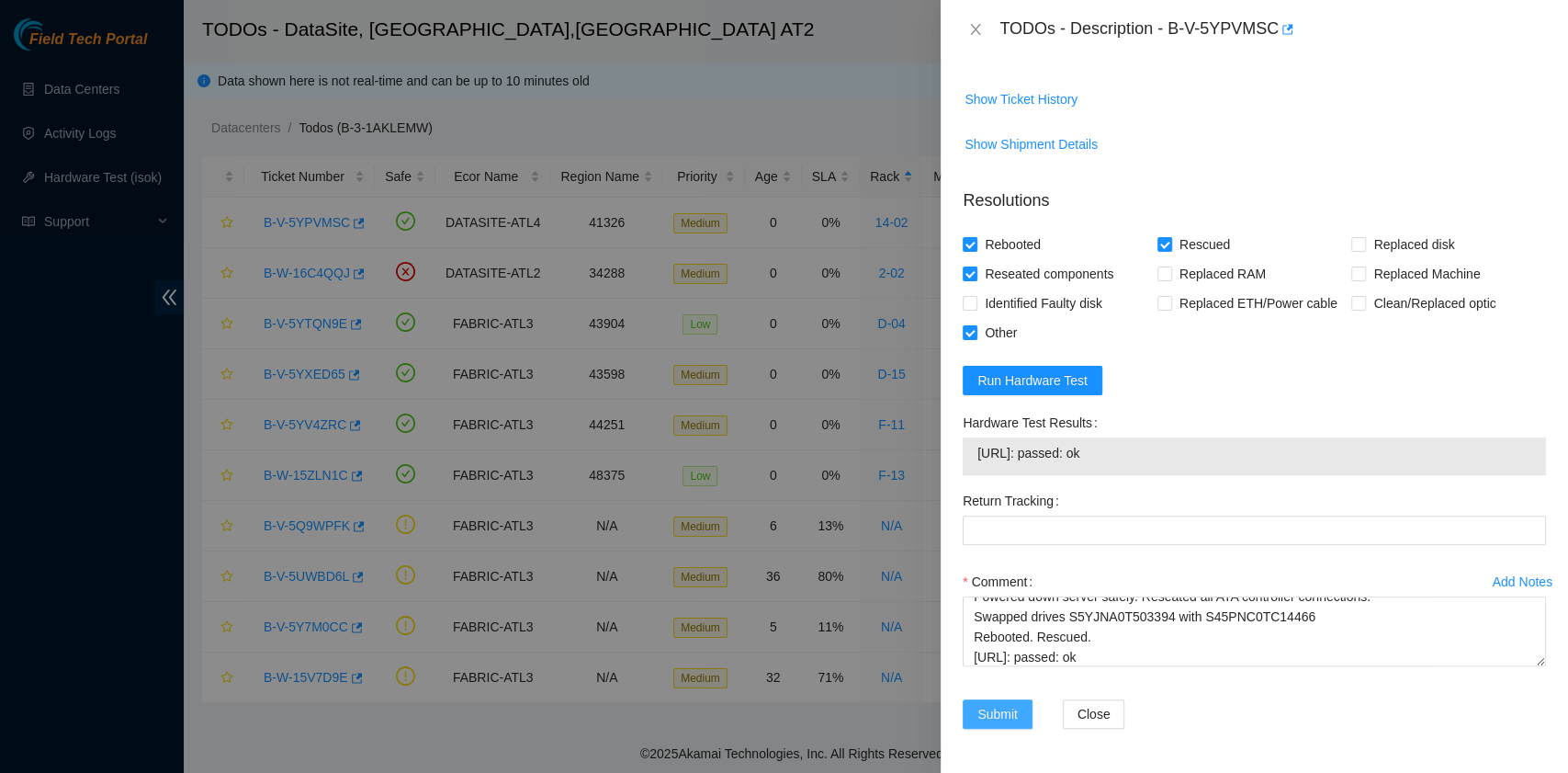
click at [1008, 713] on span "Submit" at bounding box center [997, 713] width 41 height 20
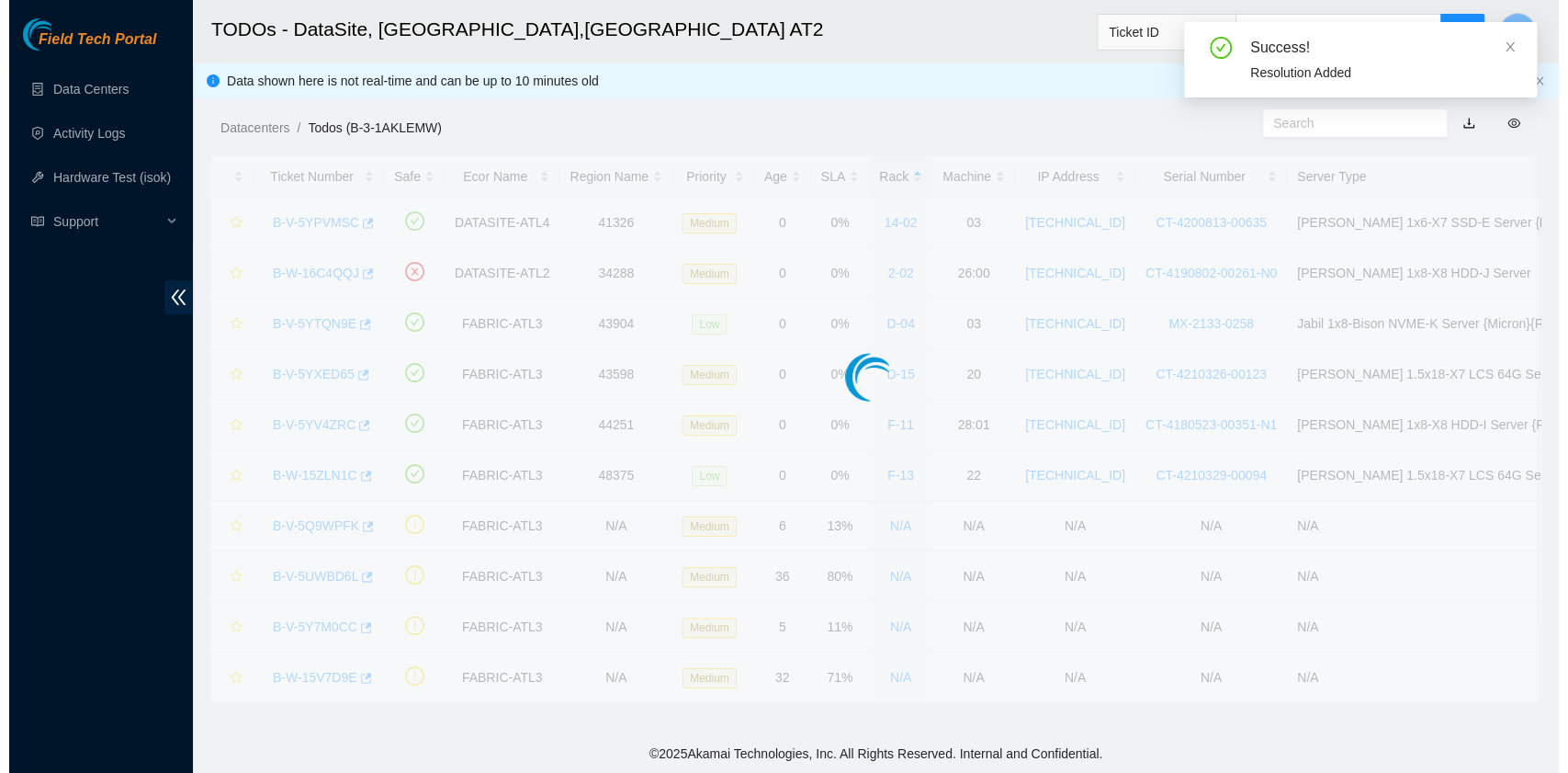
scroll to position [466, 0]
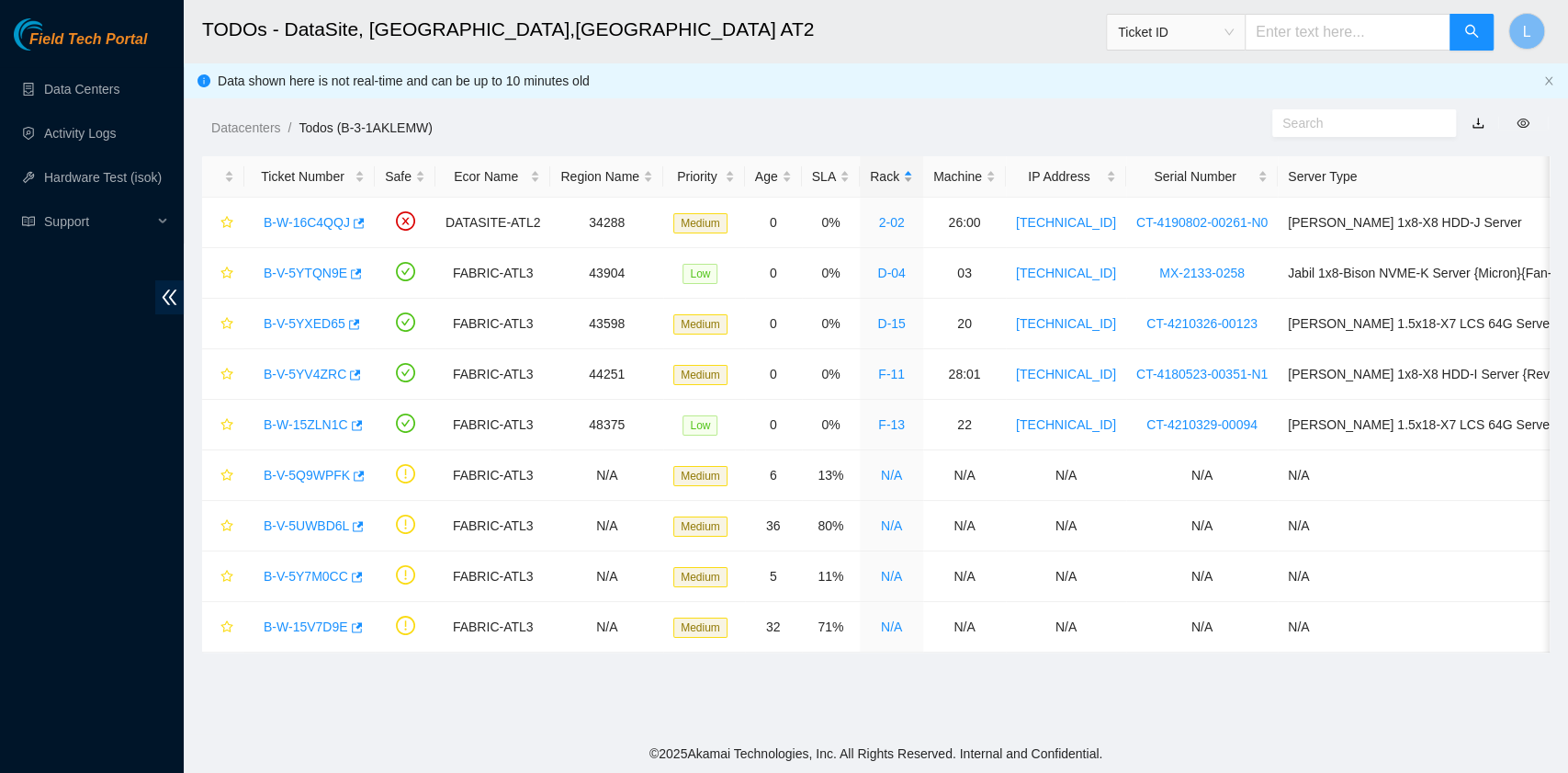
click at [870, 179] on div "Rack" at bounding box center [891, 176] width 43 height 20
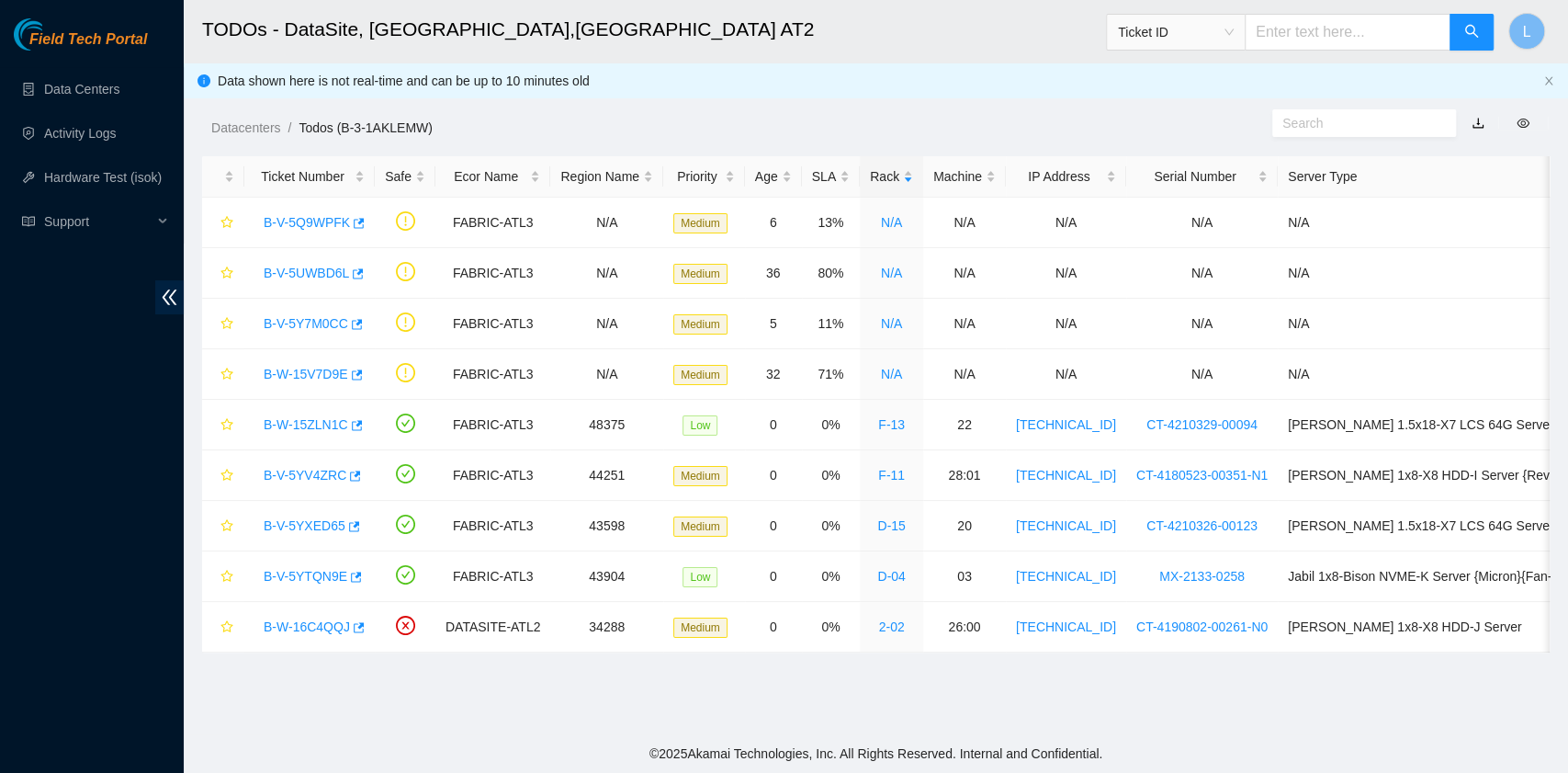
click at [1311, 37] on input "text" at bounding box center [1348, 32] width 206 height 37
paste input "23.221.226.10: passed: ok"
type input "2"
click at [1311, 36] on input "text" at bounding box center [1348, 32] width 206 height 37
paste input "B-V-5J4CSZY"
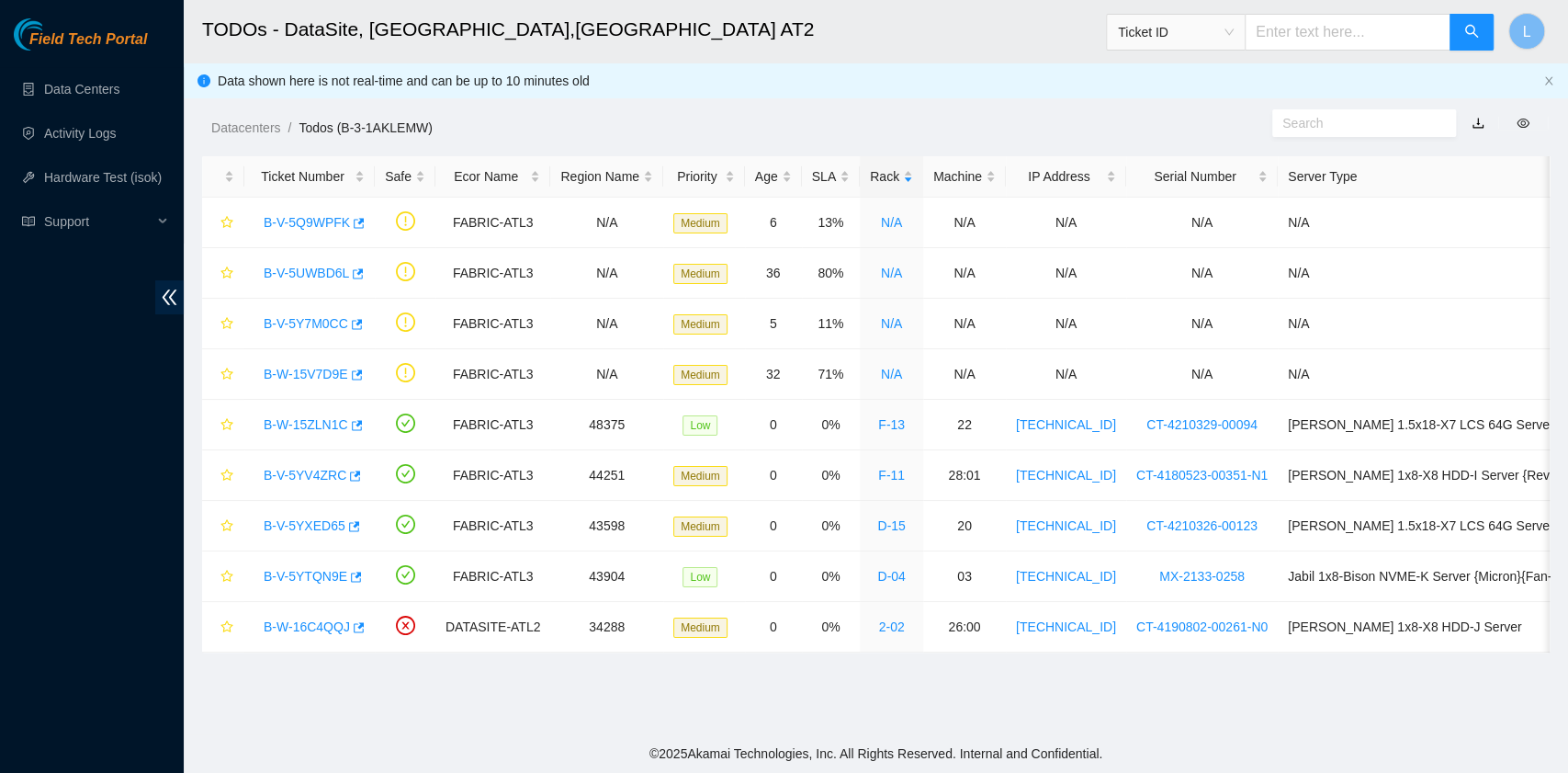
type input "B-V-5J4CSZY"
click at [1473, 28] on icon "search" at bounding box center [1471, 30] width 14 height 14
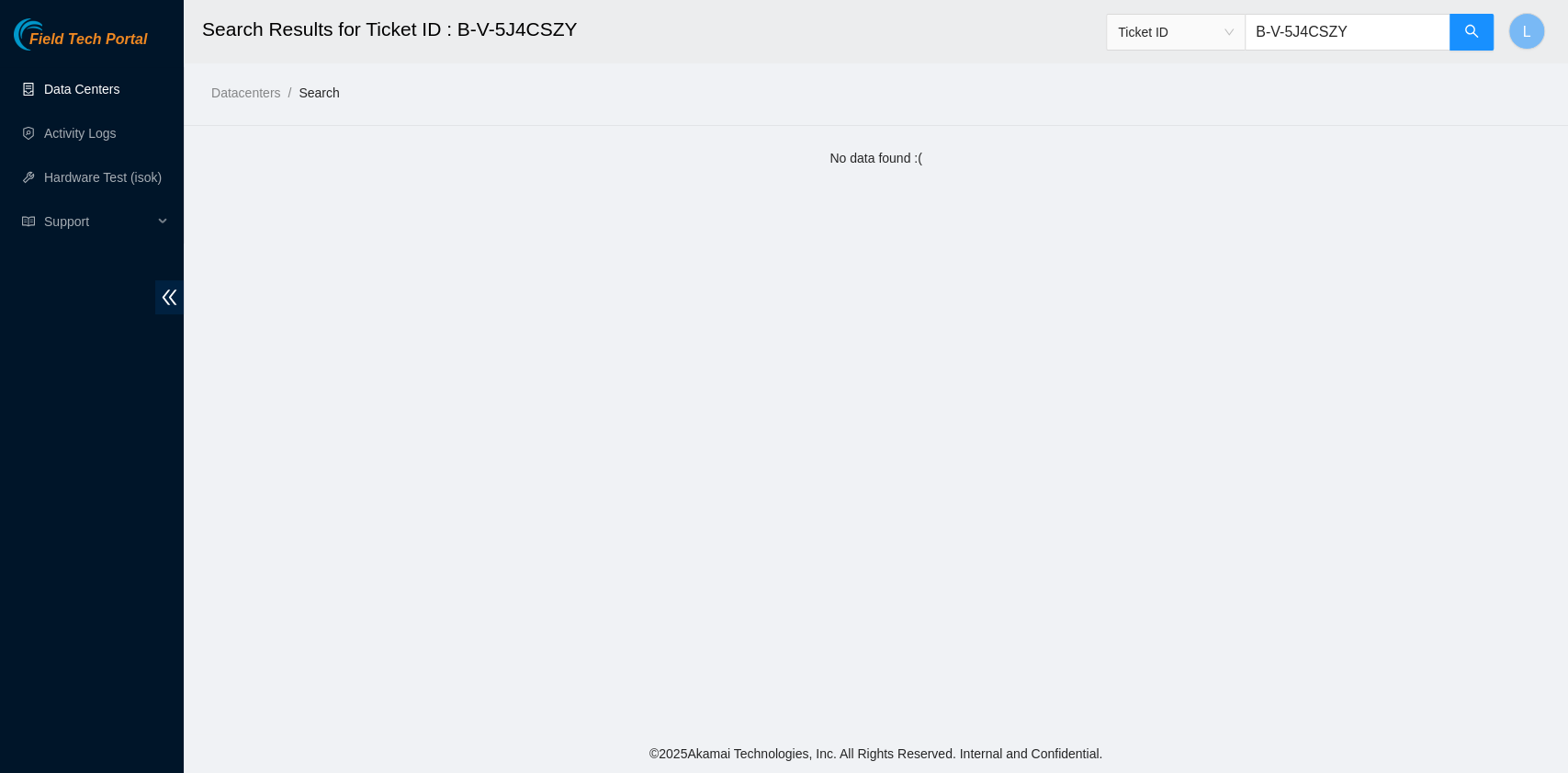
click at [107, 93] on link "Data Centers" at bounding box center [81, 88] width 75 height 14
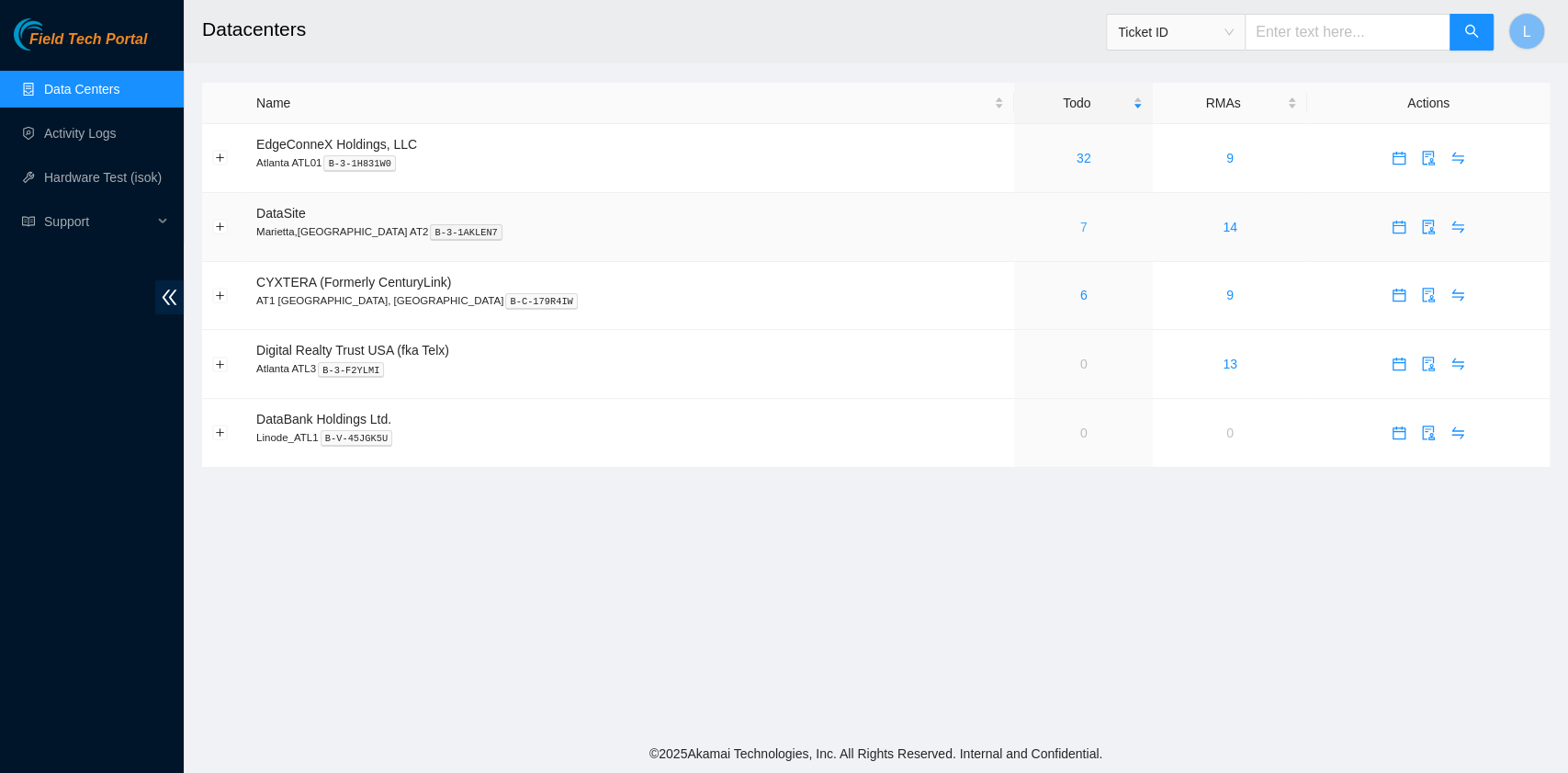
click at [1081, 229] on link "7" at bounding box center [1085, 226] width 8 height 14
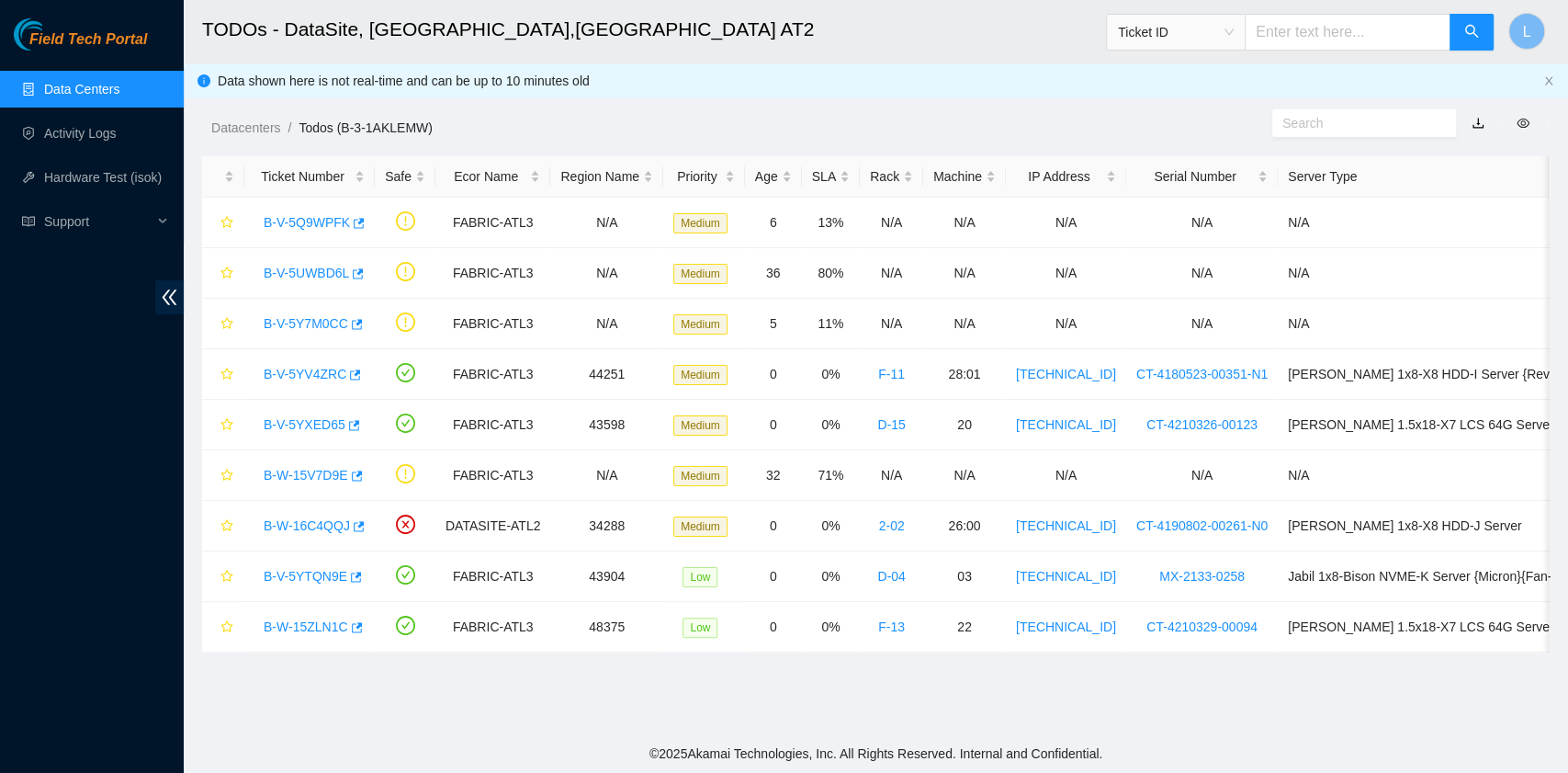
click at [1234, 33] on span "Ticket ID" at bounding box center [1176, 31] width 116 height 28
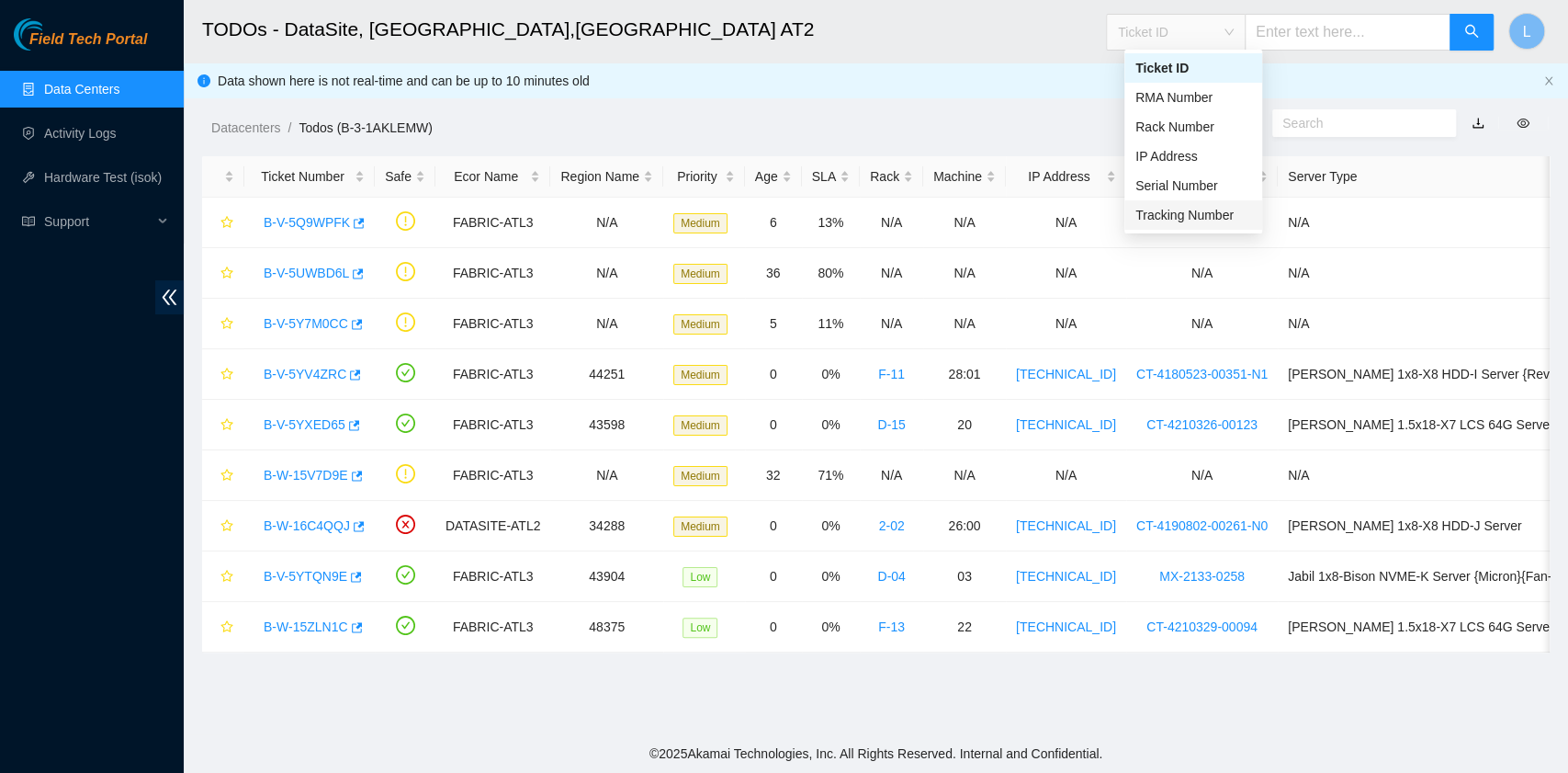
click at [1210, 210] on div "Tracking Number" at bounding box center [1194, 215] width 116 height 20
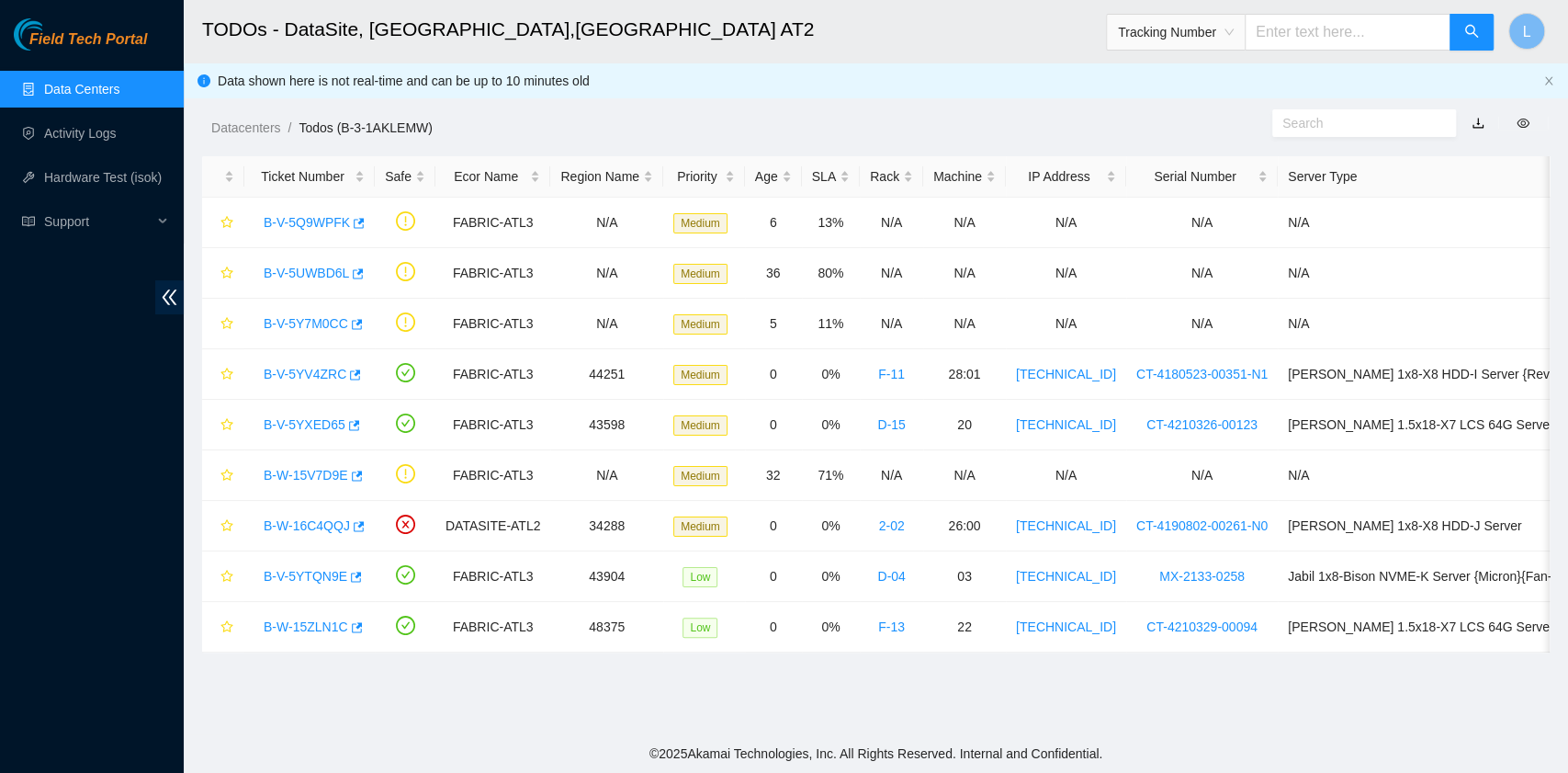
click at [1310, 39] on input "text" at bounding box center [1348, 32] width 206 height 37
type input "473665221633"
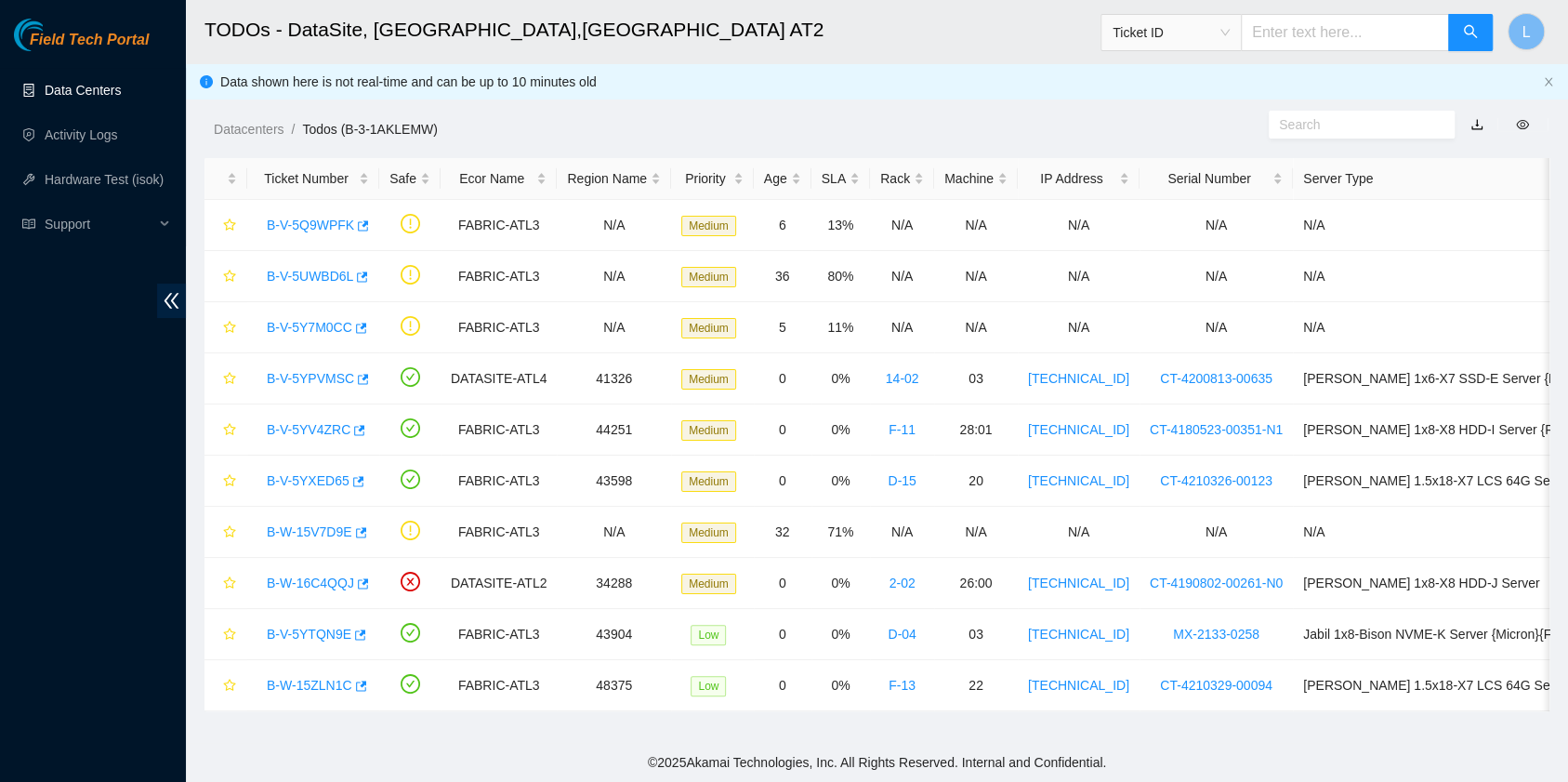
click at [98, 95] on link "Data Centers" at bounding box center [82, 89] width 76 height 14
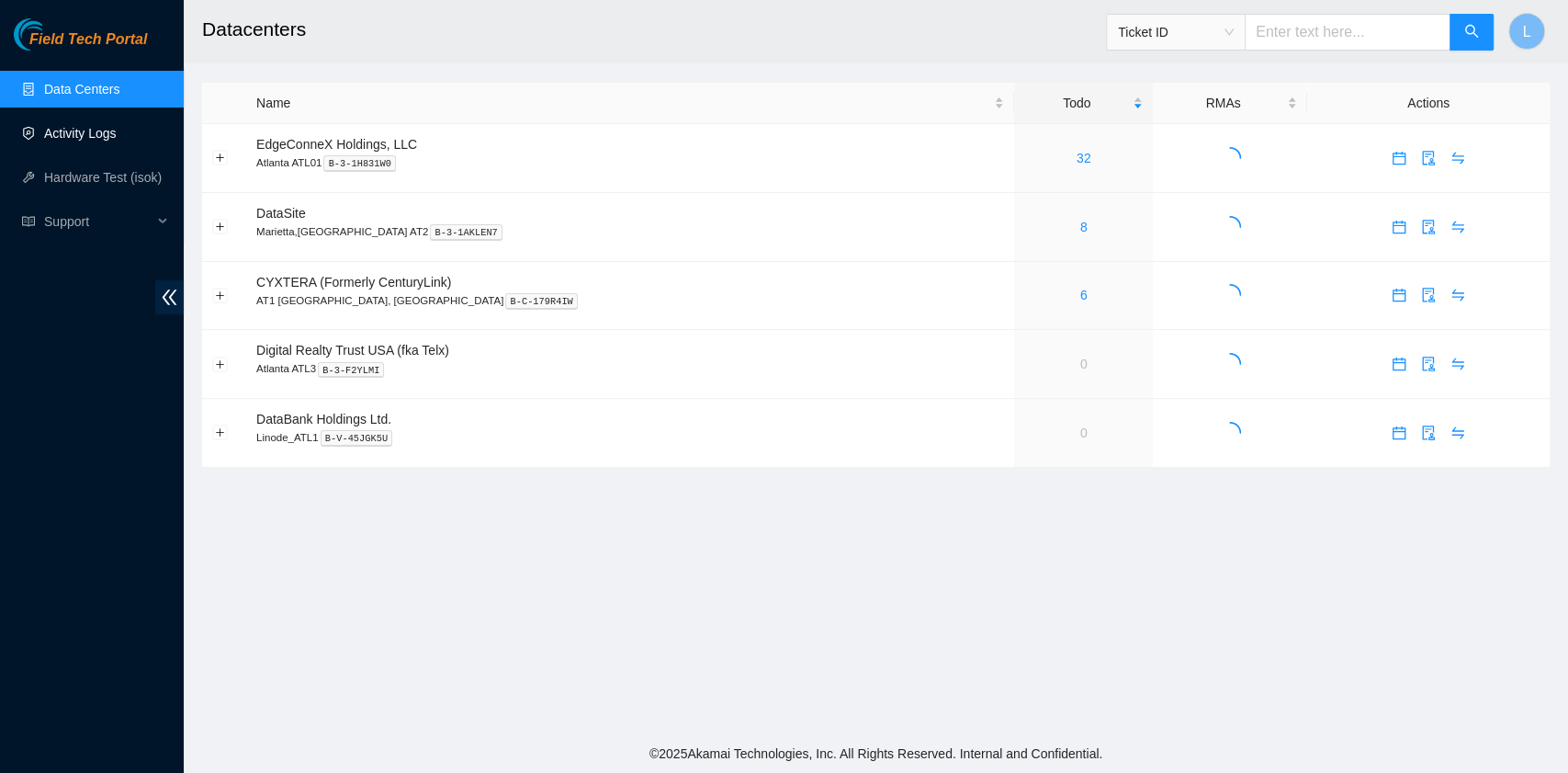
click at [91, 126] on link "Activity Logs" at bounding box center [80, 133] width 72 height 14
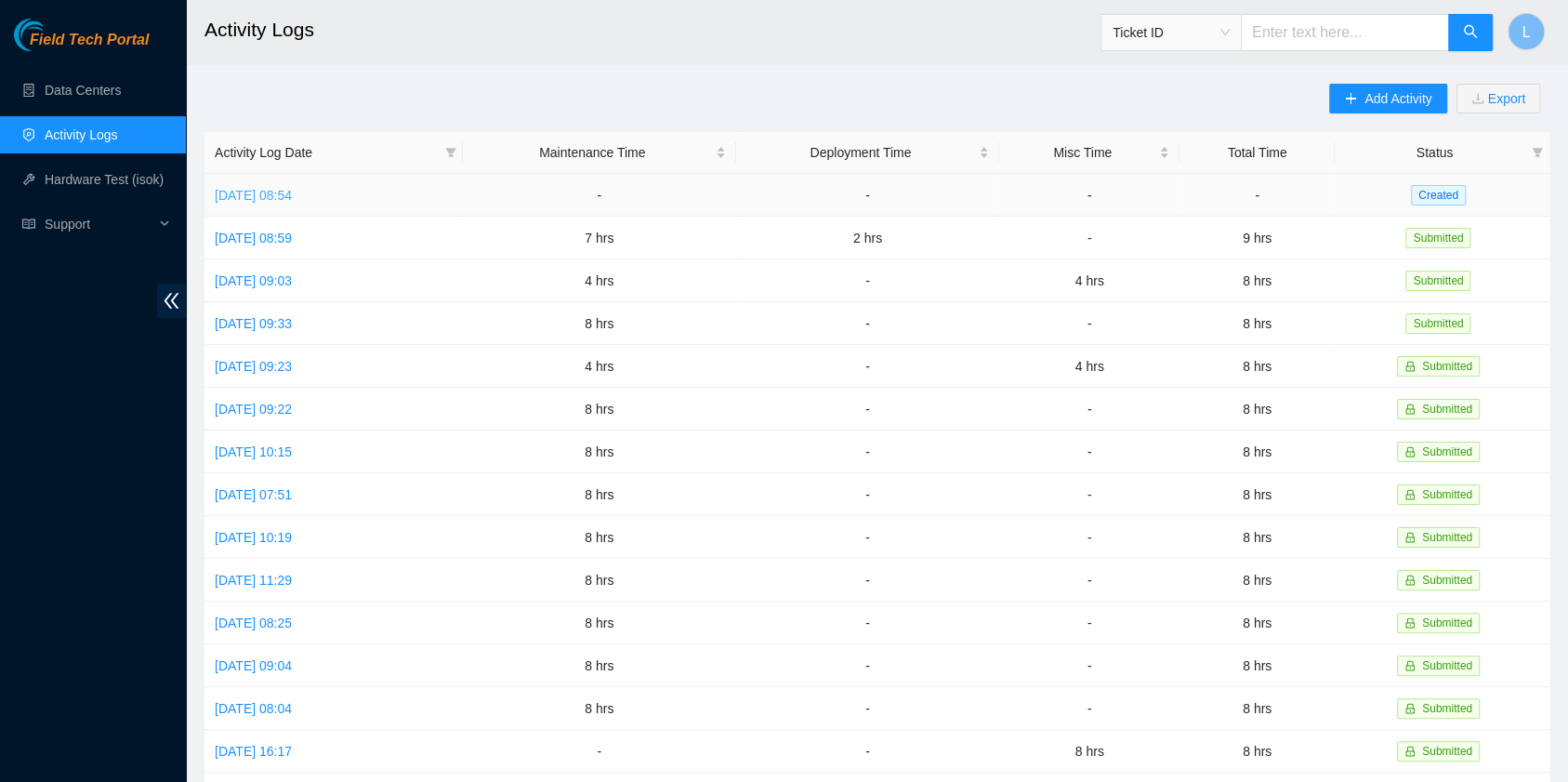
click at [292, 195] on link "[DATE] 08:54" at bounding box center [253, 194] width 77 height 14
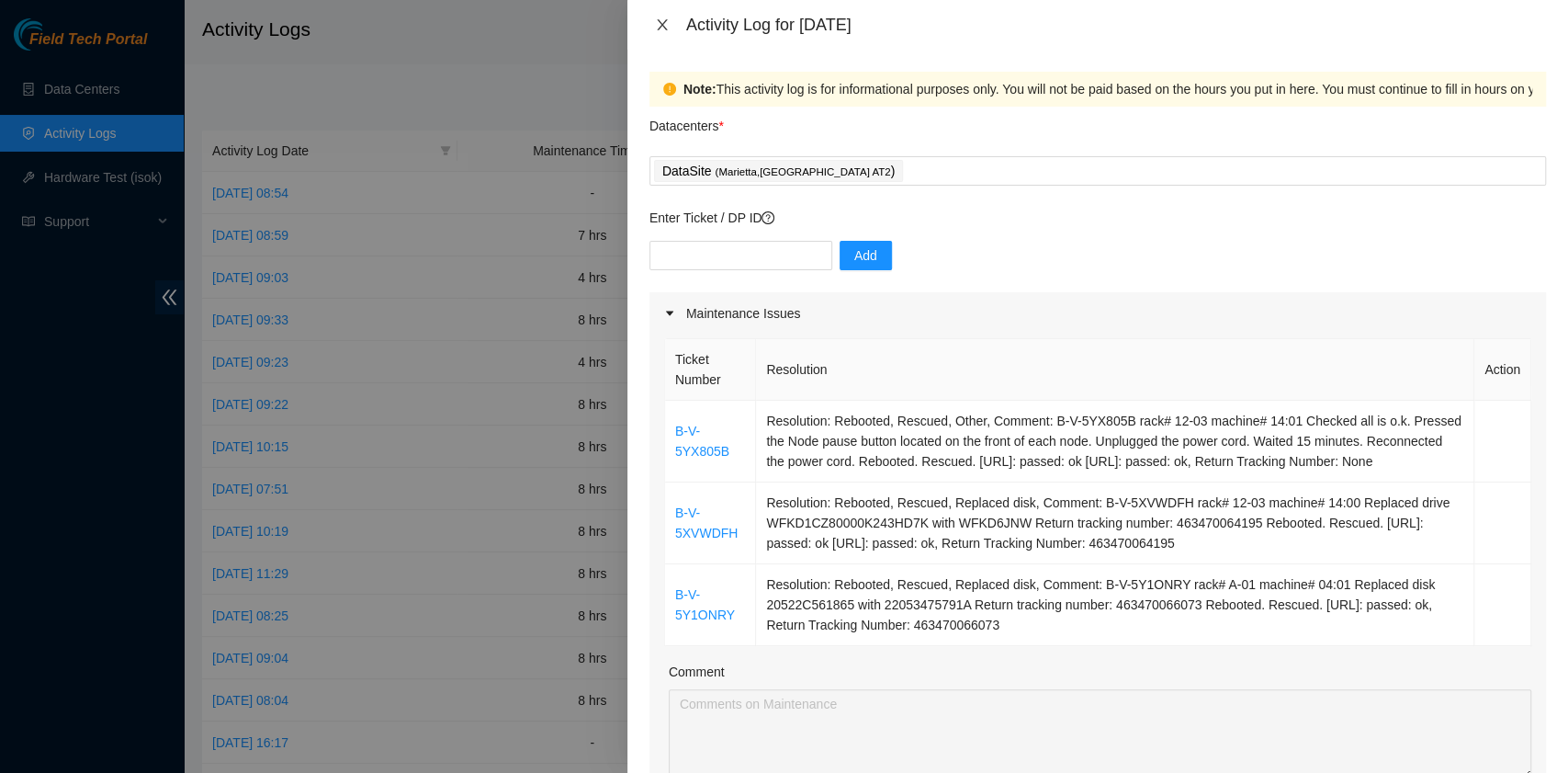
click at [664, 22] on icon "close" at bounding box center [662, 24] width 14 height 14
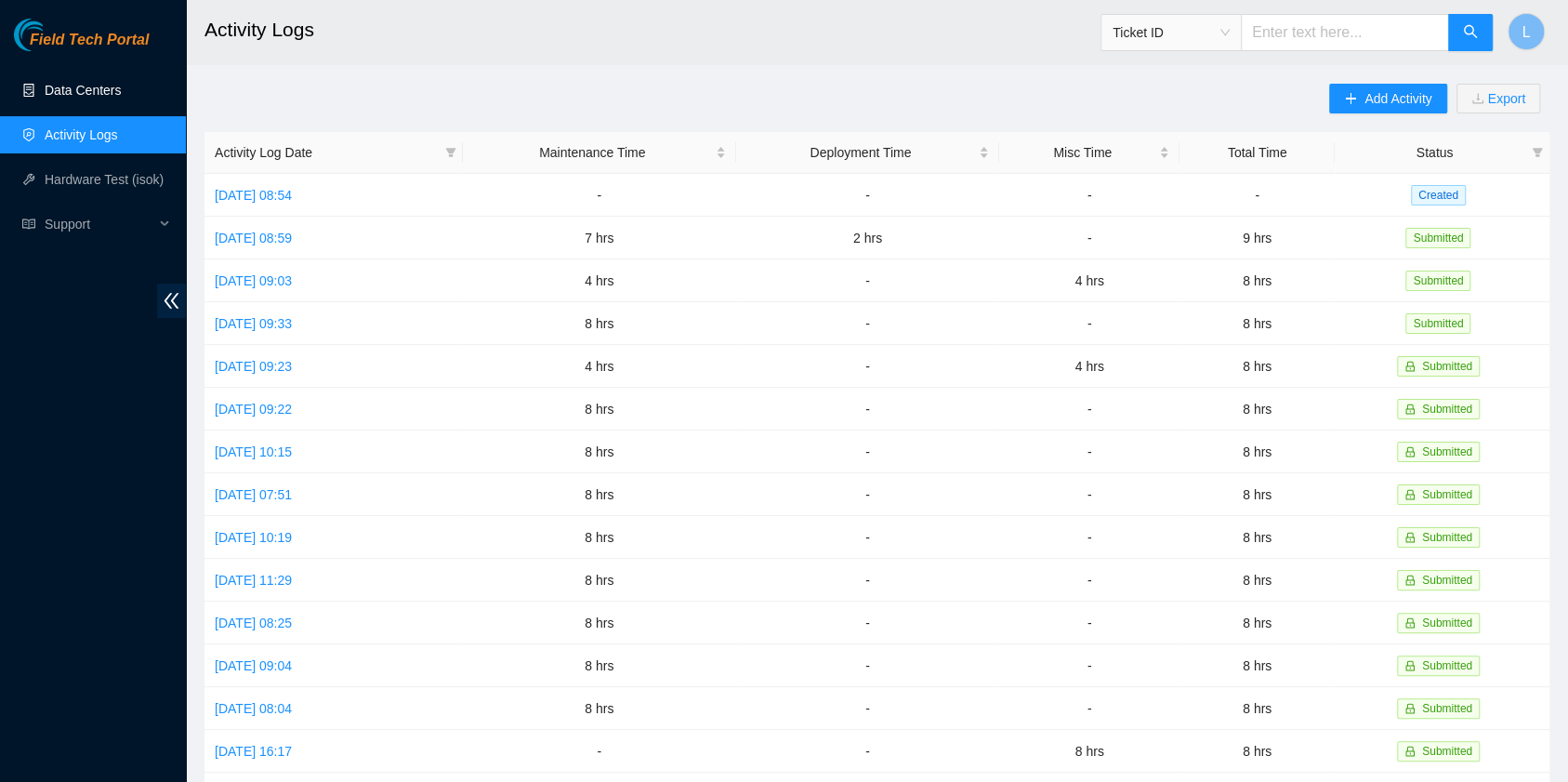
click at [118, 88] on link "Data Centers" at bounding box center [82, 89] width 76 height 14
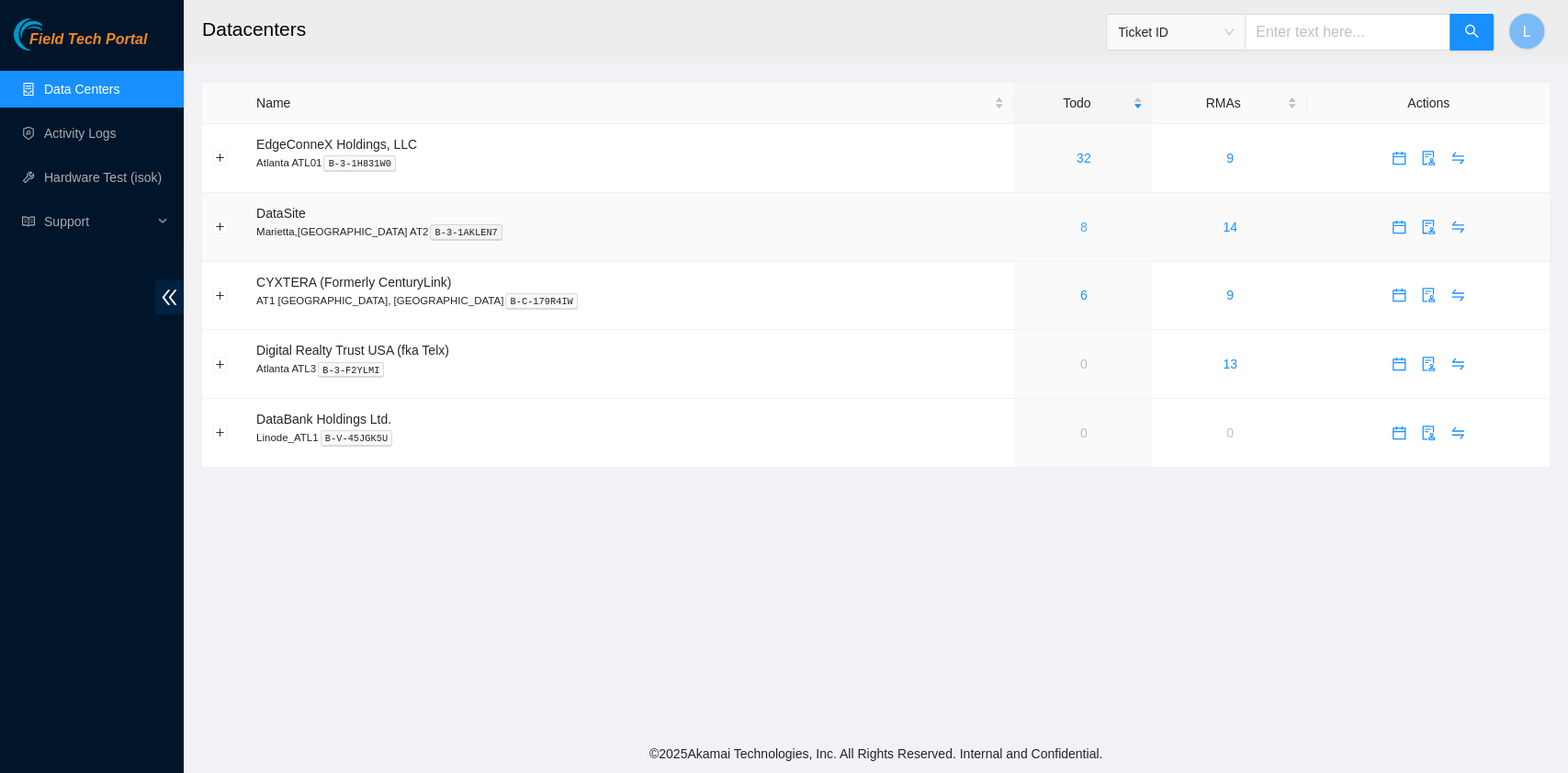
click at [1081, 232] on link "8" at bounding box center [1085, 226] width 8 height 14
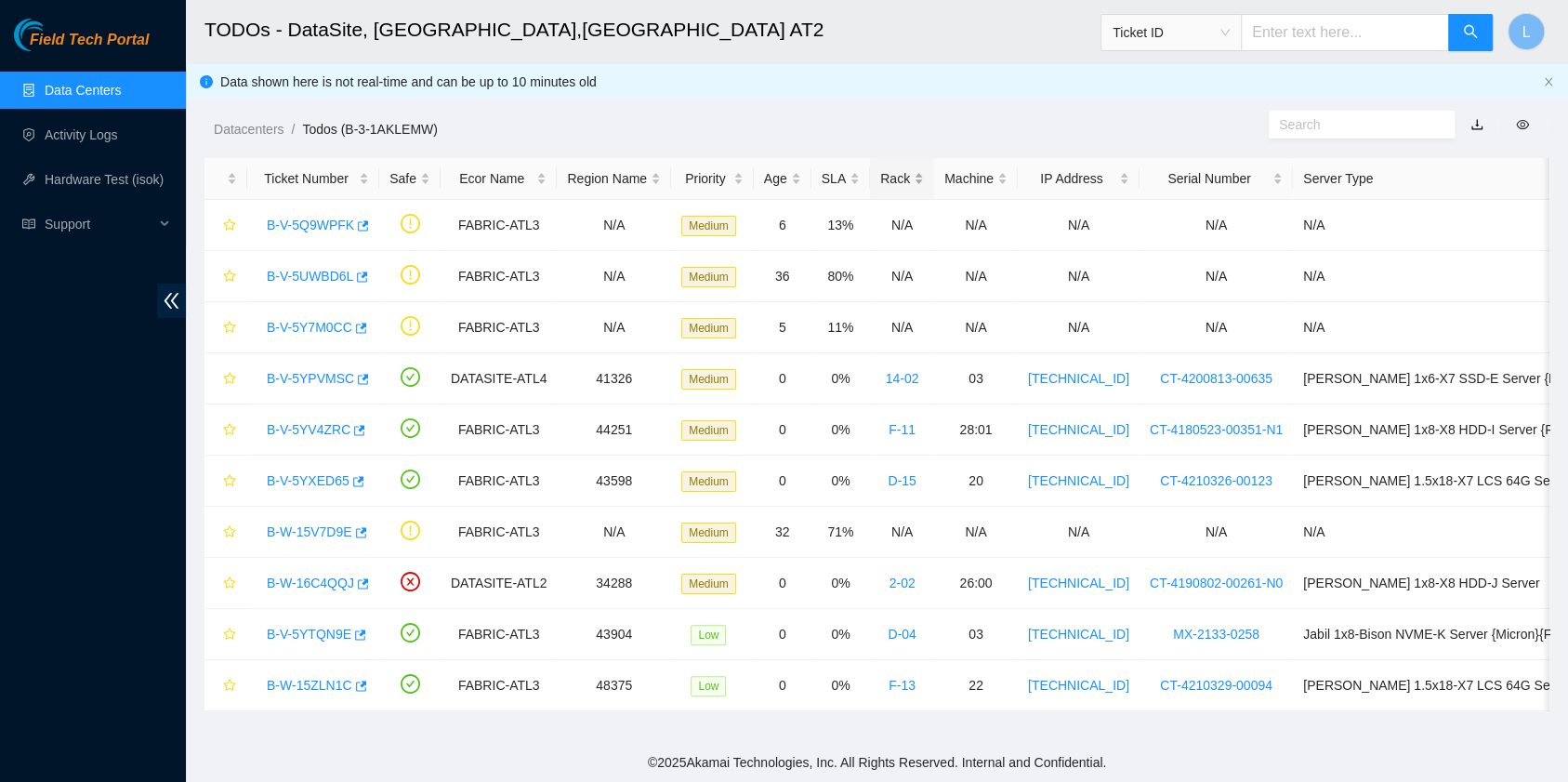
click at [880, 174] on div "Rack" at bounding box center [901, 178] width 43 height 20
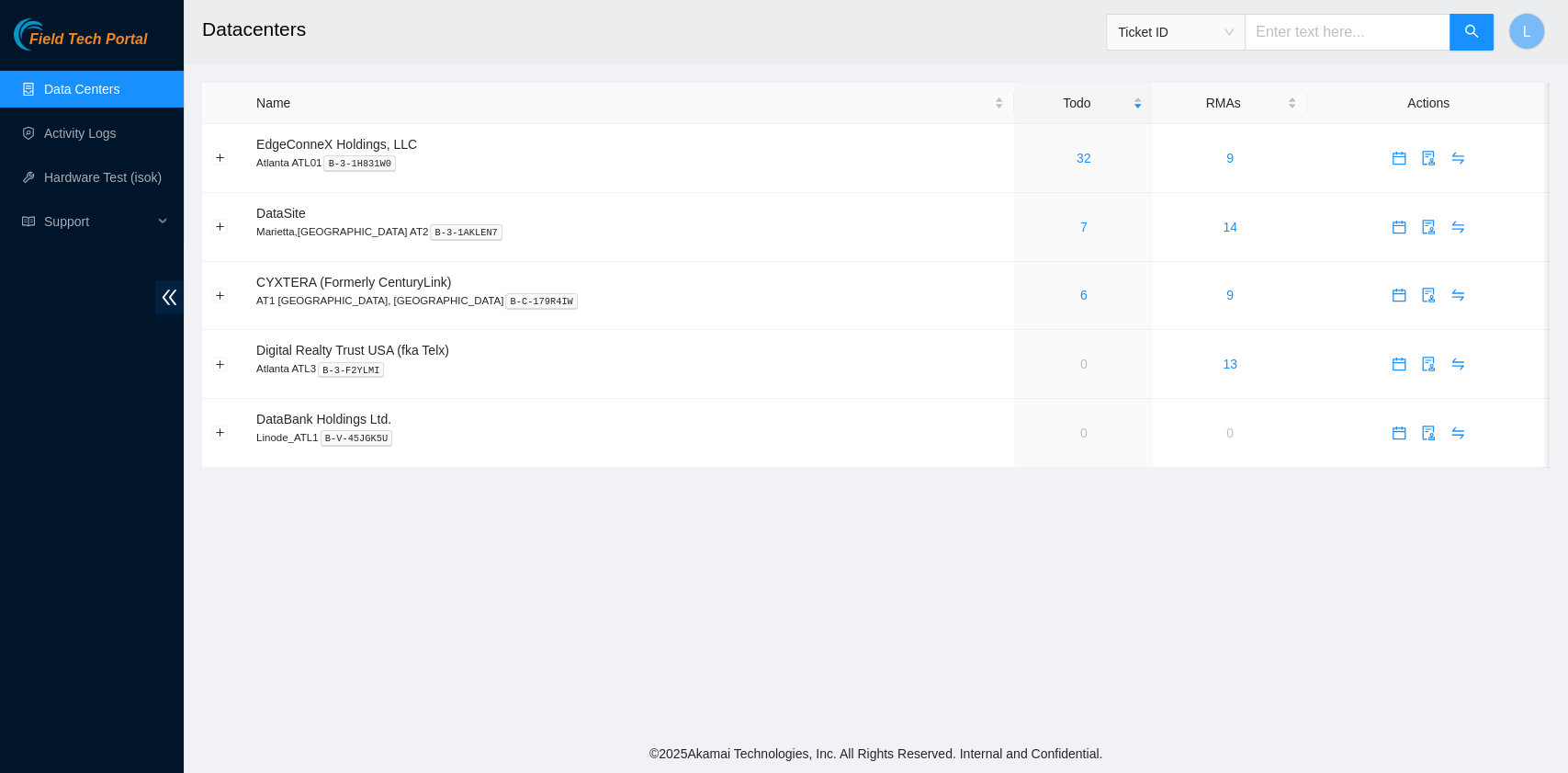
click at [1234, 37] on span "Ticket ID" at bounding box center [1176, 31] width 116 height 28
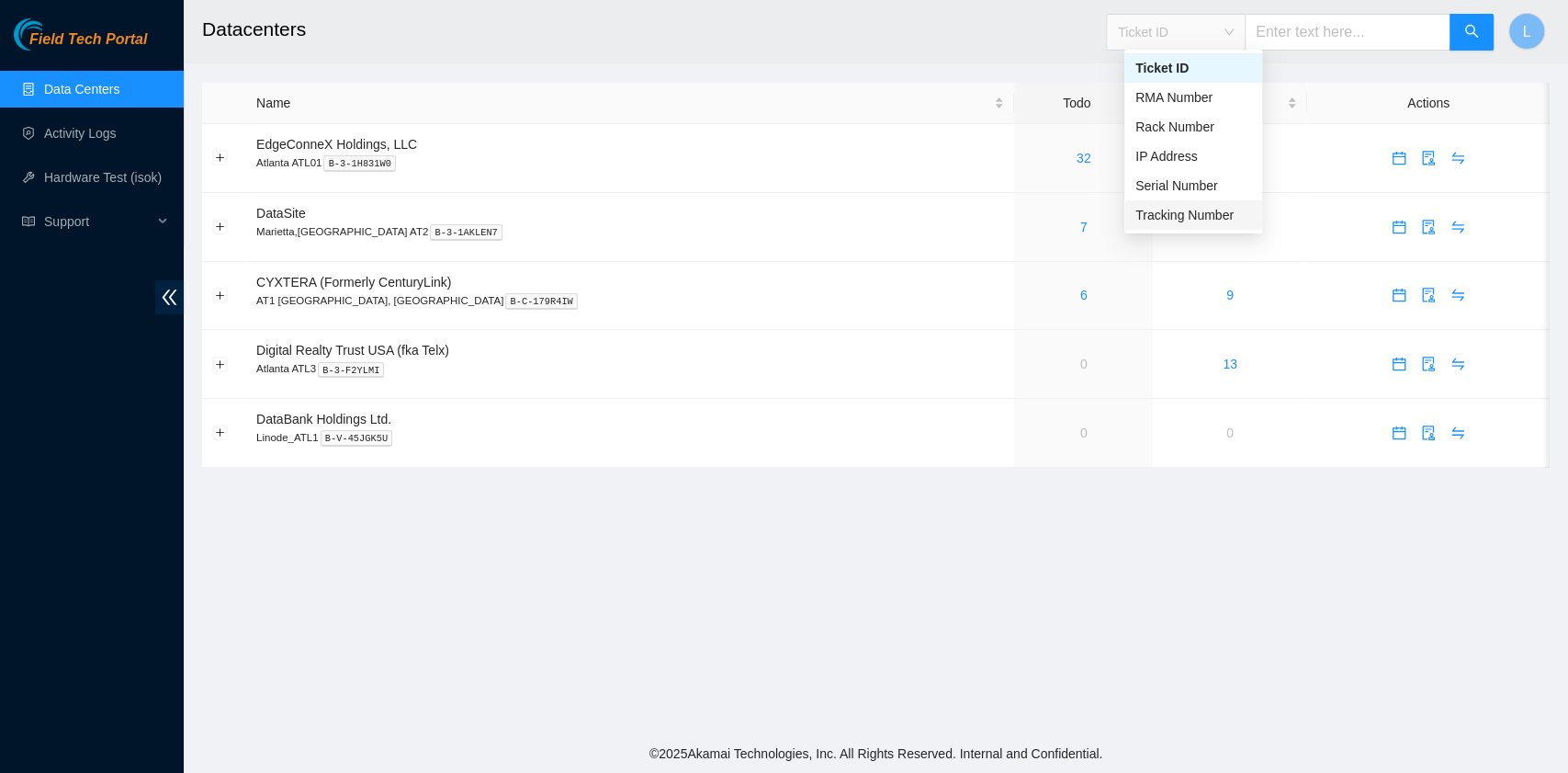
click at [1195, 208] on div "Tracking Number" at bounding box center [1194, 215] width 116 height 20
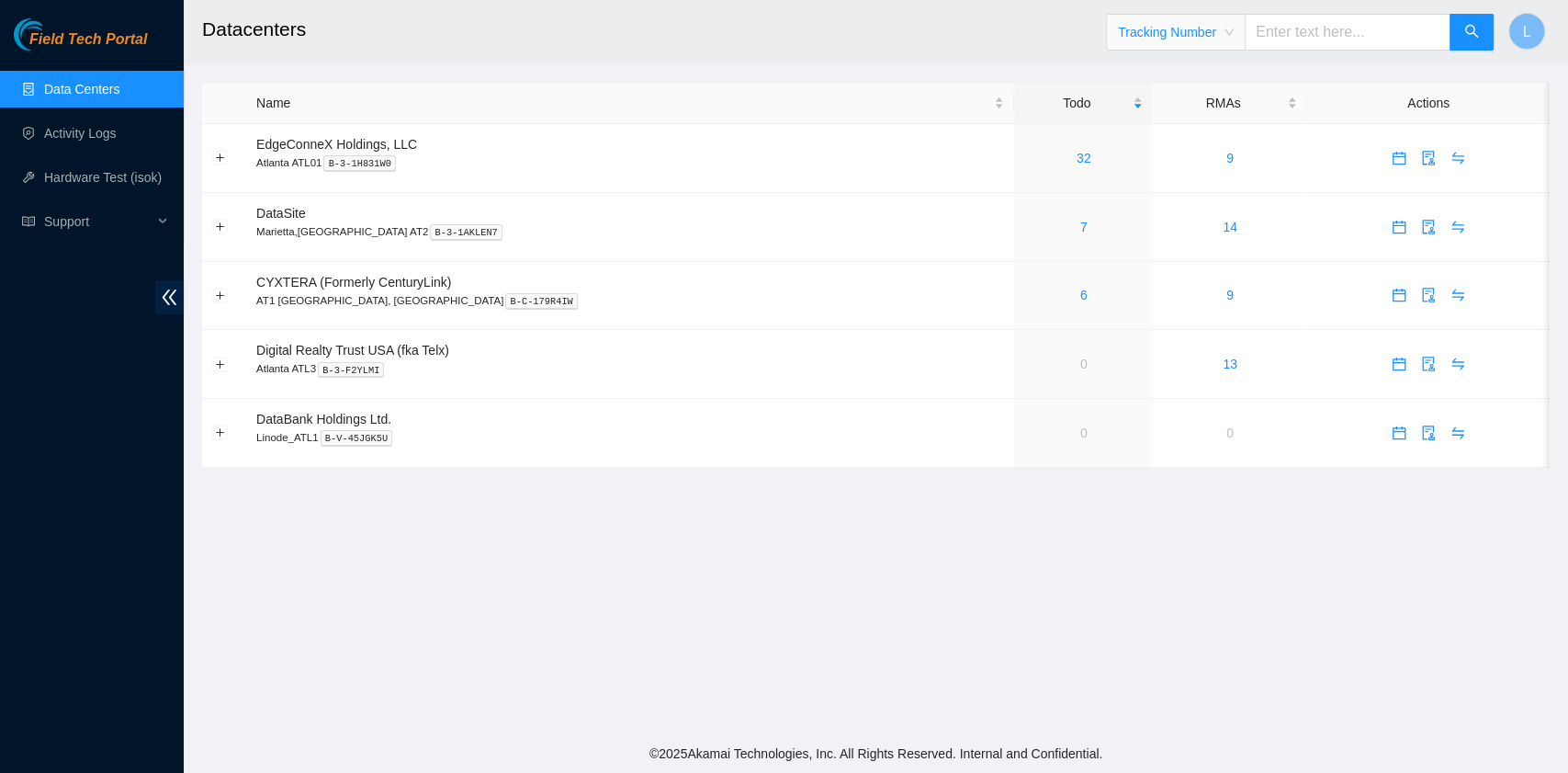
click at [1301, 34] on input "text" at bounding box center [1348, 32] width 206 height 37
type input "473665221633"
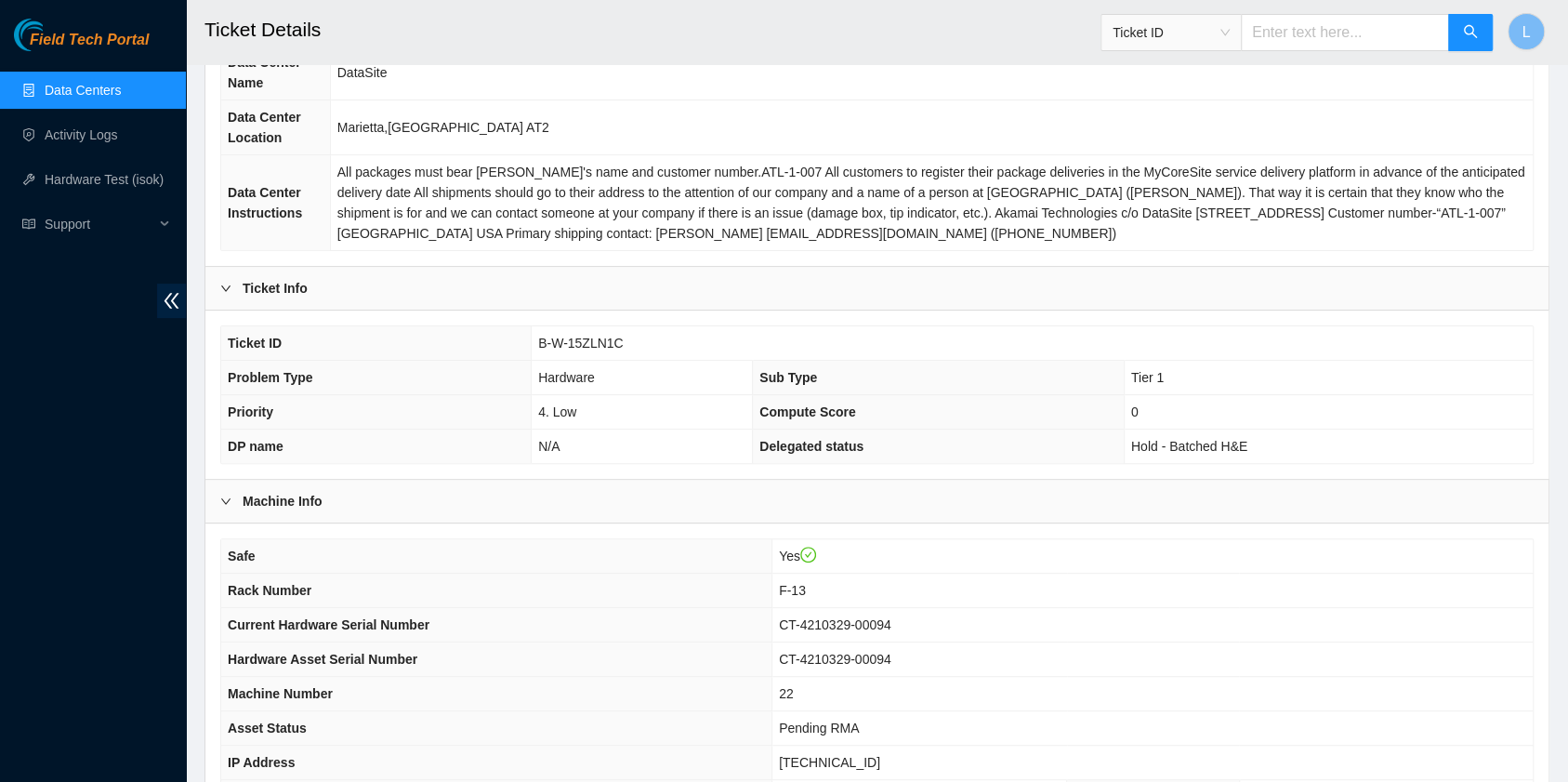
scroll to position [247, 0]
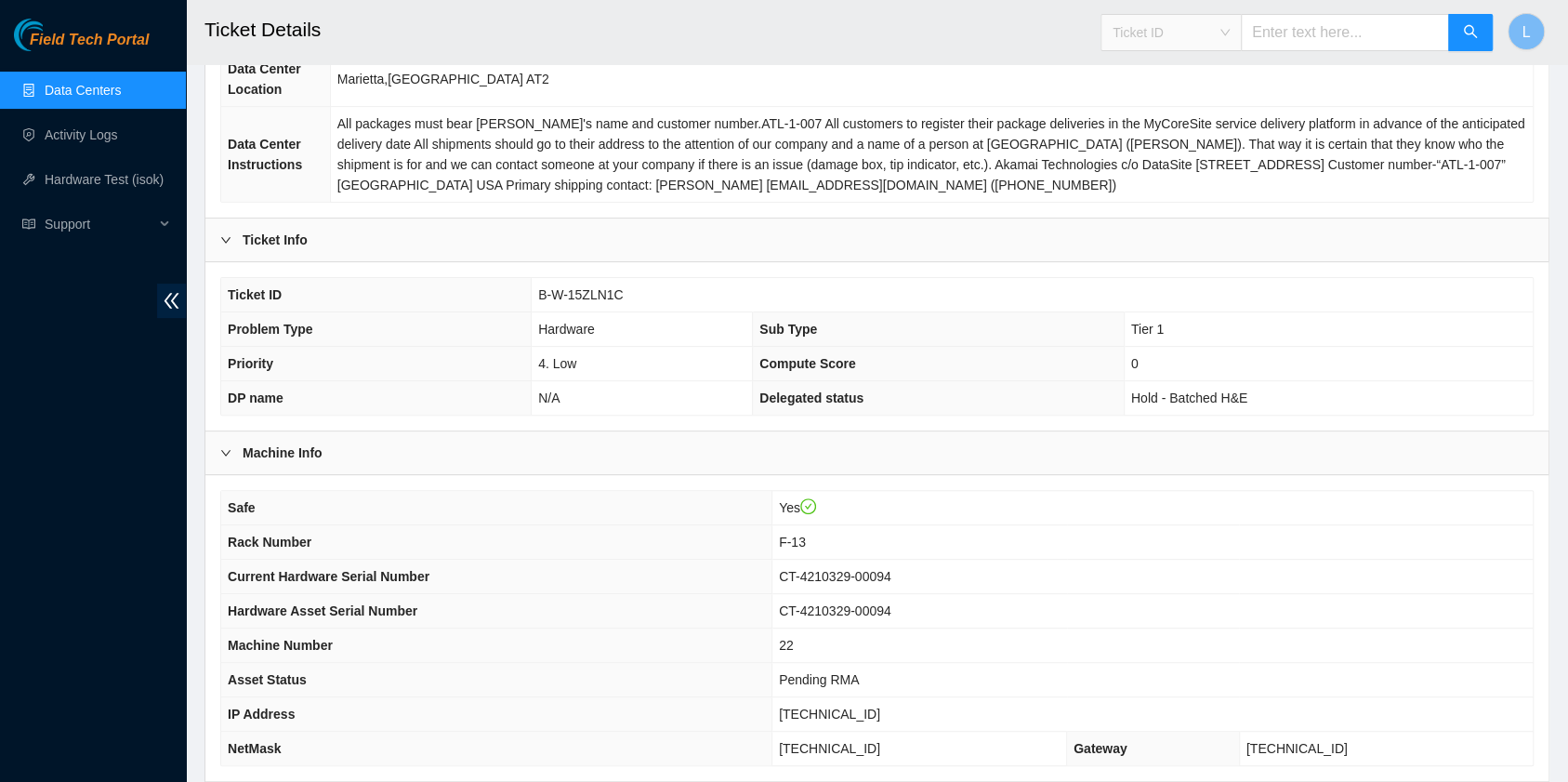
click at [1241, 30] on div "Ticket ID" at bounding box center [1170, 32] width 139 height 30
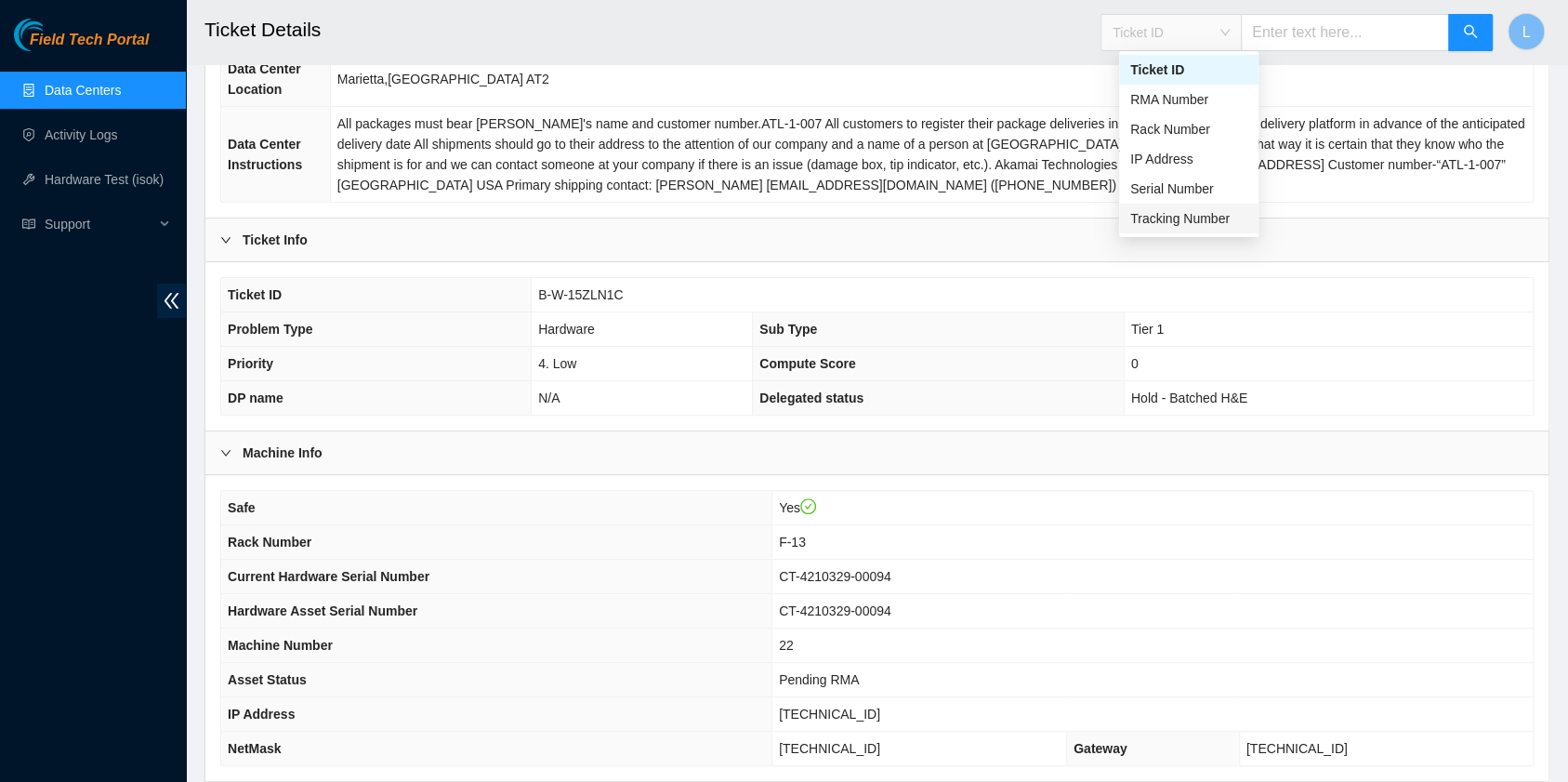
click at [1222, 212] on div "Tracking Number" at bounding box center [1188, 218] width 117 height 20
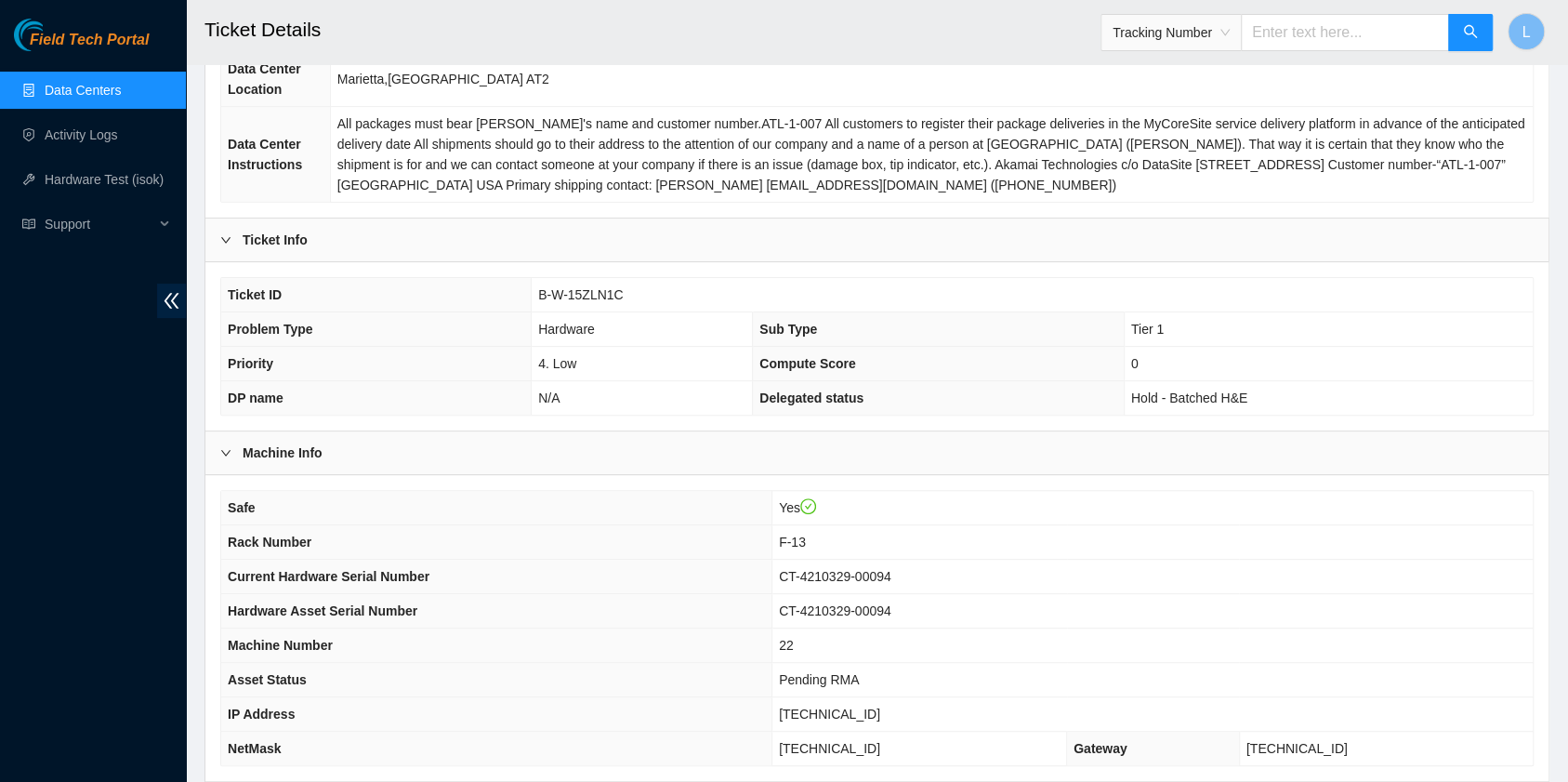
click at [1288, 40] on input "text" at bounding box center [1345, 33] width 208 height 37
type input "473665221791"
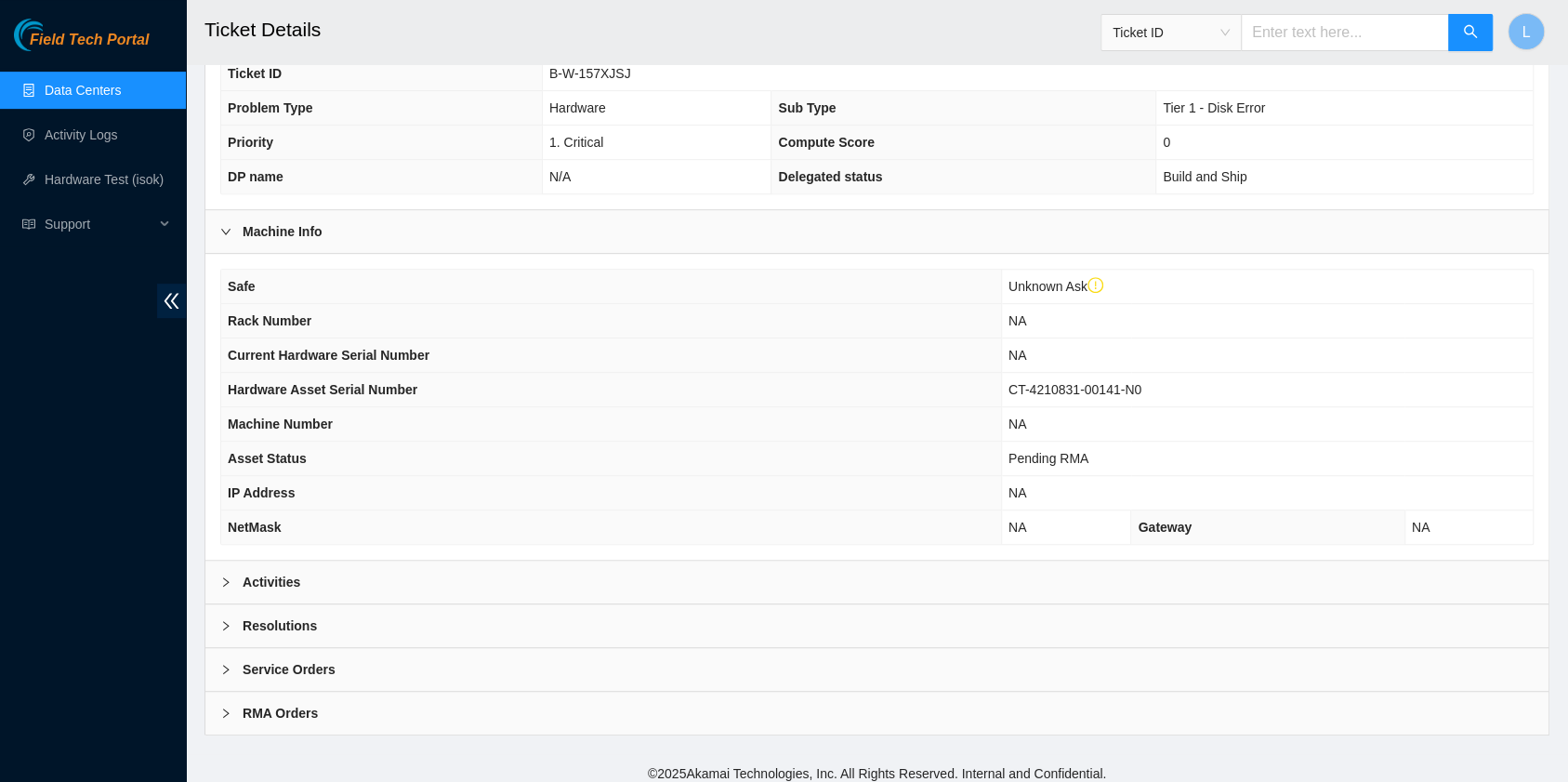
scroll to position [504, 0]
click at [221, 571] on div at bounding box center [231, 580] width 22 height 20
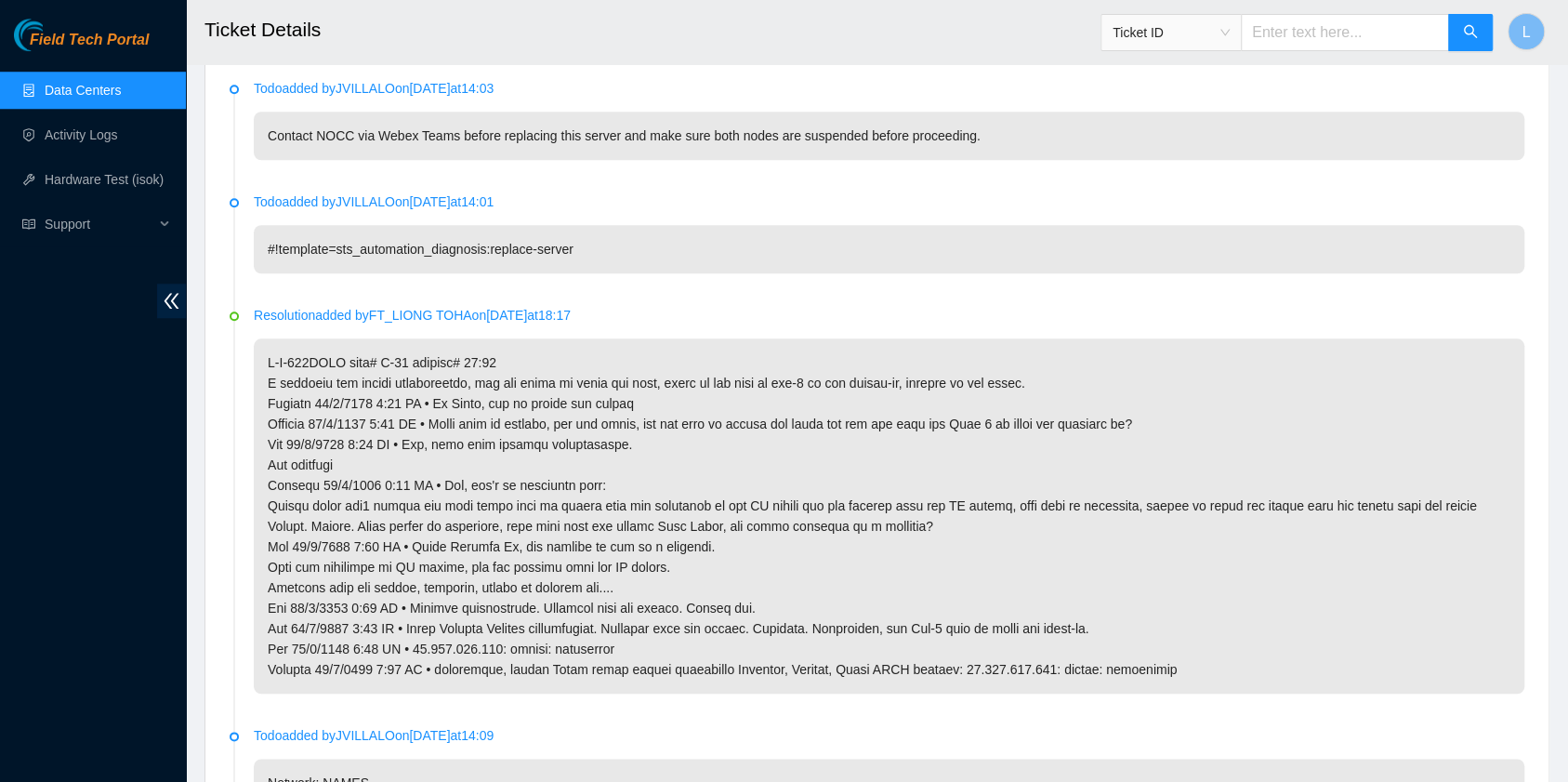
scroll to position [1115, 0]
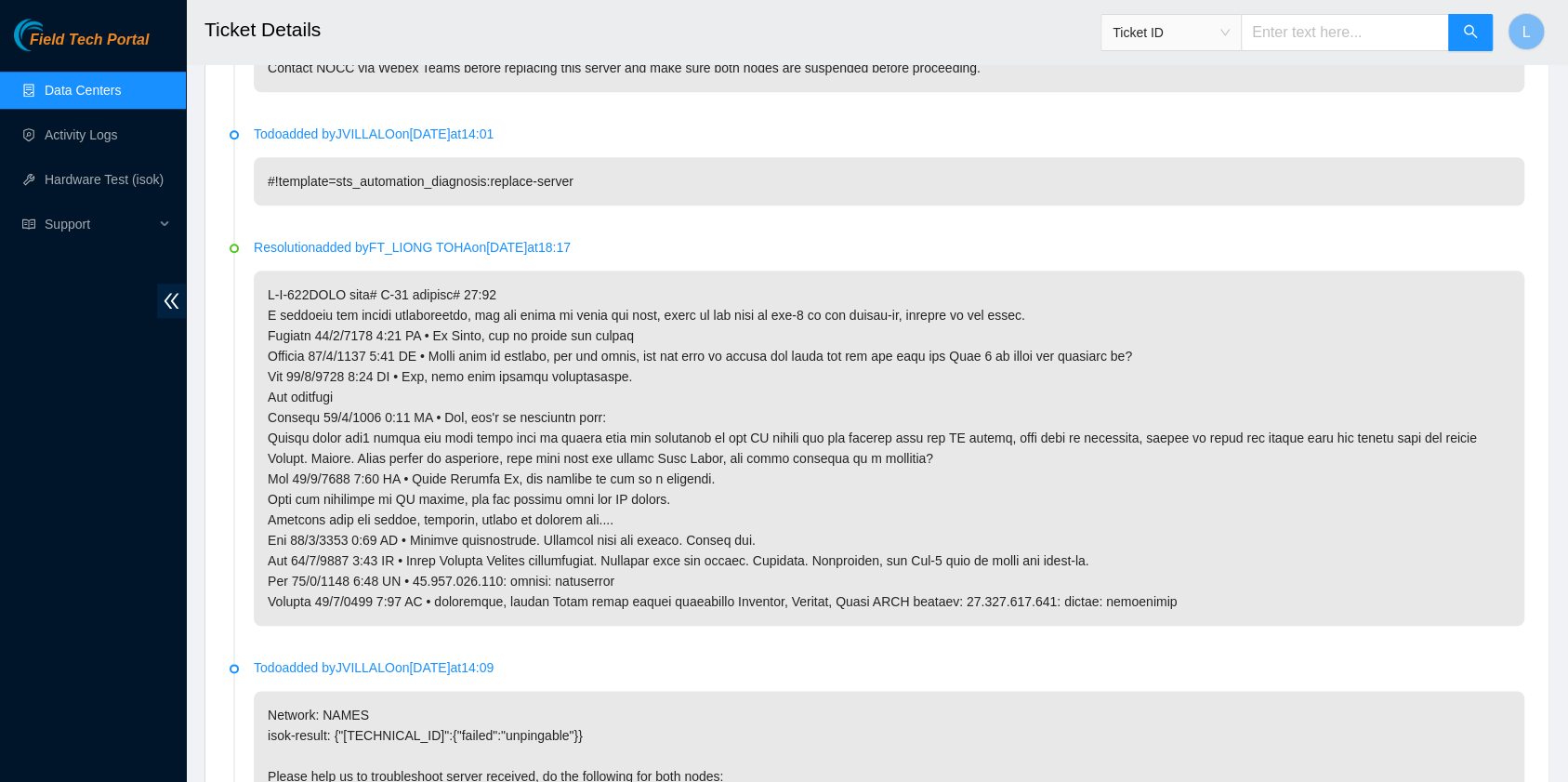
click at [1241, 34] on div "Ticket ID" at bounding box center [1170, 32] width 139 height 30
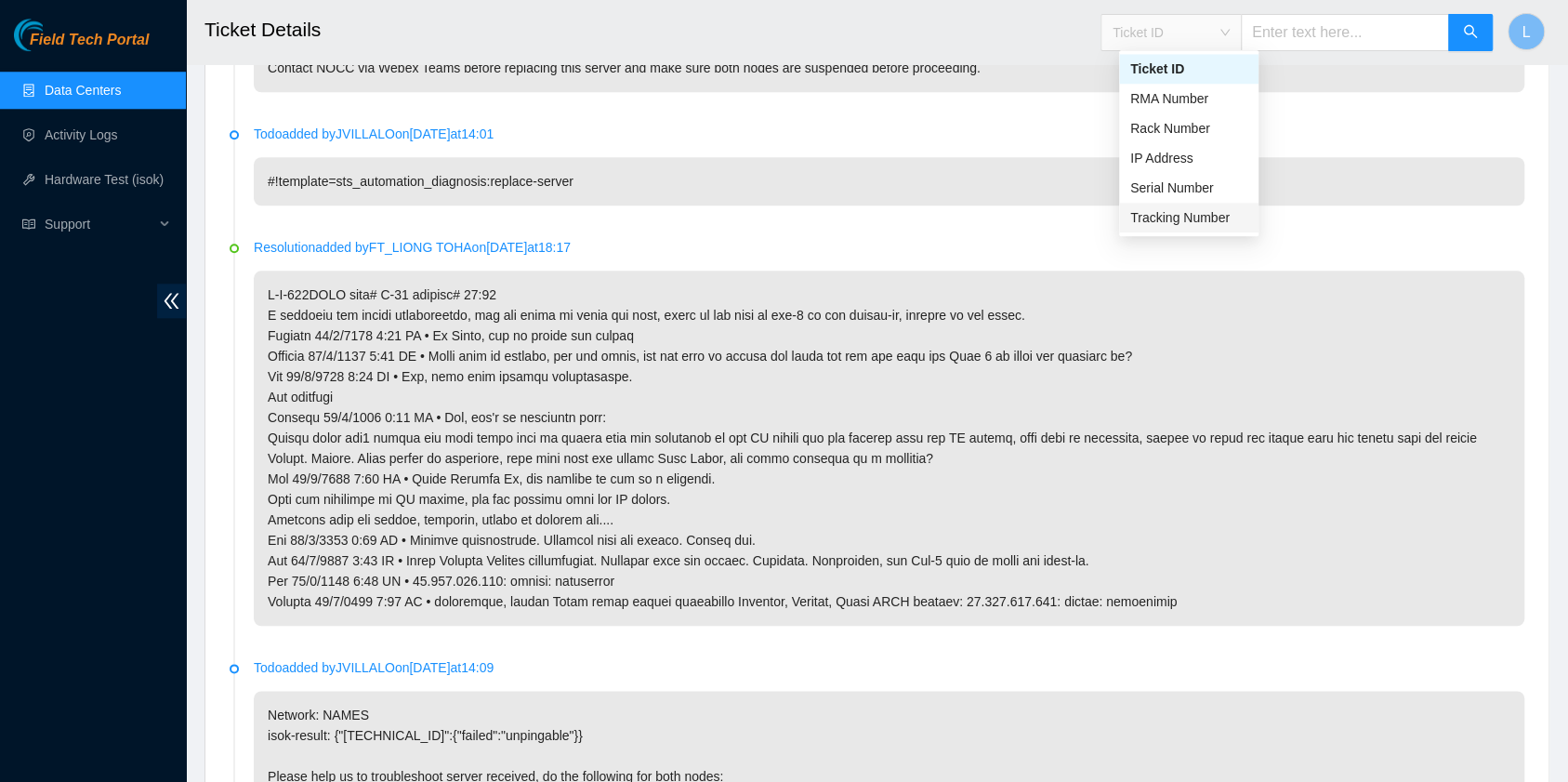
drag, startPoint x: 1194, startPoint y: 216, endPoint x: 1204, endPoint y: 185, distance: 32.6
click at [1193, 217] on div "Tracking Number" at bounding box center [1188, 217] width 117 height 20
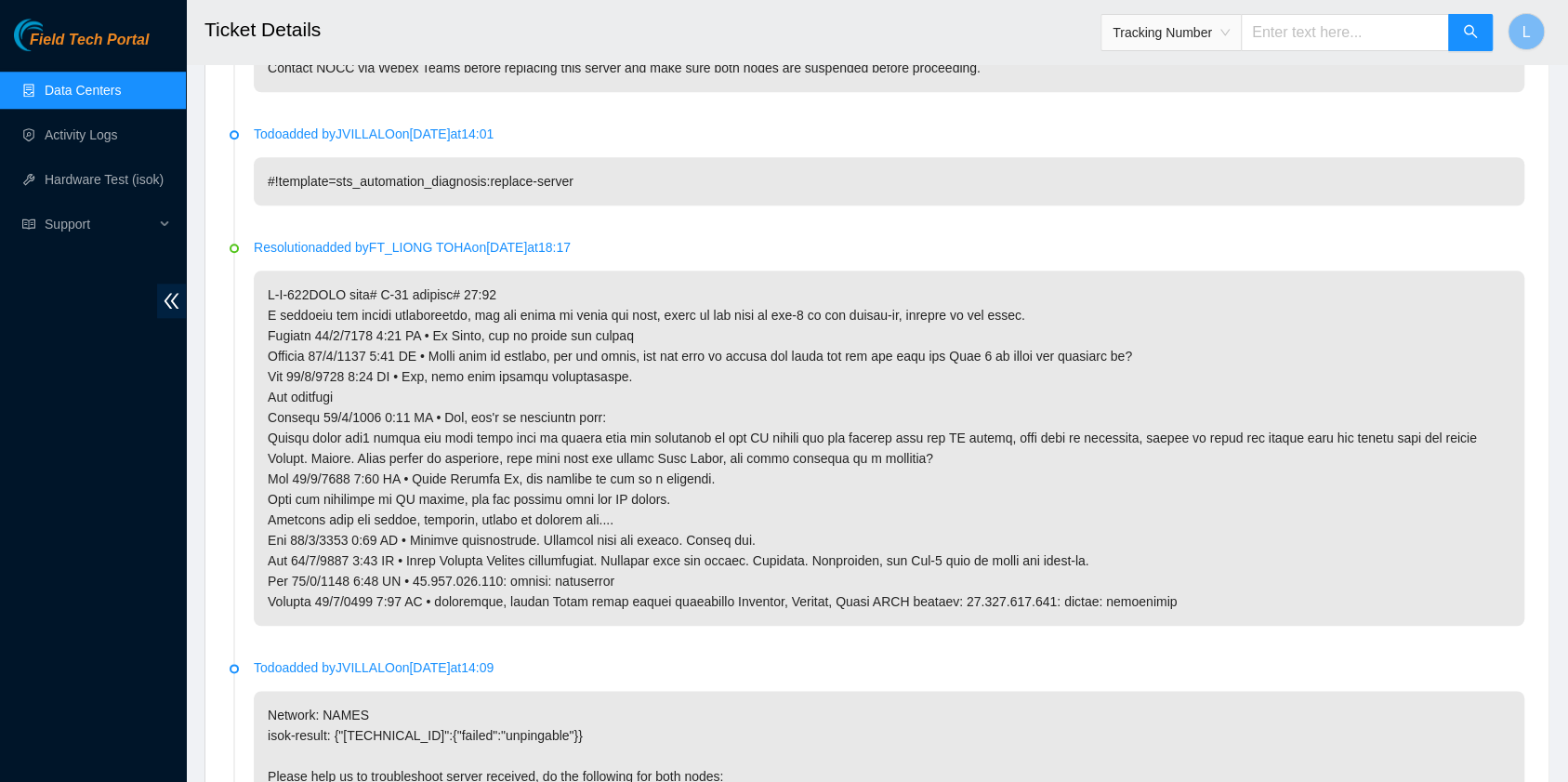
click at [1283, 35] on input "text" at bounding box center [1345, 33] width 208 height 37
type input "484791441432"
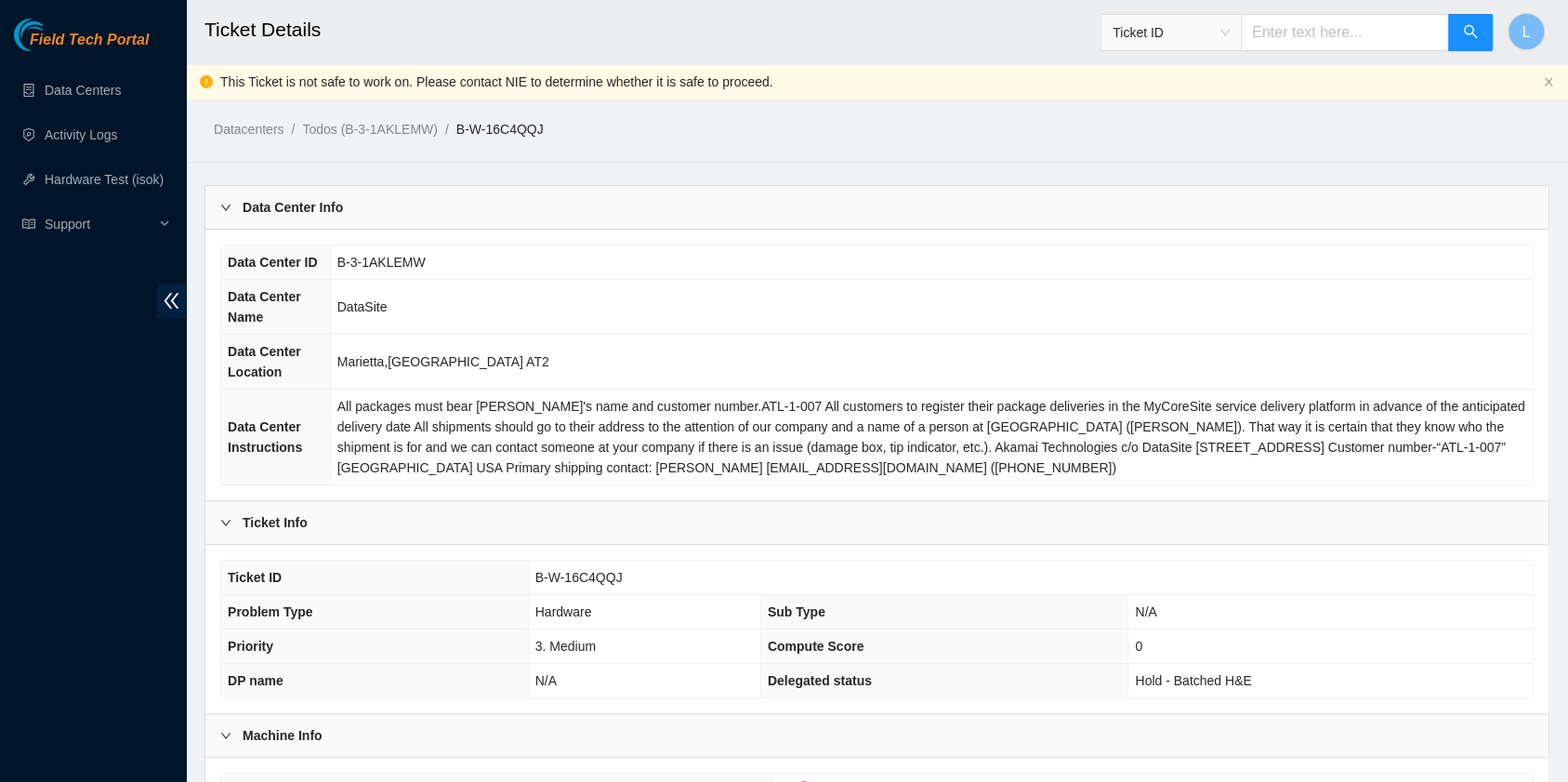
click at [1230, 29] on span "Ticket ID" at bounding box center [1171, 32] width 117 height 28
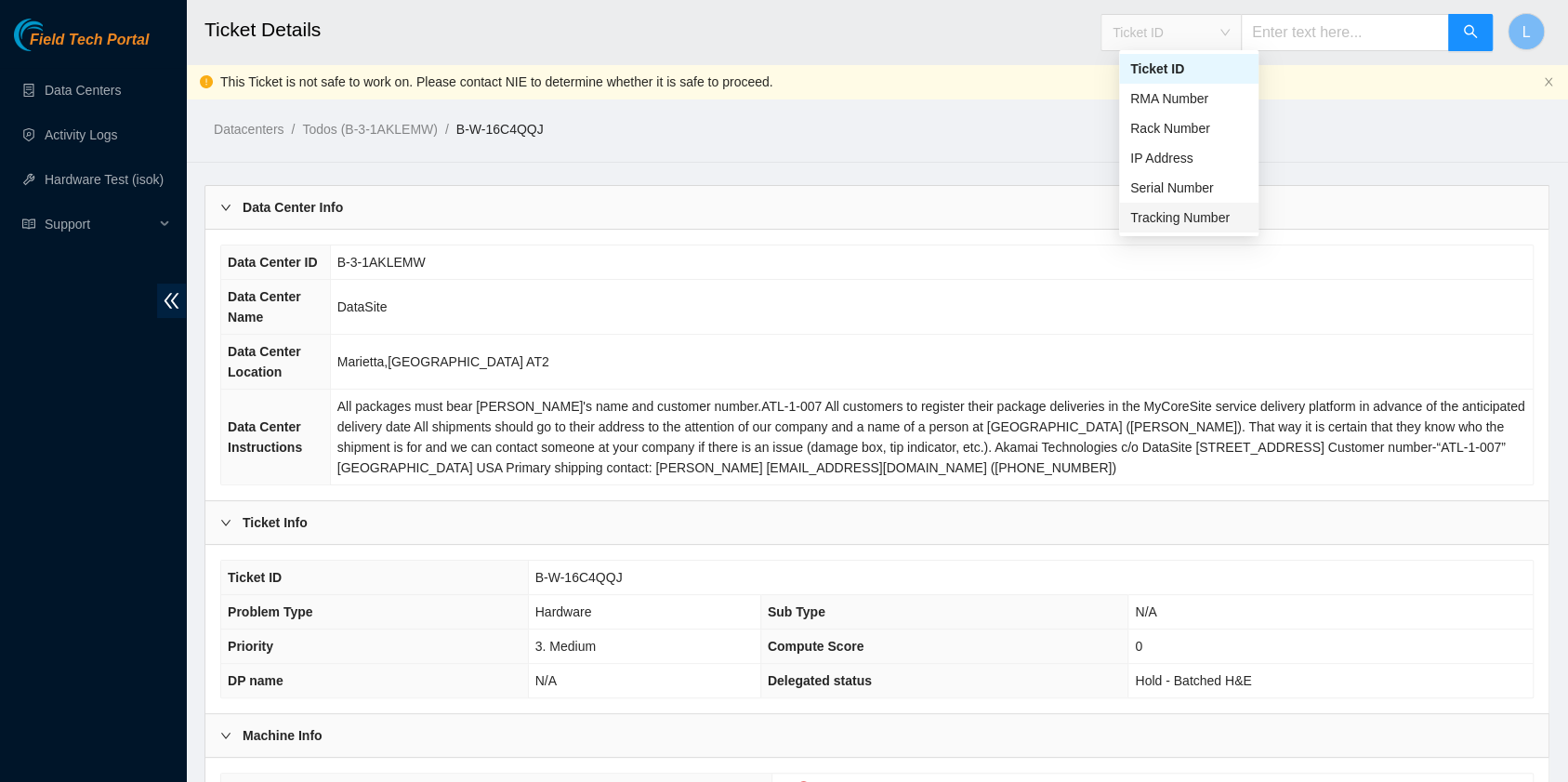
click at [1186, 226] on div "Tracking Number" at bounding box center [1188, 217] width 117 height 20
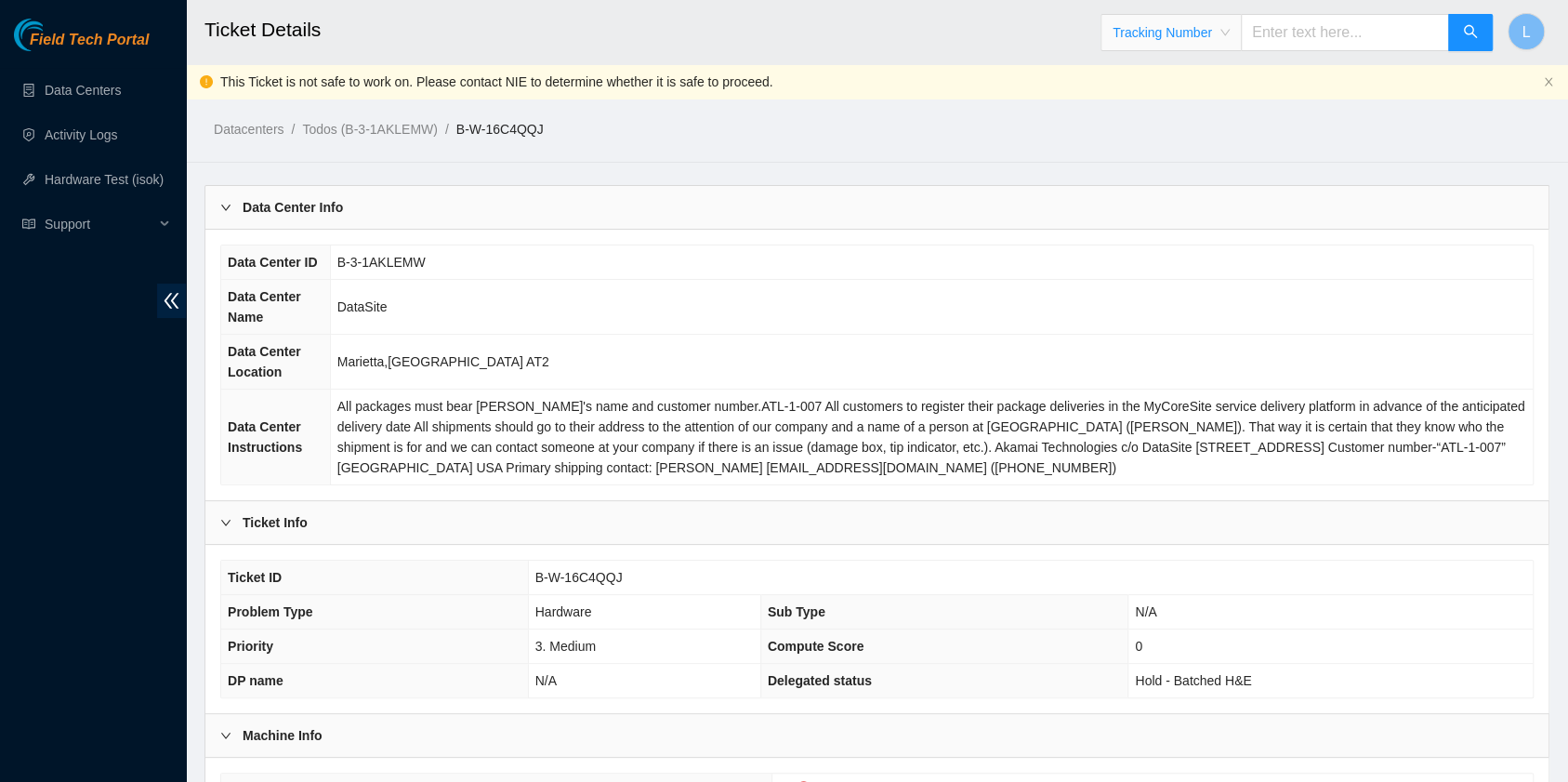
click at [1335, 32] on input "text" at bounding box center [1345, 33] width 208 height 37
type input "484791441432"
